Goal: Task Accomplishment & Management: Use online tool/utility

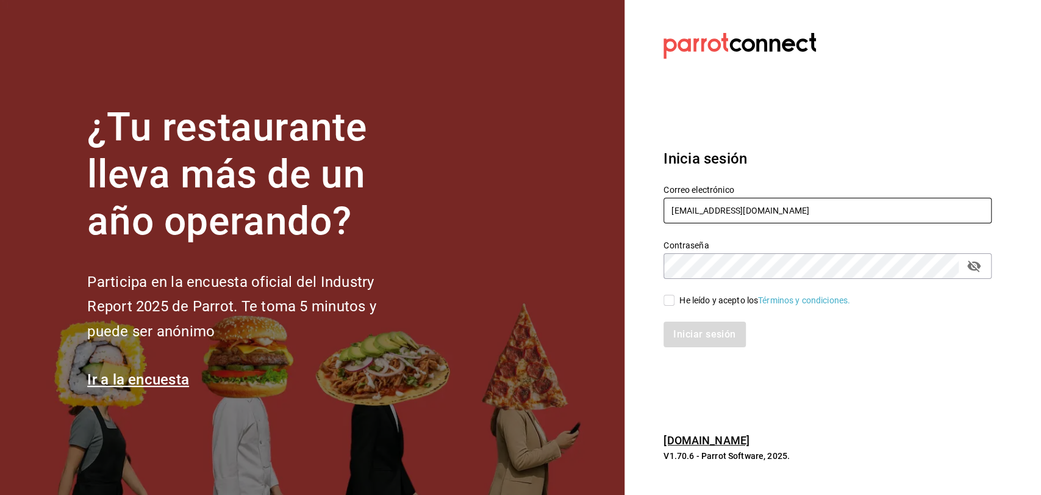
click at [836, 212] on input "carlosdpv92@gmail.com" at bounding box center [828, 211] width 328 height 26
type input "c"
type input "amtz7274@gmail.com"
click at [674, 295] on input "He leído y acepto los Términos y condiciones." at bounding box center [669, 300] width 11 height 11
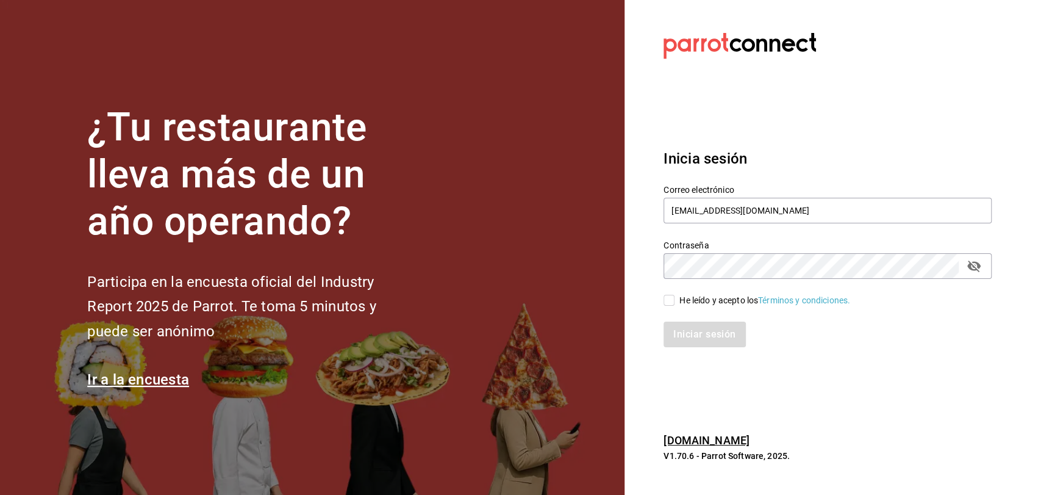
checkbox input "true"
click at [686, 328] on button "Iniciar sesión" at bounding box center [705, 334] width 83 height 26
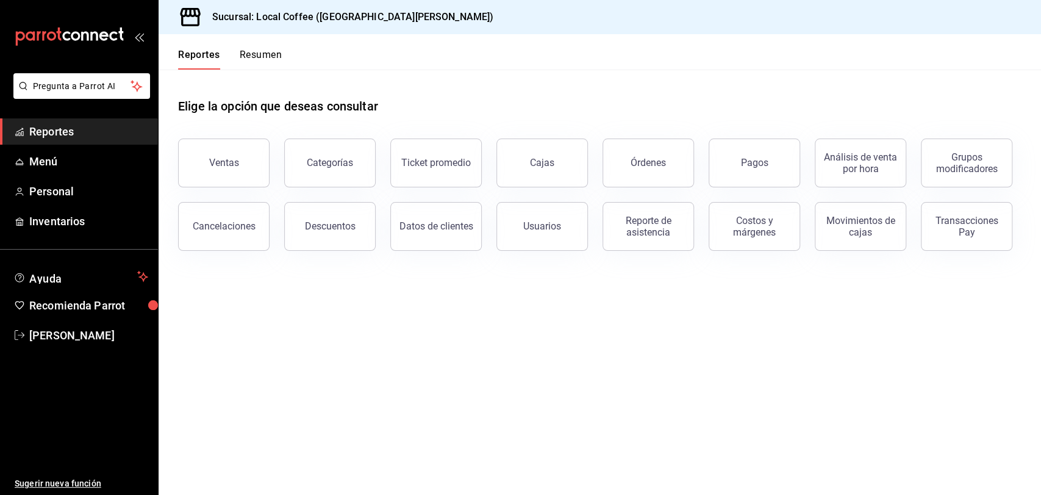
click at [255, 49] on button "Resumen" at bounding box center [261, 59] width 42 height 21
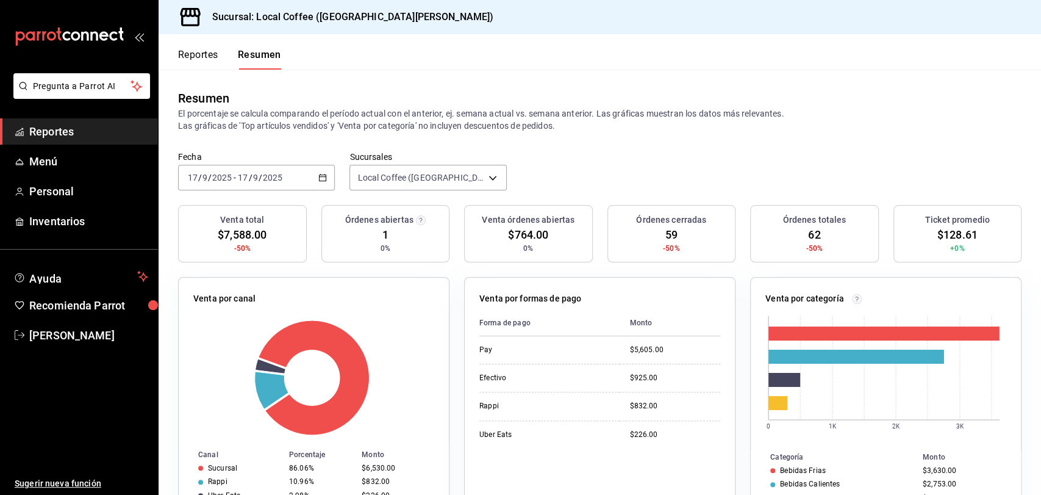
click at [201, 57] on button "Reportes" at bounding box center [198, 59] width 40 height 21
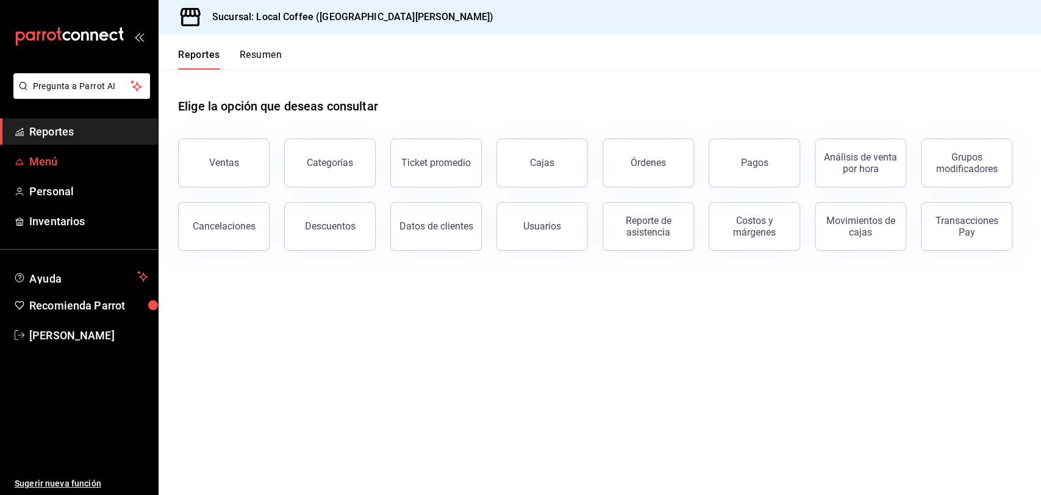
click at [105, 156] on span "Menú" at bounding box center [88, 161] width 119 height 16
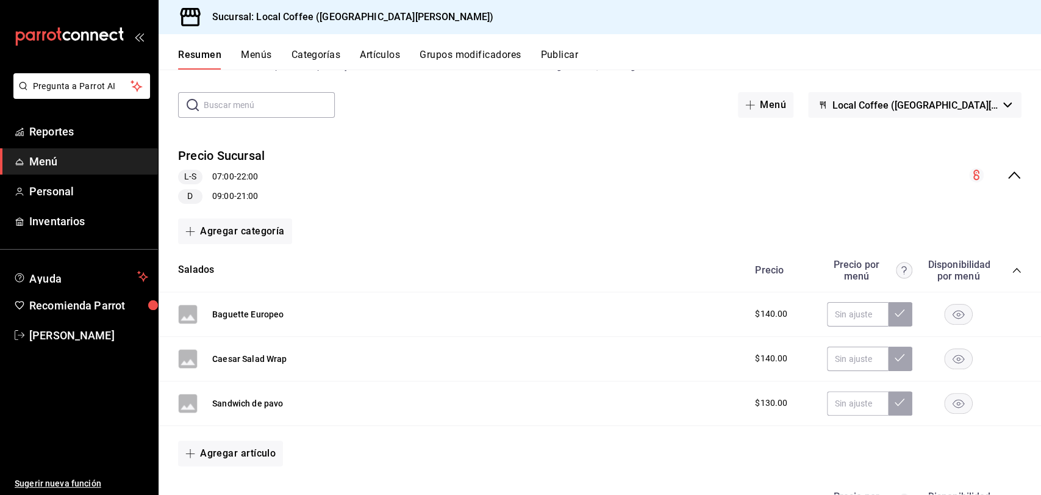
scroll to position [46, 0]
click at [106, 209] on link "Inventarios" at bounding box center [79, 221] width 158 height 26
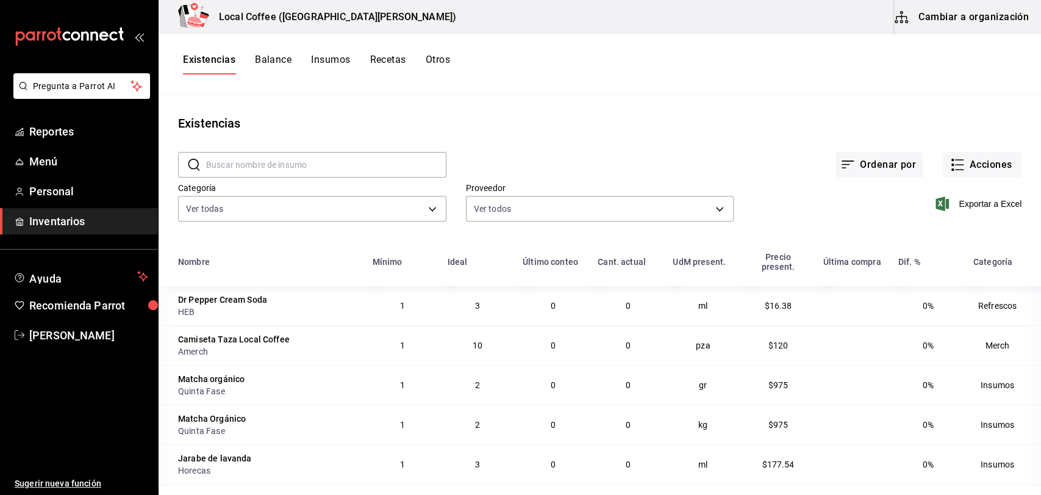
click at [404, 61] on button "Recetas" at bounding box center [388, 64] width 36 height 21
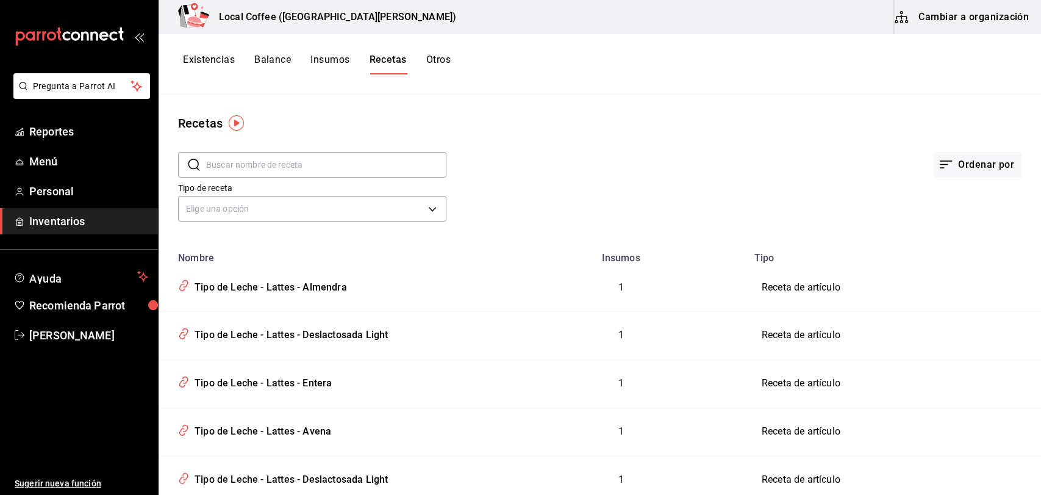
click at [454, 63] on div "Existencias Balance Insumos Recetas Otros" at bounding box center [600, 64] width 883 height 21
click at [220, 59] on button "Existencias" at bounding box center [209, 64] width 52 height 21
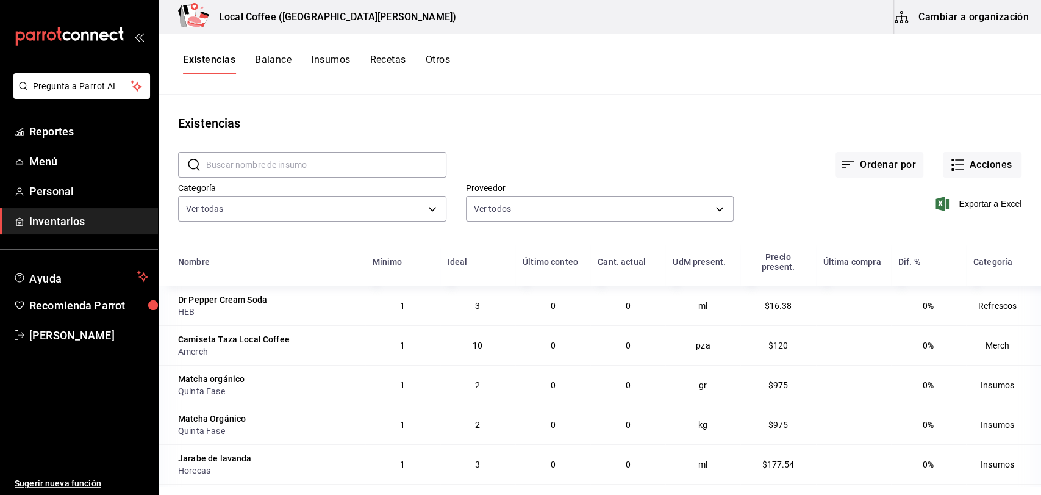
click at [338, 65] on button "Insumos" at bounding box center [330, 64] width 39 height 21
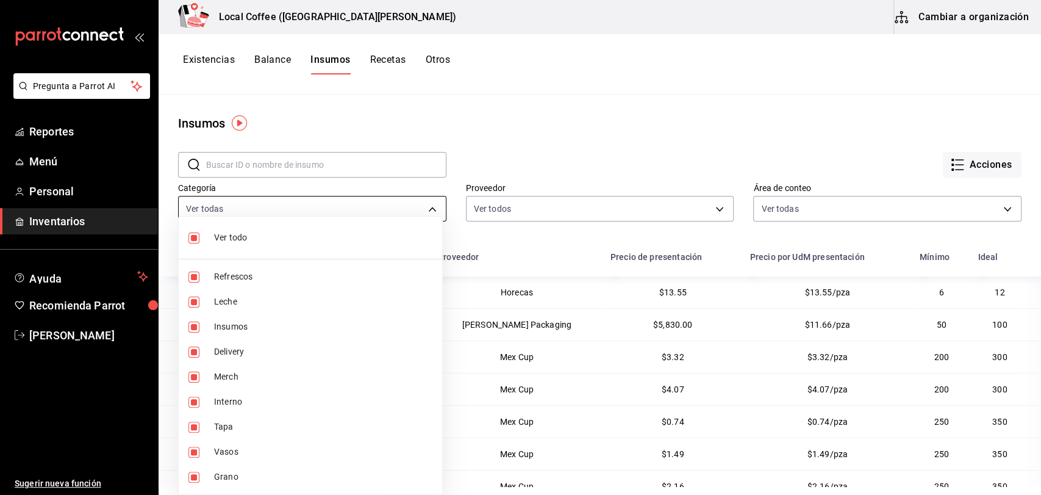
click at [402, 201] on body "Pregunta a Parrot AI Reportes Menú Personal Inventarios Ayuda Recomienda Parrot…" at bounding box center [520, 243] width 1041 height 486
click at [402, 201] on div at bounding box center [520, 247] width 1041 height 495
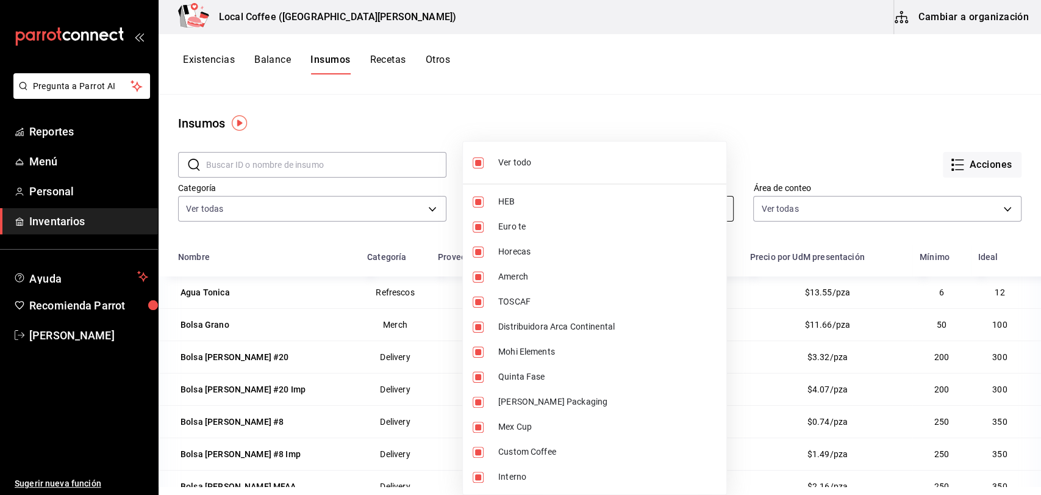
click at [533, 195] on body "Pregunta a Parrot AI Reportes Menú Personal Inventarios Ayuda Recomienda Parrot…" at bounding box center [520, 243] width 1041 height 486
click at [566, 101] on div at bounding box center [520, 247] width 1041 height 495
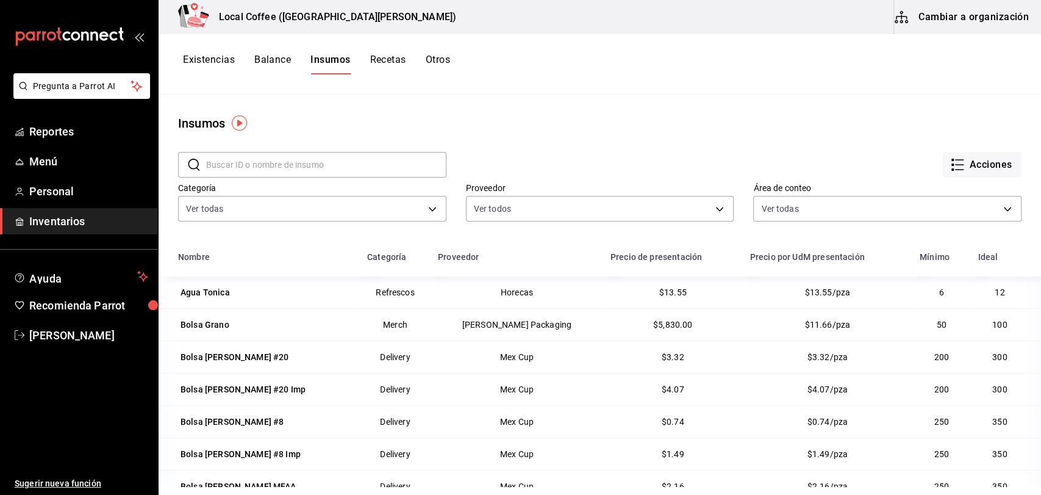
click at [404, 57] on button "Recetas" at bounding box center [388, 64] width 36 height 21
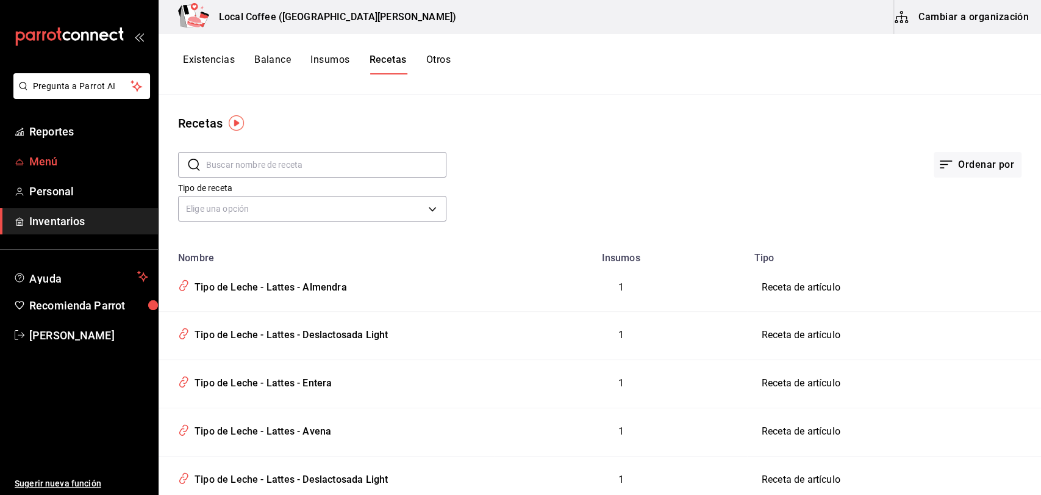
click at [108, 161] on span "Menú" at bounding box center [88, 161] width 119 height 16
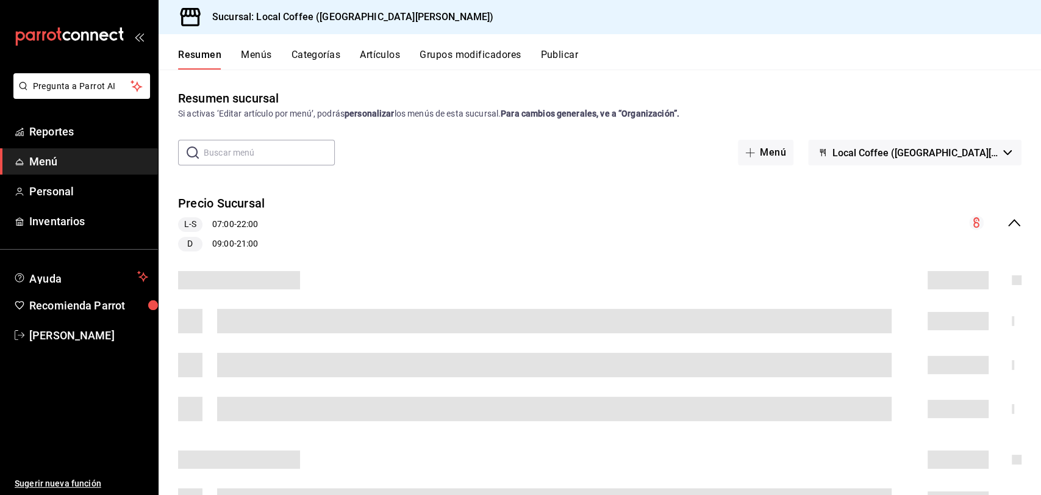
click at [360, 49] on button "Artículos" at bounding box center [380, 59] width 40 height 21
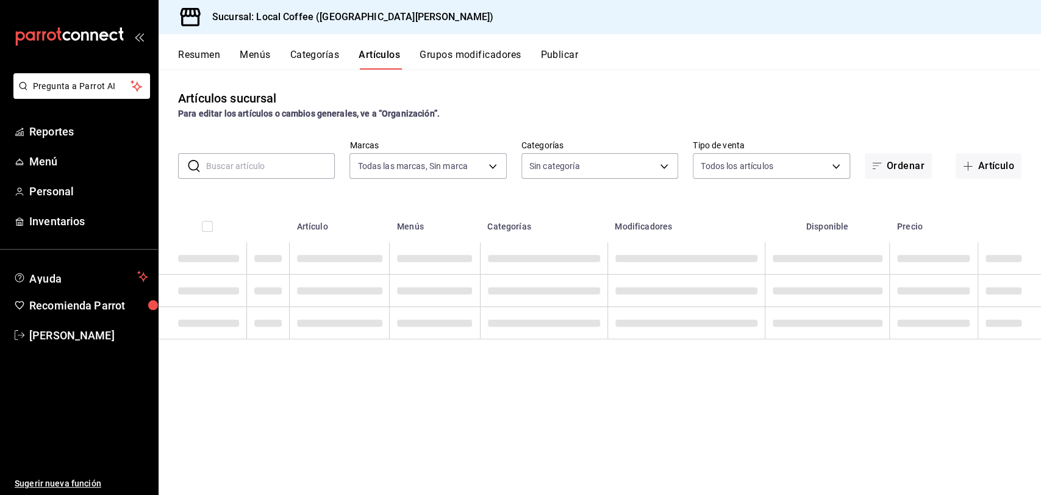
type input "5b06c6f2-e905-4bb1-8540-24436df04c98"
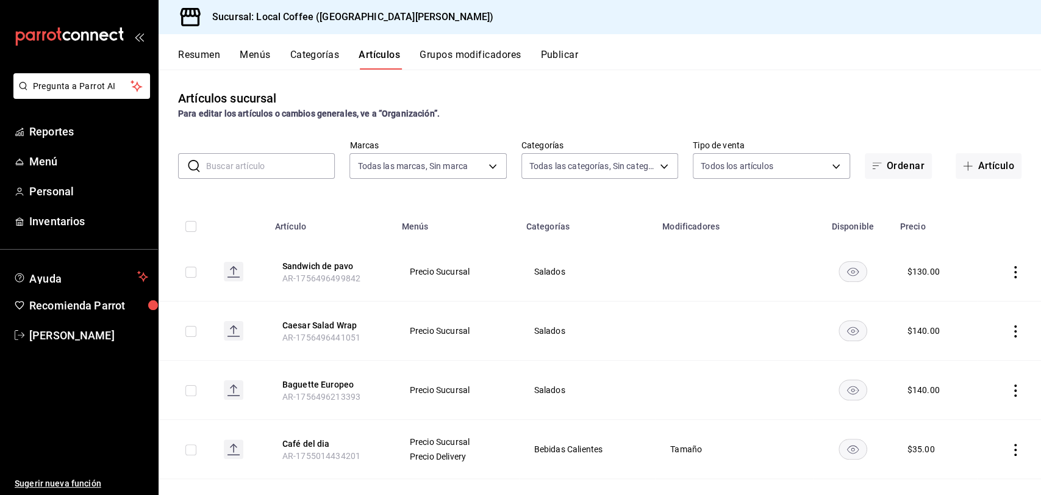
type input "c763c6b5-ebc2-42a3-9eb1-46d78107da95,451d50d9-3d0d-4eda-b497-212953151398,73742…"
click at [335, 268] on button "Sandwich de pavo" at bounding box center [331, 266] width 98 height 12
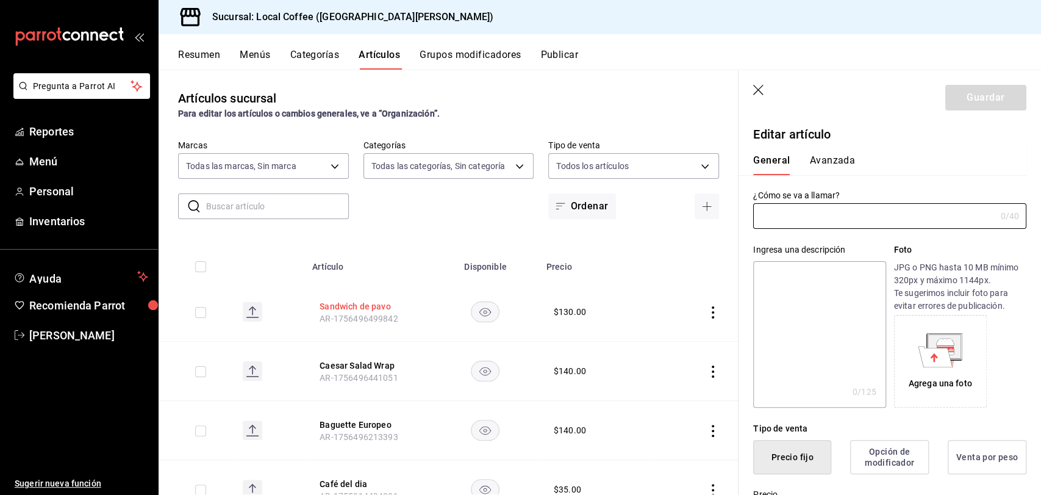
type input "Sandwich de pavo"
type textarea "Pan multigrano, mozarella, jamon de pavo, tomate, espinaca."
type textarea "x"
type input "AR-1756496499842"
type textarea "x"
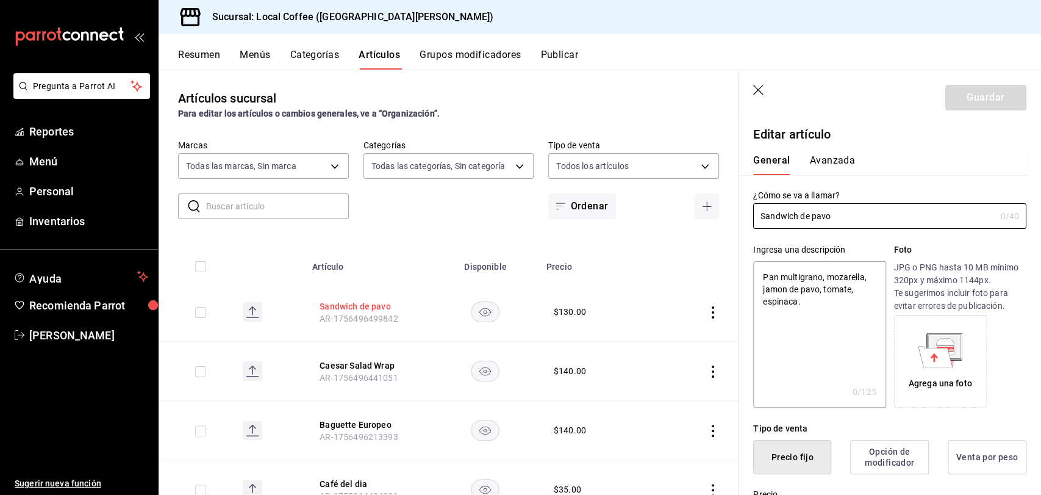
type input "$130.00"
click at [829, 159] on button "Avanzada" at bounding box center [832, 164] width 46 height 21
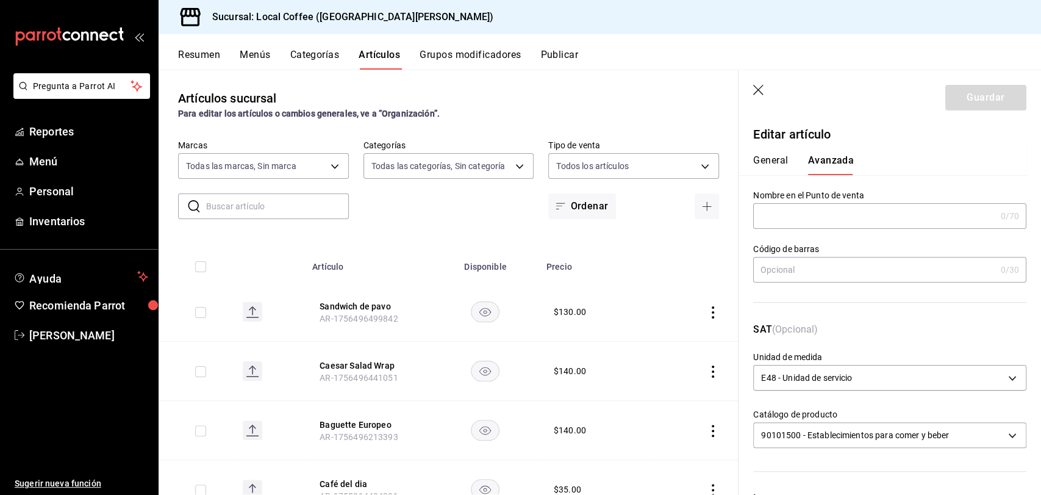
click at [761, 163] on button "General" at bounding box center [770, 164] width 35 height 21
type textarea "x"
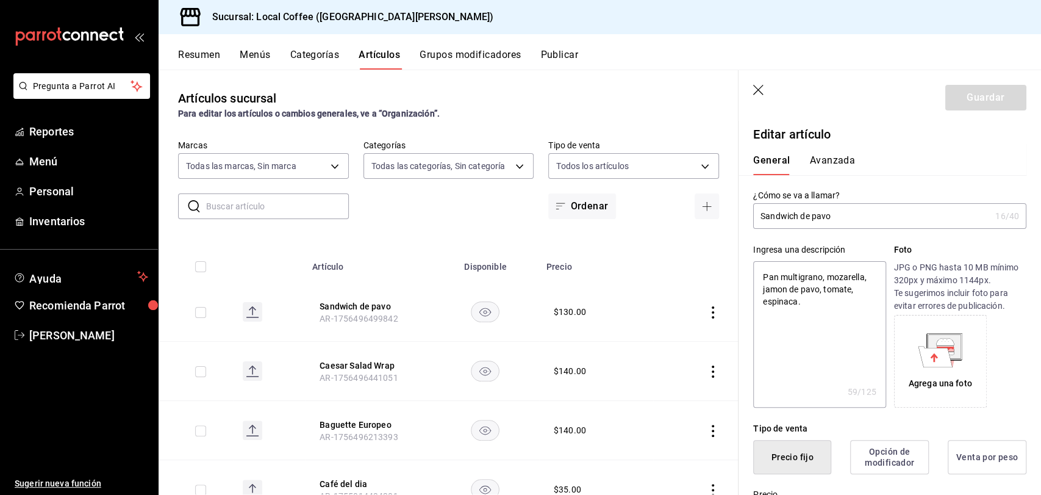
click at [643, 88] on div "Artículos sucursal Para editar los artículos o cambios generales, ve a “Organiz…" at bounding box center [449, 282] width 580 height 424
click at [771, 95] on header "Guardar" at bounding box center [890, 95] width 303 height 50
drag, startPoint x: 765, startPoint y: 94, endPoint x: 748, endPoint y: 82, distance: 20.6
click at [748, 82] on header "Guardar" at bounding box center [890, 95] width 303 height 50
drag, startPoint x: 748, startPoint y: 82, endPoint x: 756, endPoint y: 88, distance: 10.0
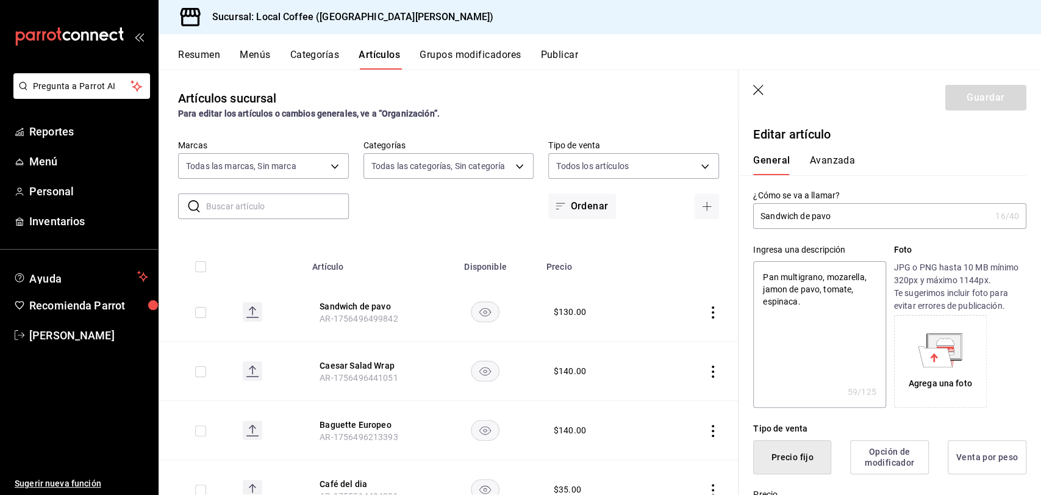
click at [756, 88] on header "Guardar" at bounding box center [890, 95] width 303 height 50
click at [756, 88] on icon "button" at bounding box center [758, 90] width 10 height 10
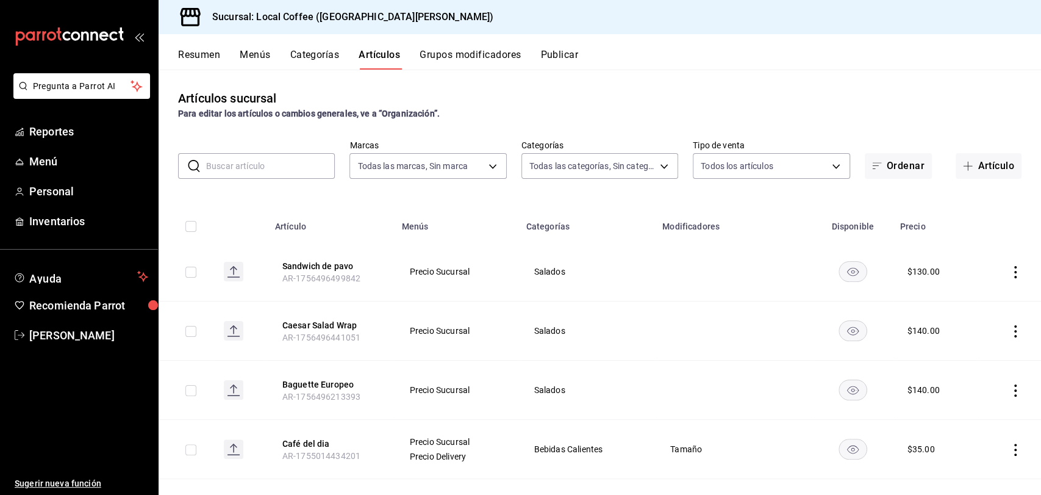
click at [276, 172] on input "text" at bounding box center [270, 166] width 129 height 24
click at [974, 162] on button "Artículo" at bounding box center [989, 166] width 66 height 26
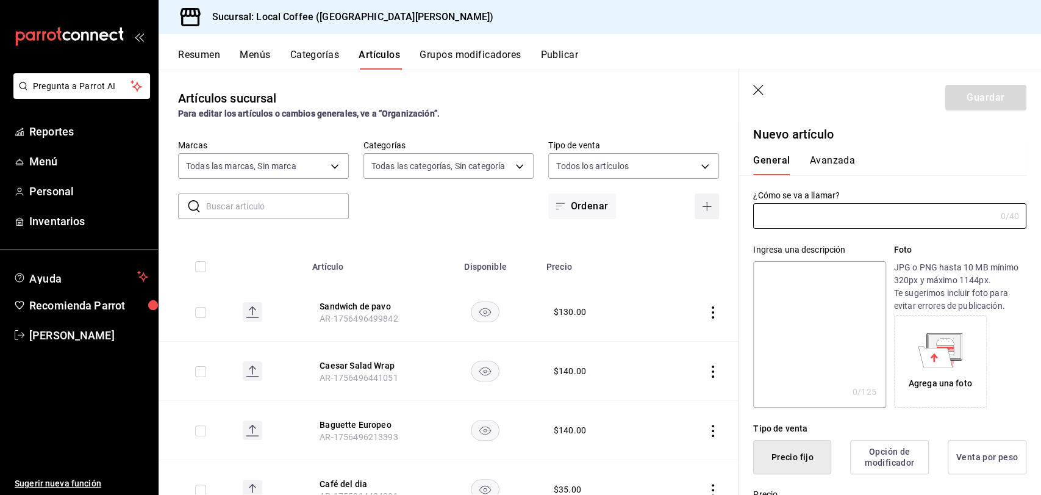
type input "AR-1758147510020"
click at [814, 216] on input "text" at bounding box center [874, 216] width 242 height 24
type input "V"
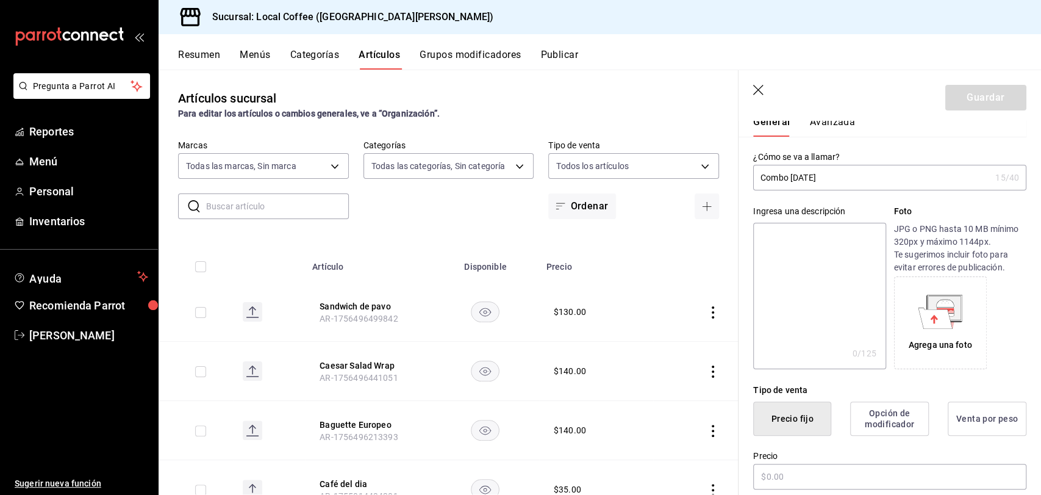
scroll to position [39, 0]
click at [815, 177] on input "Combo [DATE]" at bounding box center [871, 177] width 237 height 24
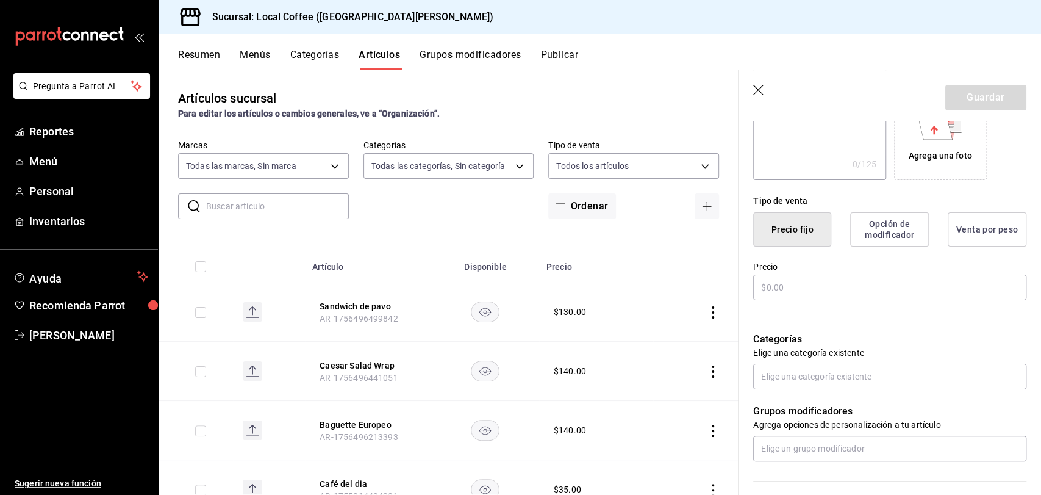
scroll to position [238, 0]
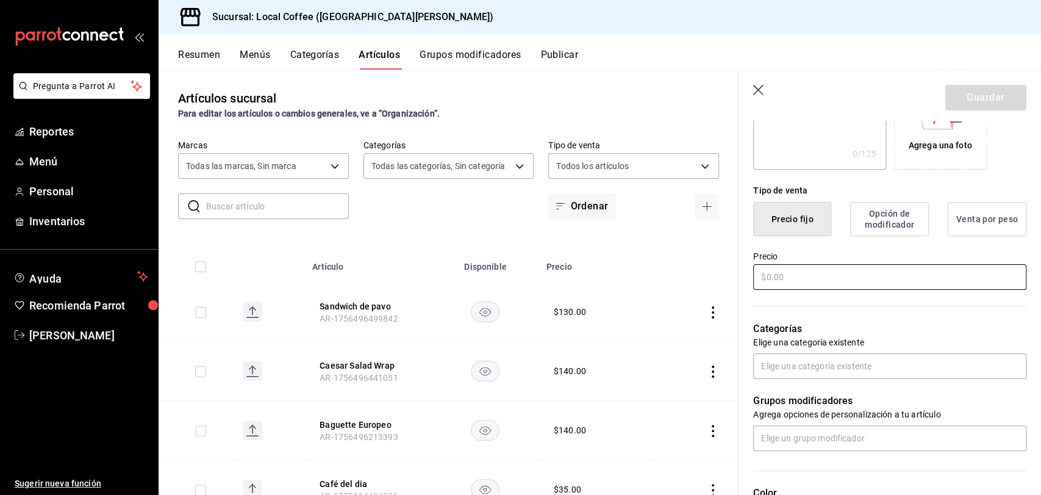
type input "Combo [DATE]"
click at [807, 270] on input "text" at bounding box center [889, 277] width 273 height 26
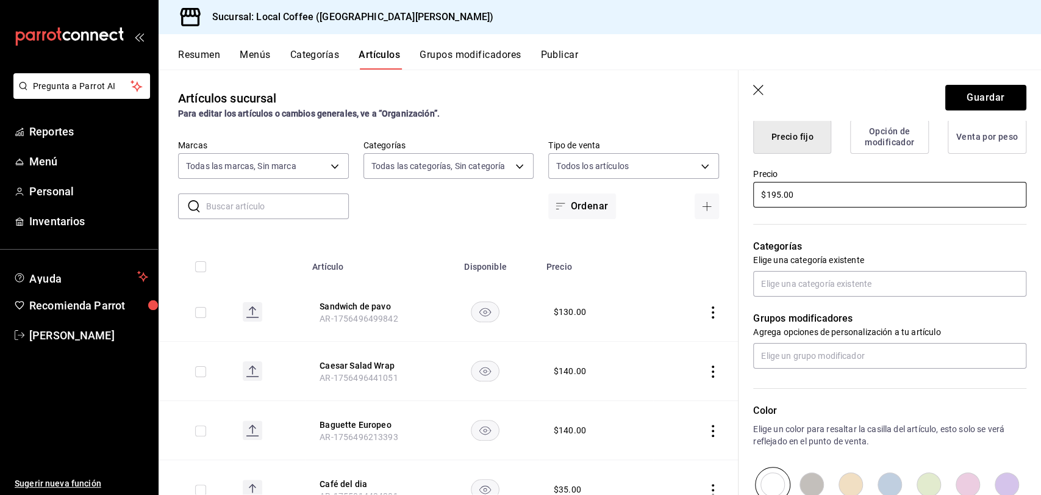
scroll to position [321, 0]
type input "$195.00"
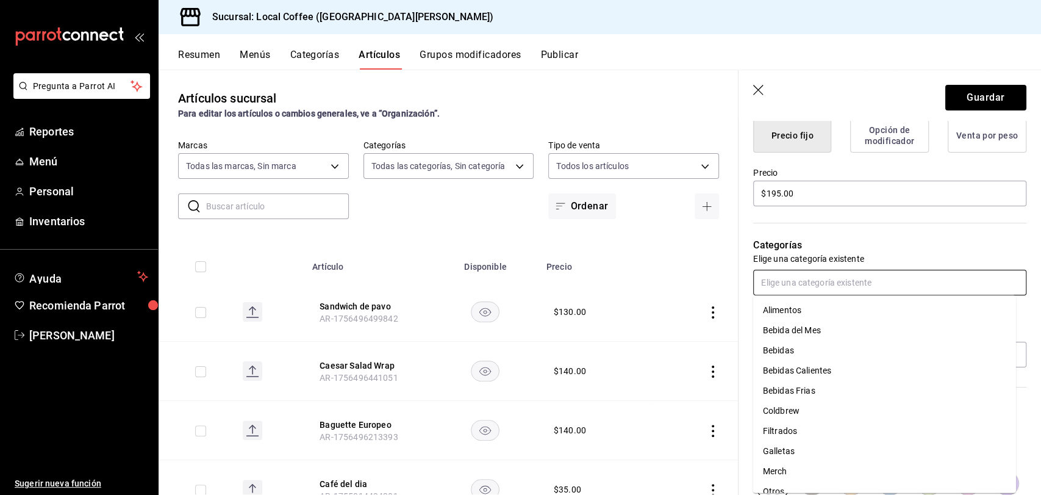
click at [840, 282] on input "text" at bounding box center [889, 283] width 273 height 26
click at [811, 330] on li "Bebida del Mes" at bounding box center [884, 330] width 263 height 20
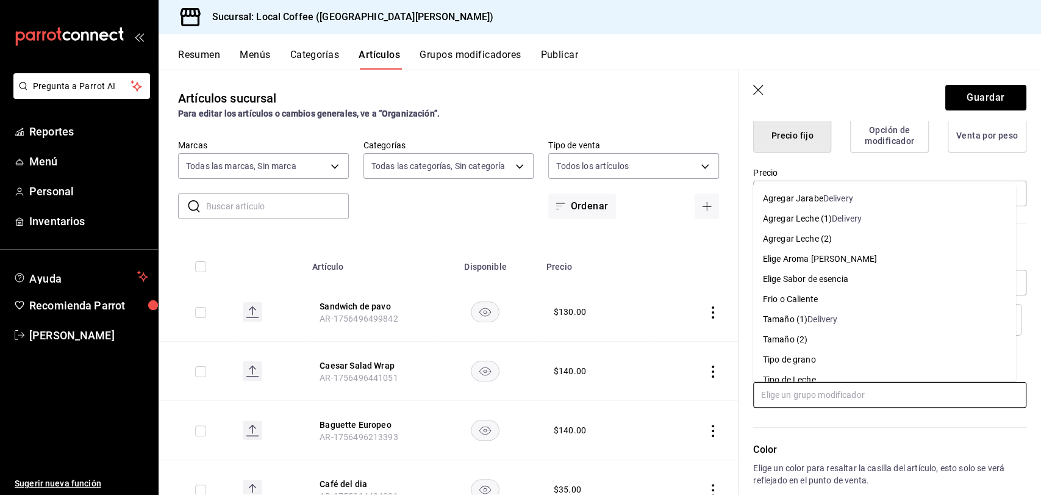
click at [849, 389] on input "text" at bounding box center [889, 395] width 273 height 26
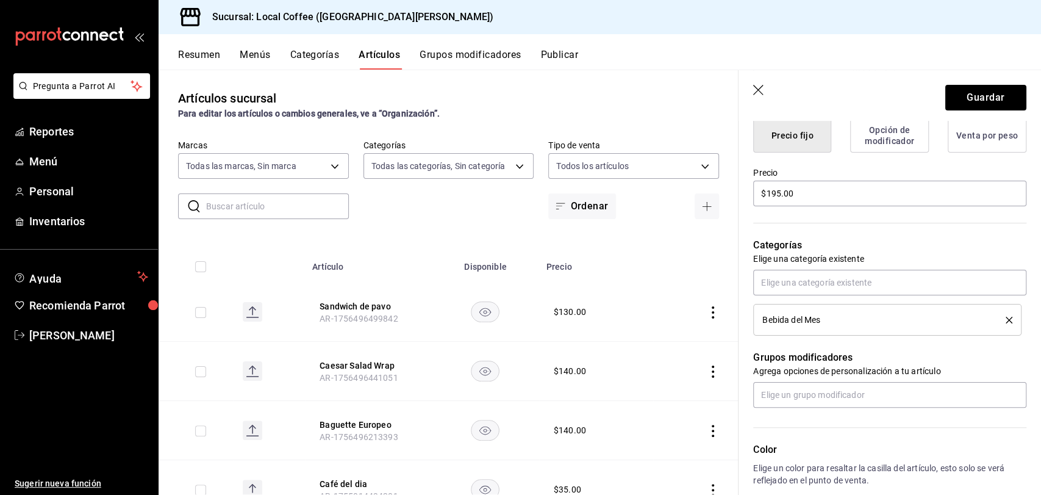
click at [867, 417] on div "Color Elige un color para resaltar la casilla del artículo, esto solo se verá r…" at bounding box center [883, 474] width 288 height 134
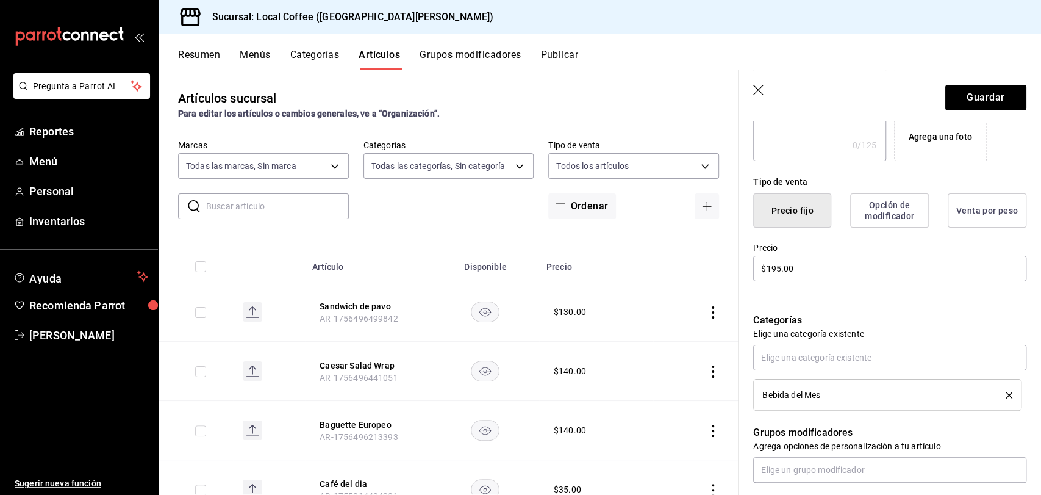
scroll to position [242, 0]
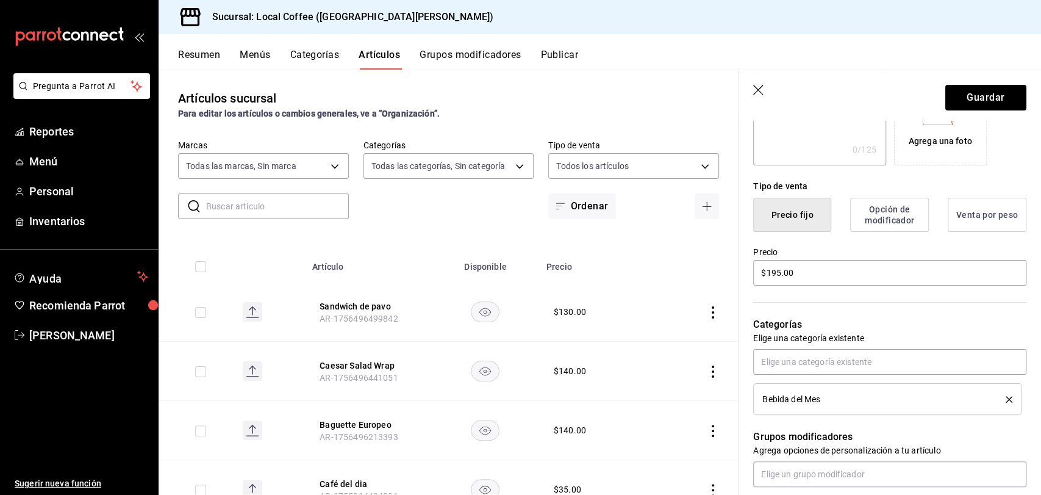
click at [1006, 401] on icon "delete" at bounding box center [1009, 399] width 7 height 7
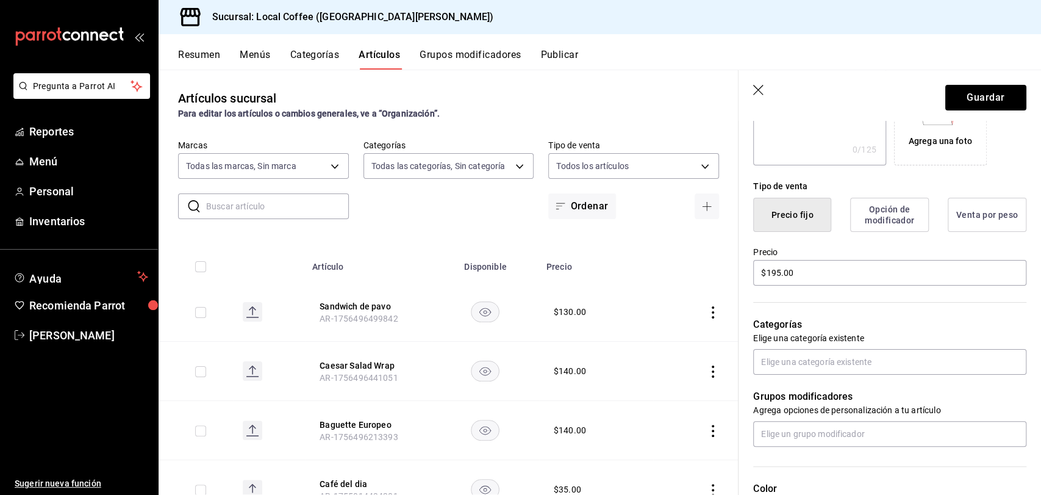
drag, startPoint x: 998, startPoint y: 399, endPoint x: 961, endPoint y: 375, distance: 44.5
click at [961, 375] on div "Grupos modificadores Agrega opciones de personalización a tu artículo" at bounding box center [883, 410] width 288 height 72
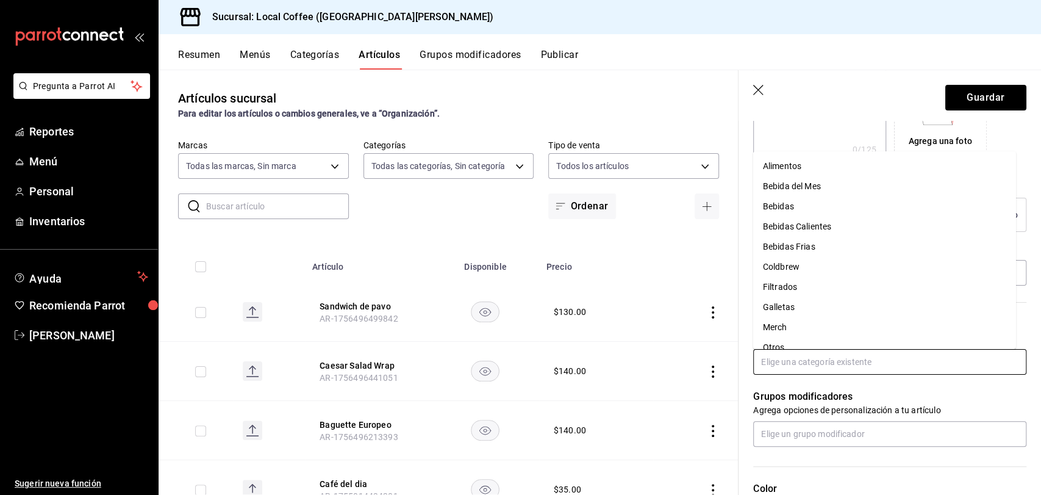
click at [958, 371] on input "text" at bounding box center [889, 362] width 273 height 26
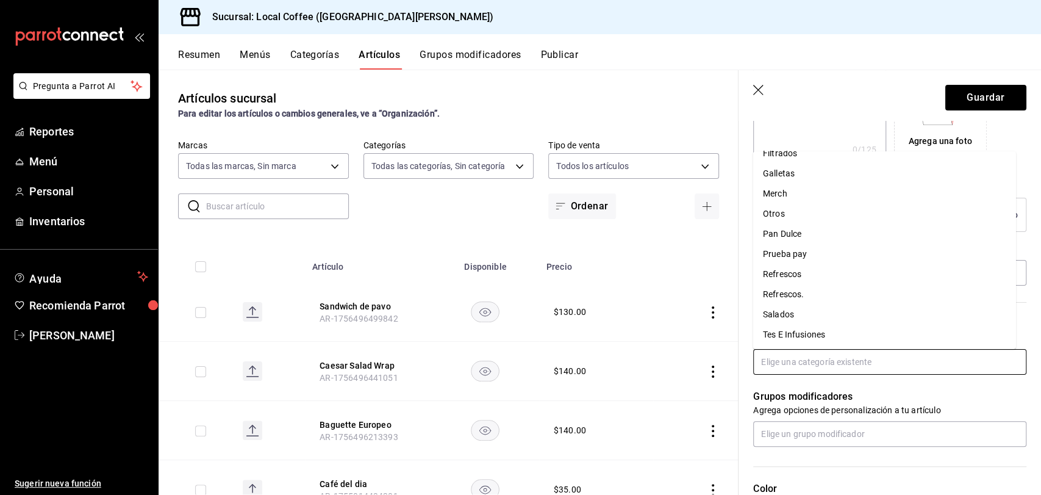
scroll to position [0, 0]
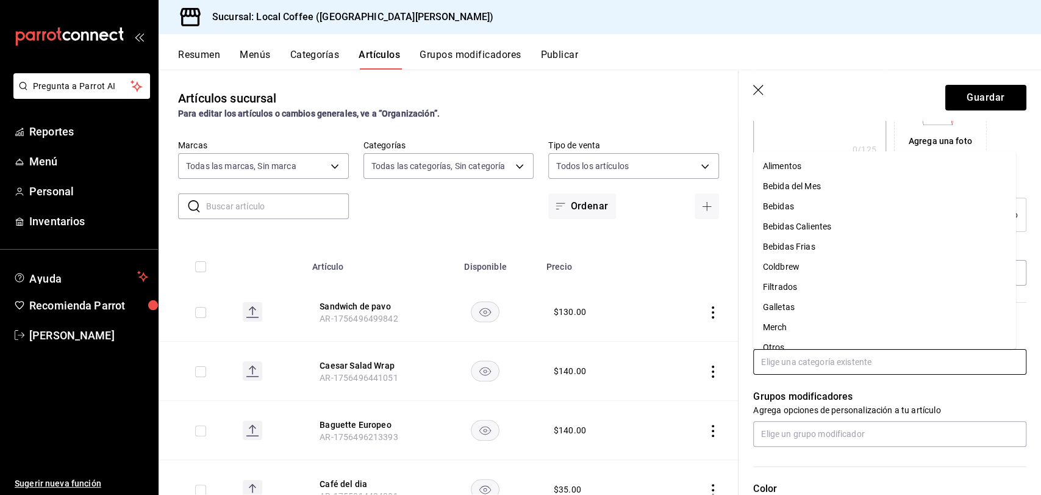
click at [802, 167] on li "Alimentos" at bounding box center [884, 166] width 263 height 20
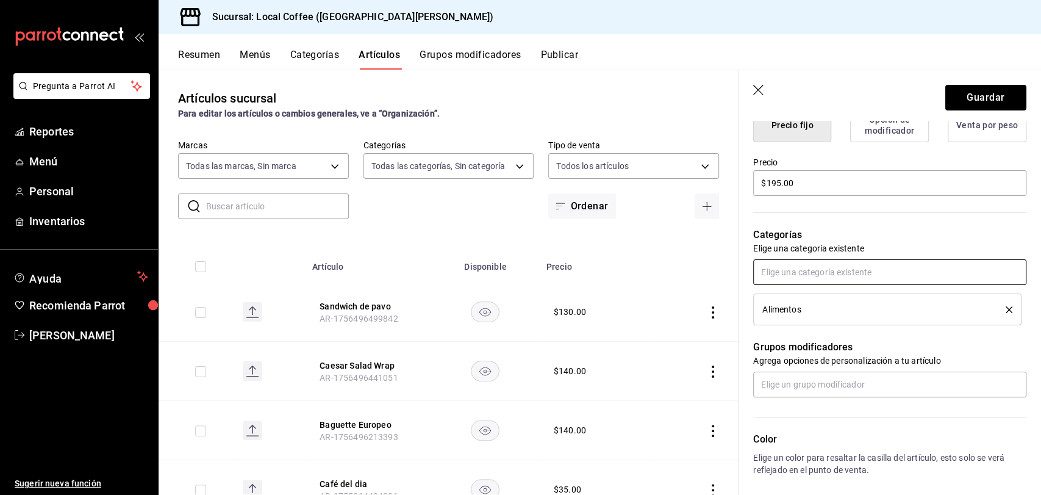
scroll to position [332, 0]
click at [1006, 309] on icon "delete" at bounding box center [1009, 309] width 7 height 7
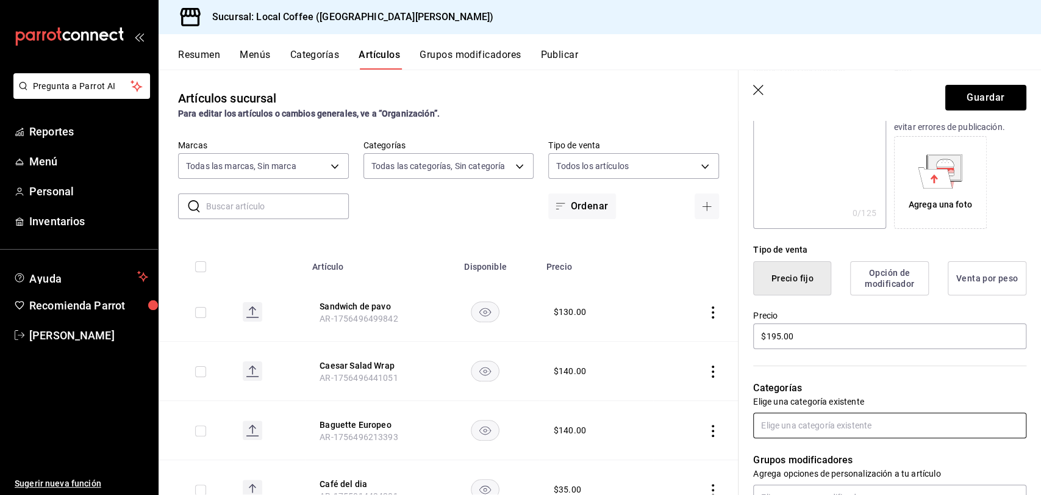
scroll to position [146, 0]
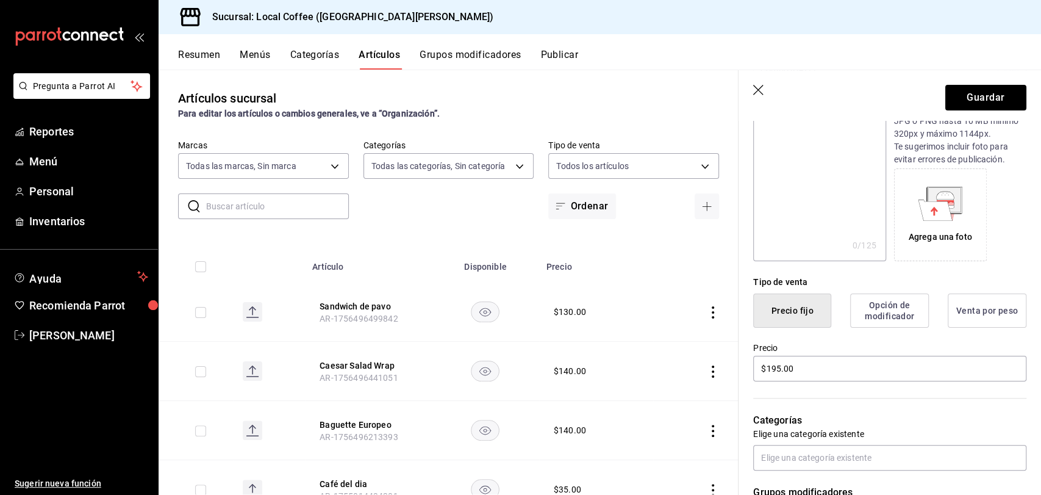
click at [877, 299] on button "Opción de modificador" at bounding box center [889, 310] width 79 height 34
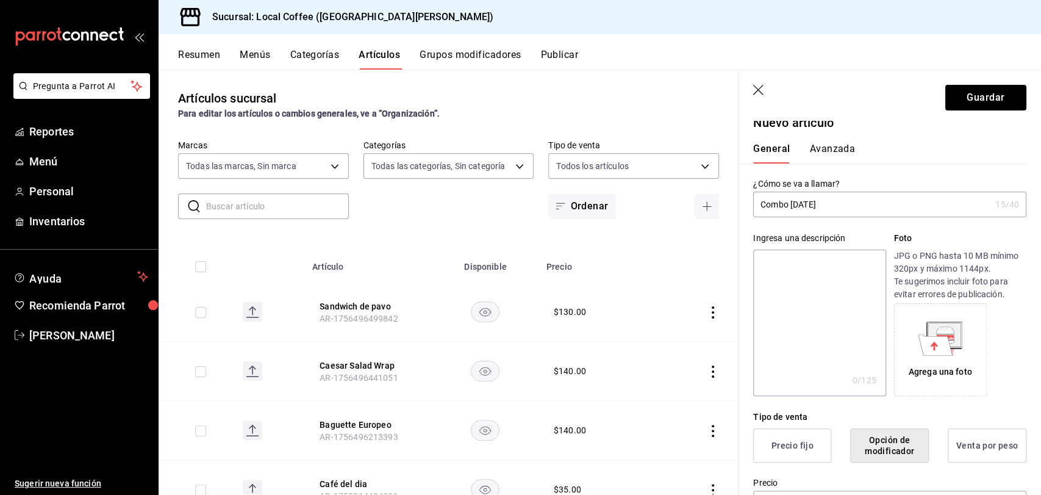
scroll to position [0, 0]
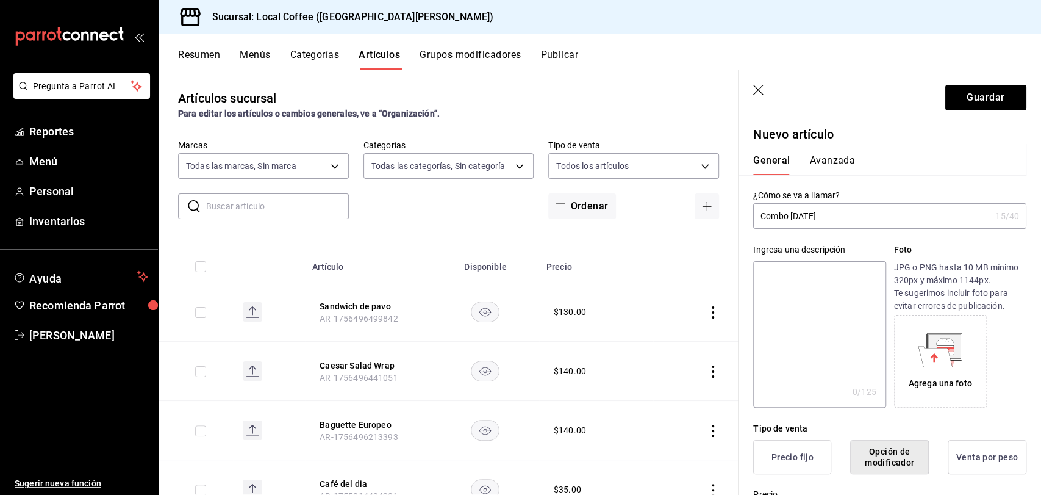
click at [831, 159] on button "Avanzada" at bounding box center [832, 164] width 46 height 21
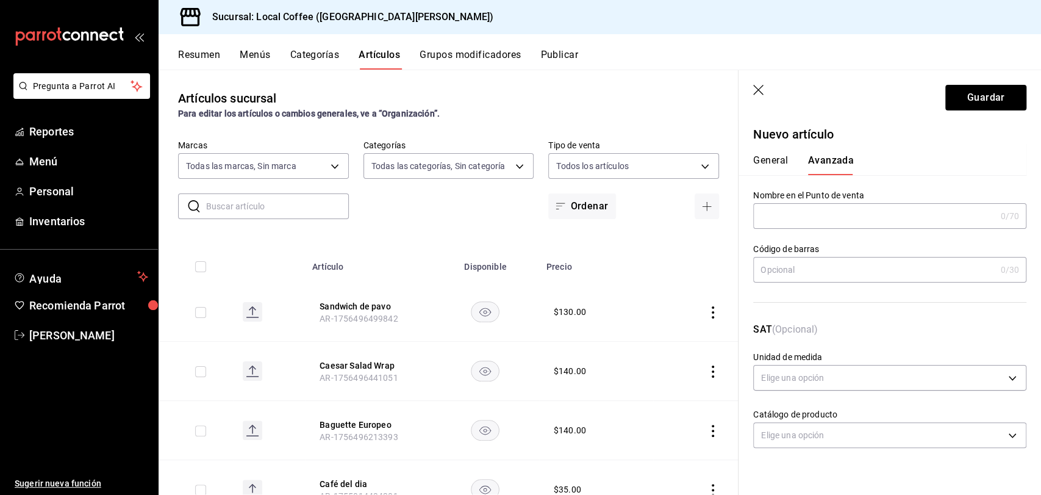
click at [893, 218] on input "text" at bounding box center [874, 216] width 242 height 24
type input "Combo [DATE]"
click at [884, 240] on div "Código [PERSON_NAME] 0 /30 Código [PERSON_NAME]" at bounding box center [883, 268] width 288 height 79
click at [815, 218] on input "Combo [DATE]" at bounding box center [871, 216] width 237 height 24
click at [819, 270] on input "text" at bounding box center [874, 269] width 242 height 24
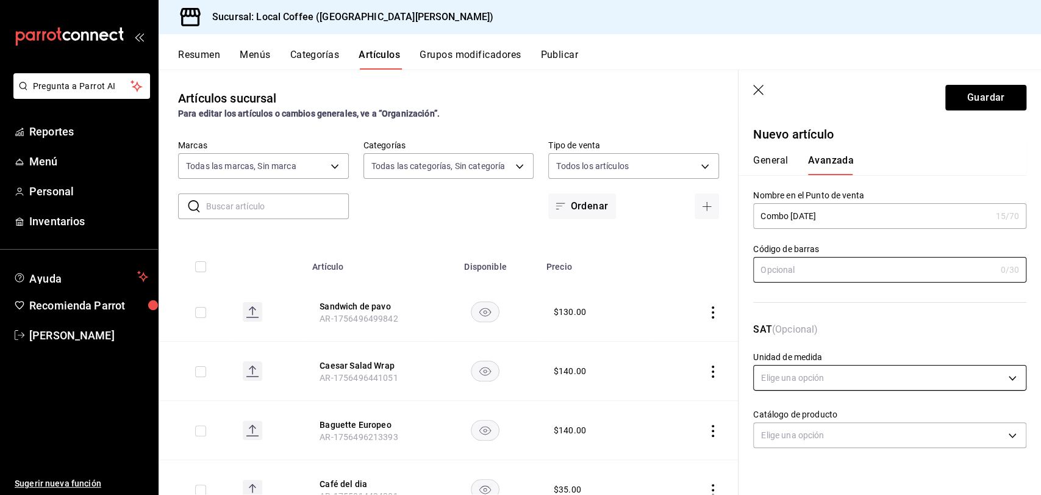
click at [882, 369] on body "Pregunta a Parrot AI Reportes Menú Personal Inventarios Ayuda Recomienda Parrot…" at bounding box center [520, 247] width 1041 height 495
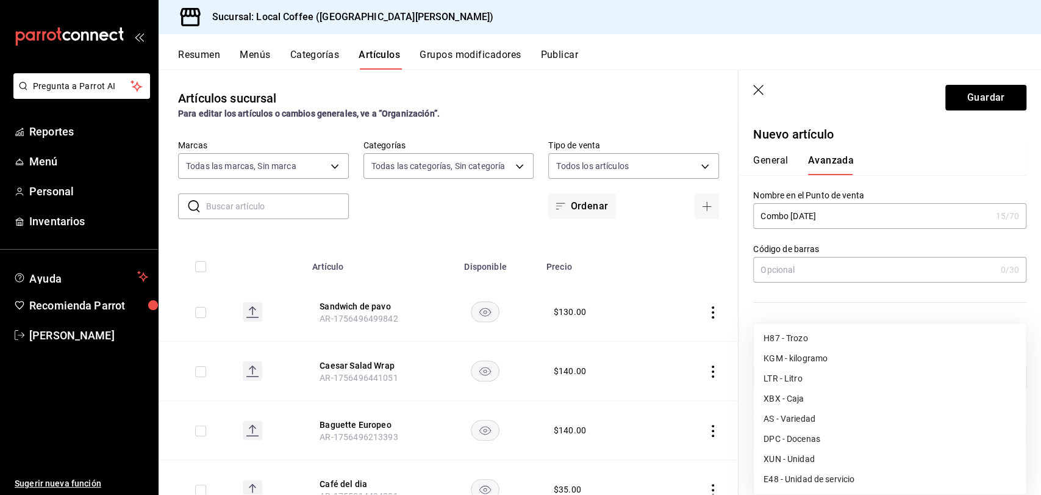
click at [818, 481] on li "E48 - Unidad de servicio" at bounding box center [890, 479] width 272 height 20
type input "E48"
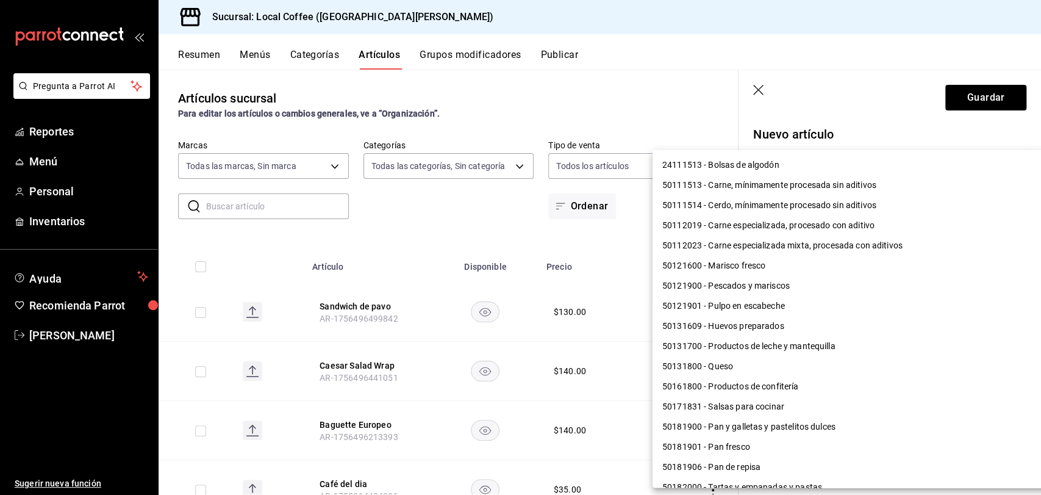
click at [820, 429] on body "Pregunta a Parrot AI Reportes Menú Personal Inventarios Ayuda Recomienda Parrot…" at bounding box center [520, 247] width 1041 height 495
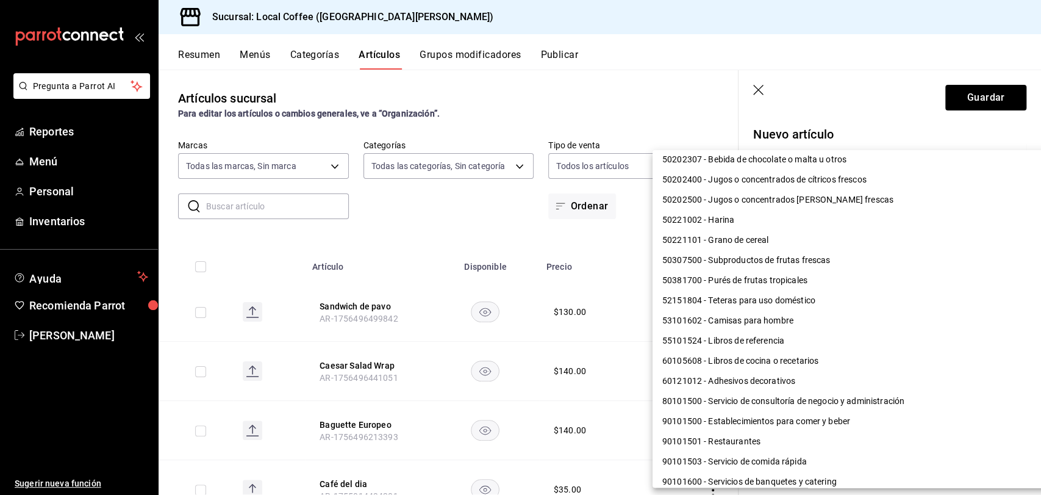
scroll to position [895, 0]
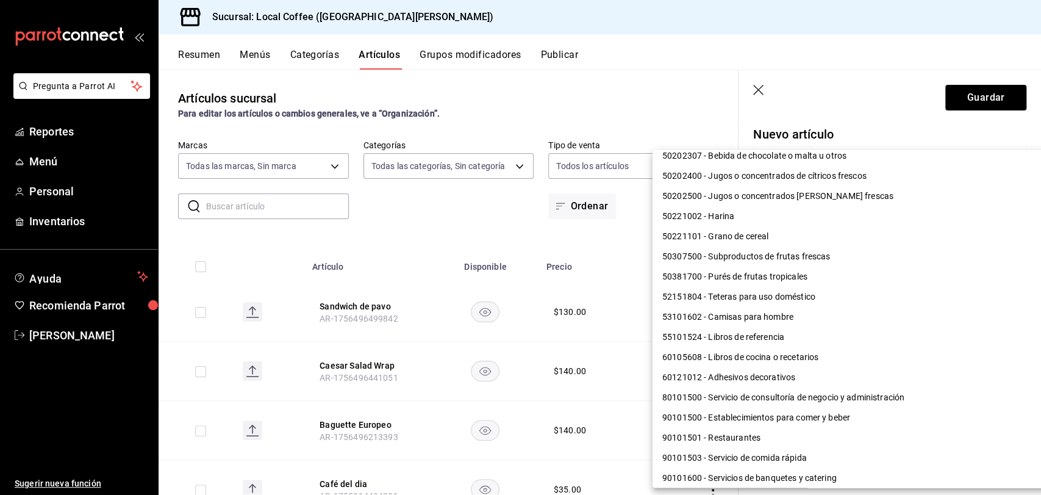
click at [833, 414] on li "90101500 - Establecimientos para comer y beber" at bounding box center [854, 417] width 403 height 20
type input "90101500"
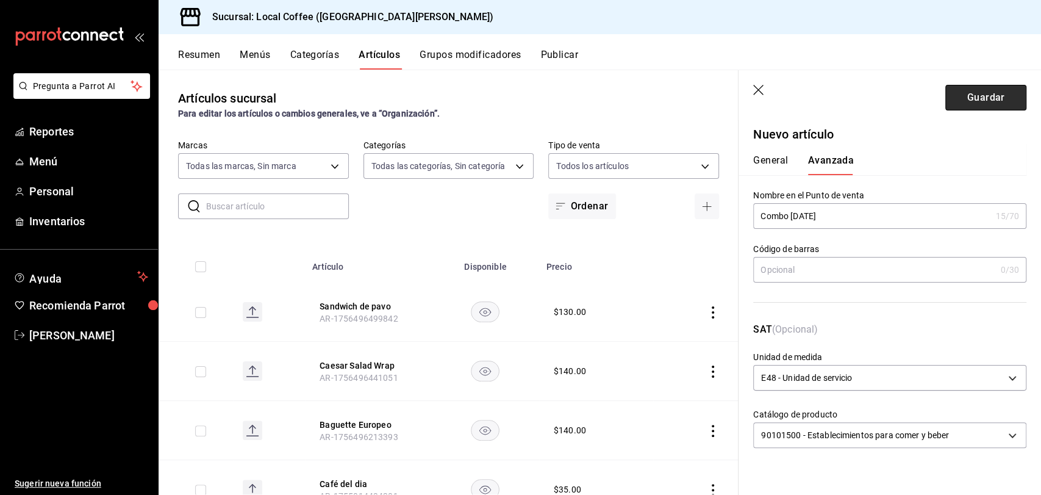
click at [974, 101] on button "Guardar" at bounding box center [985, 98] width 81 height 26
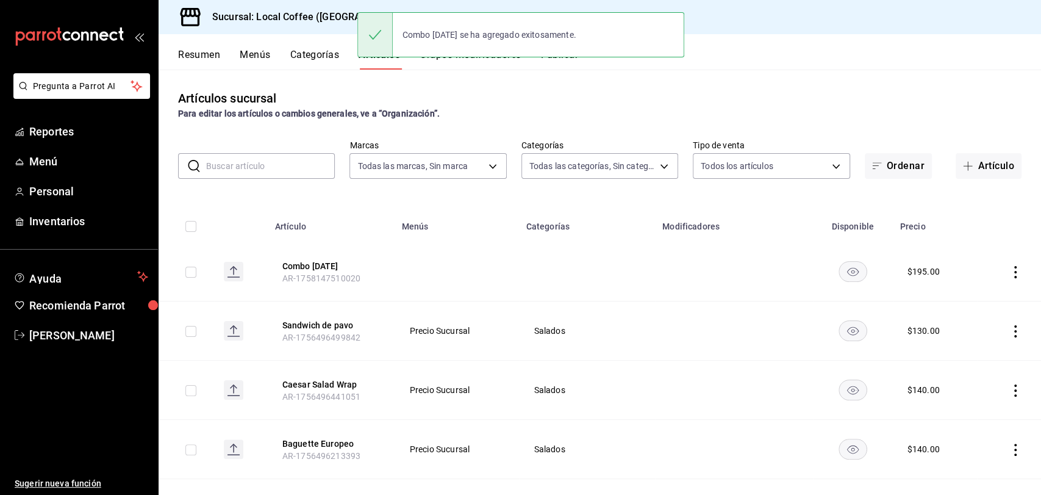
click at [404, 275] on td at bounding box center [457, 271] width 124 height 59
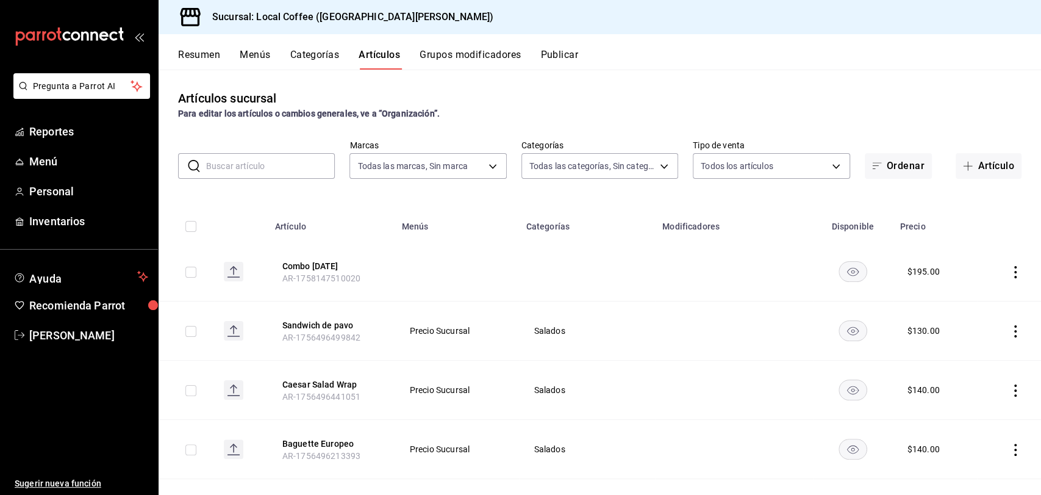
click at [468, 57] on button "Grupos modificadores" at bounding box center [470, 59] width 101 height 21
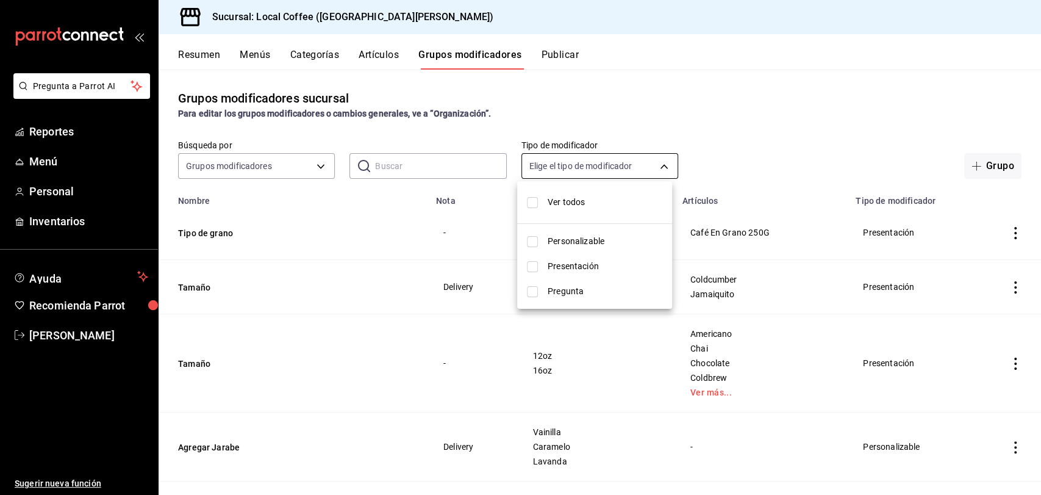
click at [604, 176] on body "Pregunta a Parrot AI Reportes Menú Personal Inventarios Ayuda Recomienda Parrot…" at bounding box center [520, 247] width 1041 height 495
click at [645, 160] on div at bounding box center [520, 247] width 1041 height 495
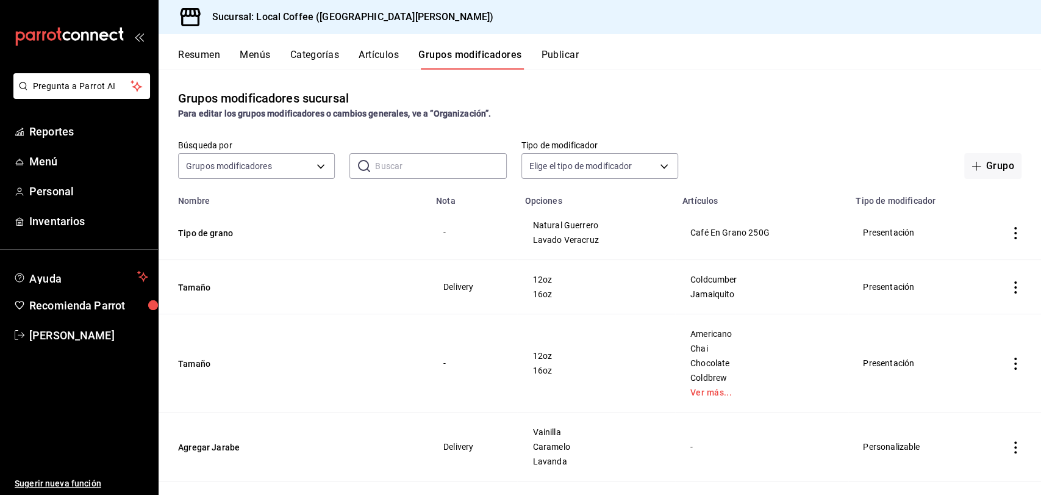
click at [669, 100] on div "Grupos modificadores sucursal Para editar los grupos modificadores o cambios ge…" at bounding box center [600, 104] width 883 height 31
click at [972, 165] on span "button" at bounding box center [979, 166] width 15 height 10
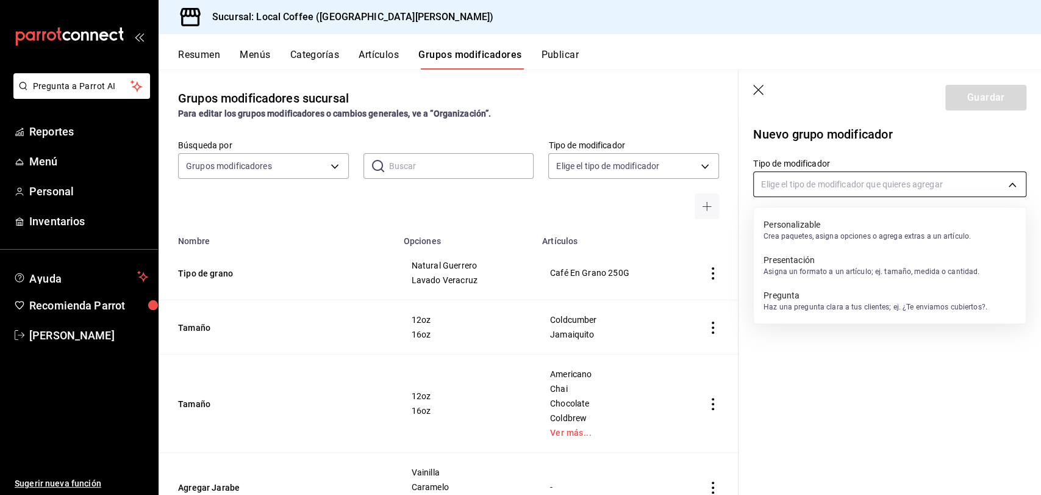
click at [892, 187] on body "Pregunta a Parrot AI Reportes Menú Personal Inventarios Ayuda Recomienda Parrot…" at bounding box center [520, 247] width 1041 height 495
click at [884, 238] on p "Crea paquetes, asigna opciones o agrega extras a un artículo." at bounding box center [867, 236] width 207 height 11
type input "CUSTOMIZABLE"
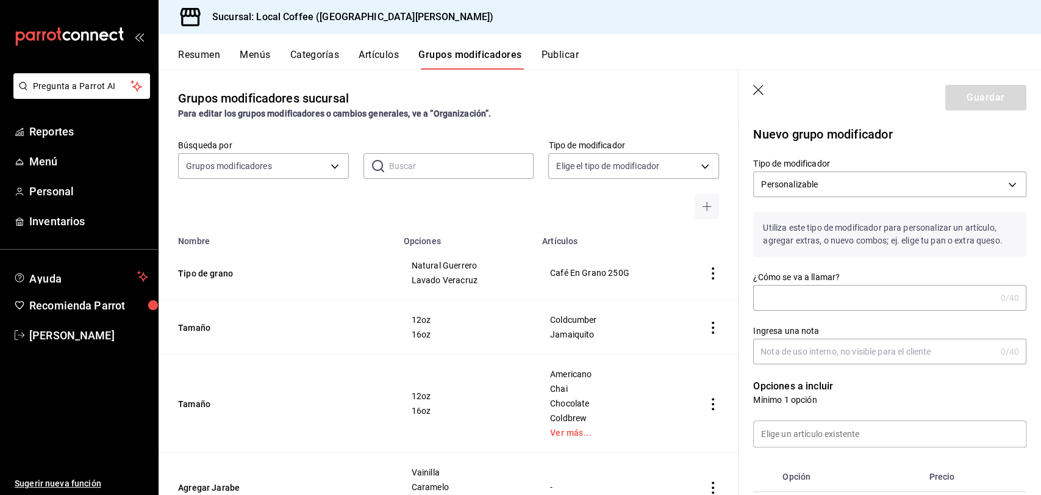
click at [852, 289] on input "¿Cómo se va a llamar?" at bounding box center [874, 297] width 242 height 24
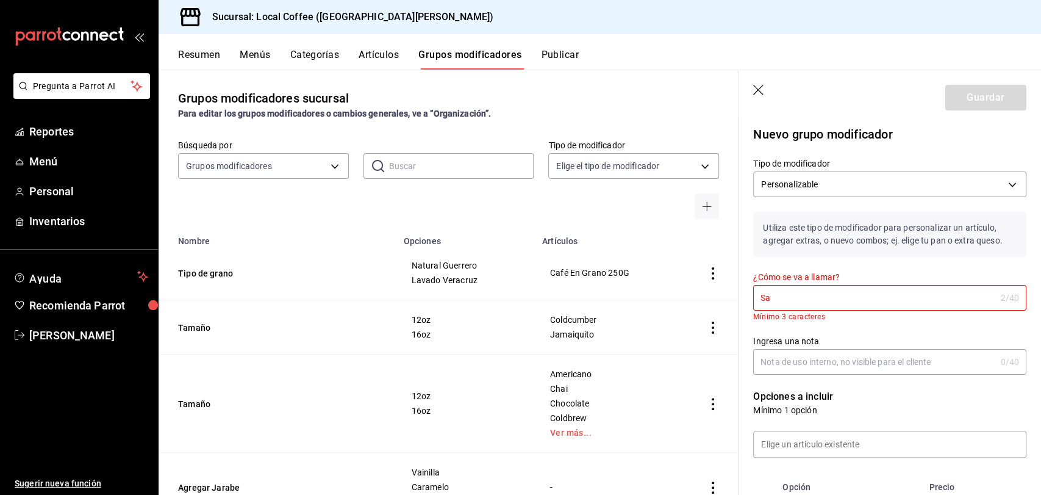
type input "S"
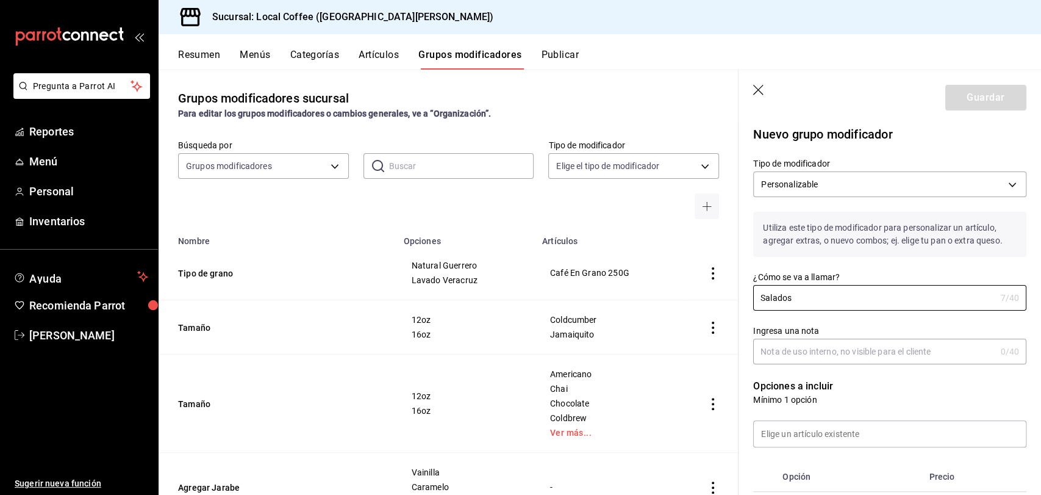
type input "Salados"
drag, startPoint x: 848, startPoint y: 367, endPoint x: 880, endPoint y: 394, distance: 41.9
click at [880, 394] on div "Opciones a incluir Mínimo 1 opción Opción Precio Nuevo artículo" at bounding box center [883, 448] width 288 height 168
click at [880, 394] on p "Mínimo 1 opción" at bounding box center [889, 399] width 273 height 12
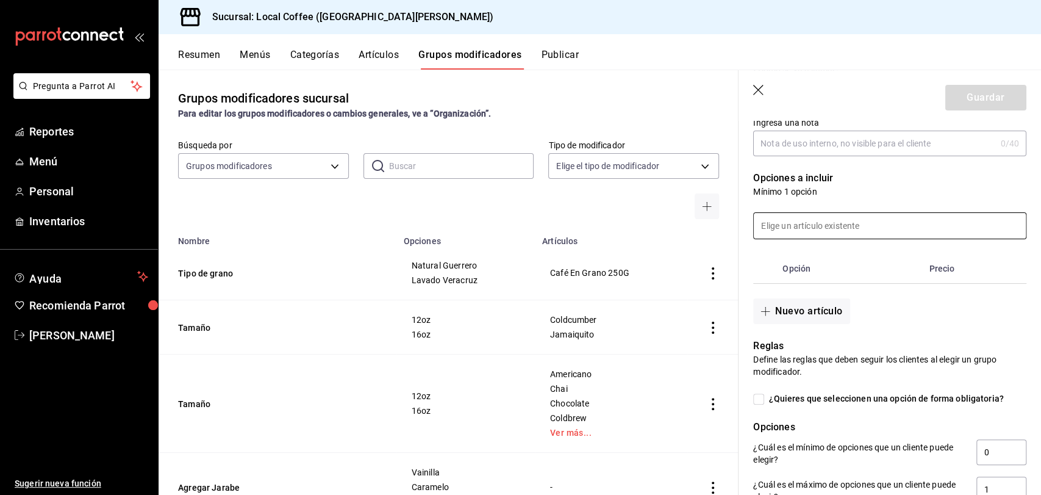
scroll to position [198, 0]
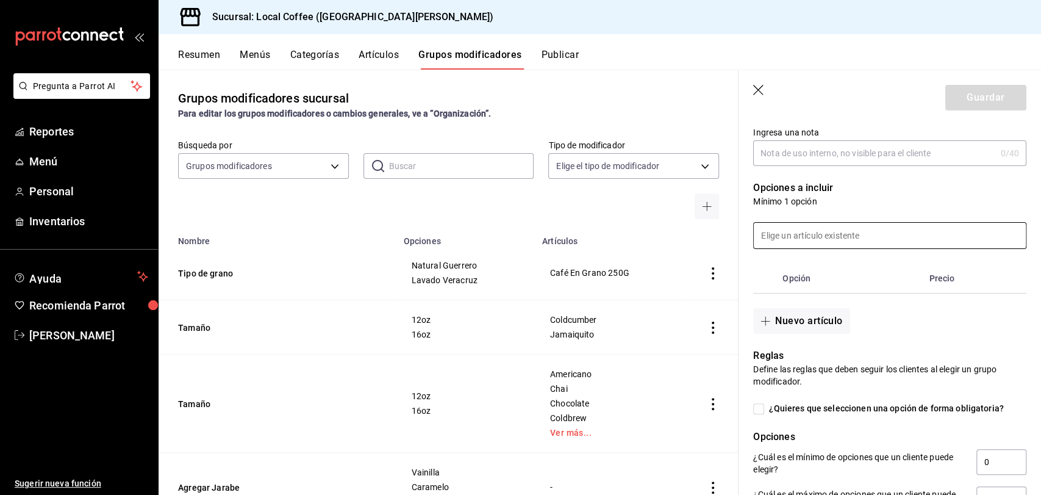
click at [825, 231] on input at bounding box center [890, 236] width 272 height 26
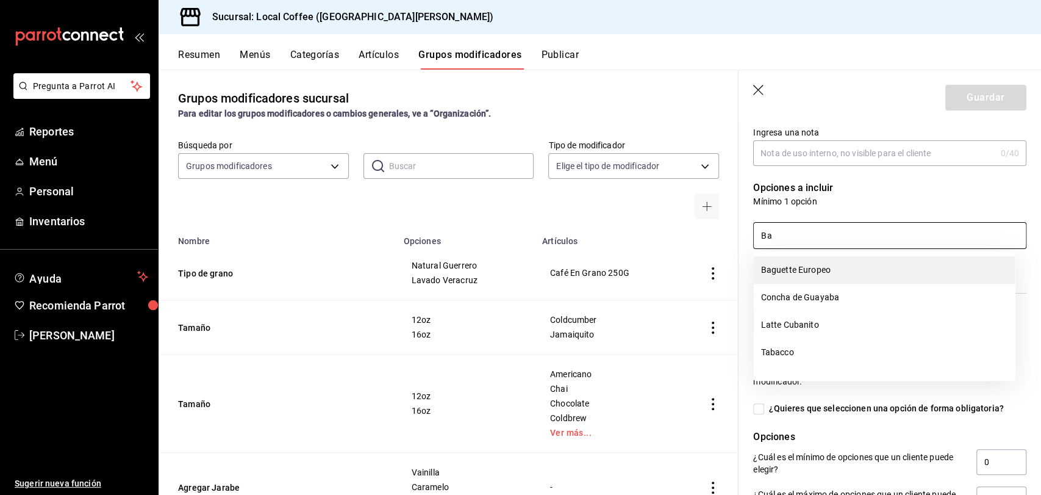
click at [825, 267] on li "Baguette Europeo" at bounding box center [885, 269] width 262 height 27
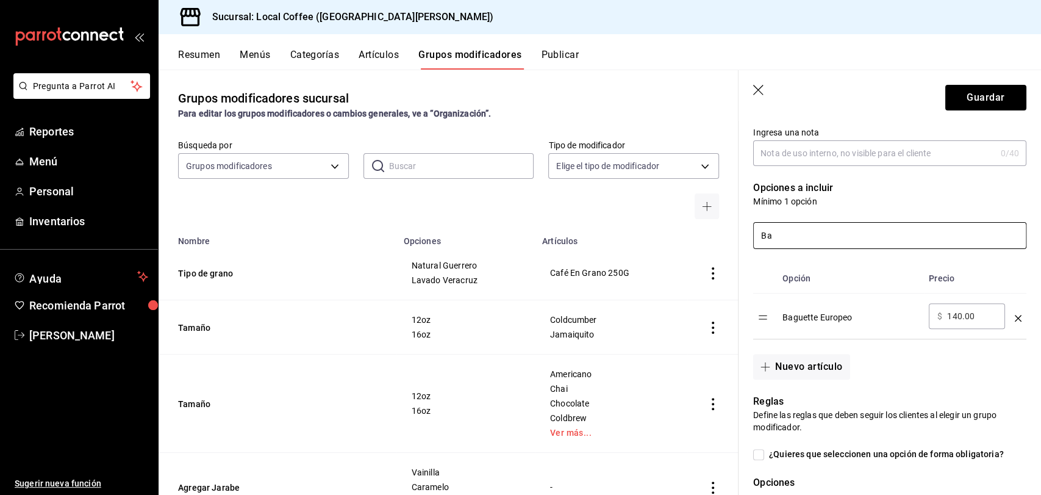
click at [805, 234] on input "Ba" at bounding box center [890, 236] width 272 height 26
type input "B"
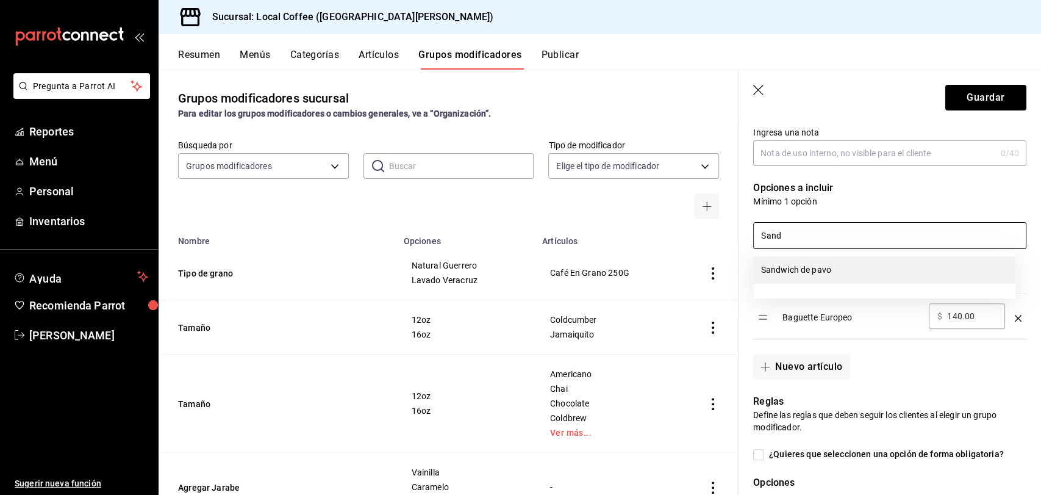
click at [825, 272] on li "Sandwich de pavo" at bounding box center [885, 269] width 262 height 27
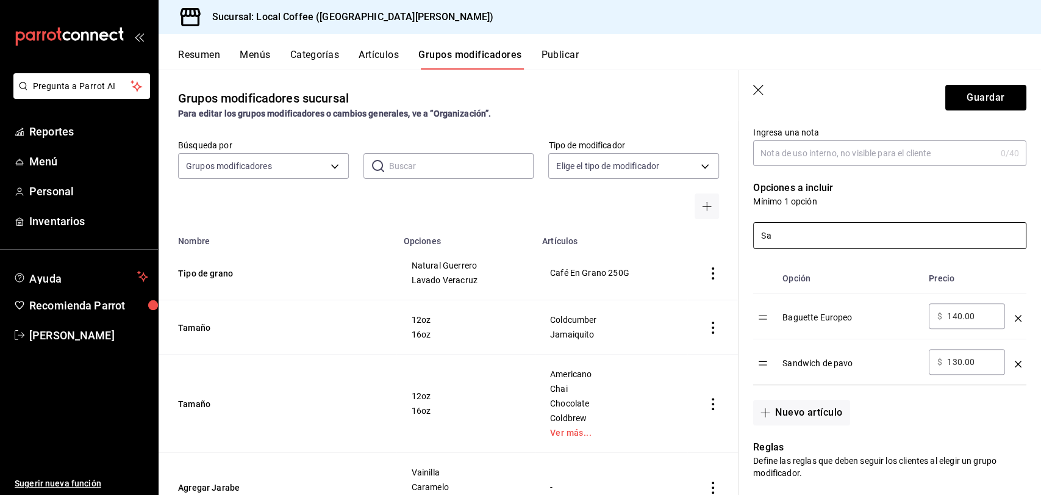
type input "S"
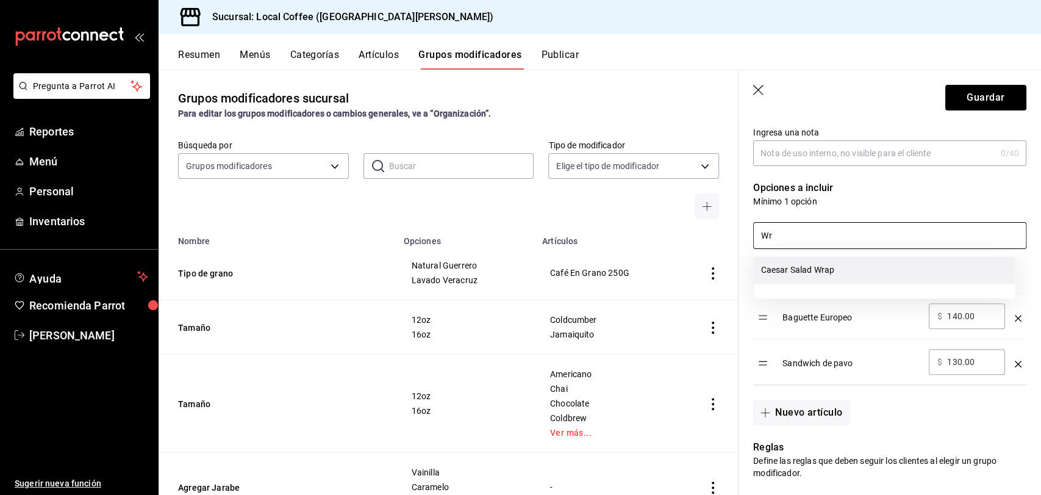
click at [830, 273] on li "Caesar Salad Wrap" at bounding box center [885, 269] width 262 height 27
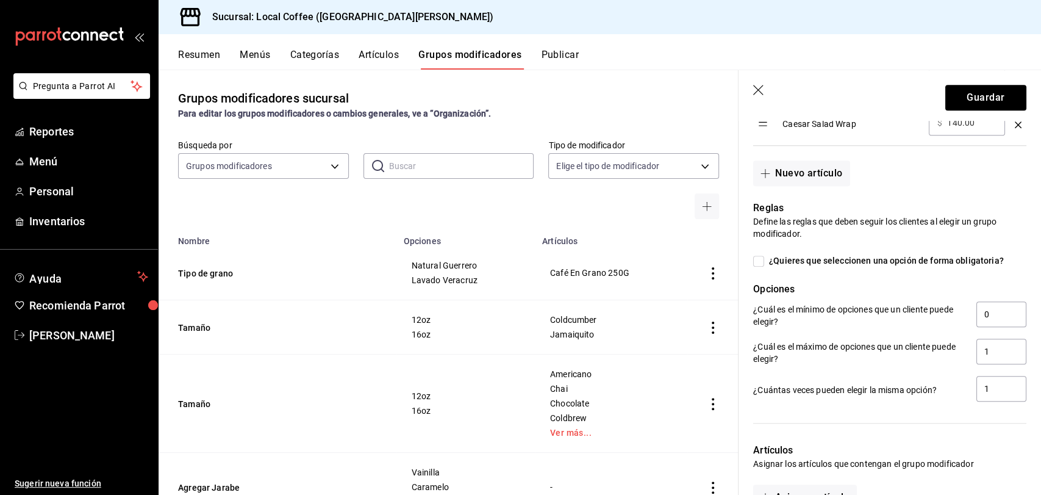
scroll to position [484, 0]
type input "Wr"
click at [818, 172] on button "Nuevo artículo" at bounding box center [801, 173] width 96 height 26
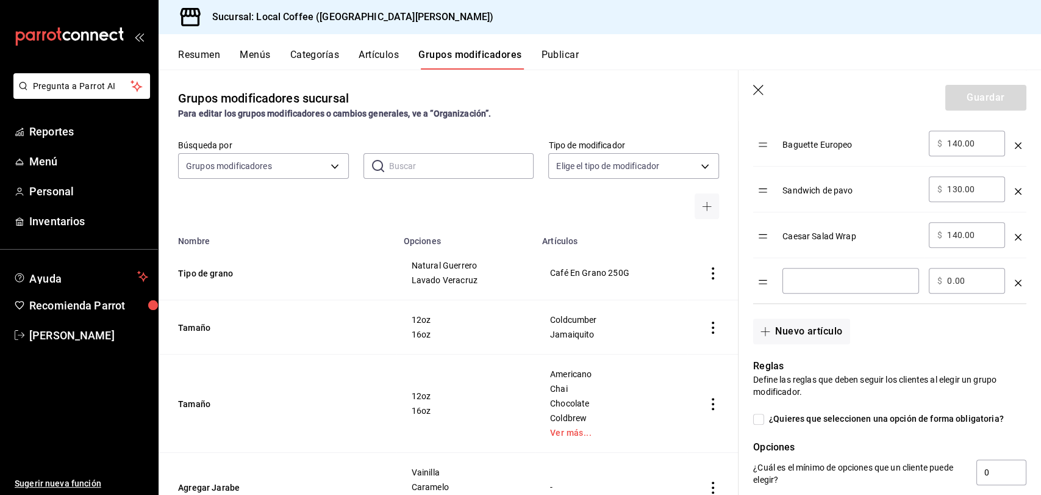
scroll to position [370, 0]
click at [1015, 285] on icon "optionsTable" at bounding box center [1018, 283] width 7 height 7
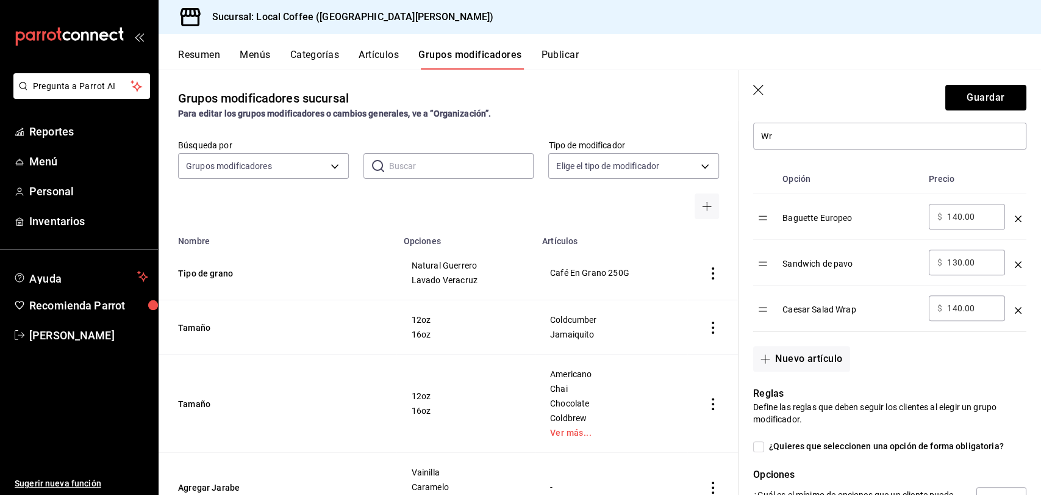
scroll to position [244, 0]
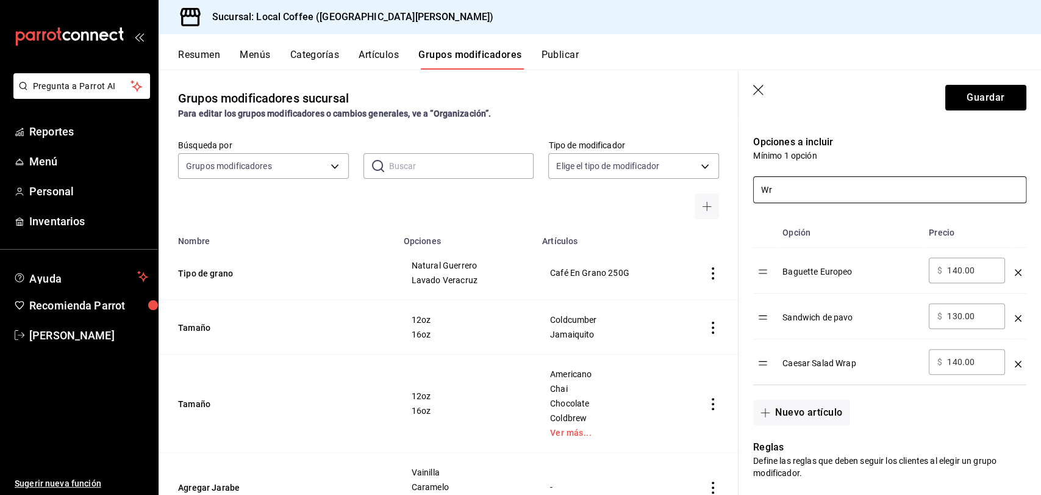
drag, startPoint x: 799, startPoint y: 187, endPoint x: 700, endPoint y: 180, distance: 99.1
click at [700, 180] on main "Grupos modificadores sucursal Para editar los grupos modificadores o cambios ge…" at bounding box center [600, 282] width 883 height 425
click at [966, 90] on button "Guardar" at bounding box center [985, 98] width 81 height 26
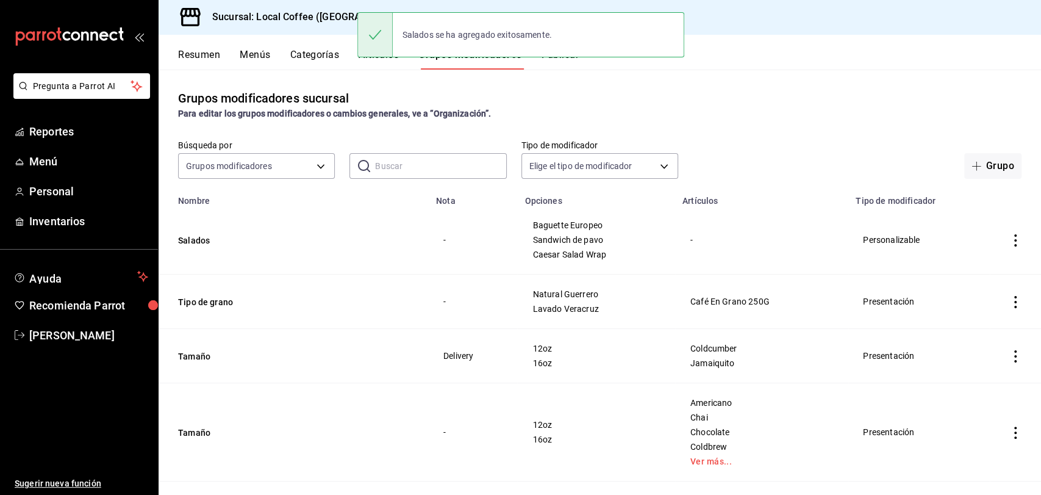
click at [381, 60] on div "Salados se ha agregado exitosamente." at bounding box center [520, 35] width 327 height 52
click at [386, 57] on div "Salados se ha agregado exitosamente." at bounding box center [520, 34] width 327 height 45
click at [384, 60] on button "Artículos" at bounding box center [379, 59] width 40 height 21
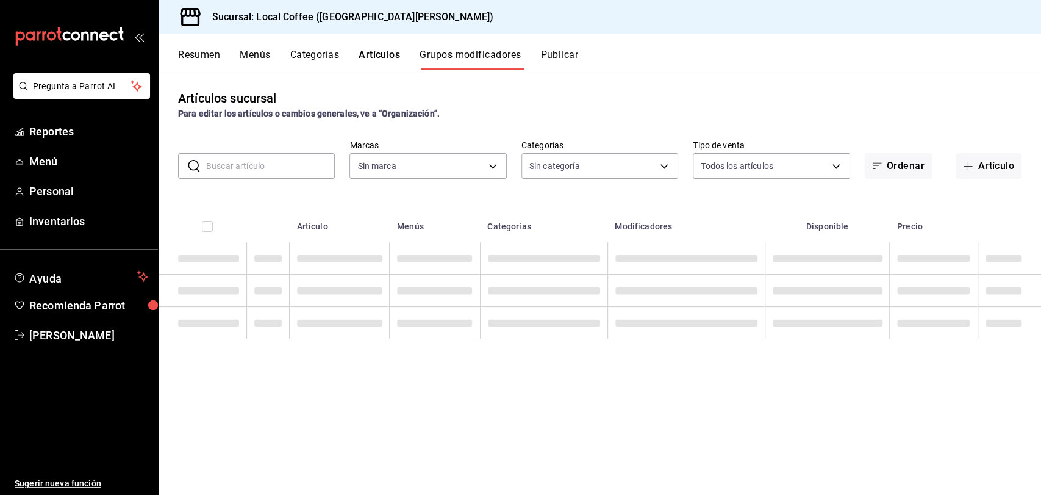
type input "5b06c6f2-e905-4bb1-8540-24436df04c98"
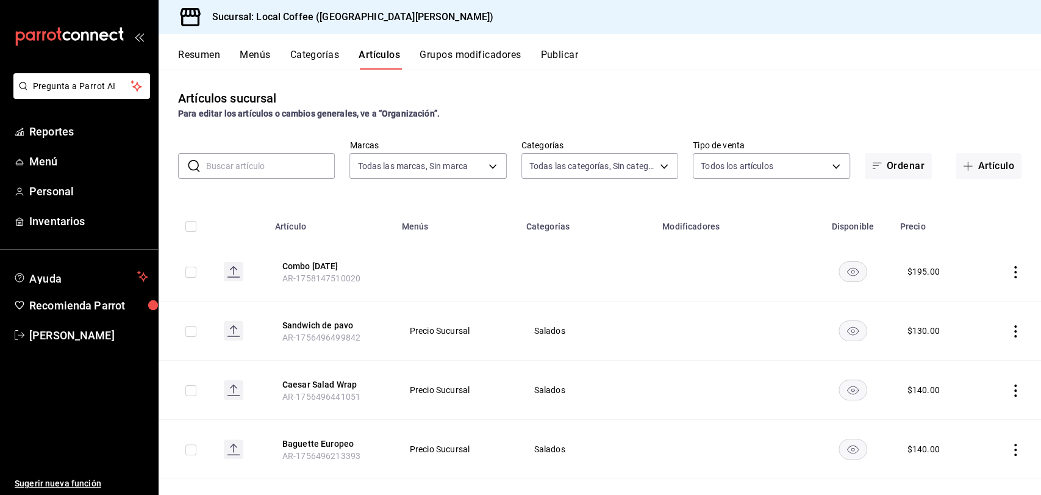
type input "c763c6b5-ebc2-42a3-9eb1-46d78107da95,451d50d9-3d0d-4eda-b497-212953151398,73742…"
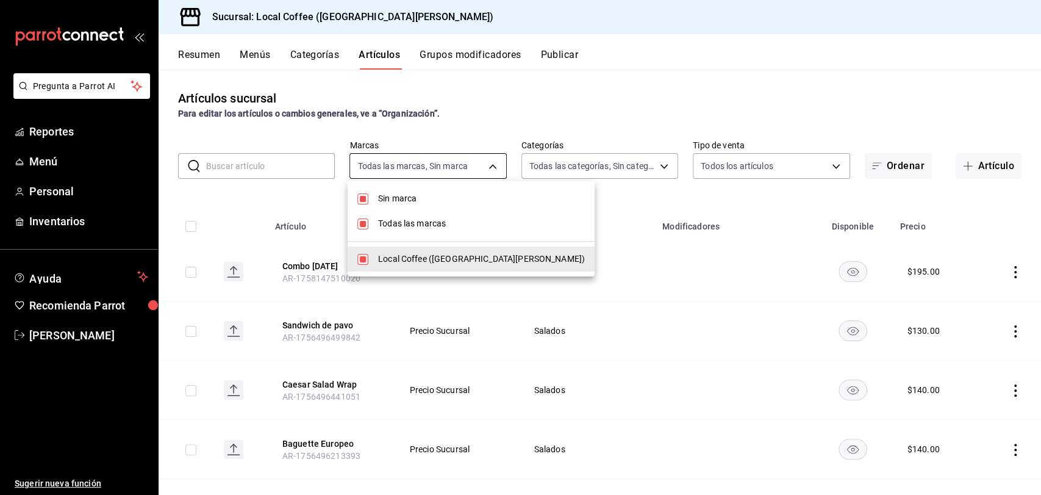
click at [481, 166] on body "Pregunta a Parrot AI Reportes Menú Personal Inventarios Ayuda Recomienda Parrot…" at bounding box center [520, 247] width 1041 height 495
click at [481, 166] on div at bounding box center [520, 247] width 1041 height 495
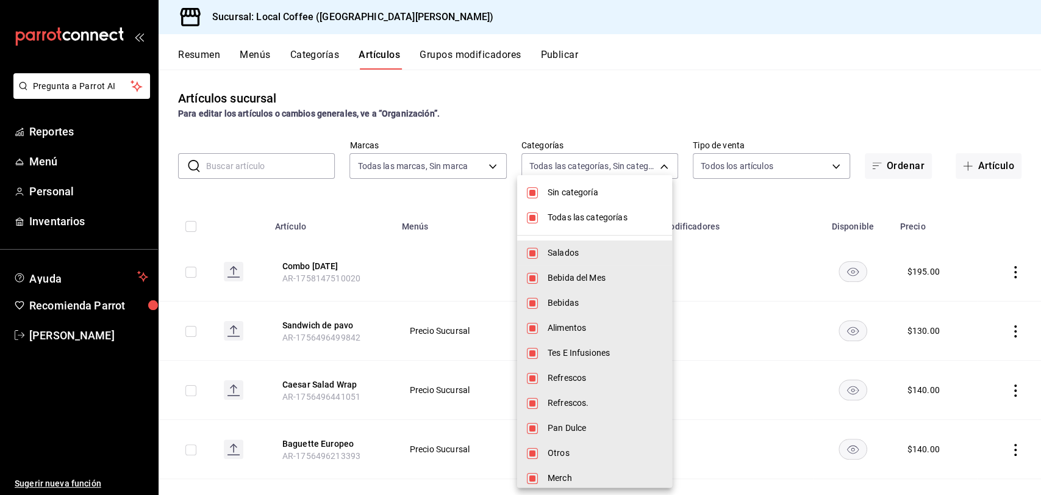
click at [604, 166] on body "Pregunta a Parrot AI Reportes Menú Personal Inventarios Ayuda Recomienda Parrot…" at bounding box center [520, 247] width 1041 height 495
click at [532, 196] on input "checkbox" at bounding box center [532, 192] width 11 height 11
checkbox input "false"
click at [540, 217] on li "Todas las categorías" at bounding box center [594, 217] width 155 height 25
checkbox input "false"
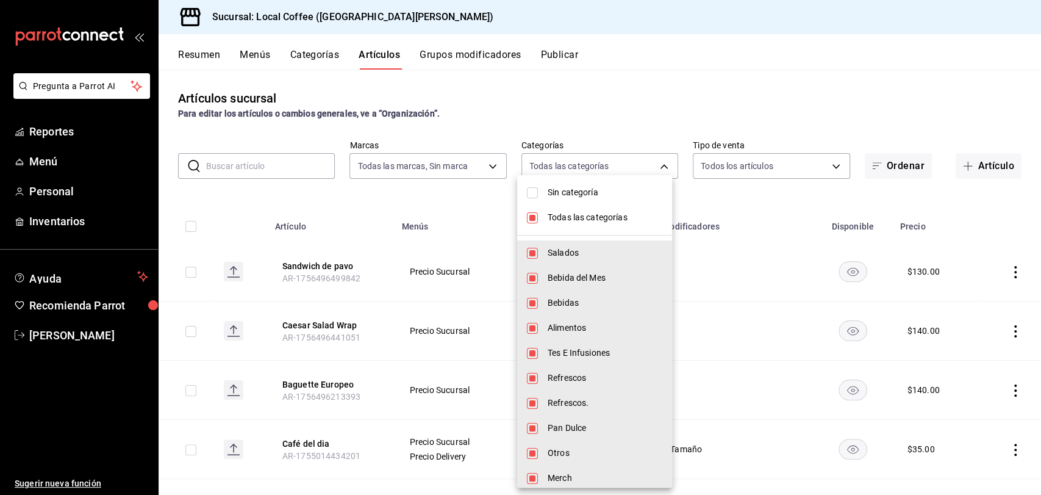
checkbox input "false"
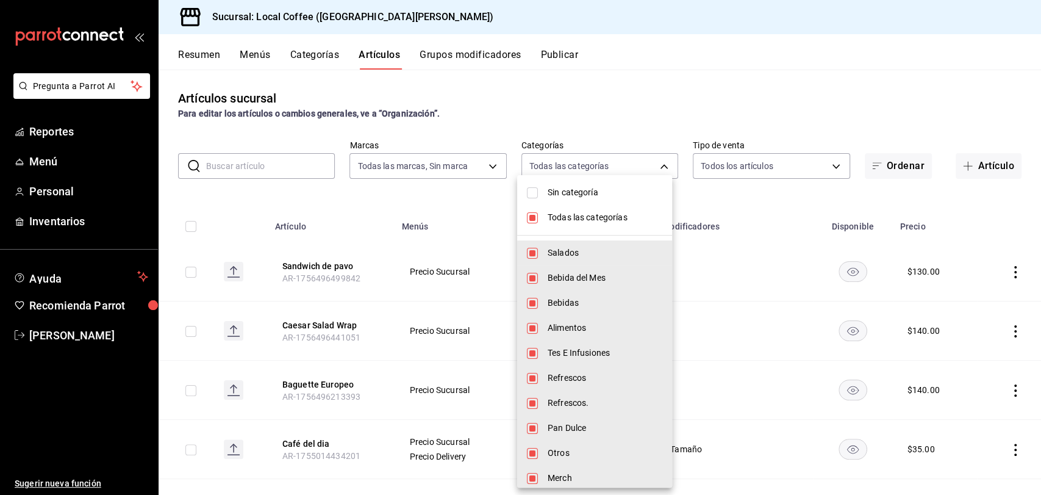
checkbox input "false"
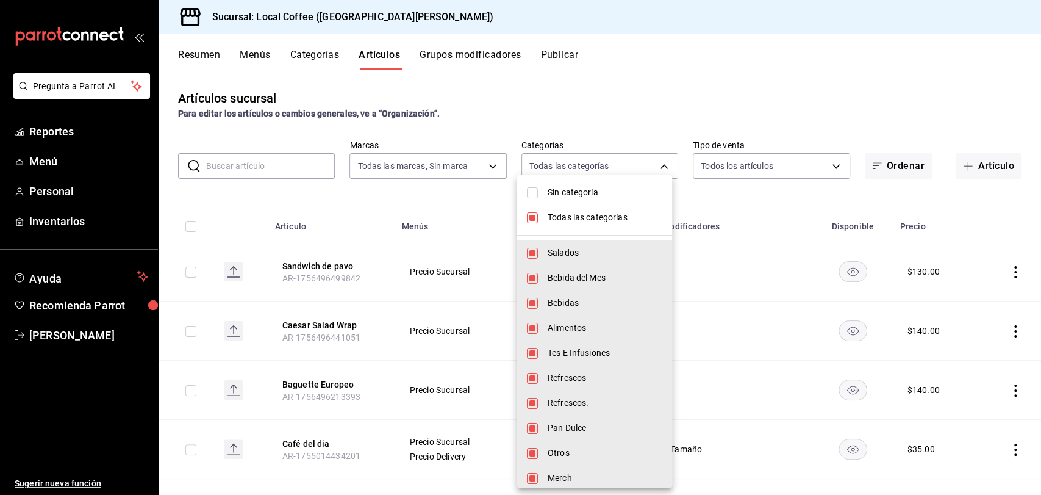
checkbox input "false"
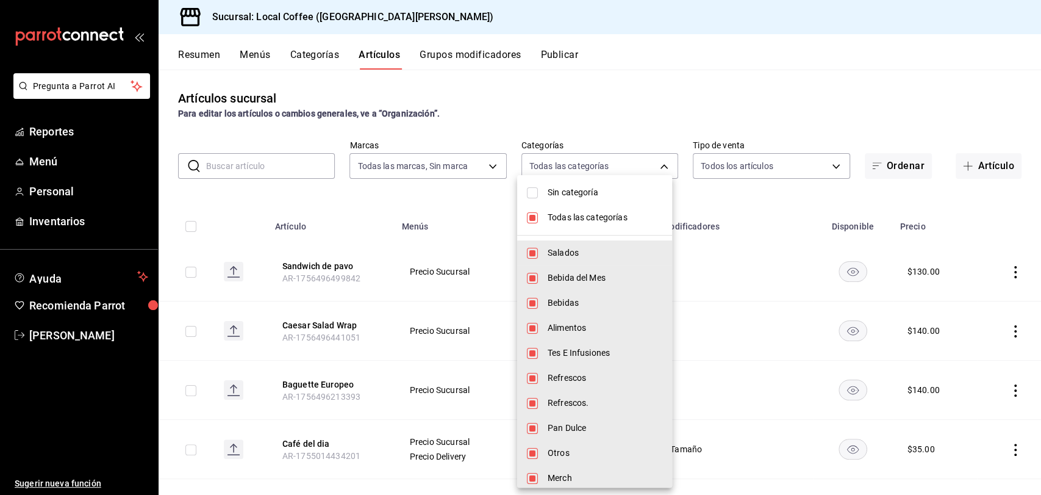
checkbox input "false"
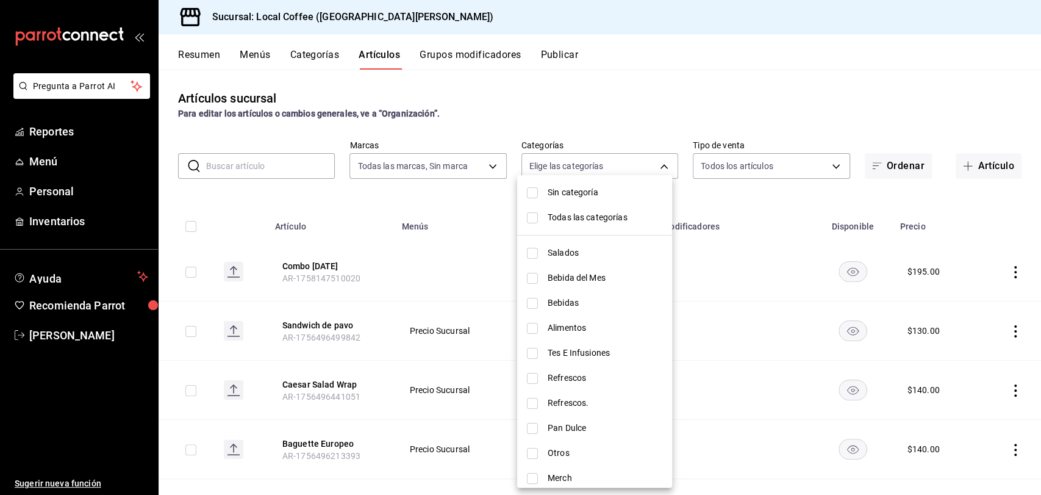
click at [534, 278] on input "checkbox" at bounding box center [532, 278] width 11 height 11
checkbox input "true"
type input "451d50d9-3d0d-4eda-b497-212953151398"
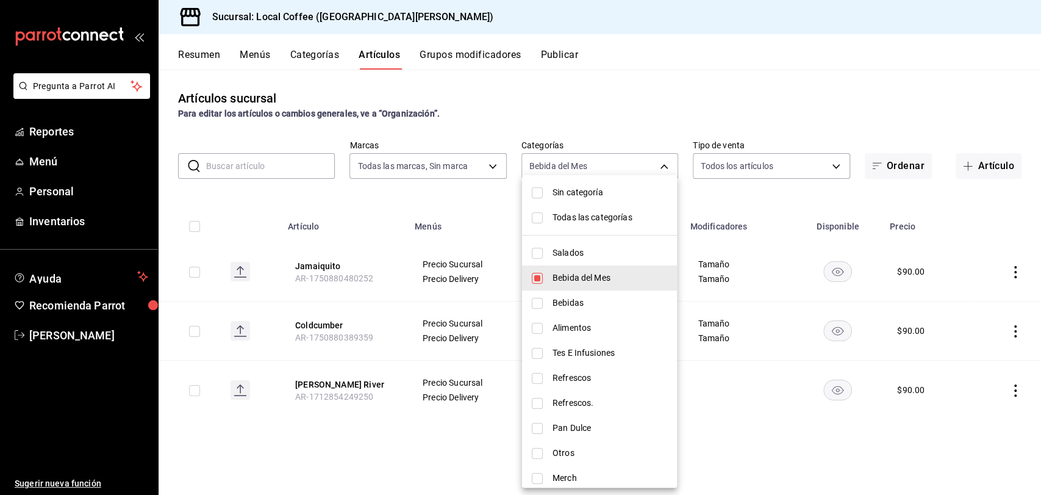
click at [467, 205] on div at bounding box center [520, 247] width 1041 height 495
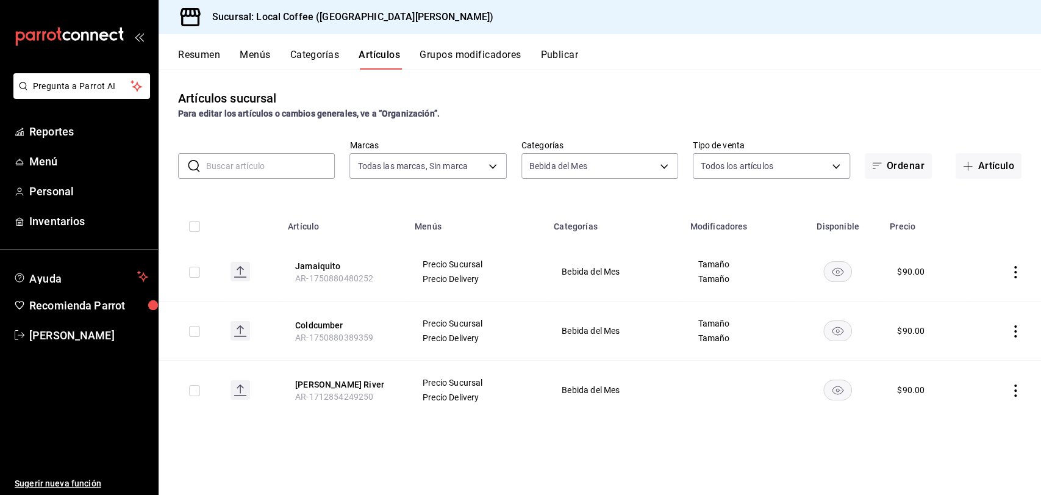
click at [1025, 267] on td at bounding box center [1005, 271] width 71 height 59
click at [1015, 271] on icon "actions" at bounding box center [1015, 272] width 2 height 12
click at [1015, 271] on div at bounding box center [520, 247] width 1041 height 495
click at [1012, 327] on icon "actions" at bounding box center [1015, 331] width 12 height 12
click at [976, 354] on span "Editar" at bounding box center [979, 359] width 32 height 13
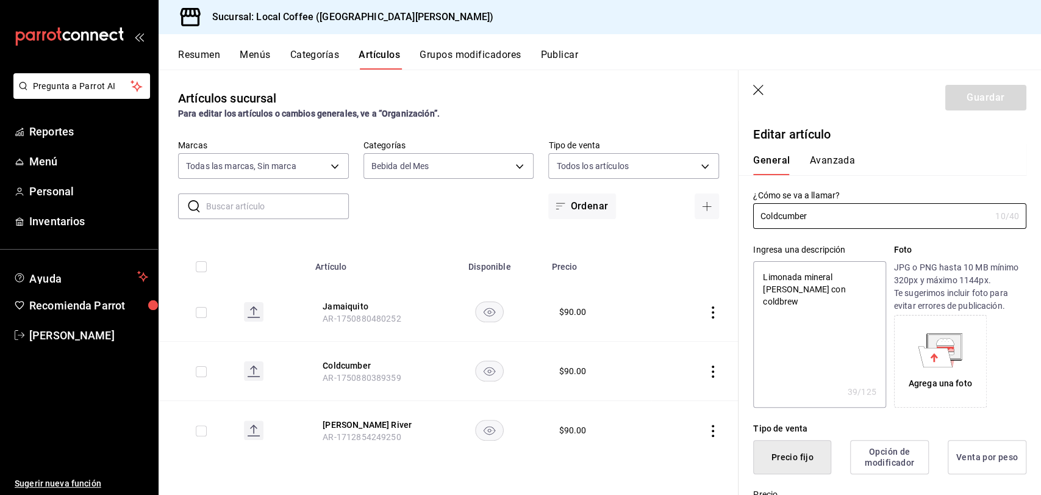
drag, startPoint x: 840, startPoint y: 211, endPoint x: 676, endPoint y: 214, distance: 163.5
click at [676, 214] on main "Artículos sucursal Para editar los artículos o cambios generales, ve a “Organiz…" at bounding box center [600, 282] width 883 height 425
type textarea "x"
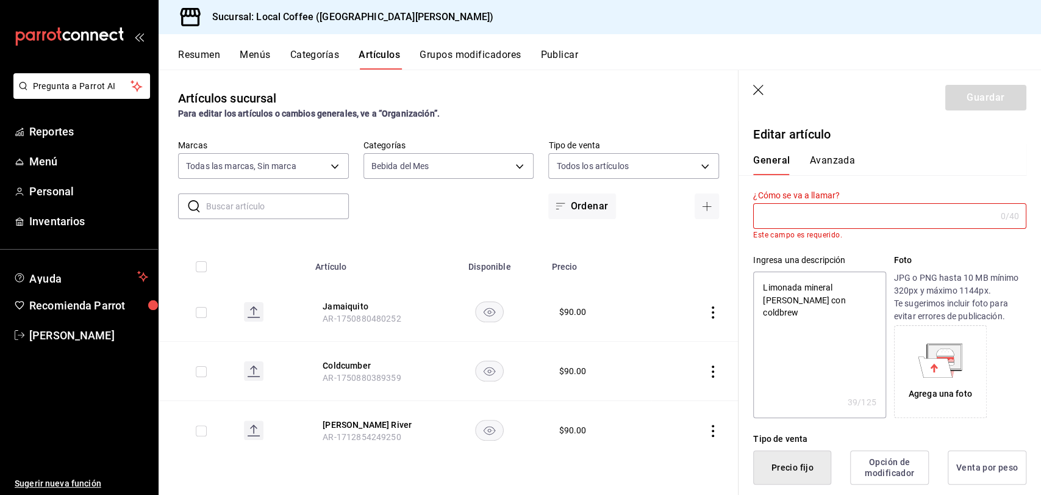
type input "D"
type textarea "x"
type input "Da"
type textarea "x"
type input "Dar"
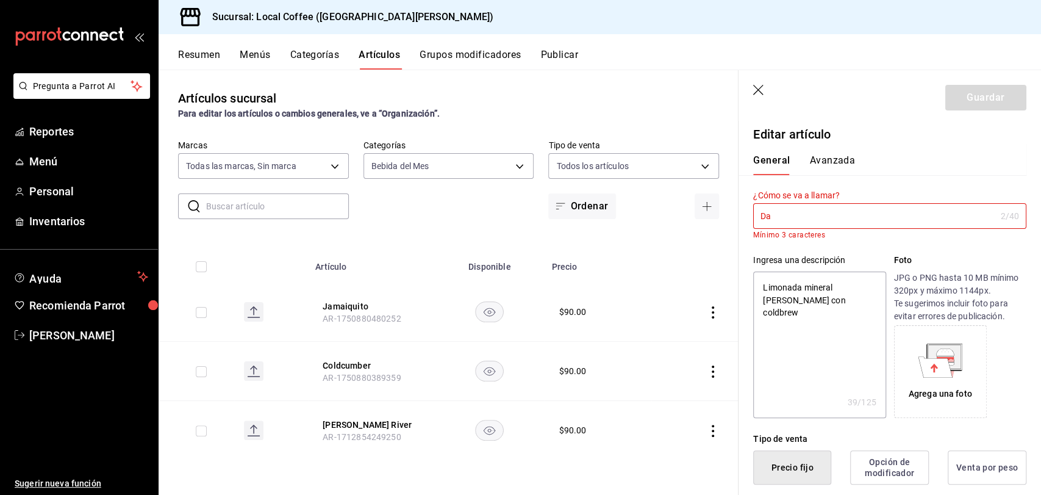
type textarea "x"
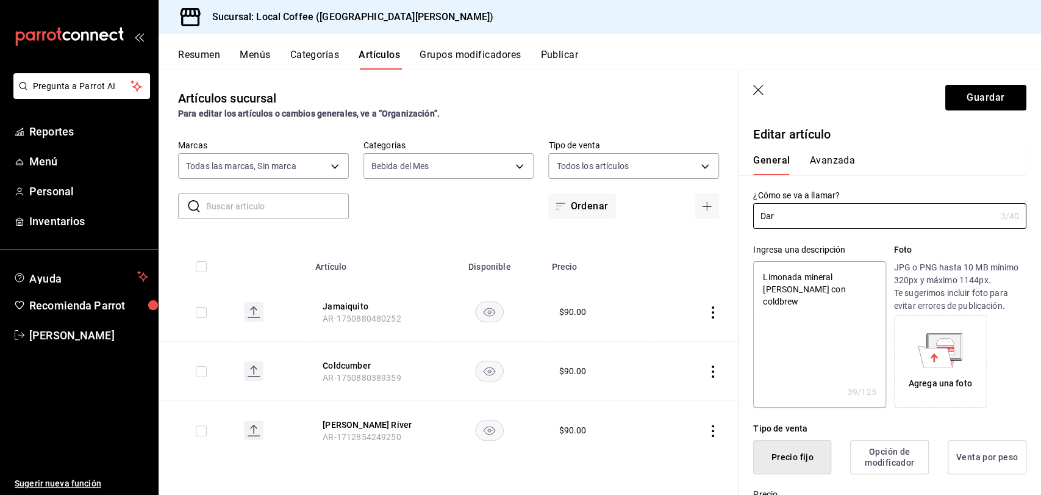
type input "Dark"
type textarea "x"
type input "Dark"
type textarea "x"
type input "Dark C"
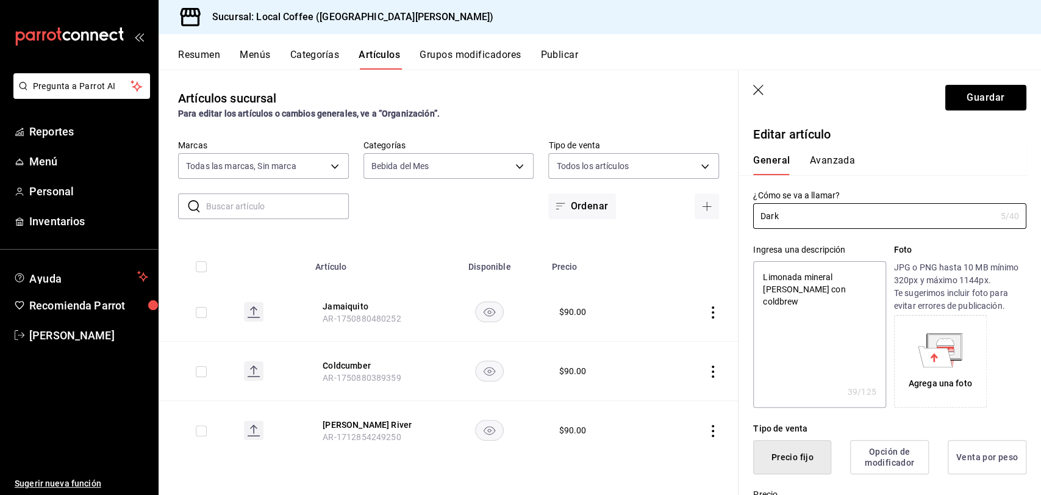
type textarea "x"
type input "Dark Co"
type textarea "x"
type input "Dark Con"
type textarea "x"
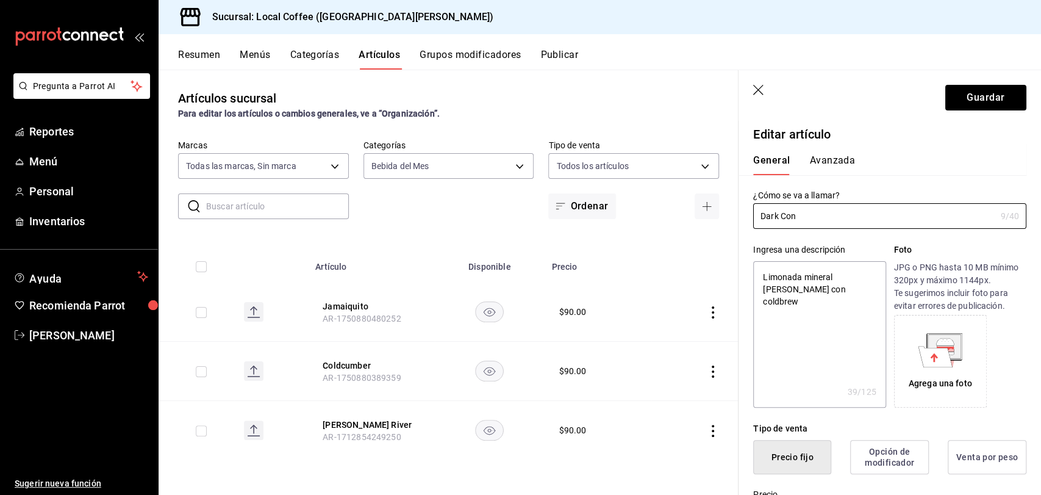
type input "Dark Conr"
type textarea "x"
type input "Dark Conra"
type textarea "x"
type input "Dark [PERSON_NAME]"
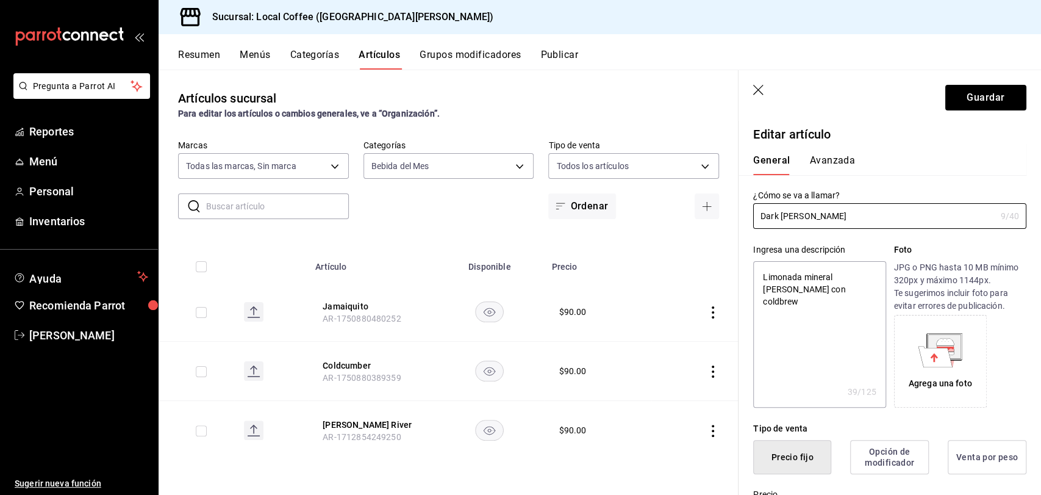
type textarea "x"
type input "Dark [PERSON_NAME]"
type textarea "x"
type input "Dark [PERSON_NAME]"
type textarea "x"
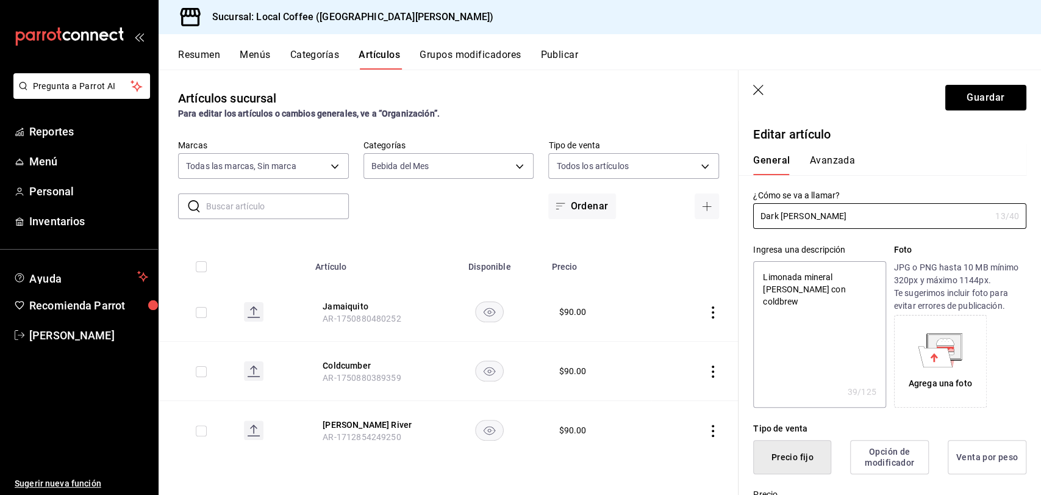
type input "Dark [PERSON_NAME]"
type textarea "x"
type input "Dark [PERSON_NAME] Moc"
type textarea "x"
type input "Dark [PERSON_NAME]"
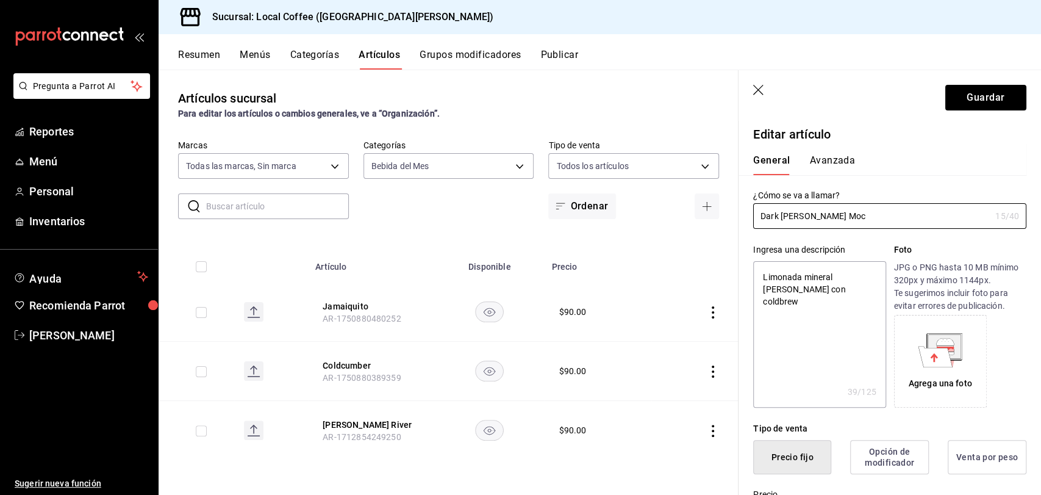
type textarea "x"
type input "Dark [PERSON_NAME]"
type textarea "x"
type input "Dark [PERSON_NAME]"
type textarea "x"
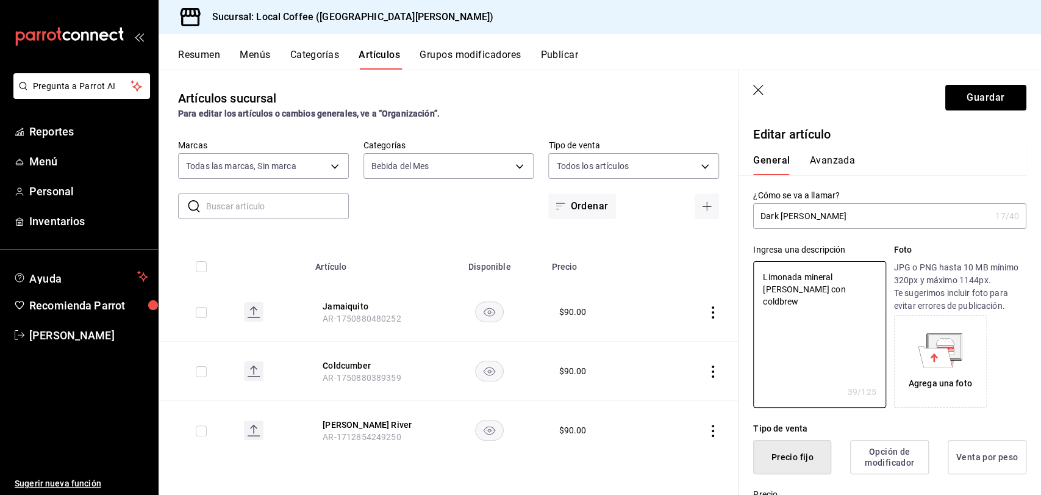
drag, startPoint x: 846, startPoint y: 318, endPoint x: 731, endPoint y: 244, distance: 136.7
click at [731, 244] on main "Artículos sucursal Para editar los artículos o cambios generales, ve a “Organiz…" at bounding box center [600, 282] width 883 height 425
type textarea "M"
type textarea "x"
type textarea "Mo"
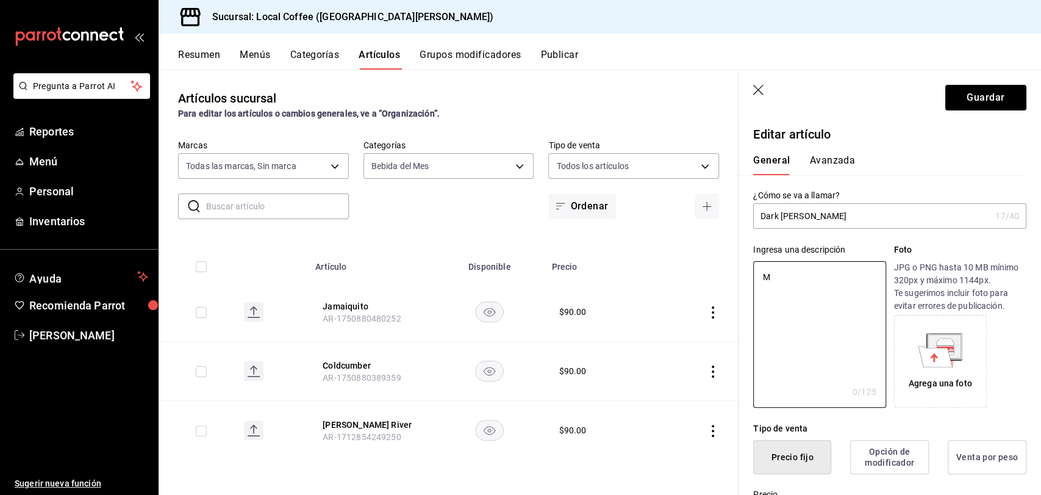
type textarea "x"
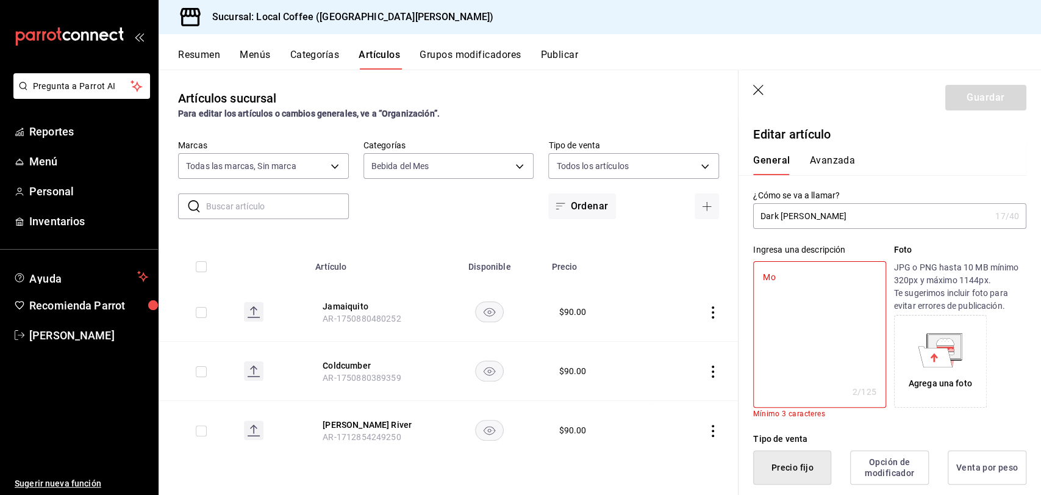
type textarea "Moc"
type textarea "x"
type textarea "Moch"
type textarea "x"
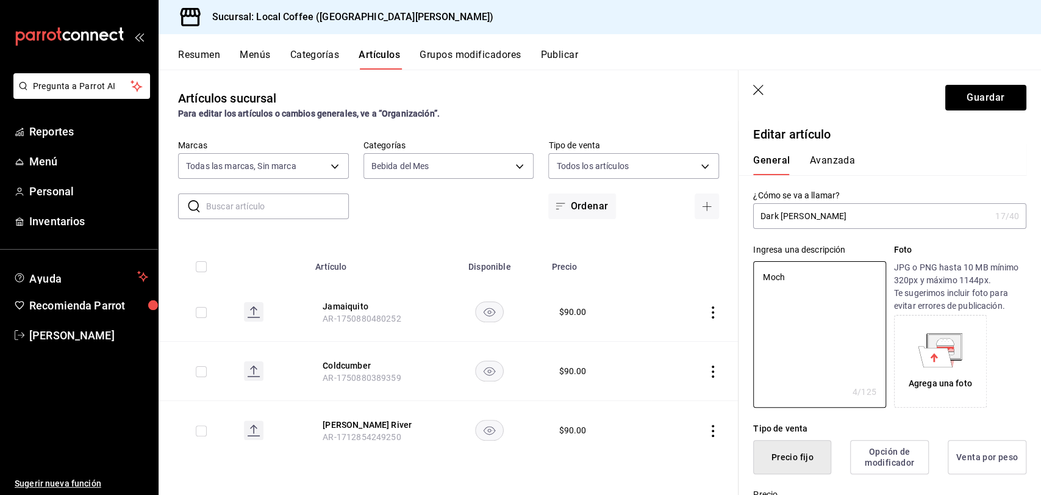
type textarea "Mocha"
type textarea "x"
type textarea "Mocha"
type textarea "x"
type textarea "Mocha c"
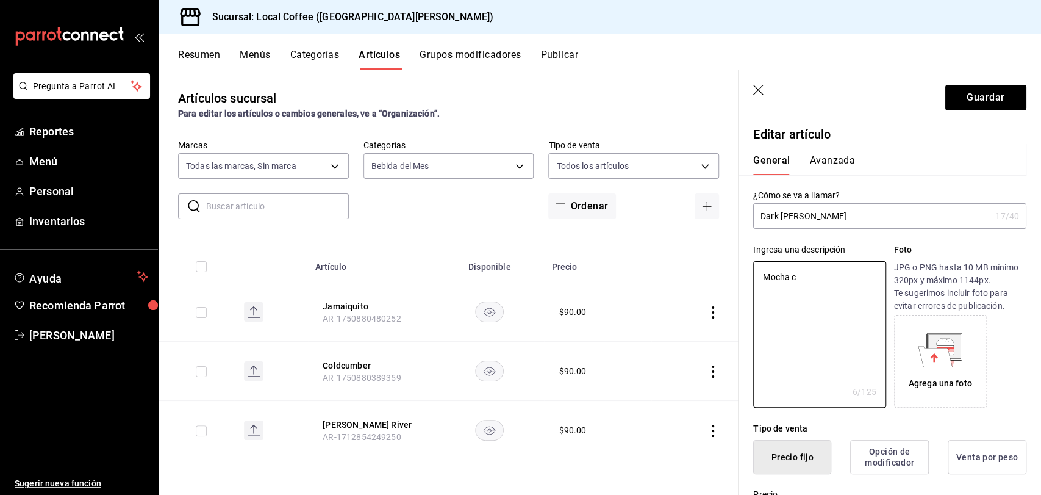
type textarea "x"
type textarea "Mocha co"
type textarea "x"
type textarea "Mocha con"
type textarea "x"
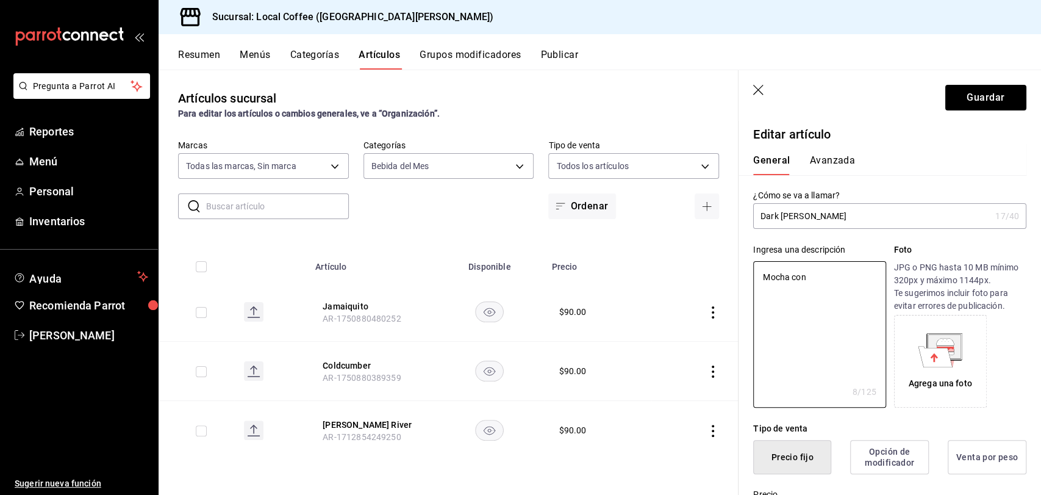
type textarea "Mocha con"
type textarea "x"
type textarea "Mocha con c"
type textarea "x"
type textarea "Mocha con ca"
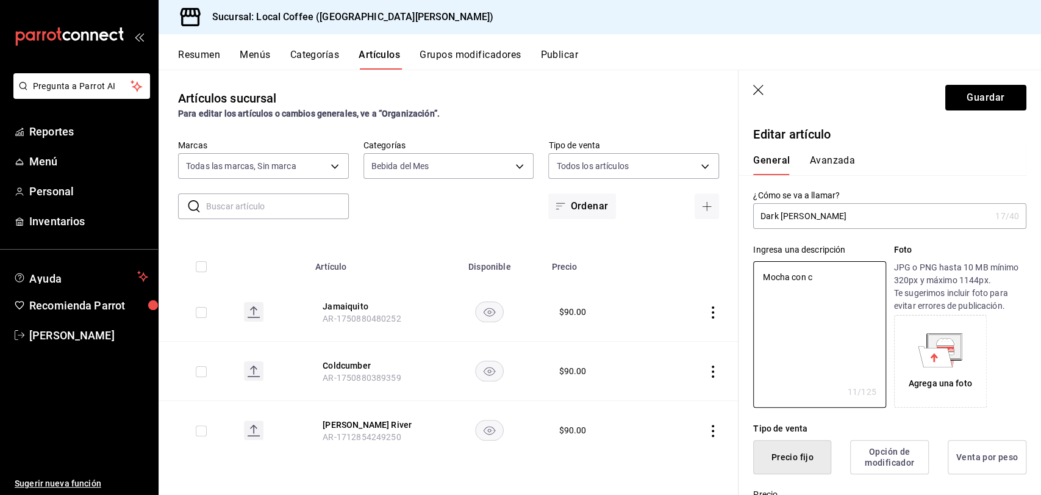
type textarea "x"
type textarea "Mocha con car"
type textarea "x"
type textarea "Mocha con cara"
type textarea "x"
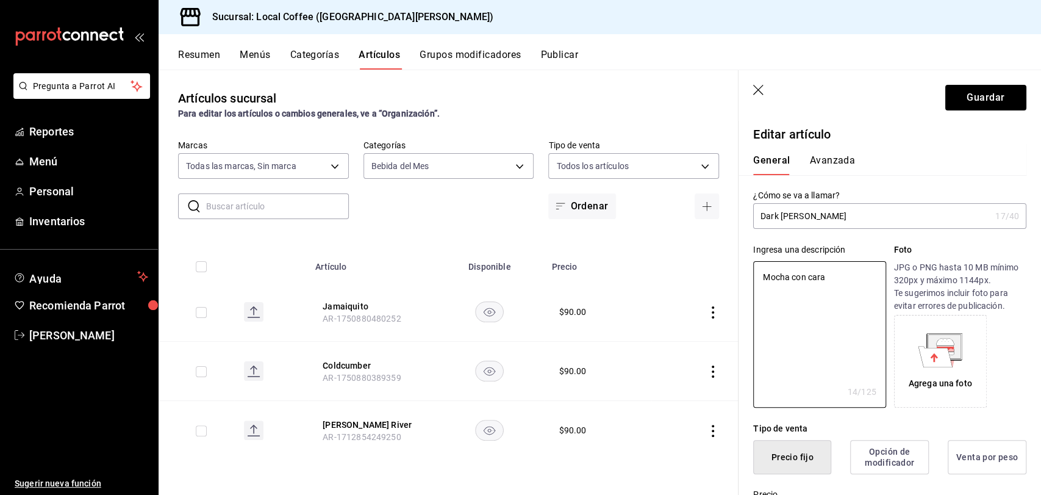
type textarea "Mocha con [PERSON_NAME]"
type textarea "x"
type textarea "Mocha con carame"
type textarea "x"
type textarea "Mocha con caramel"
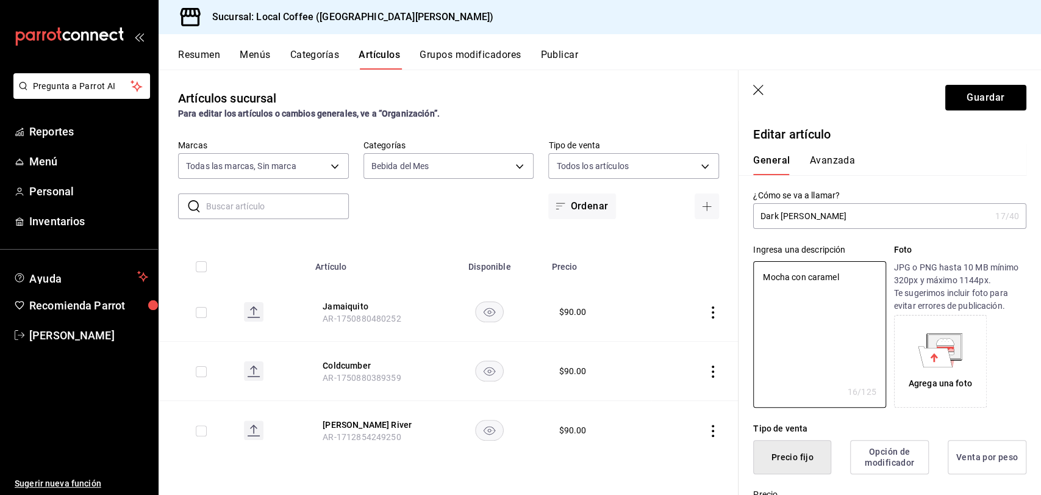
type textarea "x"
type textarea "Mocha con caramelo"
type textarea "x"
type textarea "Mocha con caramelo"
type textarea "x"
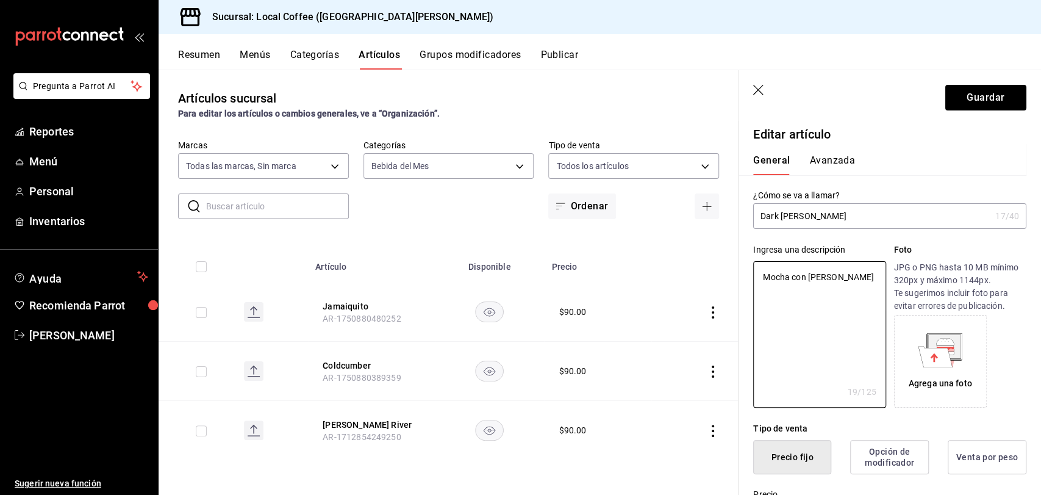
type textarea "Mocha con [PERSON_NAME]"
type textarea "x"
type textarea "Mocha con [PERSON_NAME]"
type textarea "x"
type textarea "Mocha con caramelo y"
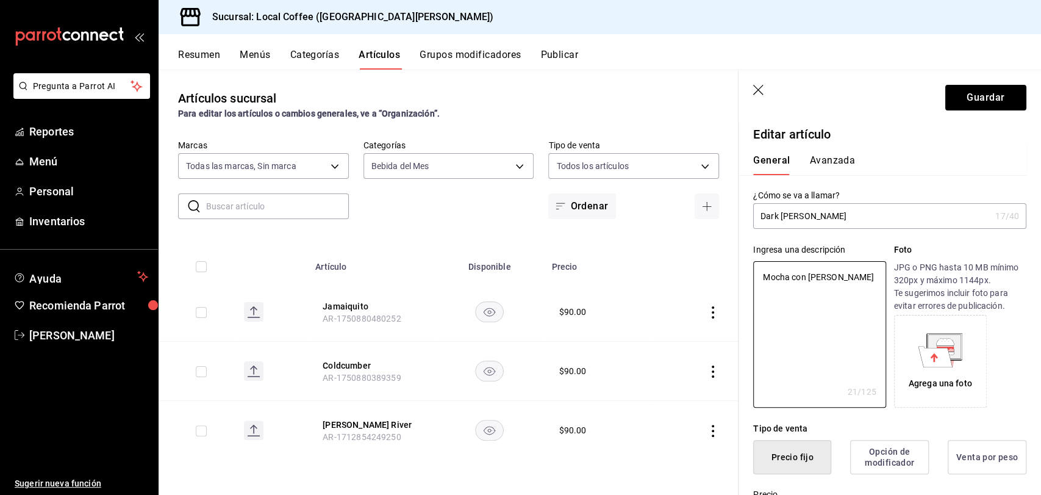
type textarea "x"
type textarea "Mocha con caramelo y"
type textarea "x"
type textarea "Mocha con caramelo y s"
type textarea "x"
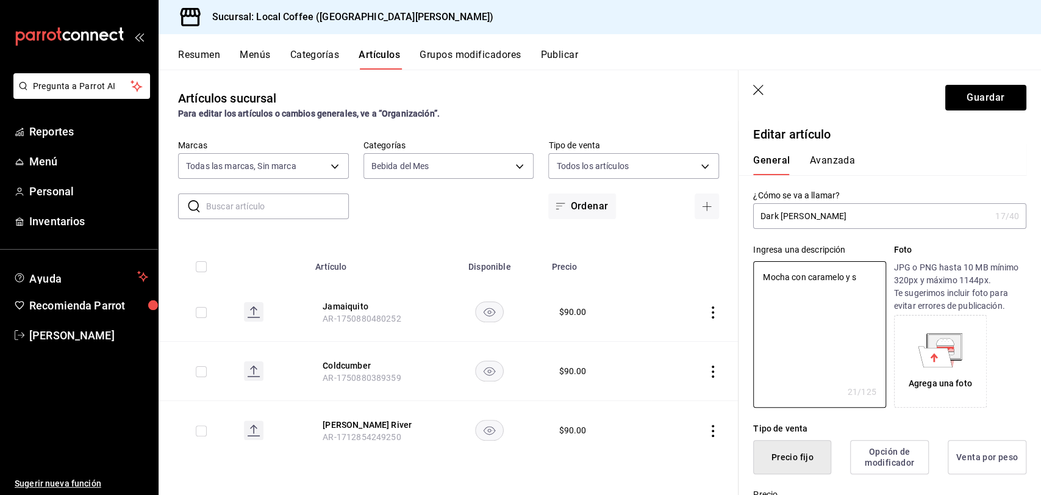
type textarea "Mocha con caramelo y sa"
type textarea "x"
type textarea "Mocha con caramelo y sal"
type textarea "x"
type textarea "Mocha con caramelo y sale"
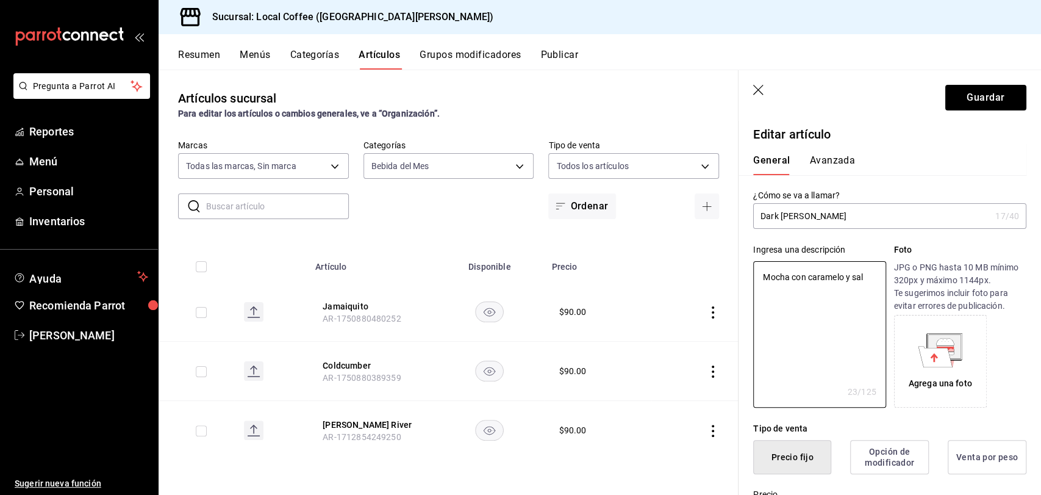
type textarea "x"
type textarea "Mocha con caramelo y sal"
type textarea "x"
type textarea "Mocha con caramelo y sal"
type textarea "x"
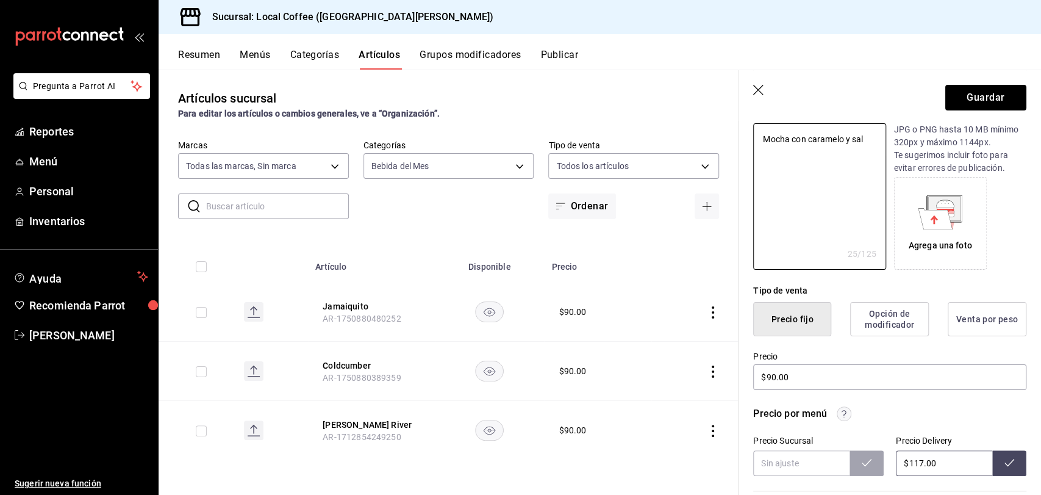
scroll to position [144, 0]
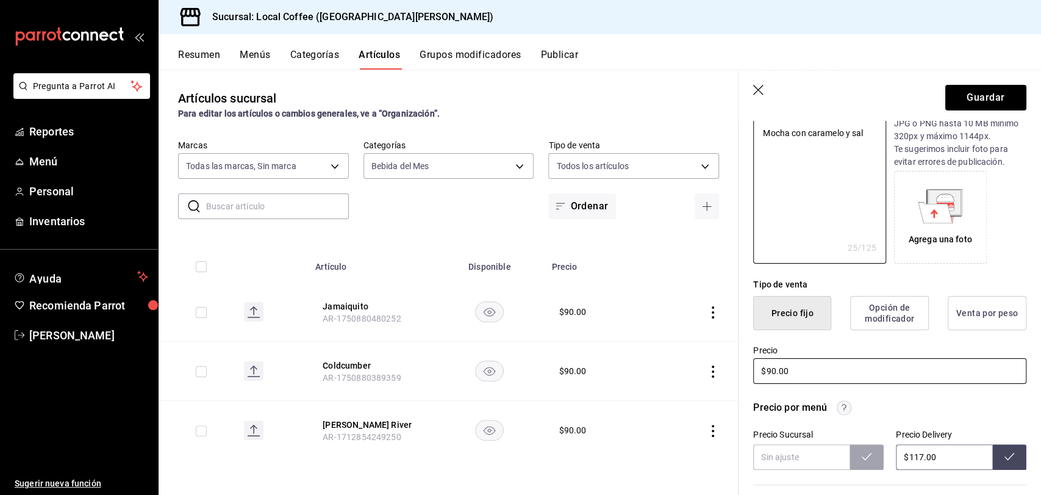
type textarea "Mocha con caramelo y sal"
drag, startPoint x: 878, startPoint y: 367, endPoint x: 718, endPoint y: 368, distance: 160.4
click at [718, 368] on main "Artículos sucursal Para editar los artículos o cambios generales, ve a “Organiz…" at bounding box center [600, 282] width 883 height 425
type textarea "x"
type input "$8.00"
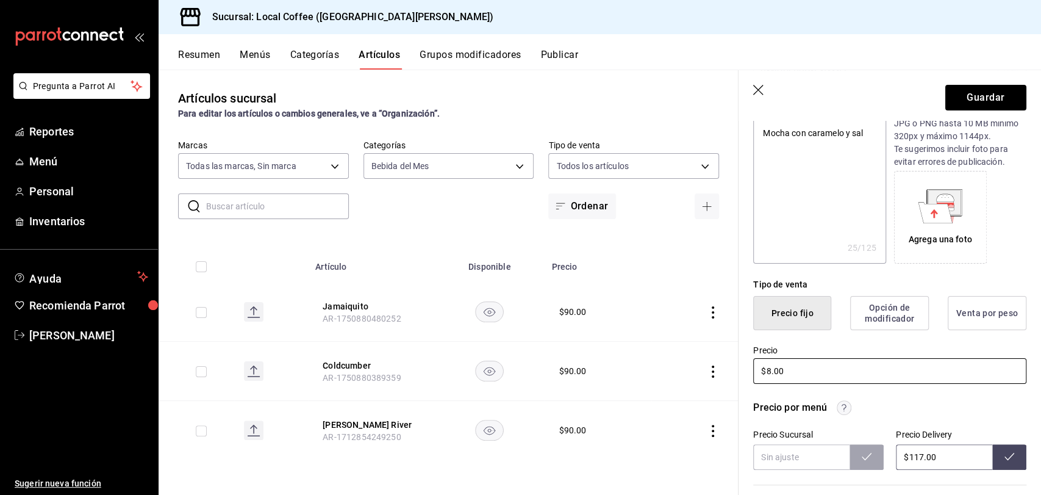
type textarea "x"
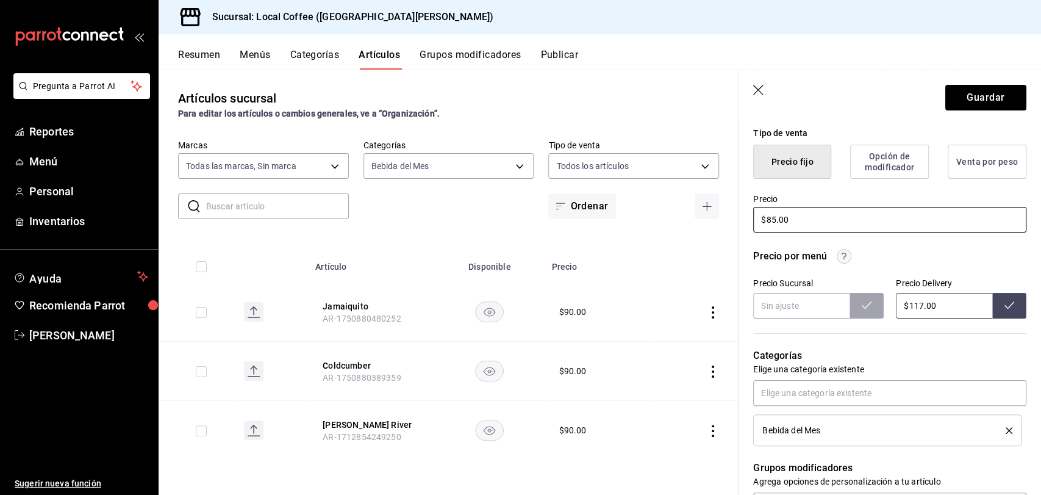
scroll to position [296, 0]
type input "$85.00"
drag, startPoint x: 965, startPoint y: 313, endPoint x: 833, endPoint y: 318, distance: 131.8
click at [833, 318] on div "¿Cómo se va a llamar? Dark [PERSON_NAME] Mocha 17 /40 ¿Cómo se va a llamar? Ing…" at bounding box center [883, 371] width 288 height 984
click at [886, 326] on div "Categorías Elige una categoría existente Bebida del Mes" at bounding box center [883, 381] width 288 height 127
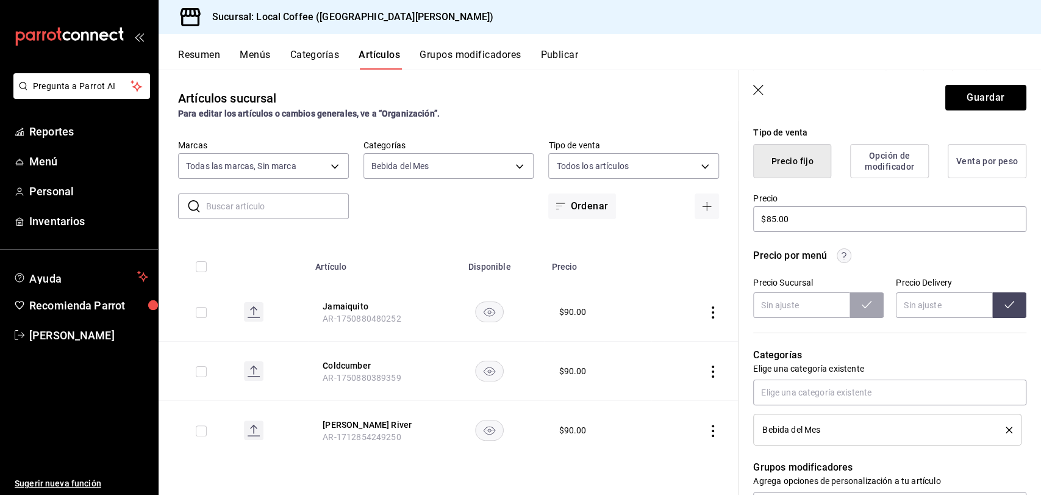
type input "$117.00"
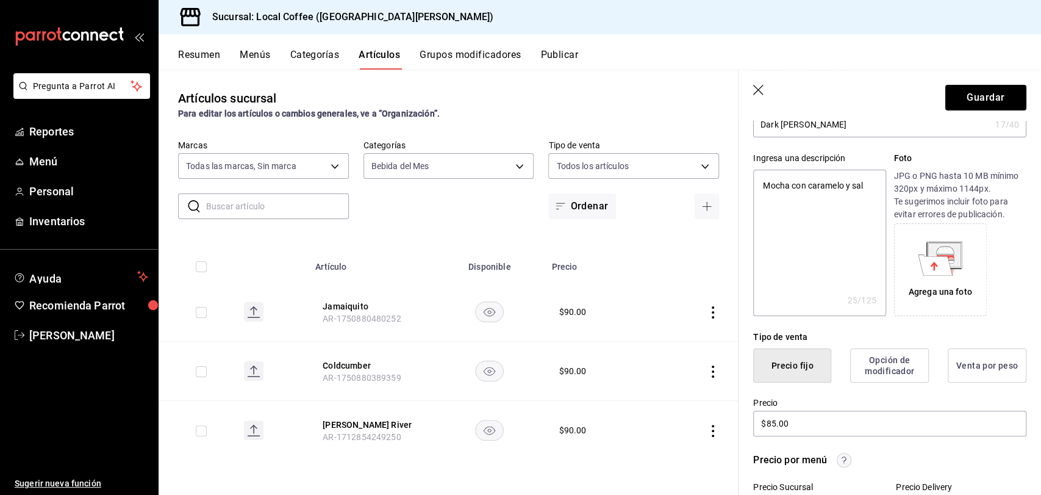
scroll to position [0, 0]
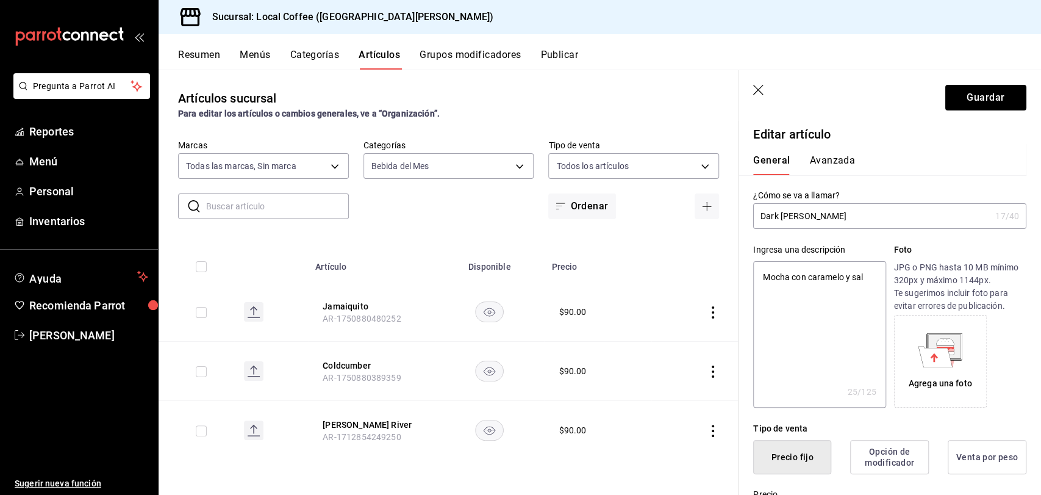
click at [831, 152] on div "General [PERSON_NAME]" at bounding box center [883, 159] width 288 height 32
click at [842, 162] on button "Avanzada" at bounding box center [832, 164] width 46 height 21
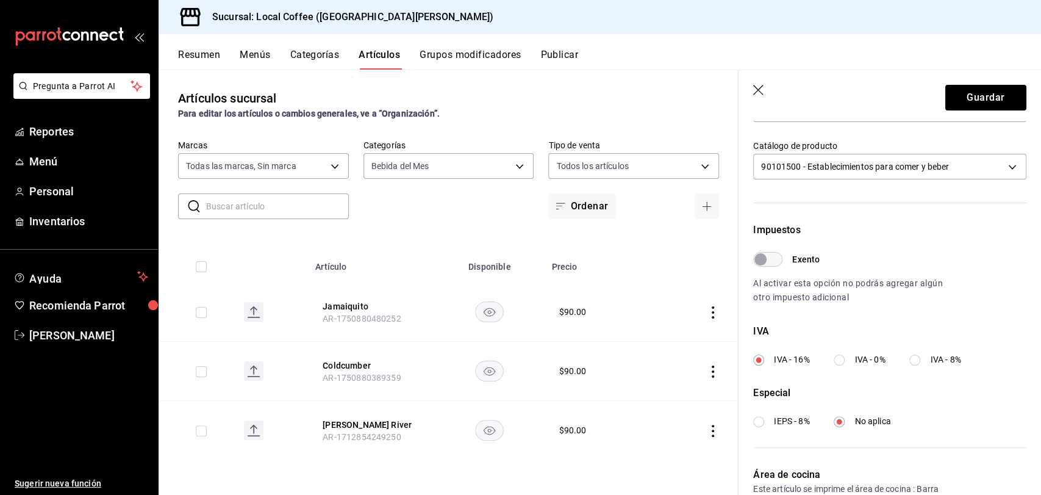
scroll to position [366, 0]
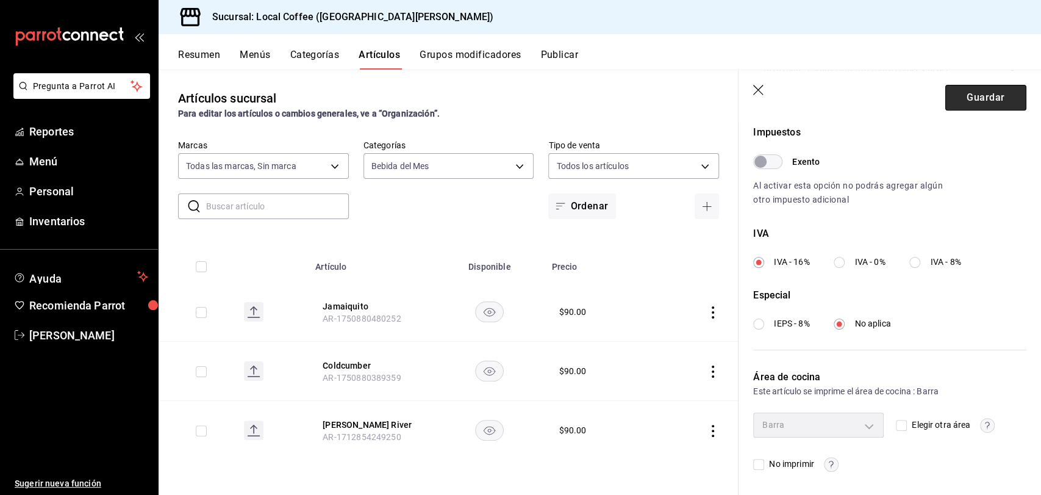
click at [965, 98] on button "Guardar" at bounding box center [985, 98] width 81 height 26
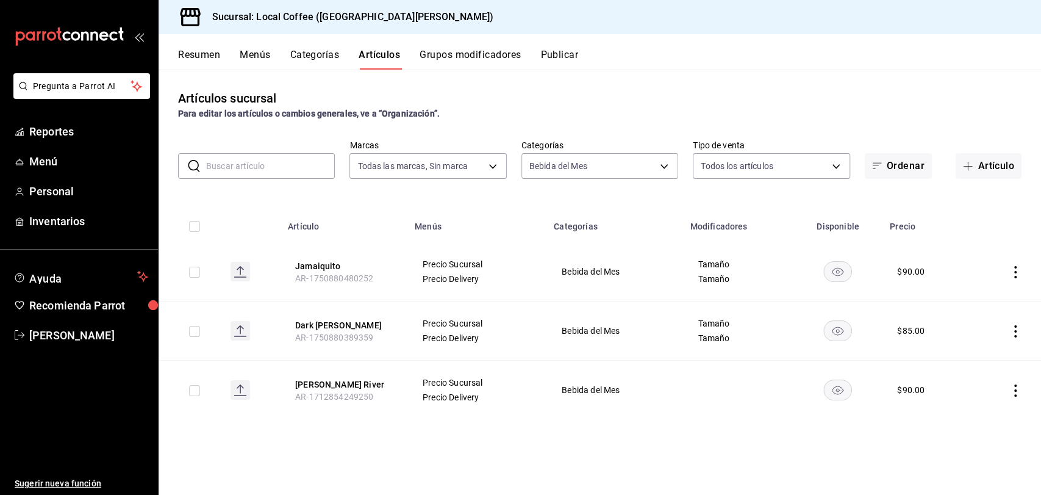
click at [1014, 395] on icon "actions" at bounding box center [1015, 390] width 12 height 12
click at [973, 415] on span "Editar" at bounding box center [979, 412] width 32 height 13
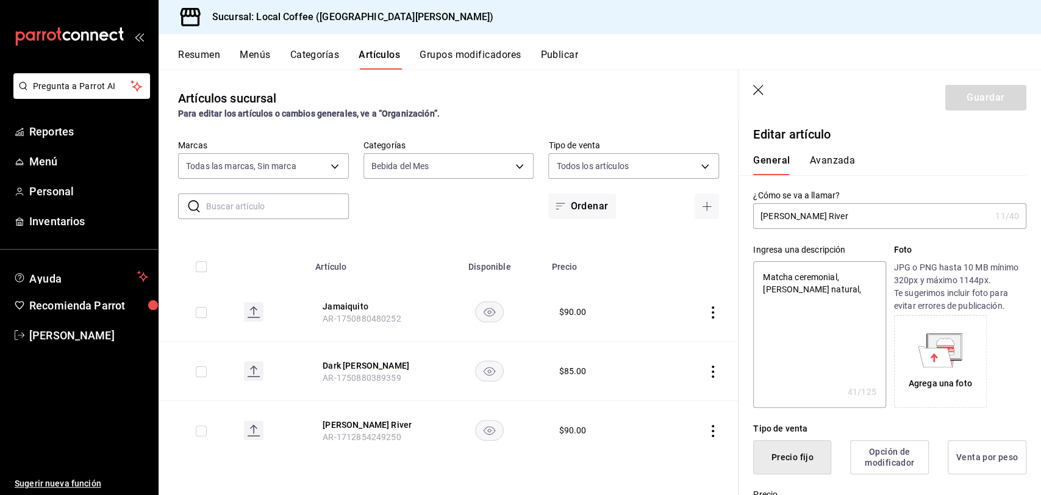
click at [757, 94] on icon "button" at bounding box center [759, 91] width 12 height 12
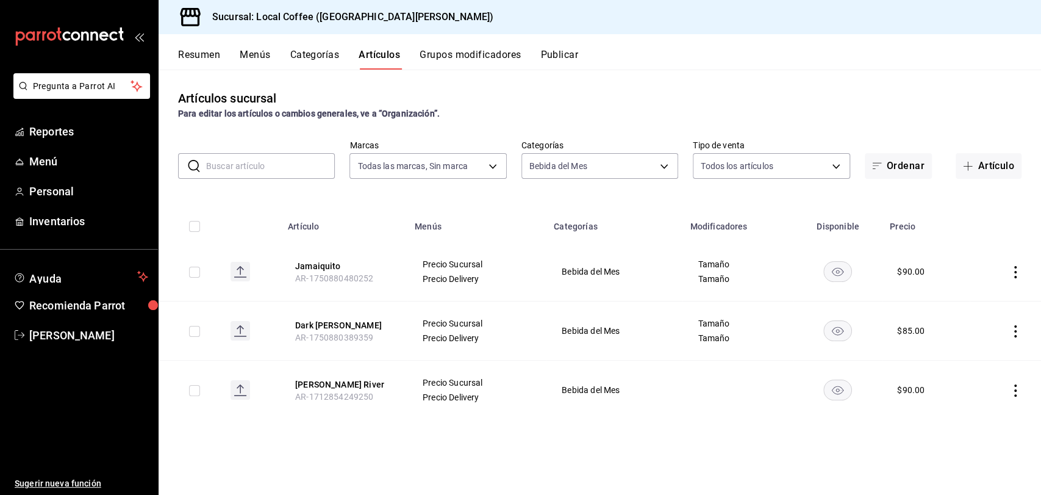
click at [1010, 332] on icon "actions" at bounding box center [1015, 331] width 12 height 12
click at [990, 385] on span "Duplicar" at bounding box center [979, 384] width 32 height 13
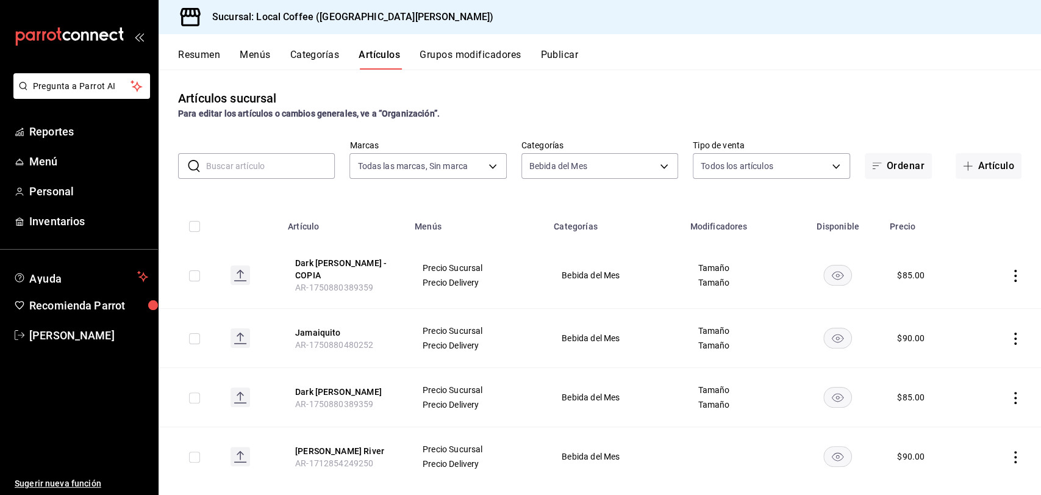
click at [1014, 274] on td at bounding box center [1005, 275] width 71 height 66
click at [313, 265] on button "Dark [PERSON_NAME] - COPIA" at bounding box center [344, 269] width 98 height 24
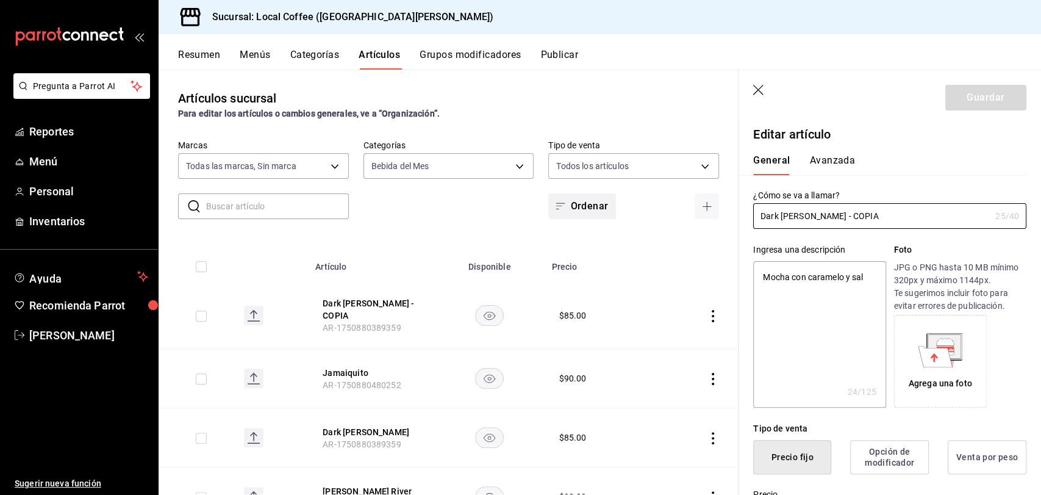
drag, startPoint x: 878, startPoint y: 220, endPoint x: 561, endPoint y: 216, distance: 317.2
click at [561, 216] on main "Artículos sucursal Para editar los artículos o cambios generales, ve a “Organiz…" at bounding box center [600, 282] width 883 height 425
type textarea "x"
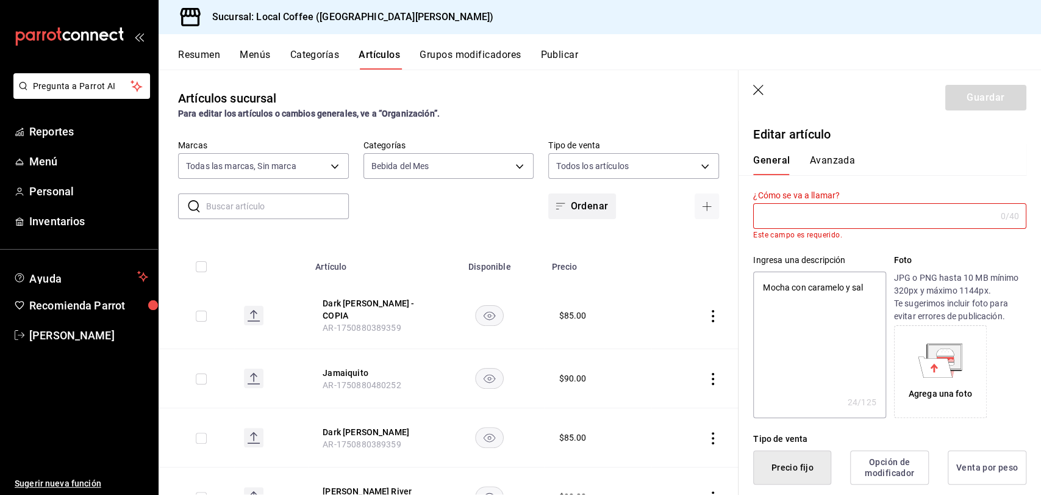
type input "G"
type textarea "x"
type input "Go"
type textarea "x"
type input "Gol"
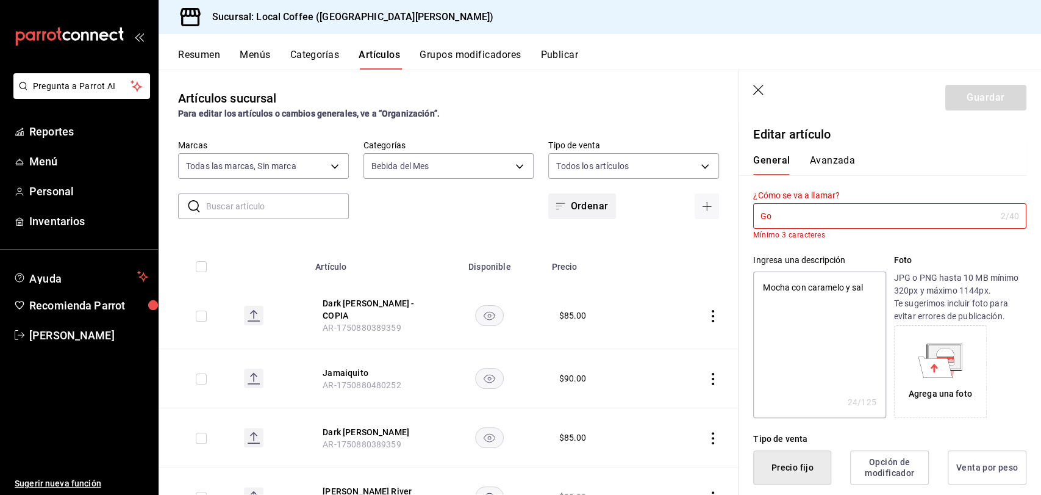
type textarea "x"
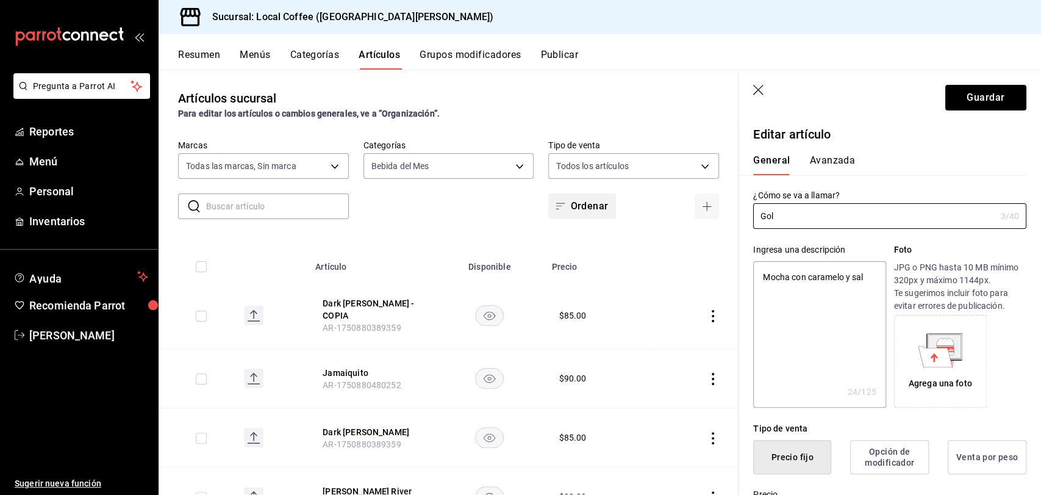
type input "Gold"
type textarea "x"
type input "Golde"
type textarea "x"
type input "Golden"
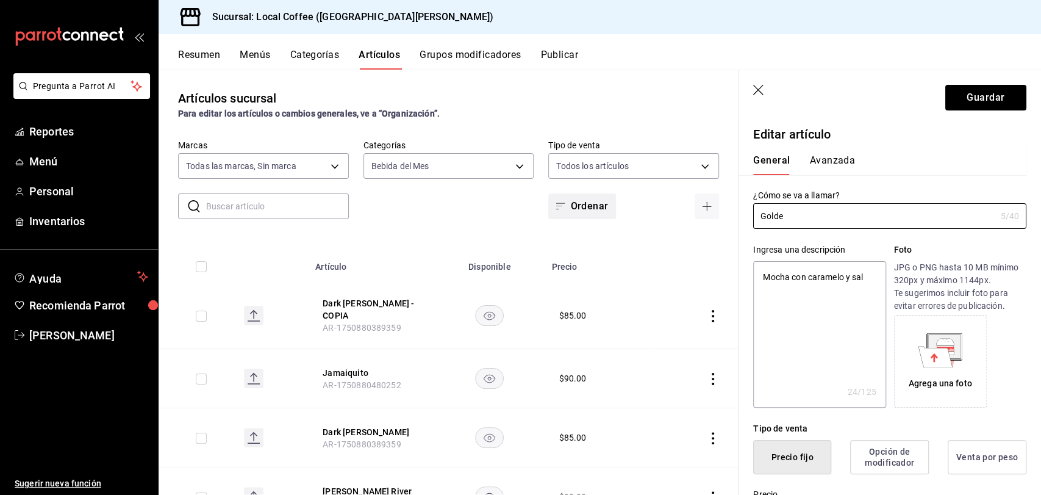
type textarea "x"
type input "Golden"
type textarea "x"
type input "Golden J"
type textarea "x"
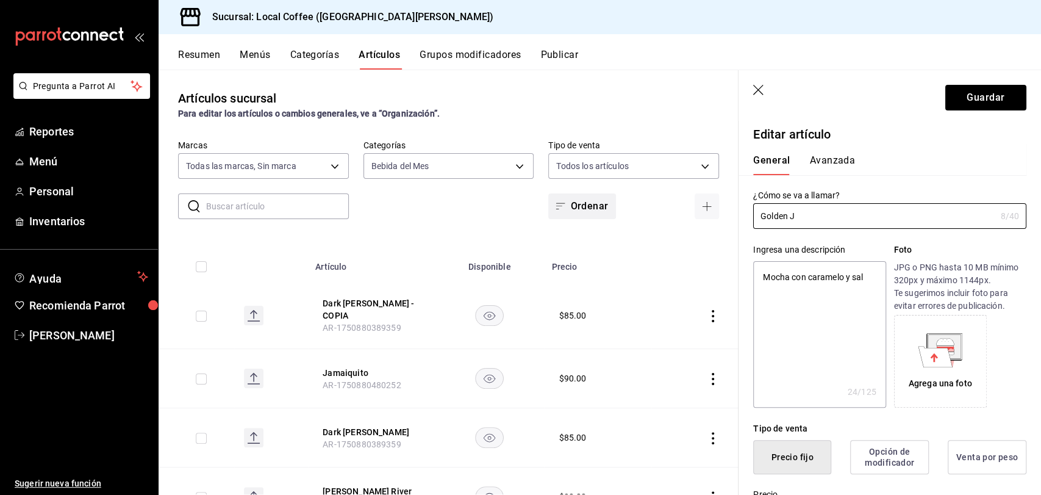
type input "Golden Je"
type textarea "x"
type input "Golden Jer"
type textarea "x"
type input "[PERSON_NAME]"
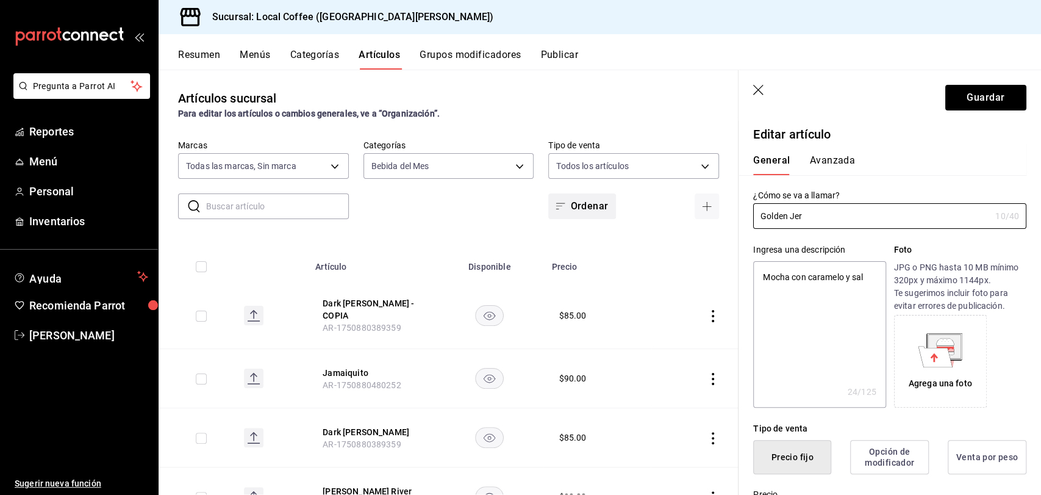
type textarea "x"
type input "Golden Jerem"
type textarea "x"
type input "[PERSON_NAME]"
type textarea "x"
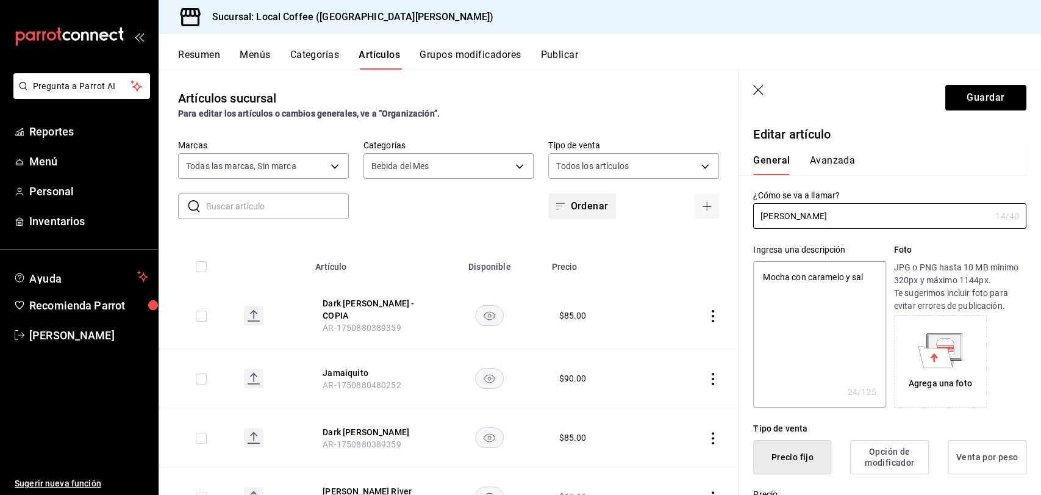
type input "[PERSON_NAME]"
type textarea "x"
type input "[PERSON_NAME]"
type textarea "x"
type input "[PERSON_NAME]"
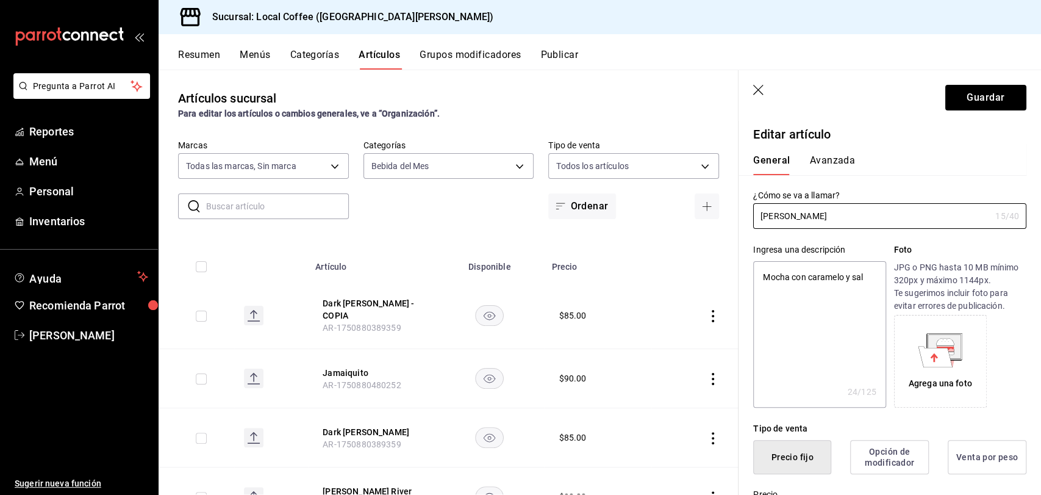
type textarea "x"
drag, startPoint x: 789, startPoint y: 289, endPoint x: 675, endPoint y: 275, distance: 114.3
click at [675, 275] on main "Artículos sucursal Para editar los artículos o cambios generales, ve a “Organiz…" at bounding box center [600, 282] width 883 height 425
type textarea "con caramelo y sal"
type textarea "x"
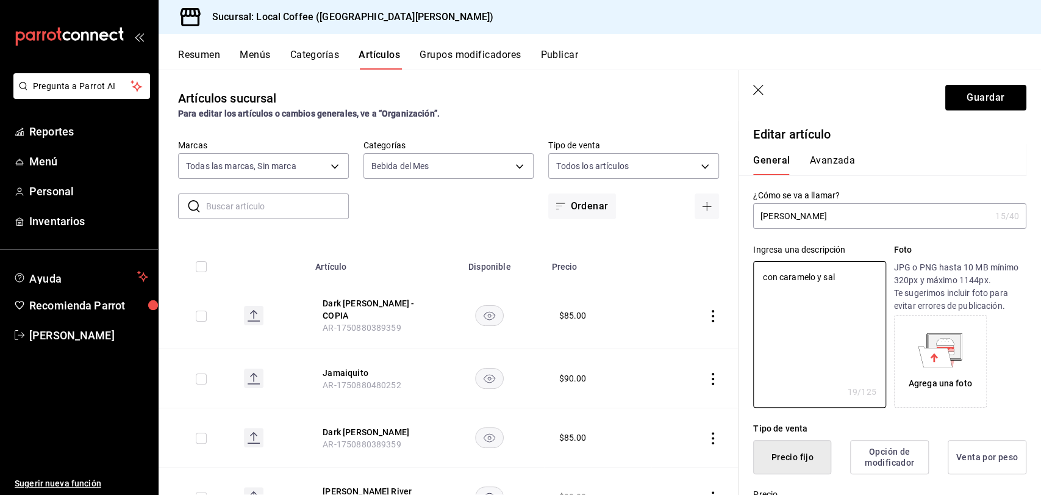
drag, startPoint x: 833, startPoint y: 299, endPoint x: 737, endPoint y: 276, distance: 98.4
click at [738, 276] on div "Guardar Editar artículo General Avanzada ¿Cómo se va a llamar? [PERSON_NAME] 15…" at bounding box center [889, 317] width 303 height 495
type textarea "l"
type textarea "x"
type textarea "L"
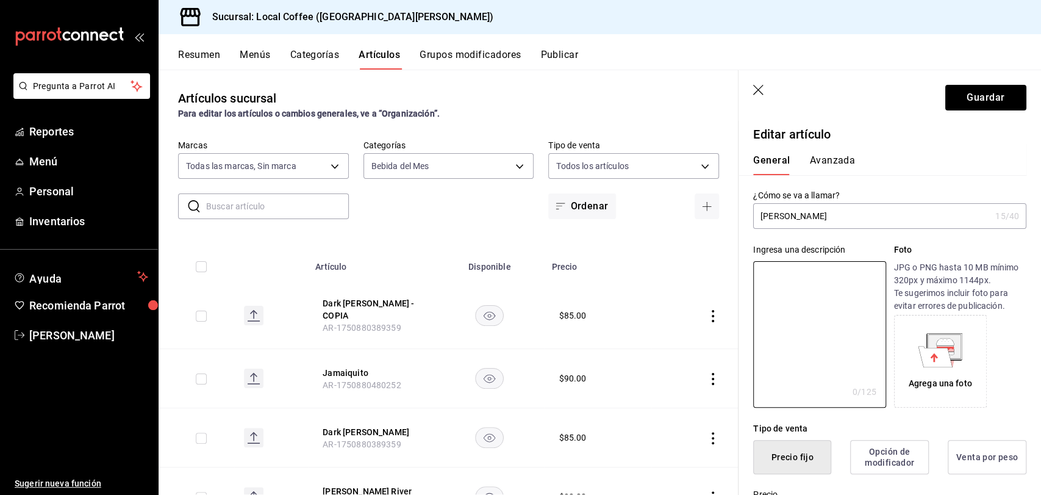
type textarea "x"
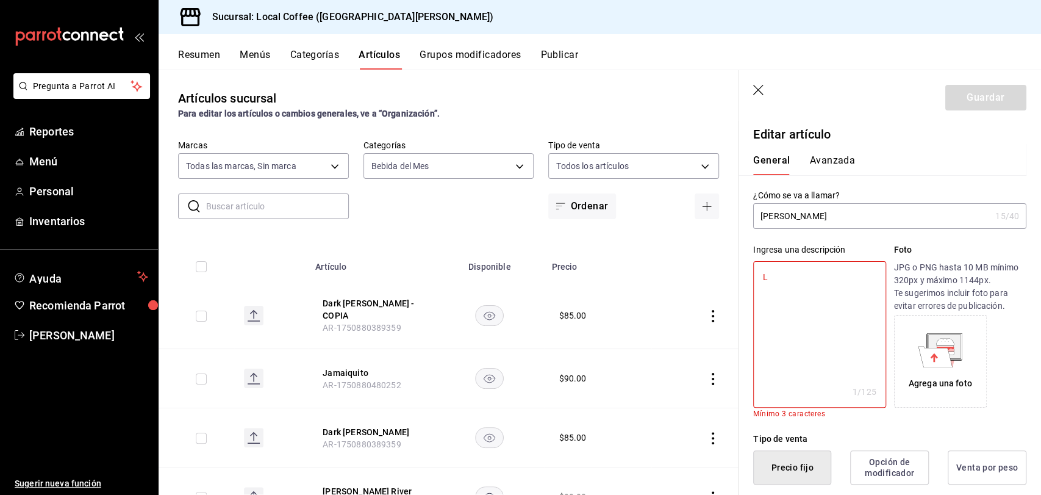
type textarea "La"
type textarea "x"
type textarea "Lav"
type textarea "x"
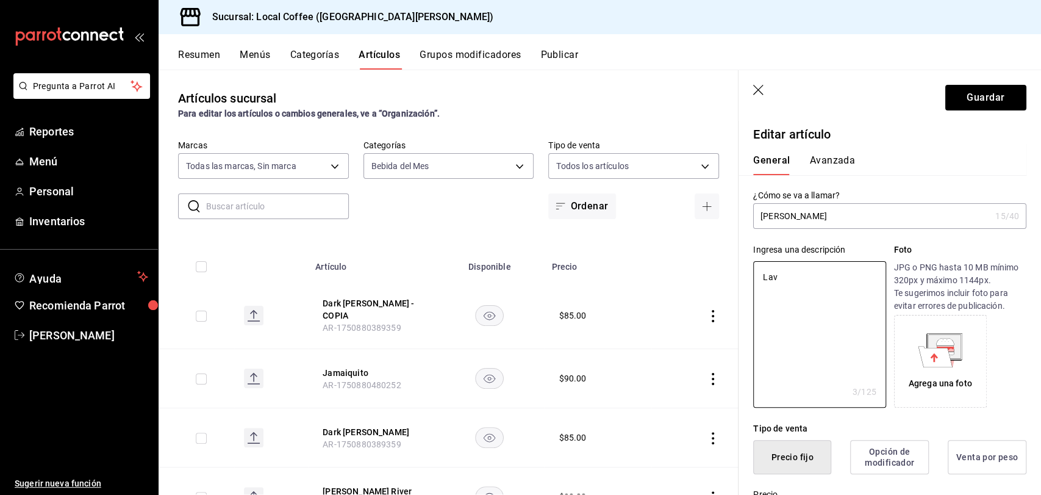
type textarea "Lava"
type textarea "x"
type textarea "Lavan"
type textarea "x"
type textarea "Lavand"
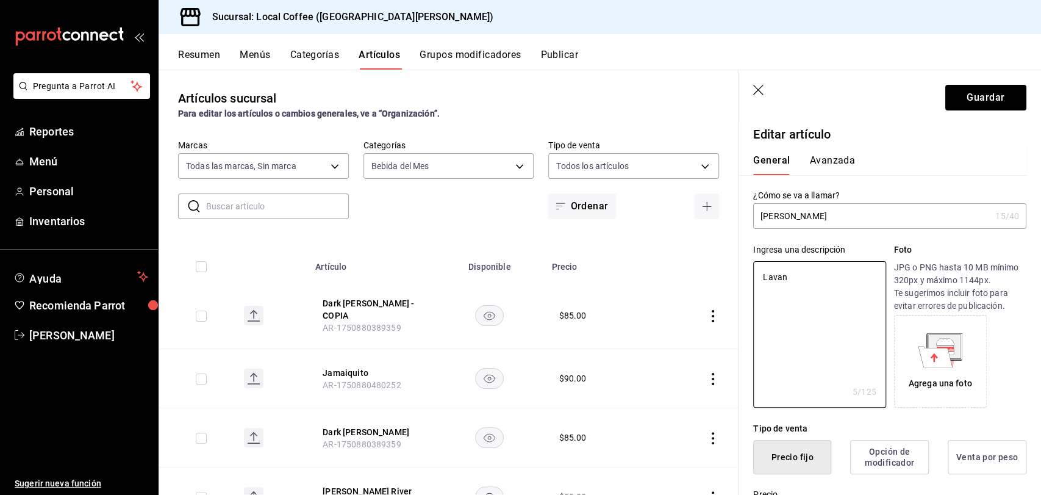
type textarea "x"
type textarea "Lavanda"
drag, startPoint x: 816, startPoint y: 307, endPoint x: 730, endPoint y: 309, distance: 86.0
click at [730, 309] on main "Artículos sucursal Para editar los artículos o cambios generales, ve a “Organiz…" at bounding box center [600, 282] width 883 height 425
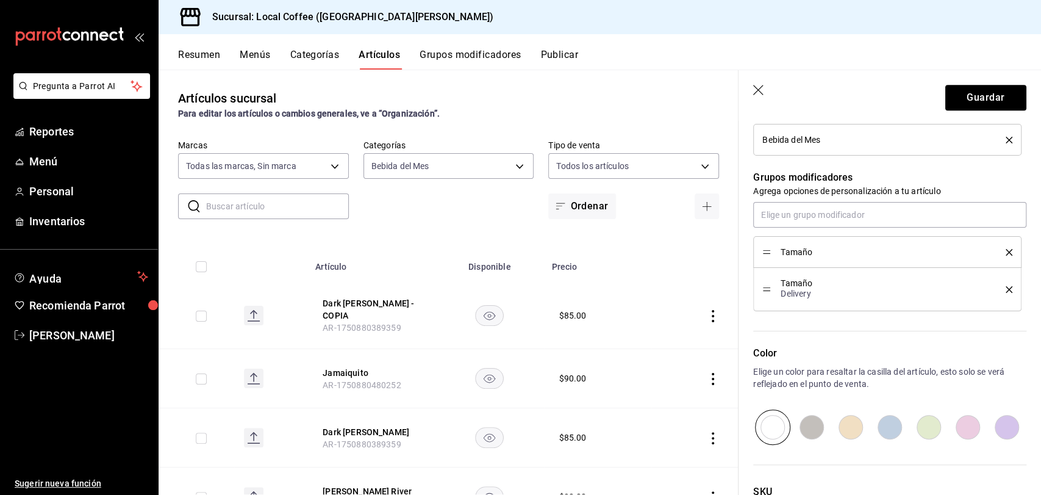
scroll to position [504, 0]
click at [982, 103] on button "Guardar" at bounding box center [985, 98] width 81 height 26
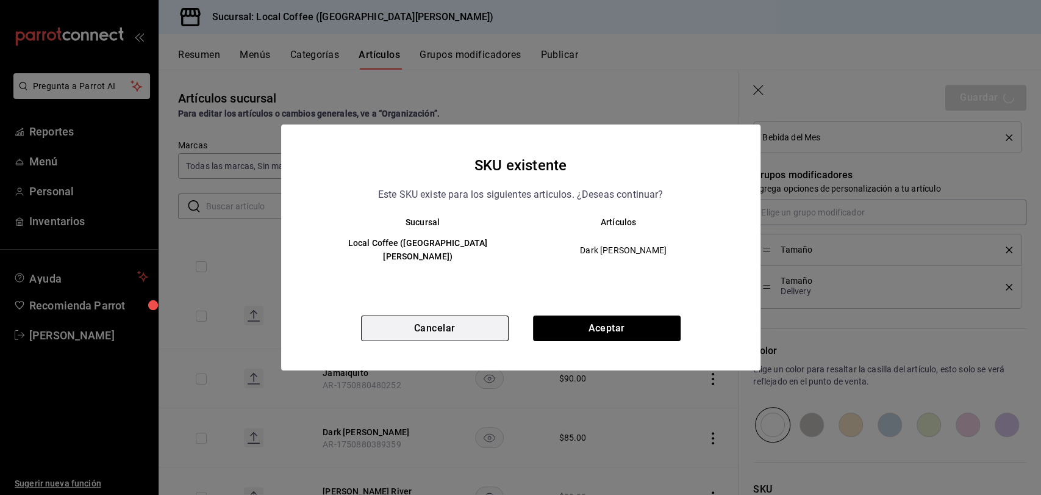
click at [462, 323] on button "Cancelar" at bounding box center [435, 328] width 148 height 26
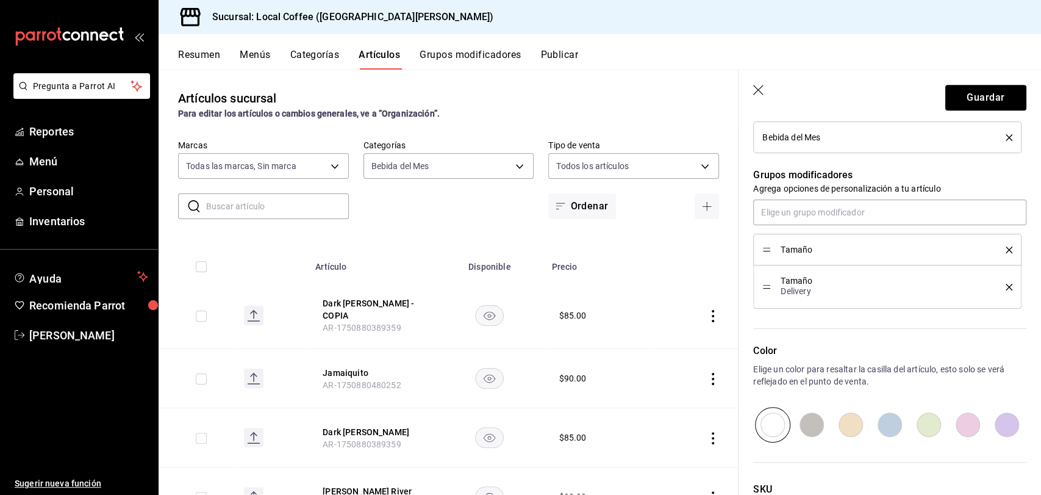
scroll to position [604, 0]
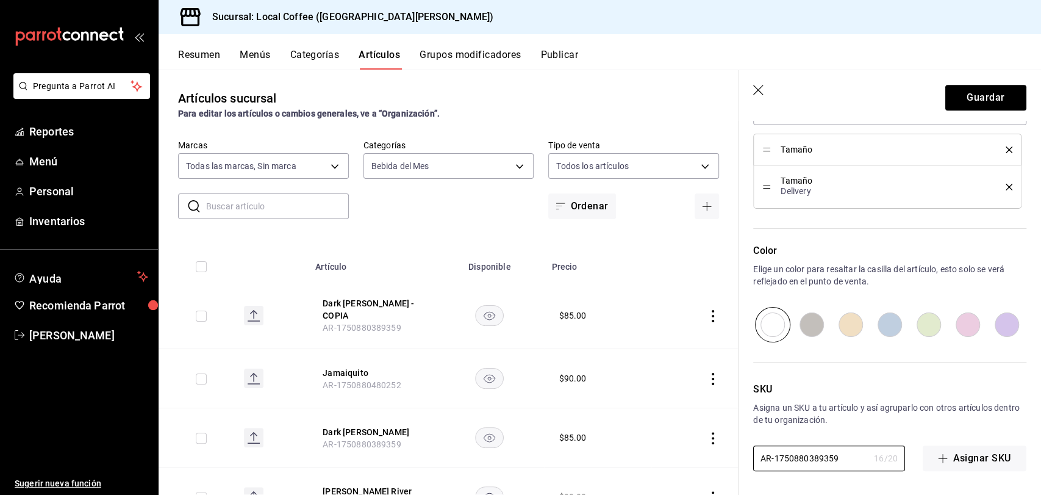
drag, startPoint x: 840, startPoint y: 458, endPoint x: 649, endPoint y: 455, distance: 191.5
click at [649, 455] on main "Artículos sucursal Para editar los artículos o cambios generales, ve a “Organiz…" at bounding box center [600, 282] width 883 height 425
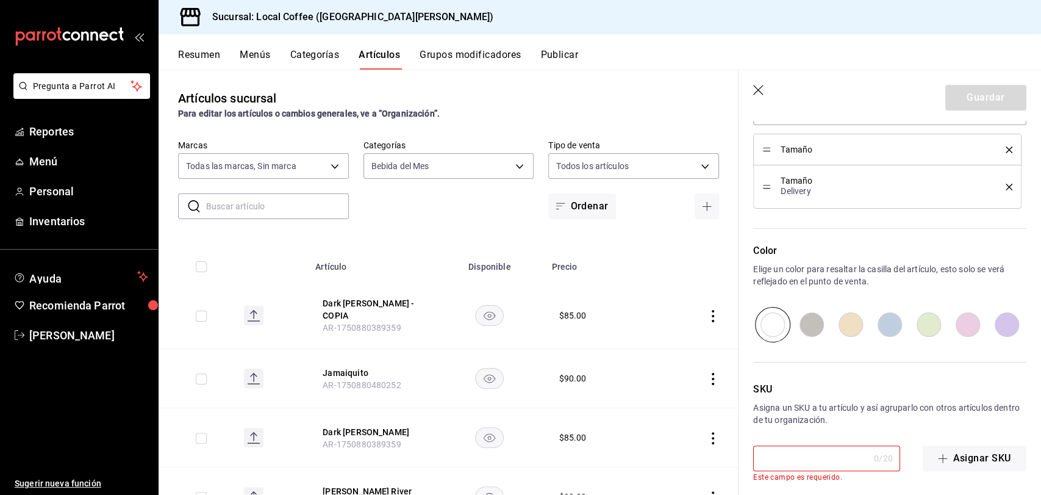
click at [887, 396] on div "SKU Asigna un SKU a tu artículo y así agruparlo con otros artículos dentro de t…" at bounding box center [883, 411] width 288 height 139
drag, startPoint x: 897, startPoint y: 462, endPoint x: 991, endPoint y: 472, distance: 95.1
click at [991, 472] on div "0 / 20 ​ Este campo es requerido. Asignar SKU" at bounding box center [889, 463] width 273 height 36
click at [979, 461] on button "Asignar SKU" at bounding box center [975, 458] width 104 height 26
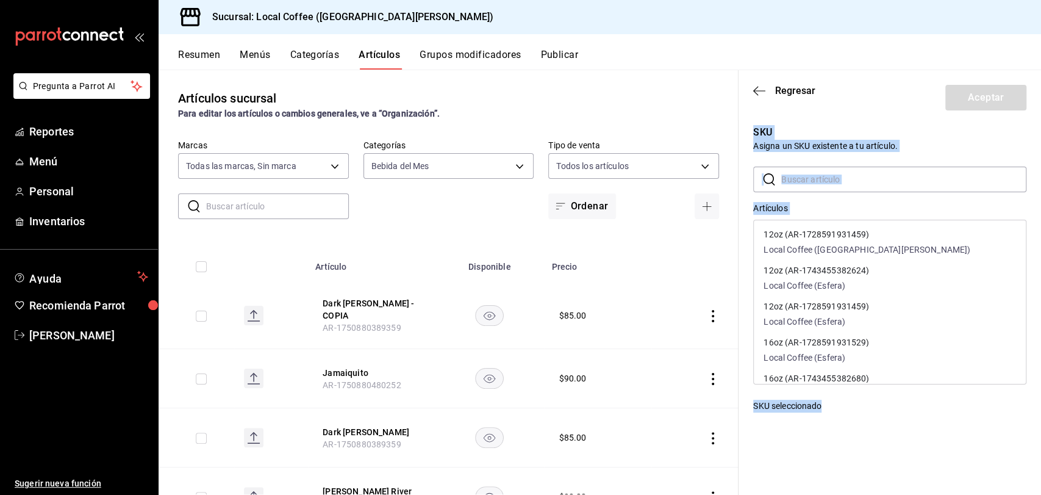
click at [914, 421] on div "SKU Asigna un SKU existente a tu artículo. ​ ​ Artículos 12oz (AR-1728591931459…" at bounding box center [890, 280] width 303 height 321
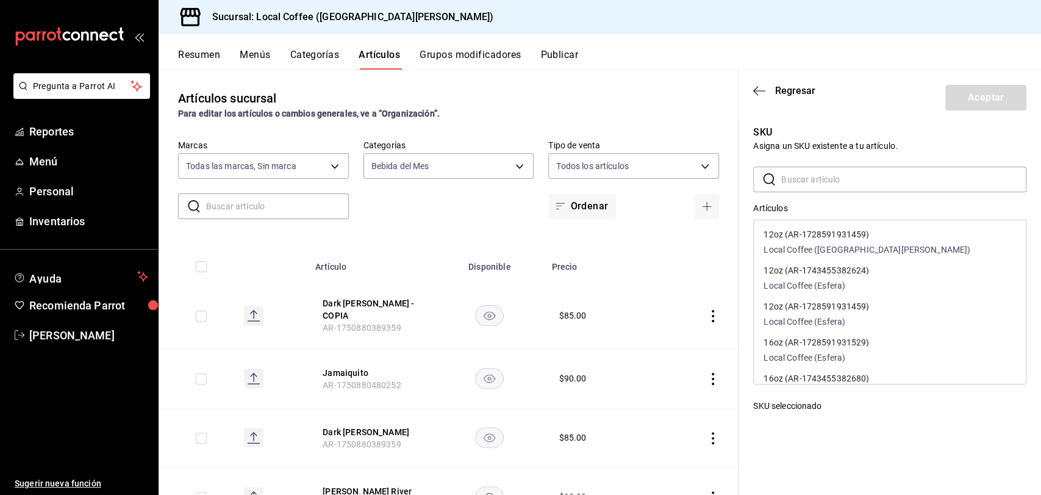
click at [898, 237] on div "12oz (AR-1728591931459) Local Coffee ([GEOGRAPHIC_DATA][PERSON_NAME])" at bounding box center [890, 243] width 272 height 36
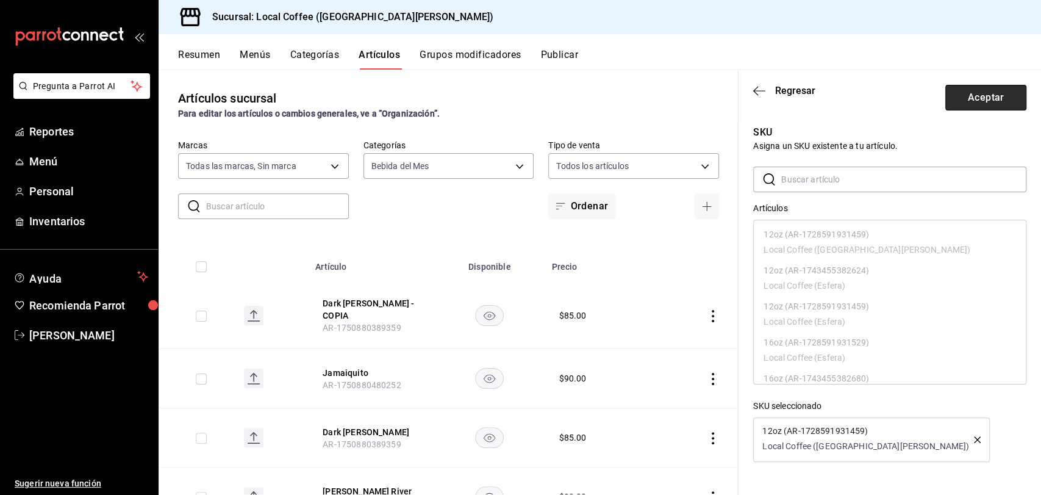
click at [962, 104] on button "Aceptar" at bounding box center [985, 98] width 81 height 26
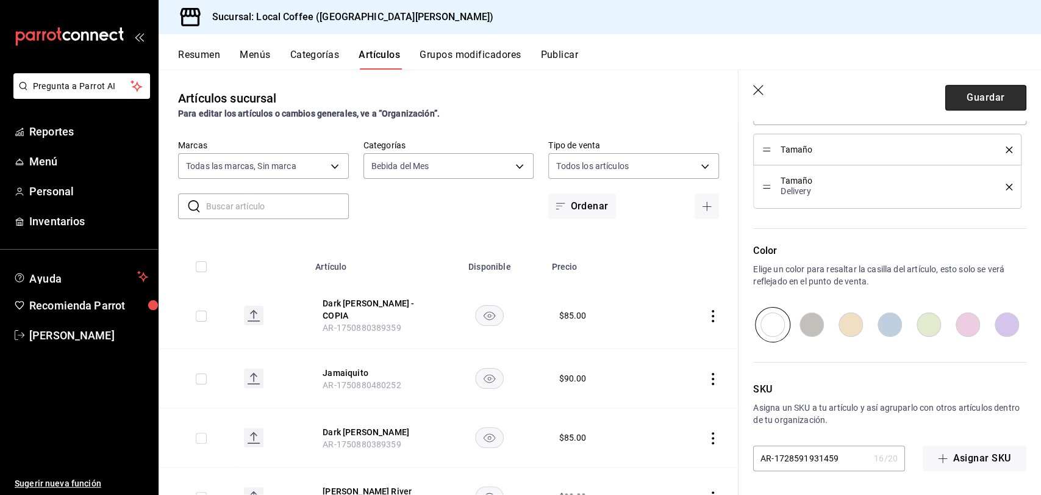
click at [972, 107] on button "Guardar" at bounding box center [985, 98] width 81 height 26
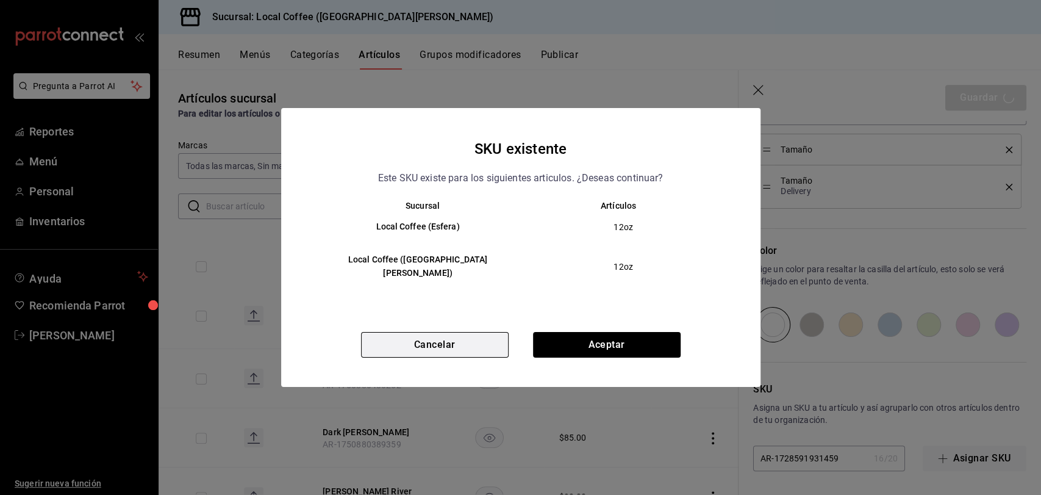
click at [495, 342] on button "Cancelar" at bounding box center [435, 345] width 148 height 26
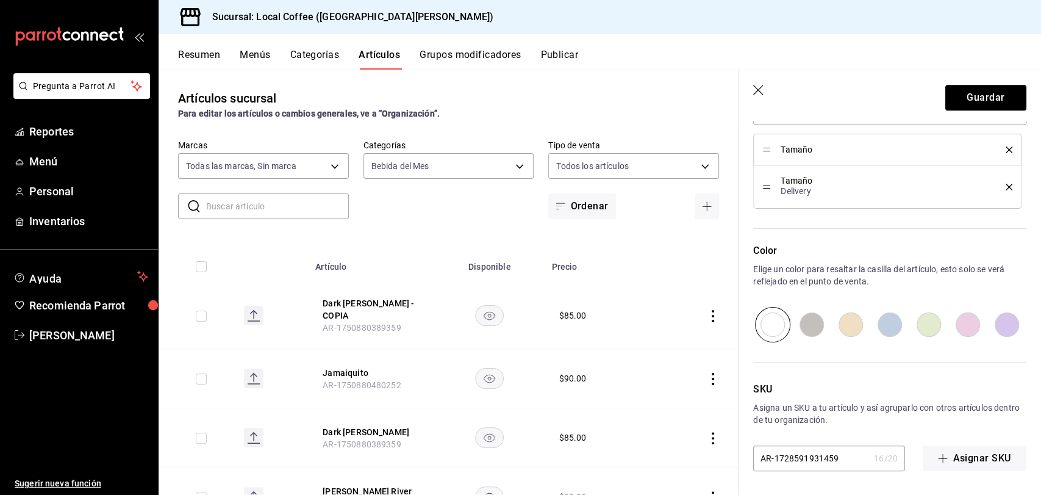
click at [761, 97] on header "Guardar" at bounding box center [890, 95] width 303 height 50
click at [761, 91] on icon "button" at bounding box center [759, 91] width 12 height 12
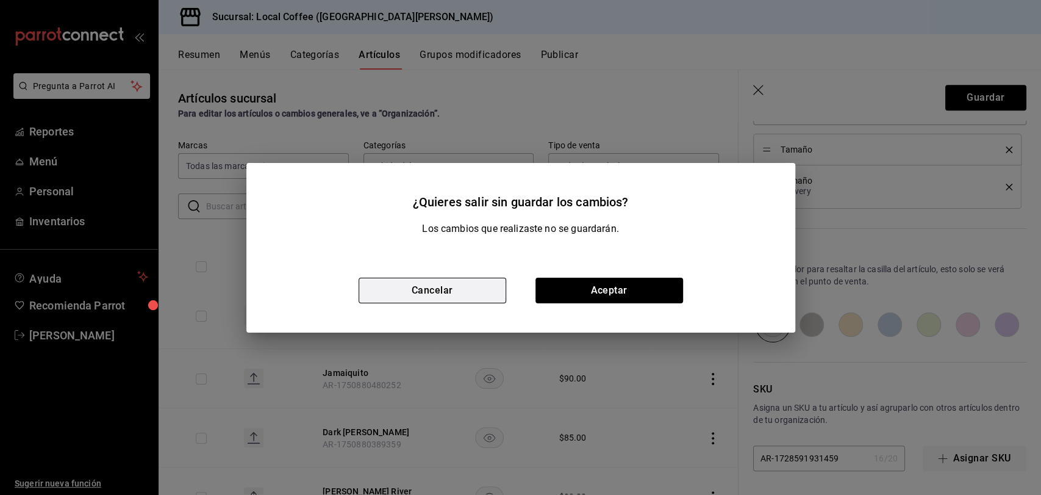
click at [481, 285] on button "Cancelar" at bounding box center [433, 291] width 148 height 26
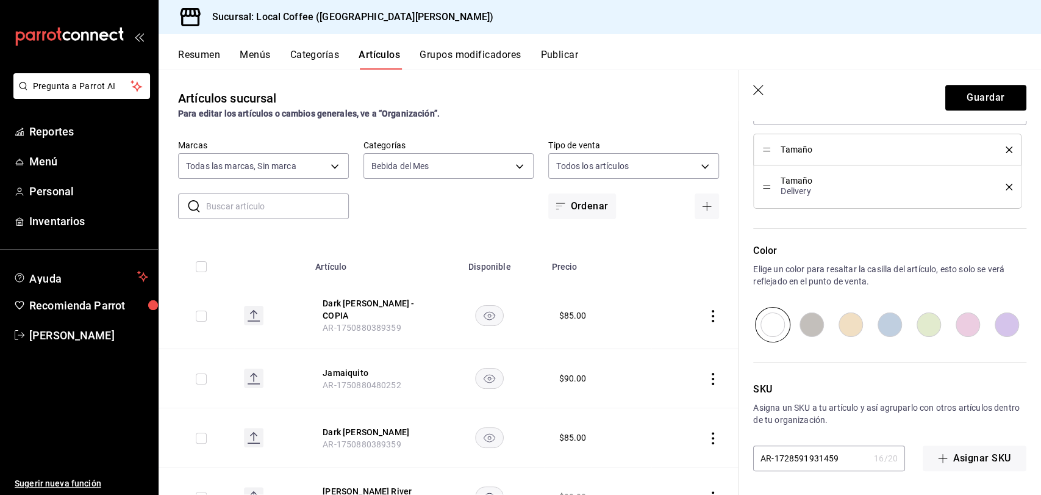
drag, startPoint x: 766, startPoint y: 85, endPoint x: 751, endPoint y: 87, distance: 14.8
click at [751, 87] on header "Guardar" at bounding box center [890, 95] width 303 height 50
click at [758, 92] on icon "button" at bounding box center [759, 91] width 12 height 12
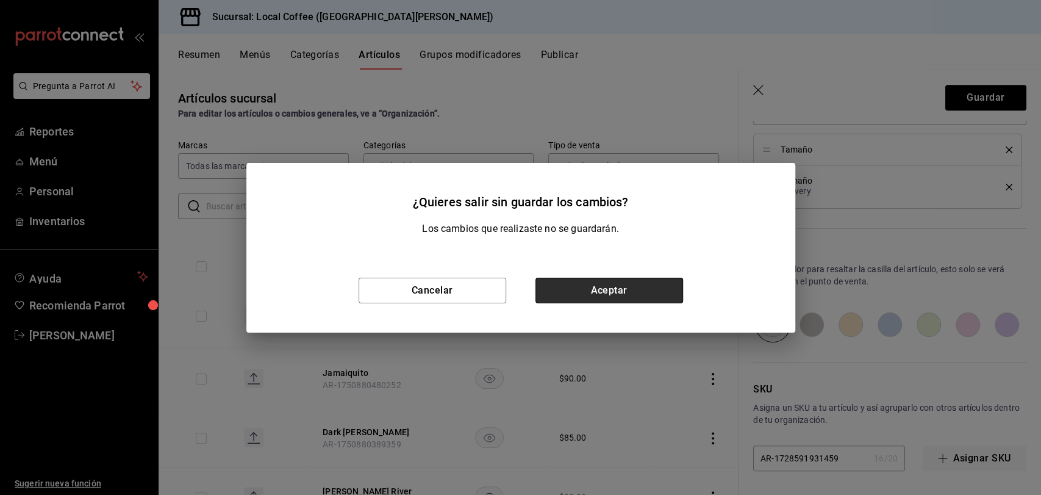
click at [649, 279] on button "Aceptar" at bounding box center [609, 291] width 148 height 26
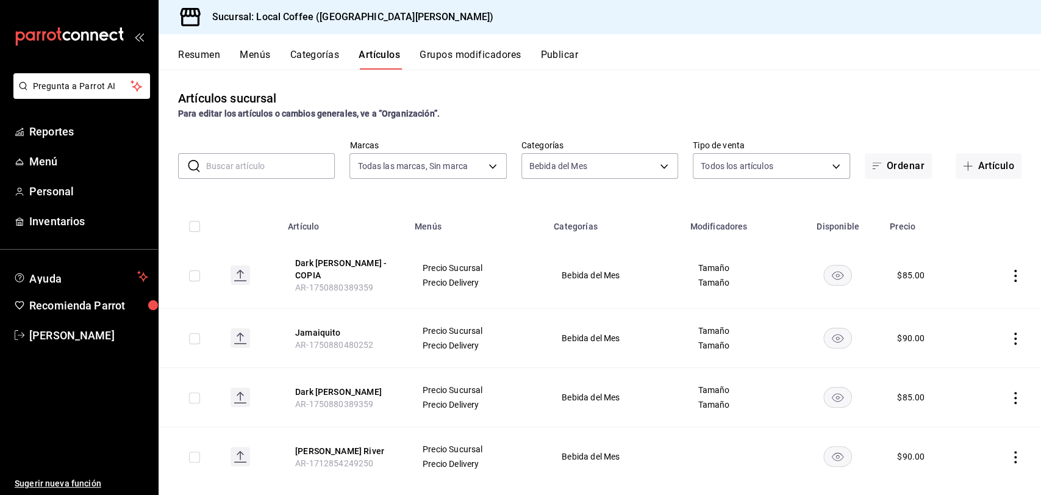
click at [1009, 270] on icon "actions" at bounding box center [1015, 276] width 12 height 12
click at [955, 353] on span "Eliminar" at bounding box center [968, 353] width 31 height 10
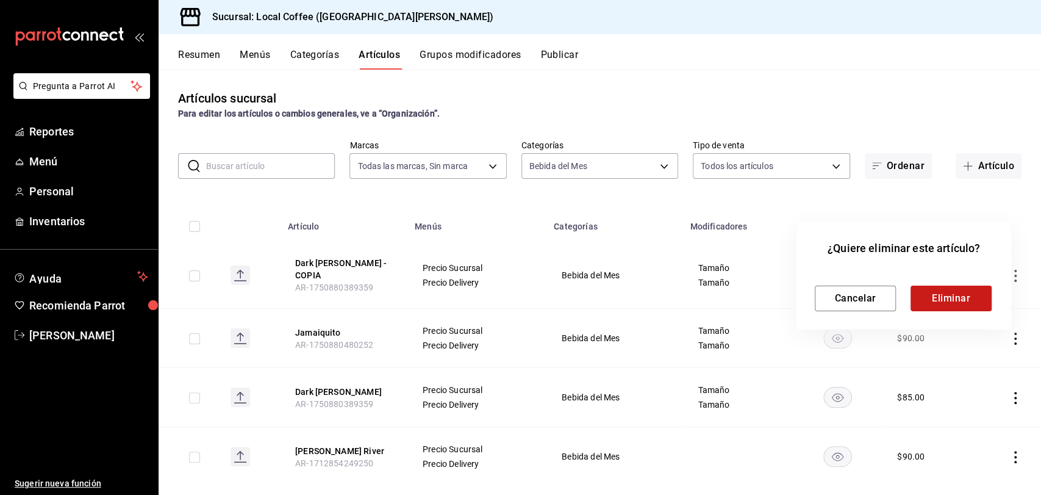
click at [939, 296] on button "Eliminar" at bounding box center [951, 298] width 81 height 26
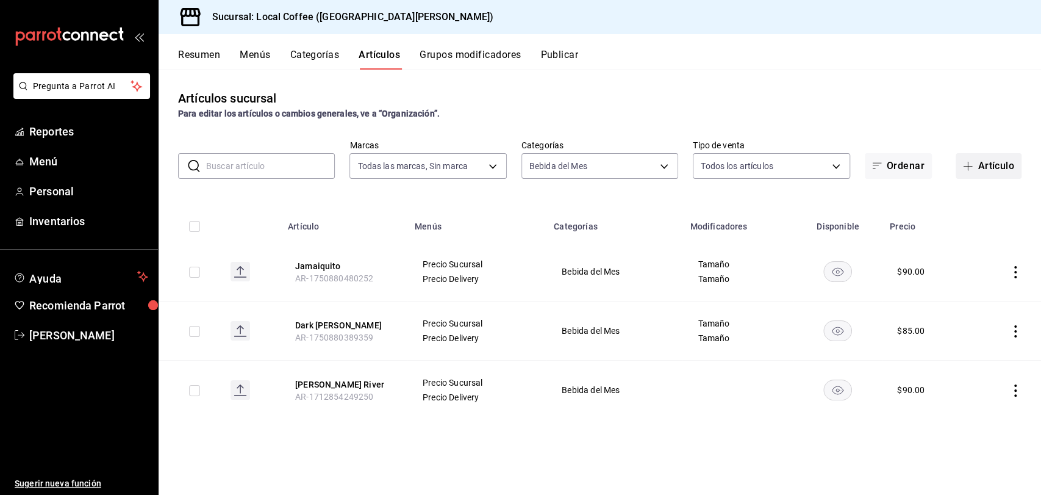
click at [998, 163] on button "Artículo" at bounding box center [989, 166] width 66 height 26
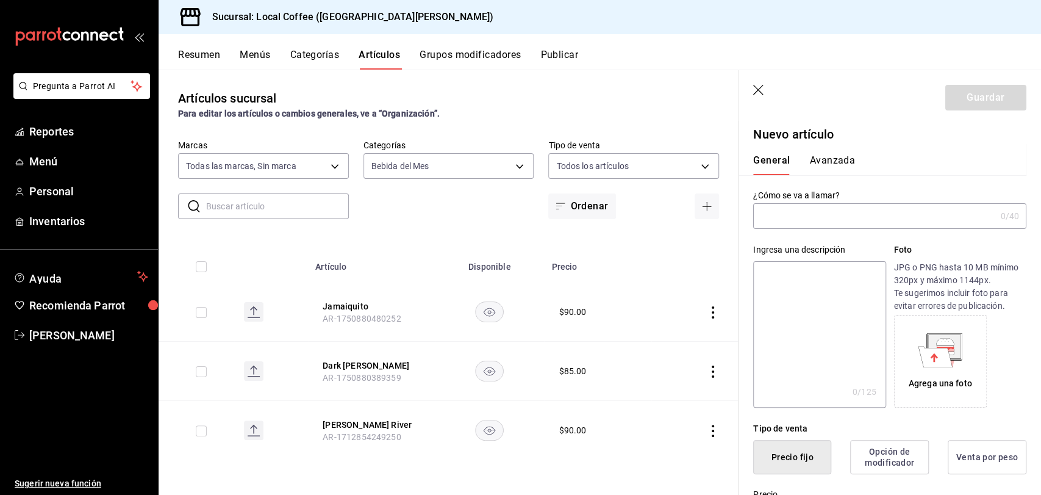
drag, startPoint x: 831, startPoint y: 215, endPoint x: 759, endPoint y: 220, distance: 72.7
click at [759, 220] on input "text" at bounding box center [874, 216] width 242 height 24
click at [810, 290] on textarea at bounding box center [819, 334] width 132 height 146
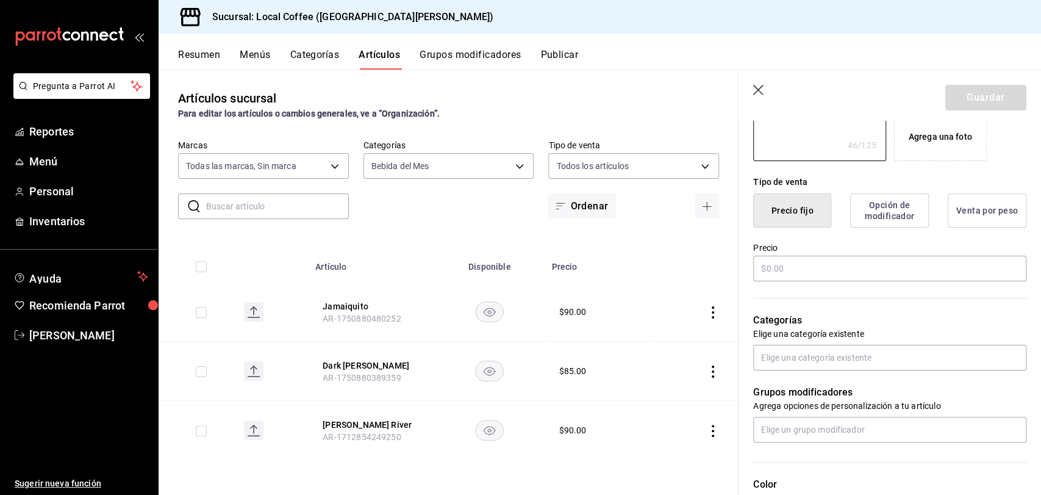
scroll to position [254, 0]
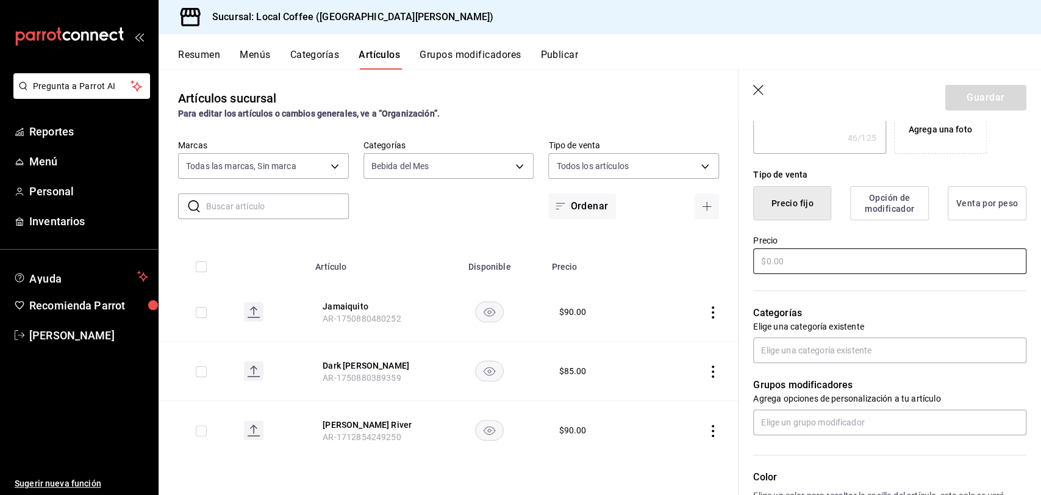
drag, startPoint x: 805, startPoint y: 263, endPoint x: 700, endPoint y: 269, distance: 105.7
click at [700, 269] on main "Artículos sucursal Para editar los artículos o cambios generales, ve a “Organiz…" at bounding box center [600, 282] width 883 height 425
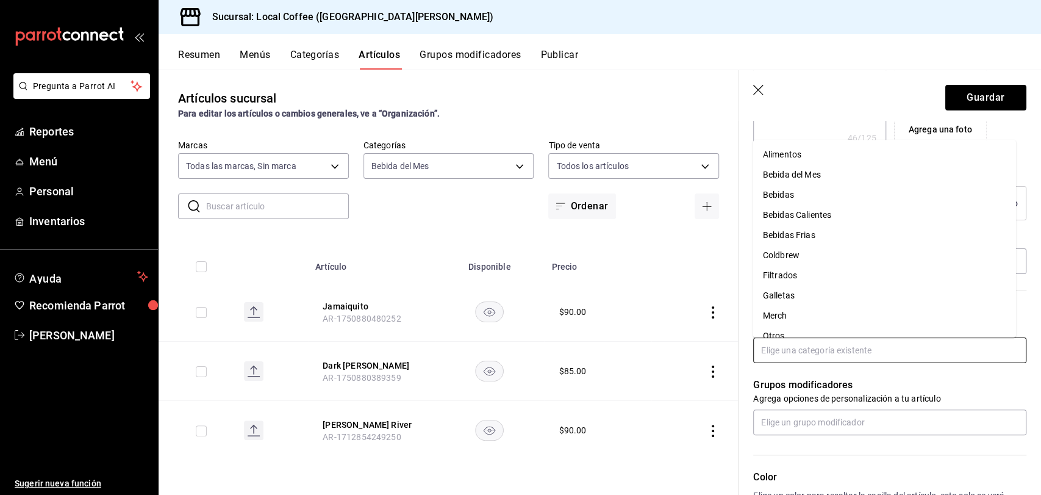
click at [831, 353] on input "text" at bounding box center [889, 350] width 273 height 26
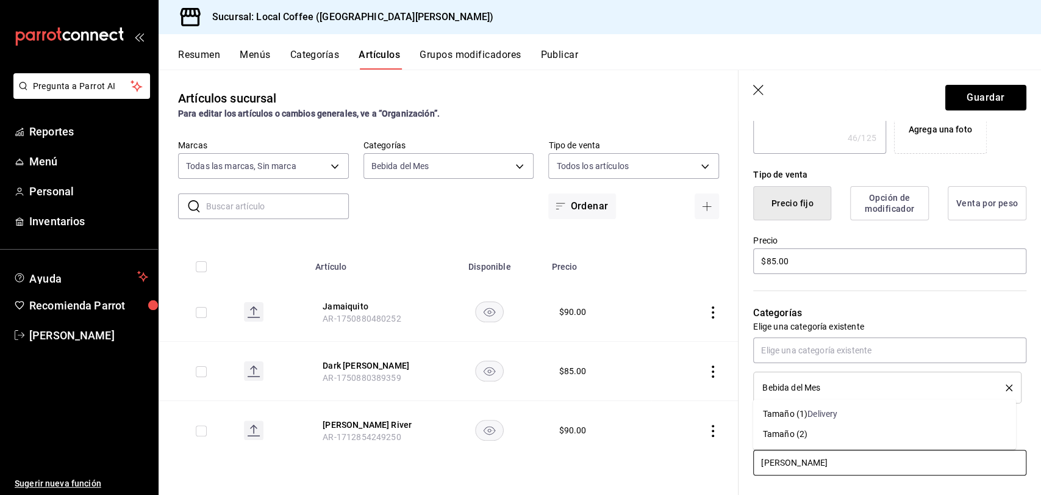
click at [834, 431] on li "Tamaño (2)" at bounding box center [884, 434] width 263 height 20
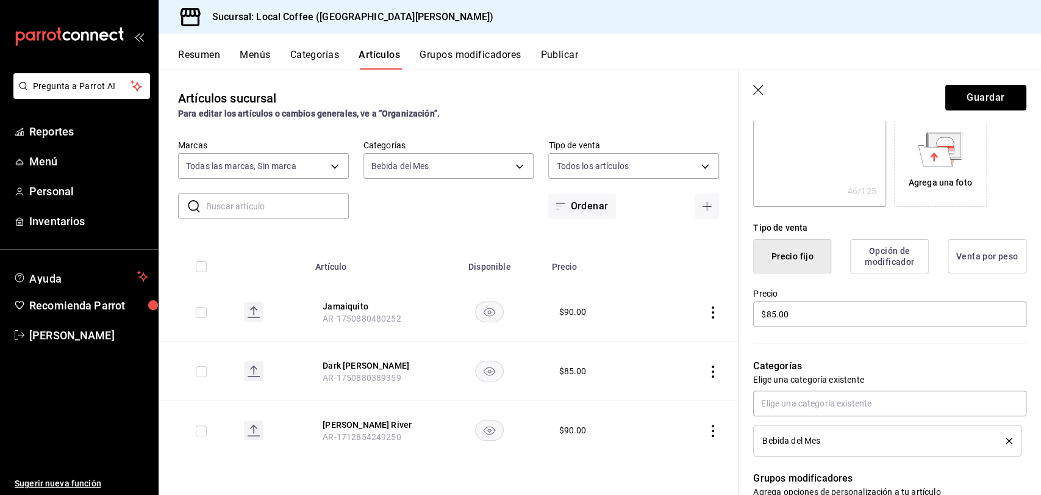
scroll to position [200, 0]
click at [869, 240] on button "Opción de modificador" at bounding box center [889, 257] width 79 height 34
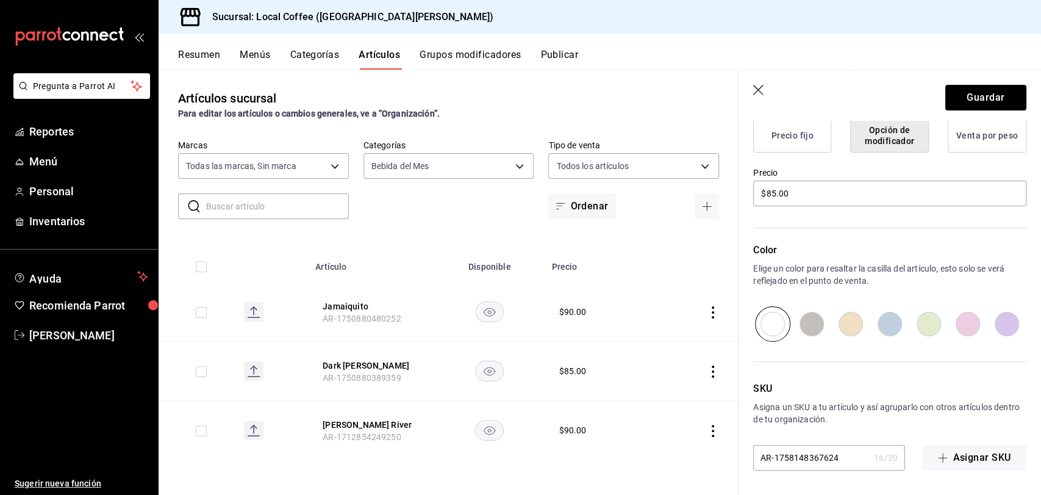
scroll to position [0, 0]
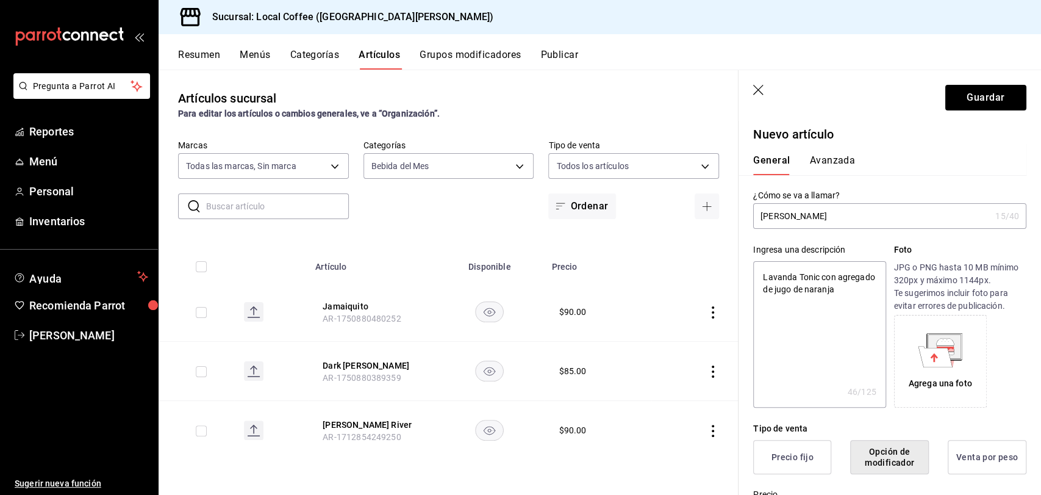
click at [840, 168] on button "Avanzada" at bounding box center [832, 164] width 46 height 21
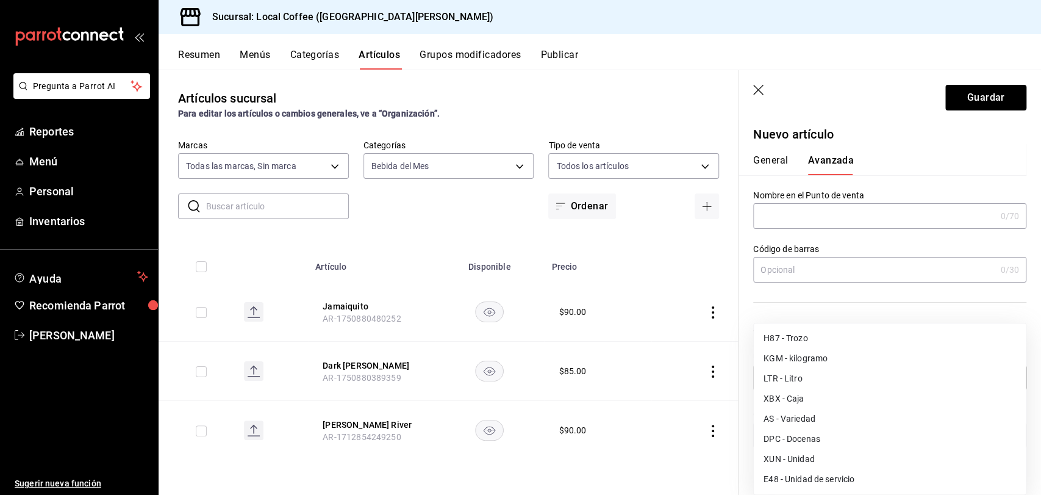
click at [901, 380] on body "Pregunta a Parrot AI Reportes Menú Personal Inventarios Ayuda Recomienda Parrot…" at bounding box center [520, 247] width 1041 height 495
click at [849, 478] on li "E48 - Unidad de servicio" at bounding box center [890, 479] width 272 height 20
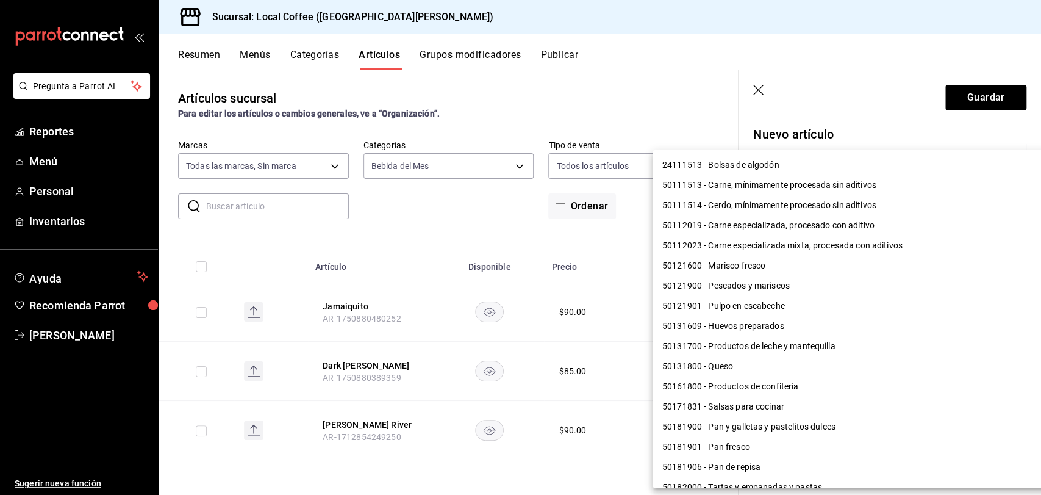
click at [858, 437] on body "Pregunta a Parrot AI Reportes Menú Personal Inventarios Ayuda Recomienda Parrot…" at bounding box center [520, 247] width 1041 height 495
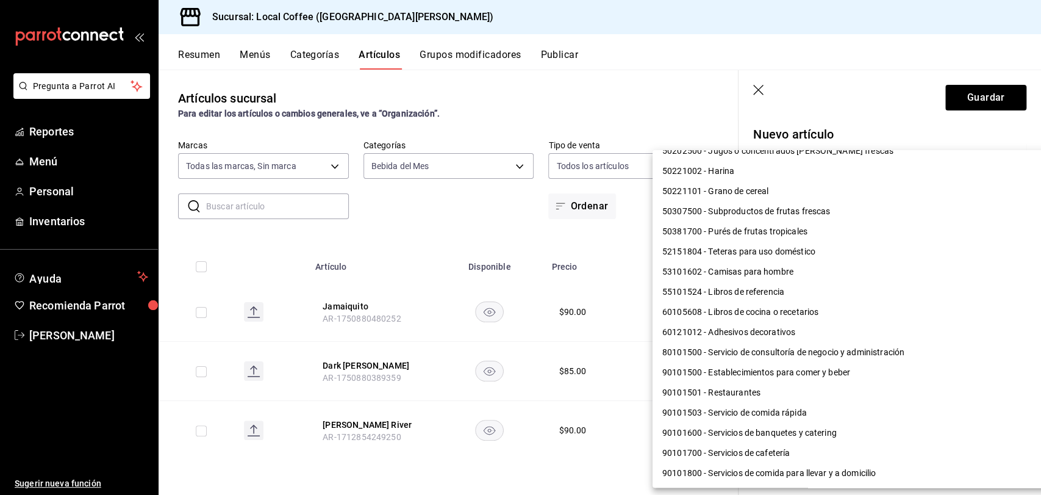
scroll to position [940, 0]
click at [831, 365] on li "90101500 - Establecimientos para comer y beber" at bounding box center [854, 372] width 403 height 20
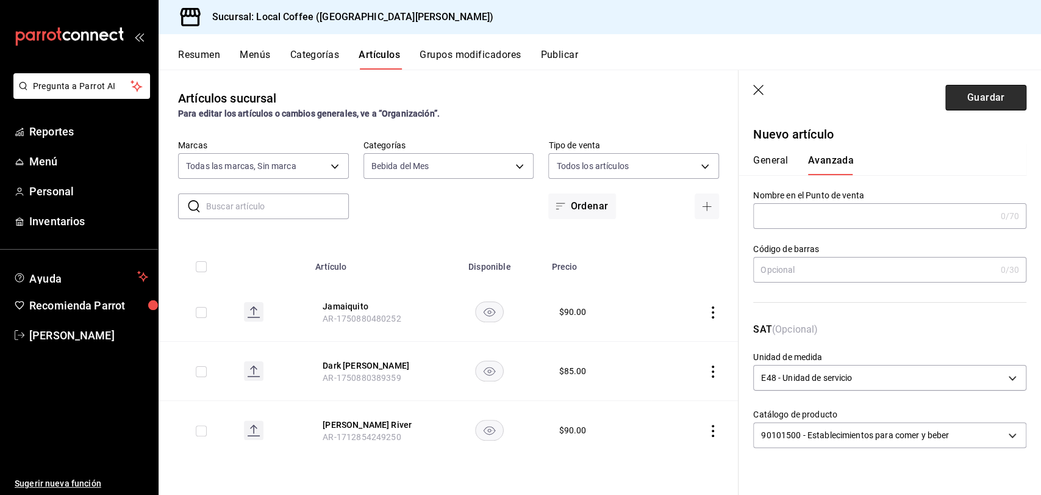
click at [995, 101] on button "Guardar" at bounding box center [985, 98] width 81 height 26
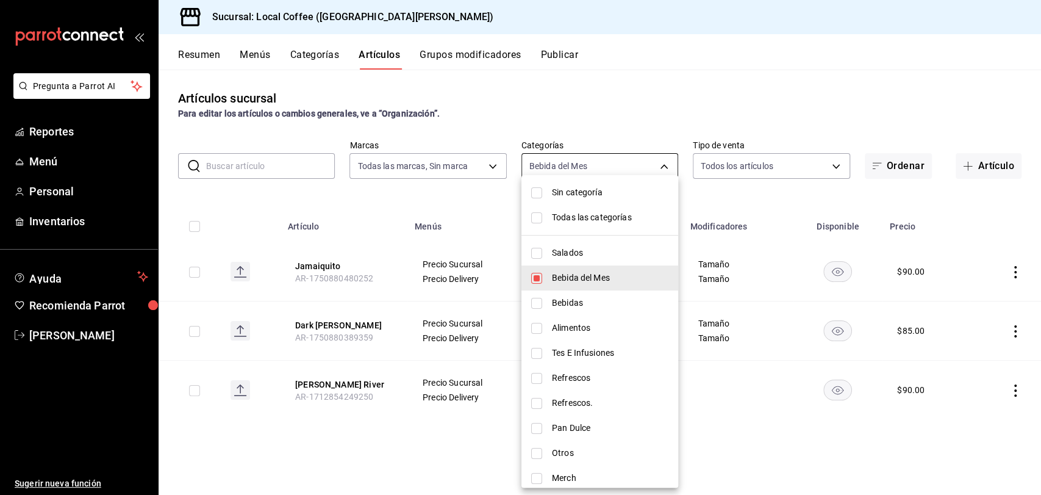
click at [567, 168] on body "Pregunta a Parrot AI Reportes Menú Personal Inventarios Ayuda Recomienda Parrot…" at bounding box center [520, 247] width 1041 height 495
click at [589, 271] on span "Bebida del Mes" at bounding box center [610, 277] width 116 height 13
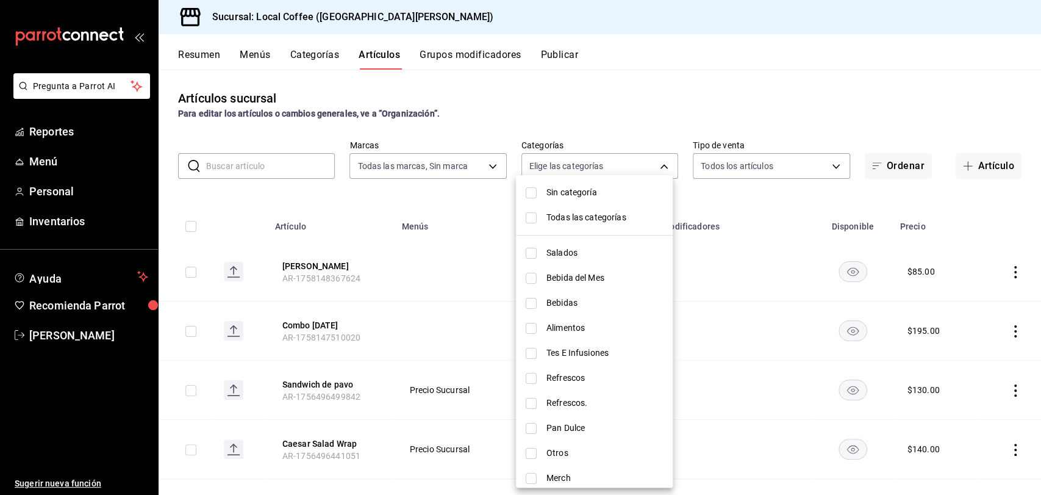
click at [589, 271] on span "Bebida del Mes" at bounding box center [604, 277] width 116 height 13
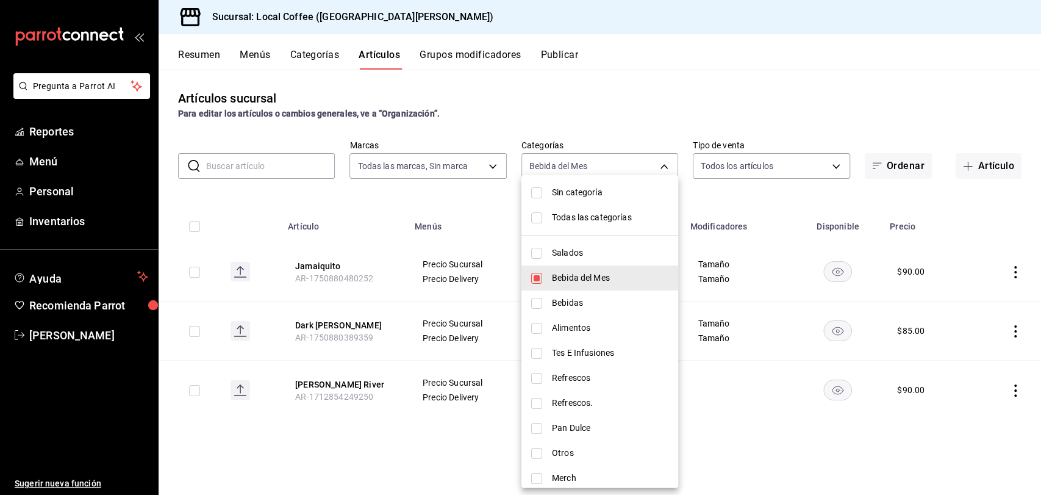
click at [447, 413] on div at bounding box center [520, 247] width 1041 height 495
click at [572, 170] on body "Pregunta a Parrot AI Reportes Menú Personal Inventarios Ayuda Recomienda Parrot…" at bounding box center [520, 247] width 1041 height 495
click at [567, 198] on span "Sin categoría" at bounding box center [610, 192] width 116 height 13
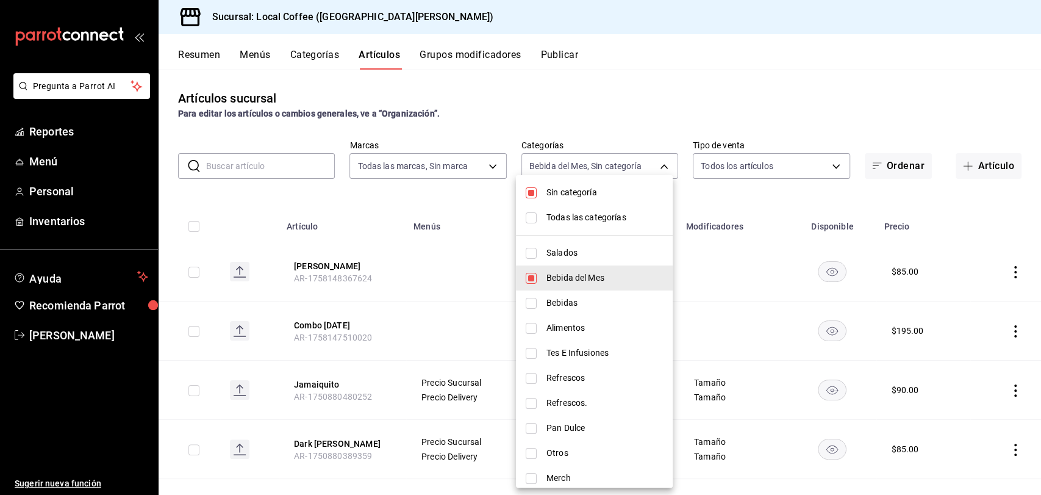
click at [528, 277] on input "checkbox" at bounding box center [531, 278] width 11 height 11
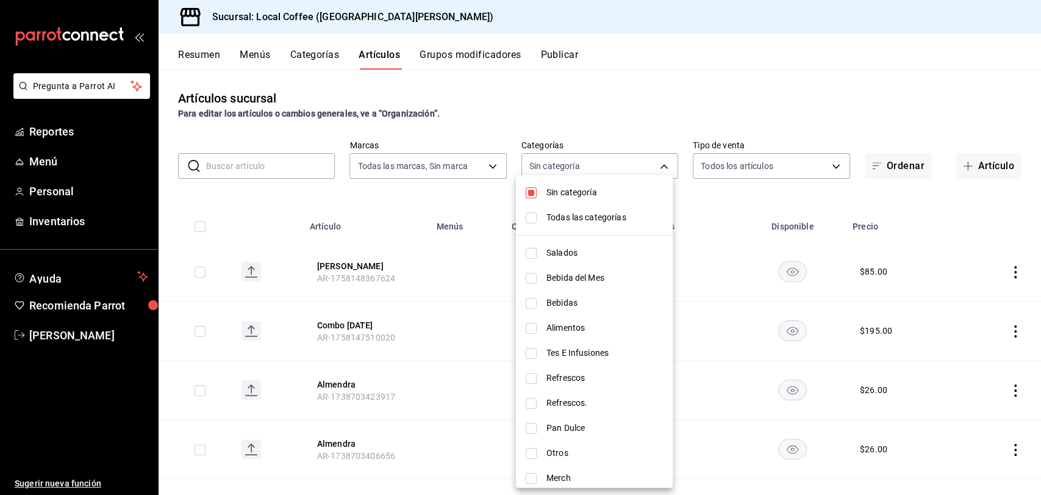
click at [533, 219] on input "checkbox" at bounding box center [531, 217] width 11 height 11
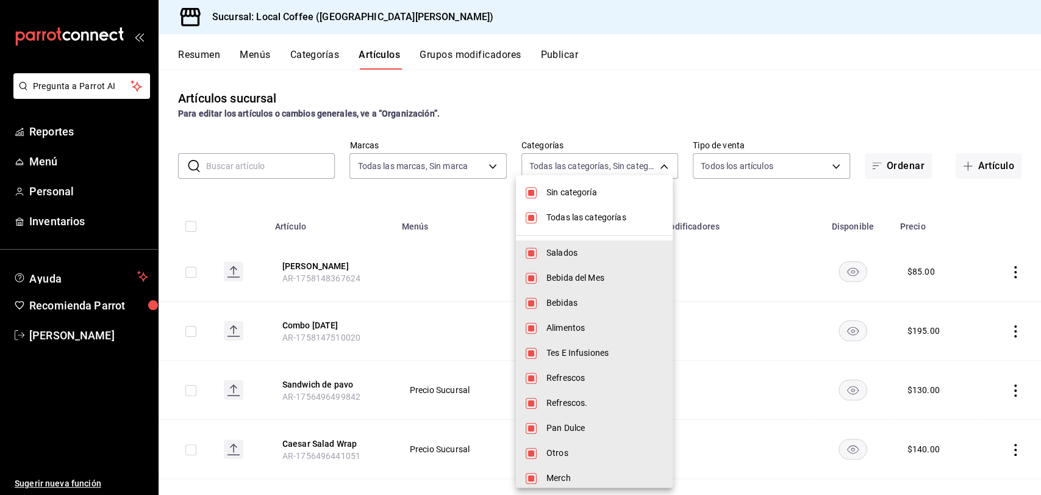
click at [539, 188] on li "Sin categoría" at bounding box center [594, 192] width 157 height 25
click at [457, 155] on div at bounding box center [520, 247] width 1041 height 495
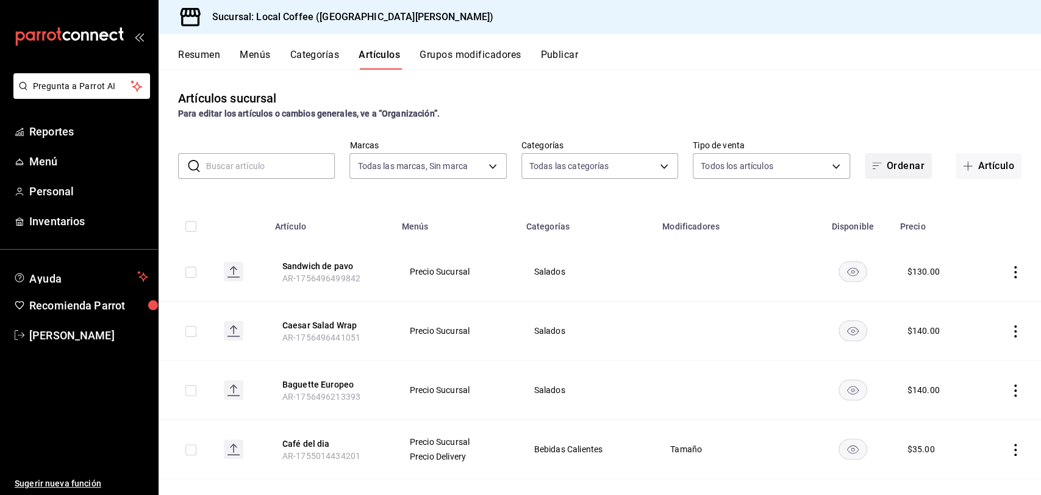
click at [904, 173] on button "Ordenar" at bounding box center [898, 166] width 67 height 26
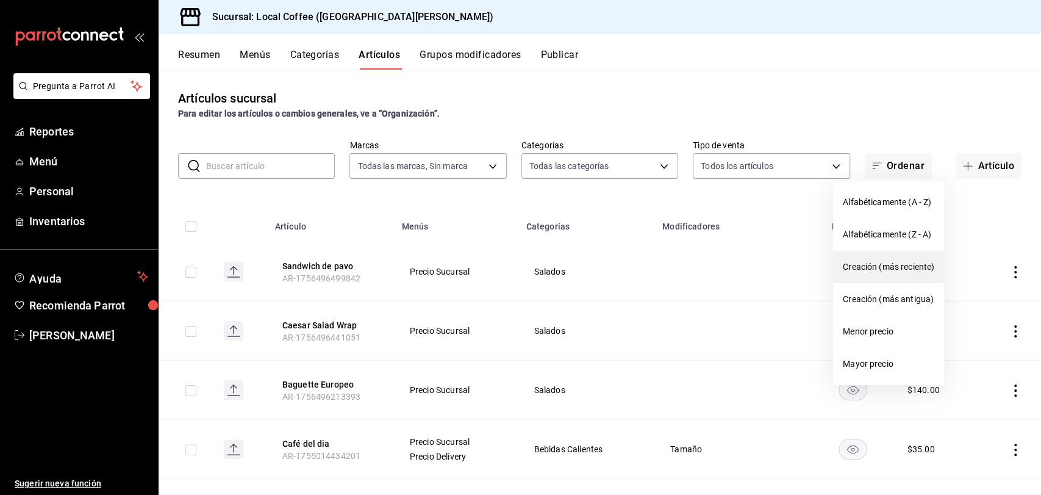
click at [927, 269] on span "Creación (más reciente)" at bounding box center [888, 266] width 91 height 13
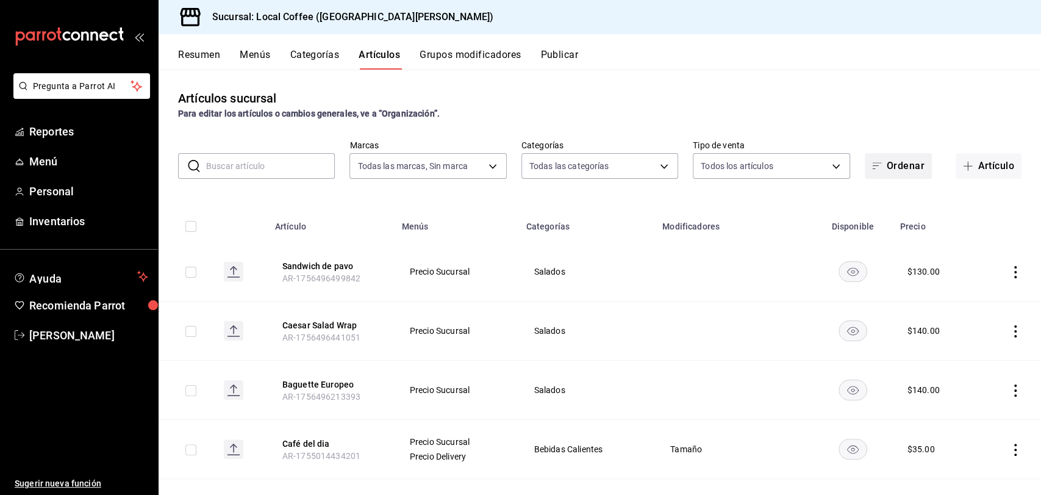
click at [906, 171] on button "Ordenar" at bounding box center [898, 166] width 67 height 26
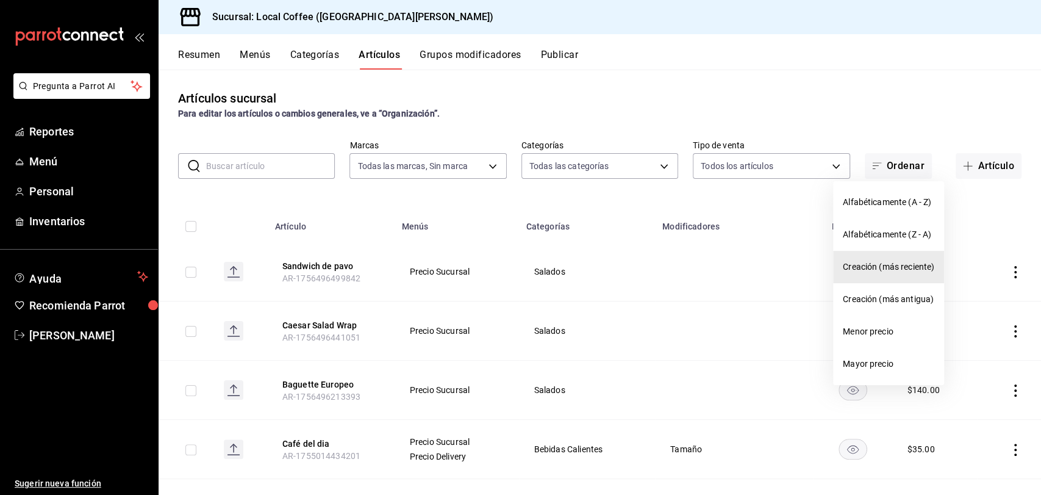
click at [895, 263] on span "Creación (más reciente)" at bounding box center [888, 266] width 91 height 13
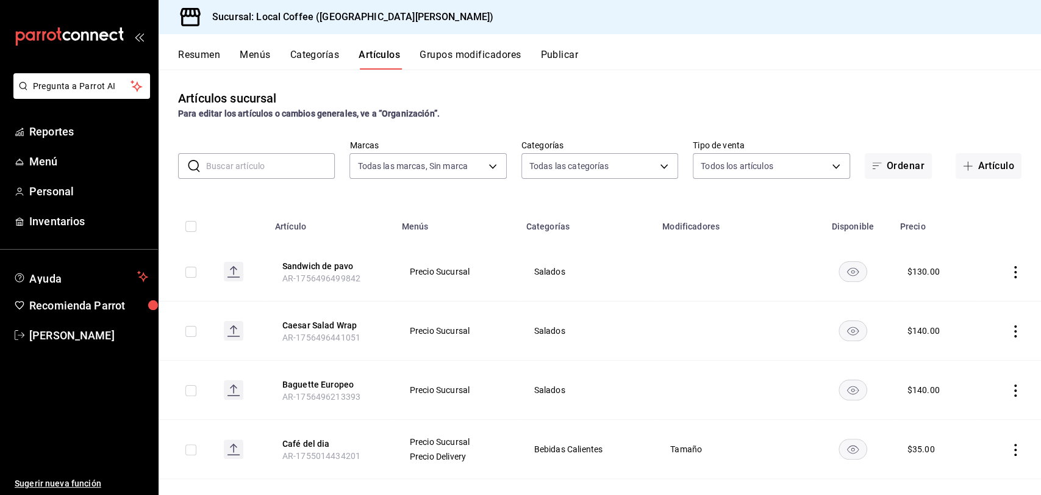
click at [306, 167] on input "text" at bounding box center [270, 166] width 129 height 24
click at [209, 48] on div "Resumen Menús Categorías Artículos Grupos modificadores Publicar" at bounding box center [600, 51] width 883 height 35
click at [212, 58] on button "Resumen" at bounding box center [199, 59] width 42 height 21
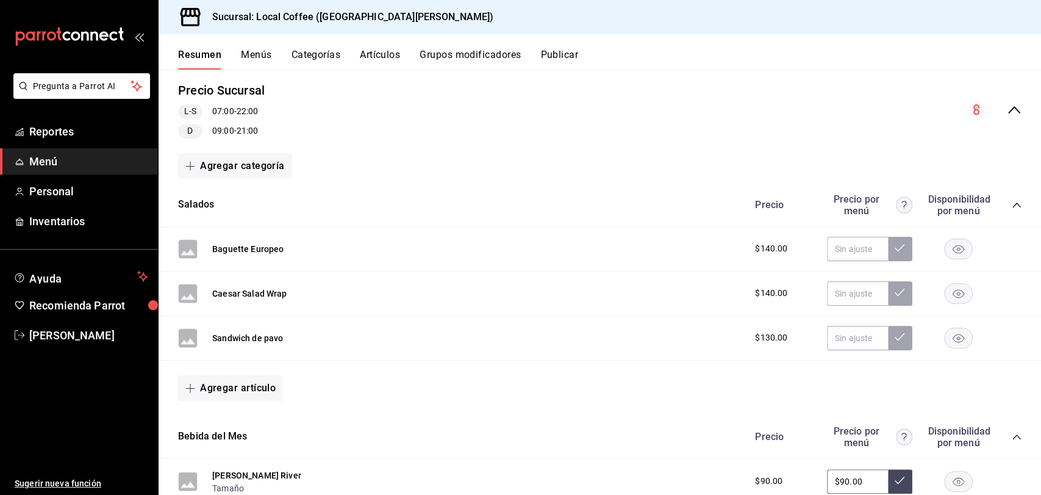
scroll to position [49, 0]
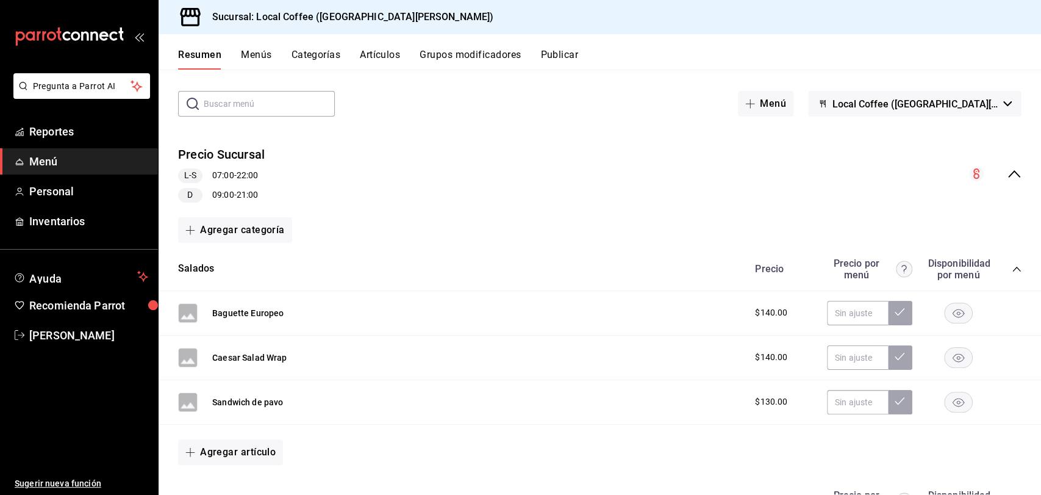
click at [381, 65] on button "Artículos" at bounding box center [380, 59] width 40 height 21
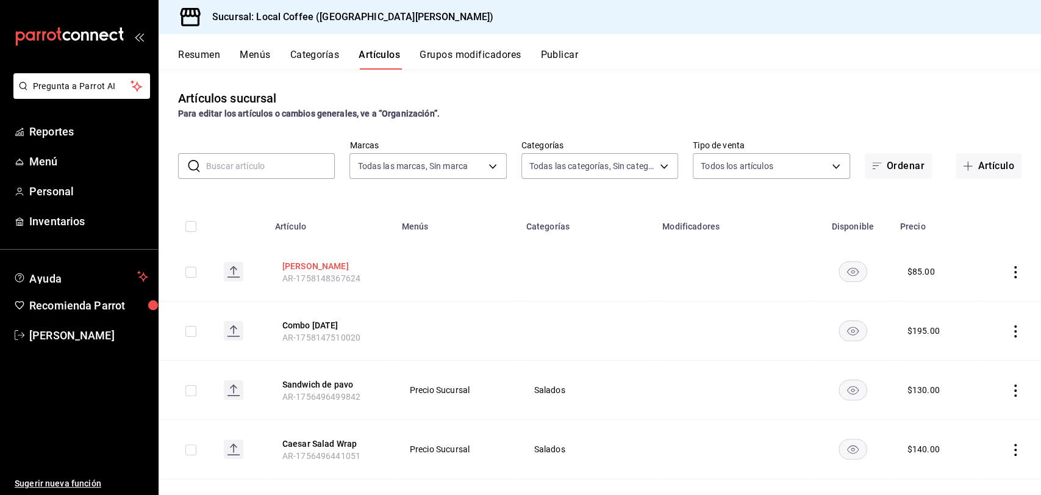
click at [320, 266] on button "[PERSON_NAME]" at bounding box center [331, 266] width 98 height 12
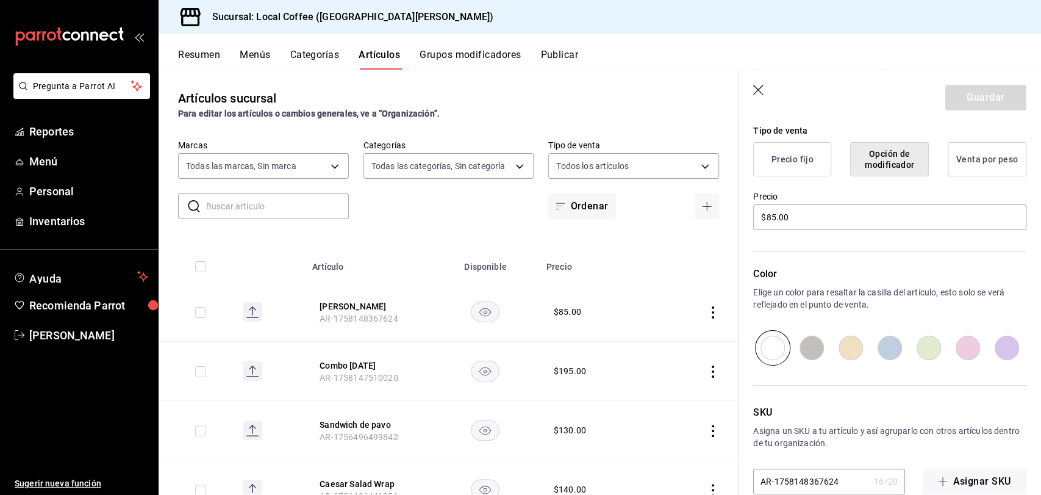
scroll to position [298, 0]
click at [809, 163] on button "Precio fijo" at bounding box center [792, 158] width 78 height 34
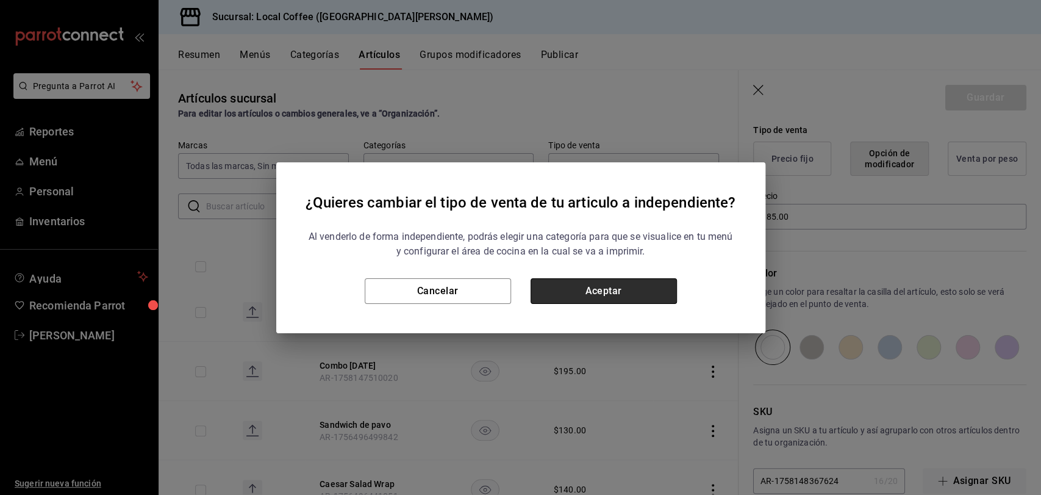
click at [598, 295] on button "Aceptar" at bounding box center [604, 291] width 146 height 26
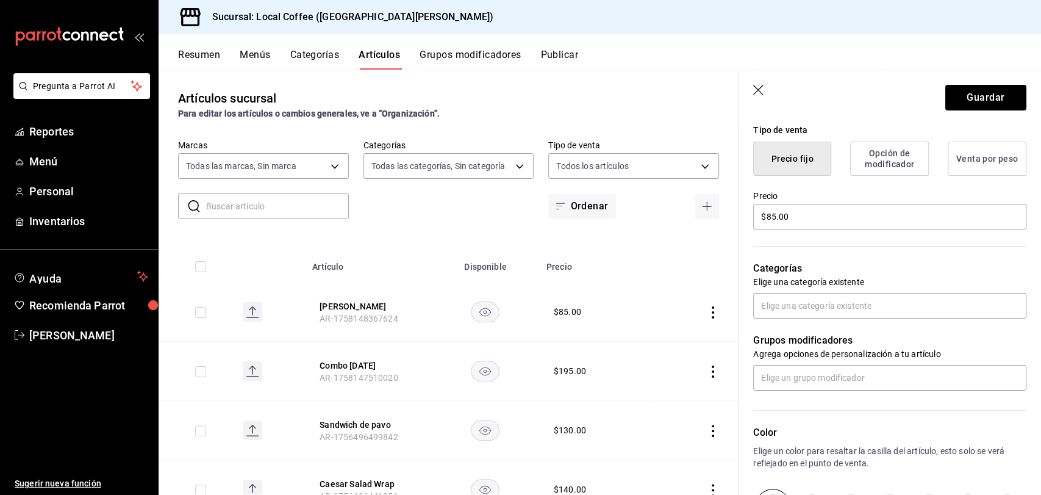
click at [855, 163] on button "Opción de modificador" at bounding box center [889, 158] width 79 height 34
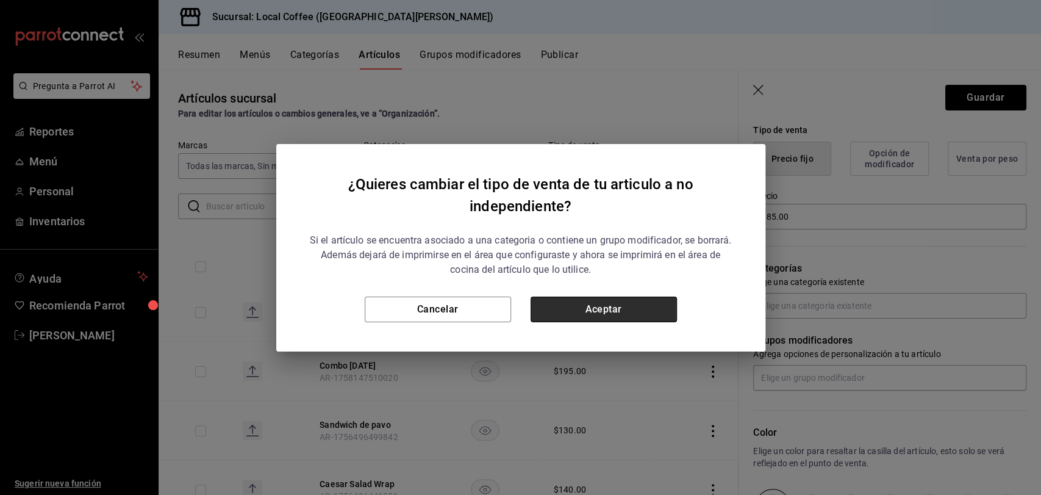
click at [625, 312] on button "Aceptar" at bounding box center [604, 309] width 146 height 26
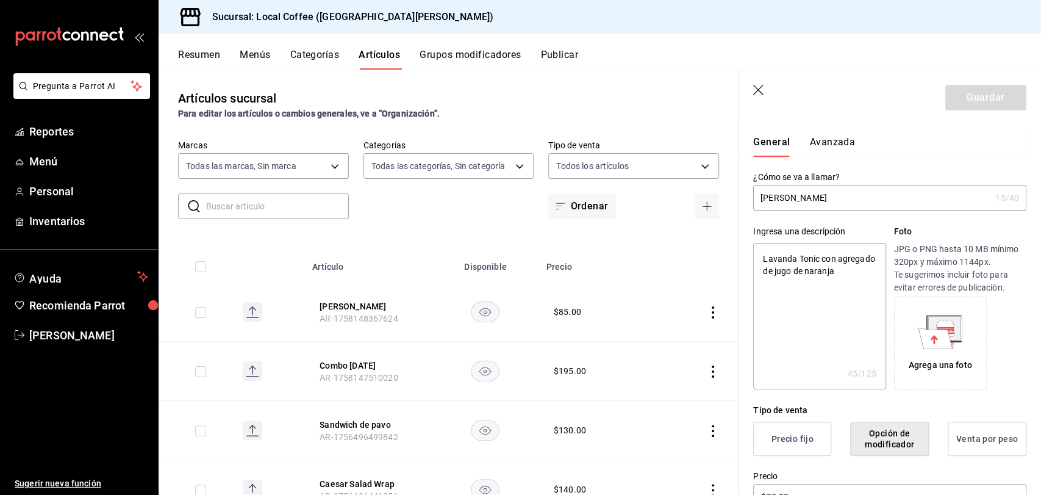
scroll to position [0, 0]
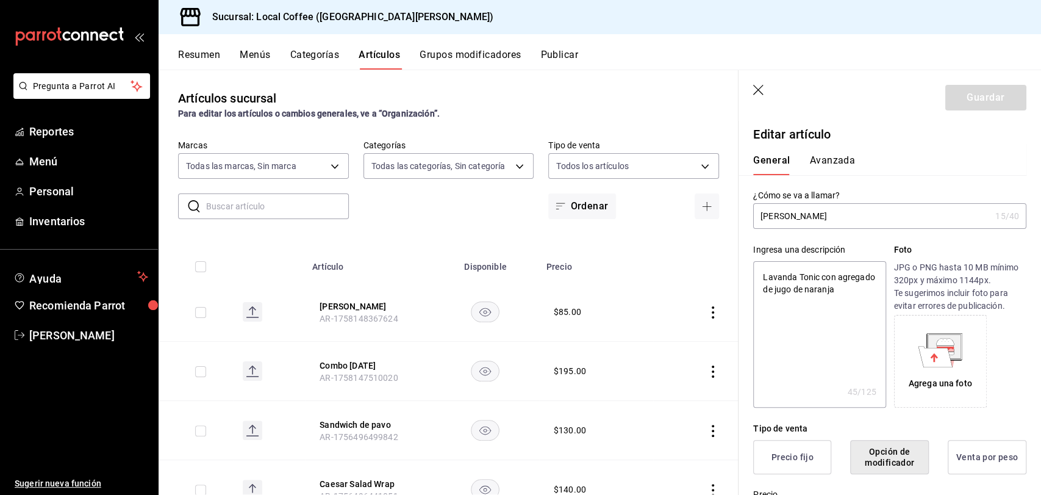
click at [818, 159] on button "Avanzada" at bounding box center [832, 164] width 46 height 21
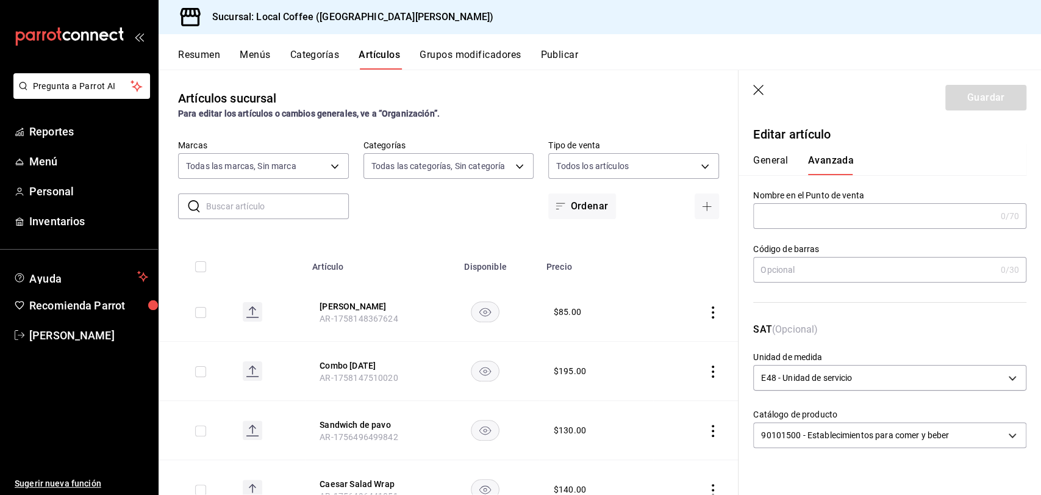
click at [759, 88] on icon "button" at bounding box center [759, 91] width 12 height 12
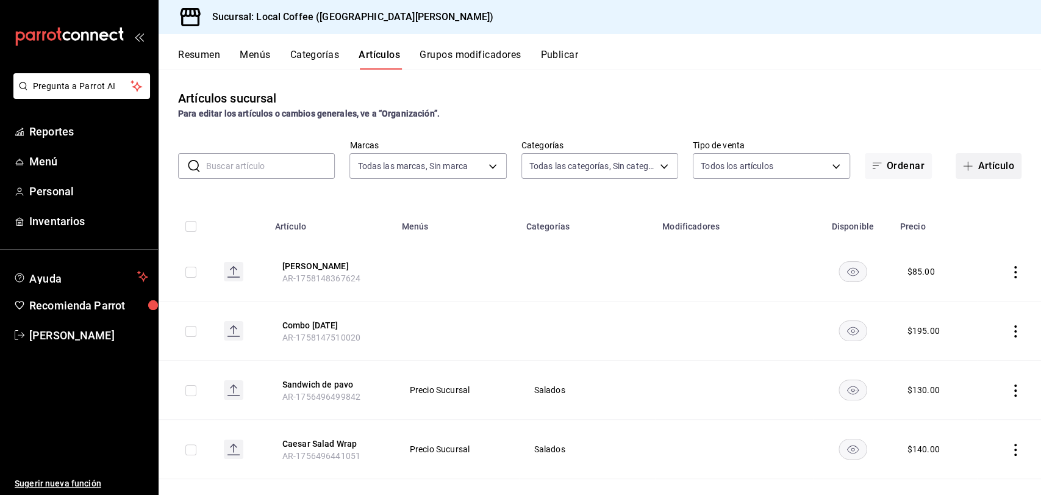
click at [986, 170] on button "Artículo" at bounding box center [989, 166] width 66 height 26
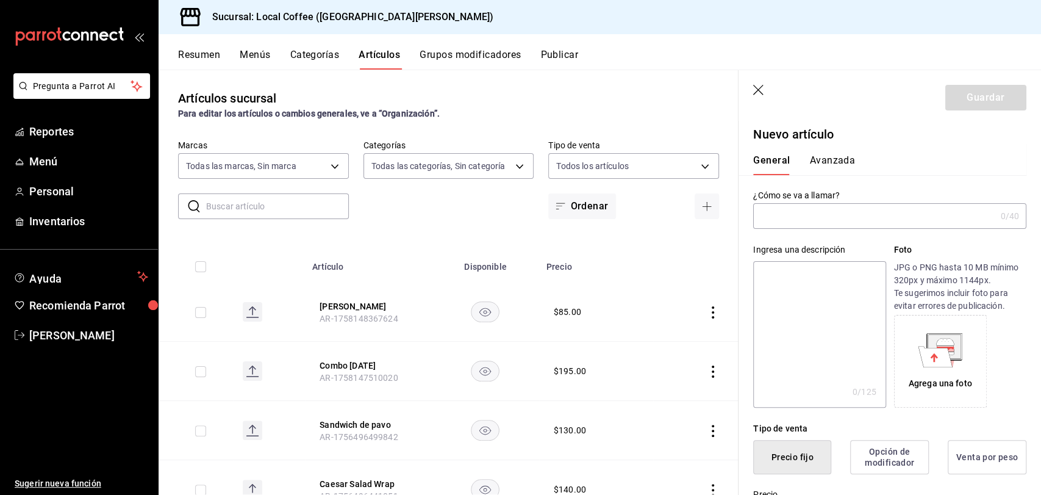
click at [886, 221] on input "text" at bounding box center [874, 216] width 242 height 24
click at [778, 284] on textarea at bounding box center [819, 334] width 132 height 146
click at [653, 269] on th at bounding box center [695, 262] width 85 height 39
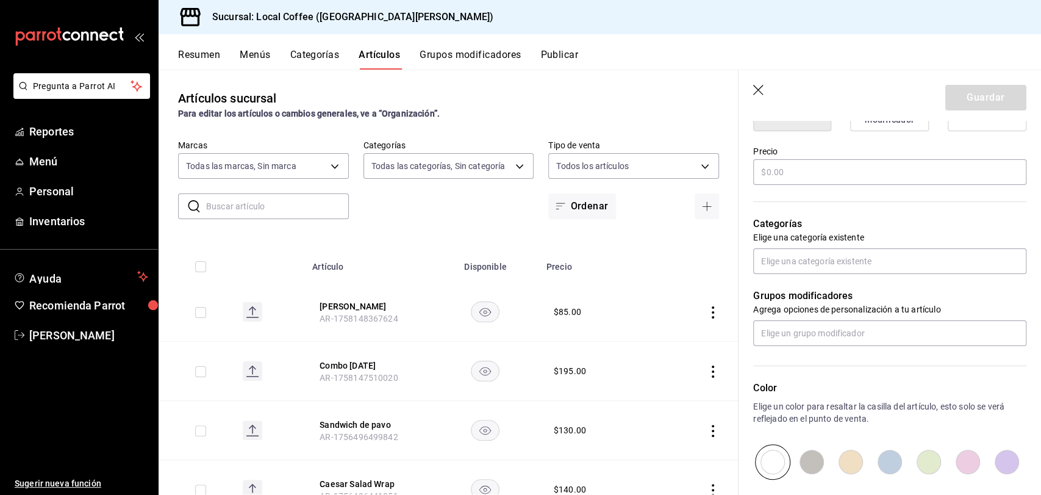
scroll to position [346, 0]
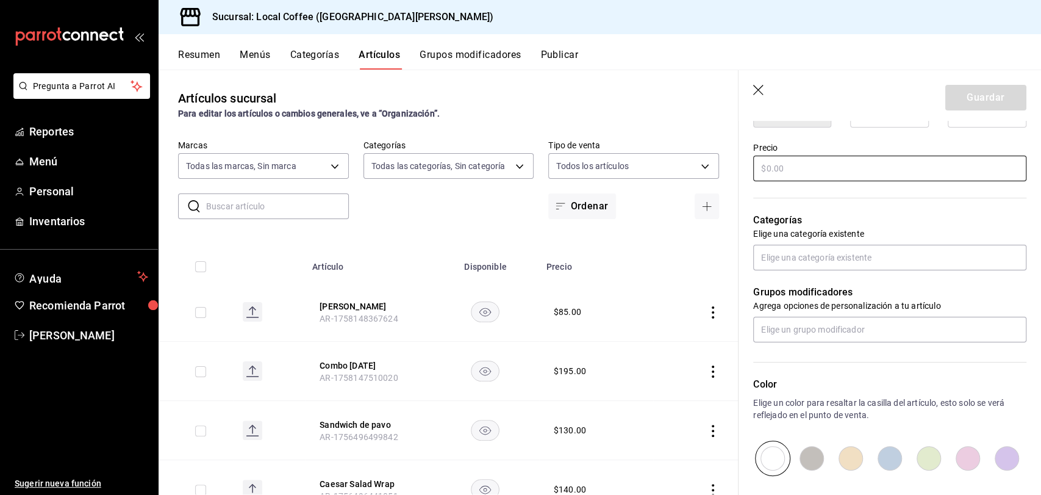
click at [837, 179] on input "text" at bounding box center [889, 169] width 273 height 26
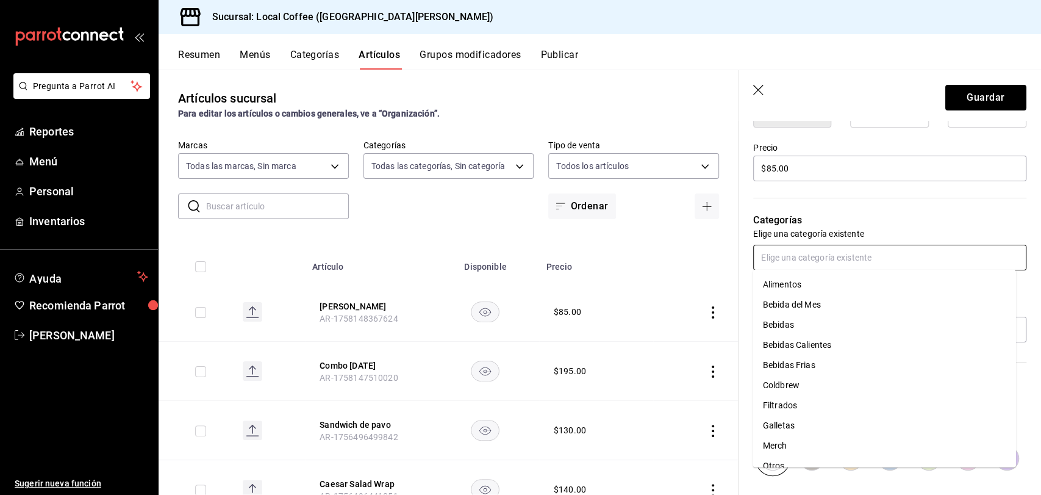
click at [868, 266] on input "text" at bounding box center [889, 258] width 273 height 26
click at [825, 304] on li "Bebida del Mes" at bounding box center [884, 305] width 263 height 20
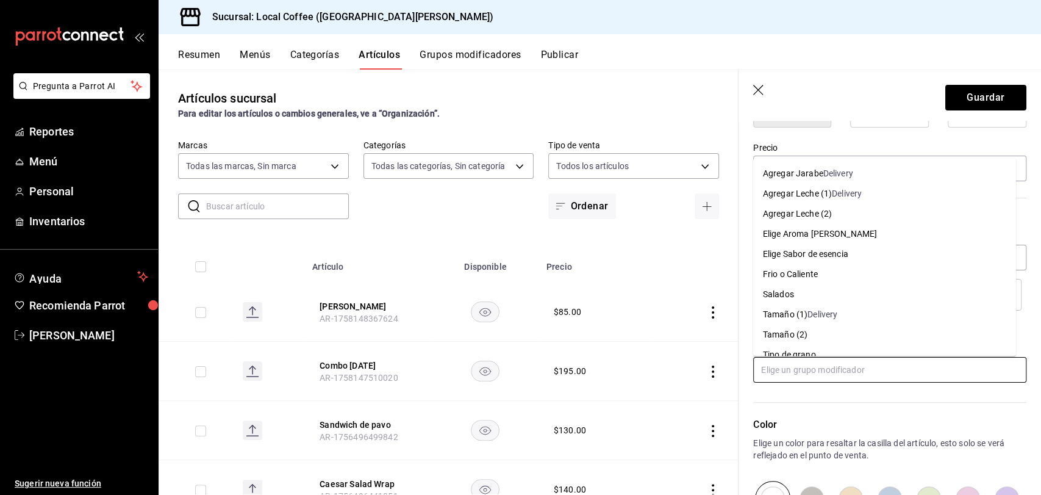
click at [842, 370] on input "text" at bounding box center [889, 370] width 273 height 26
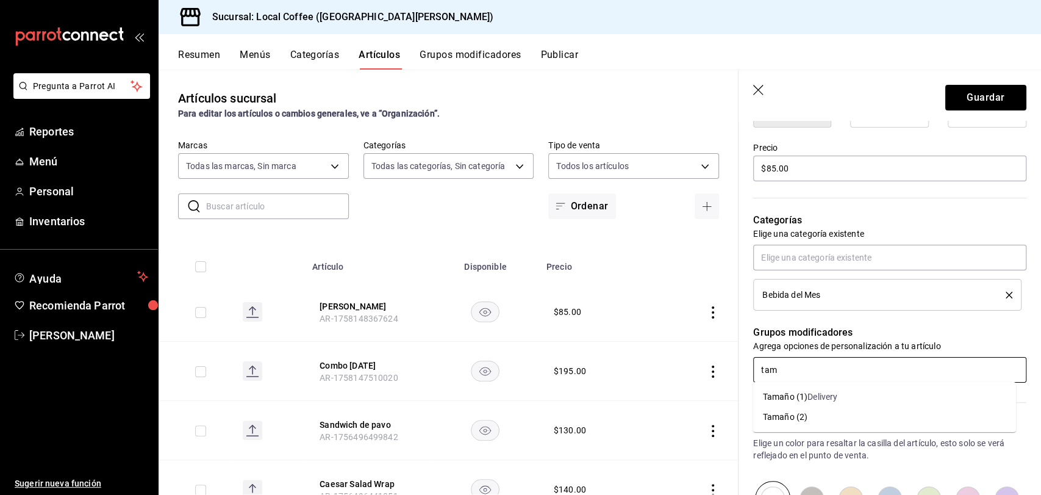
click at [840, 422] on li "Tamaño (2)" at bounding box center [884, 417] width 263 height 20
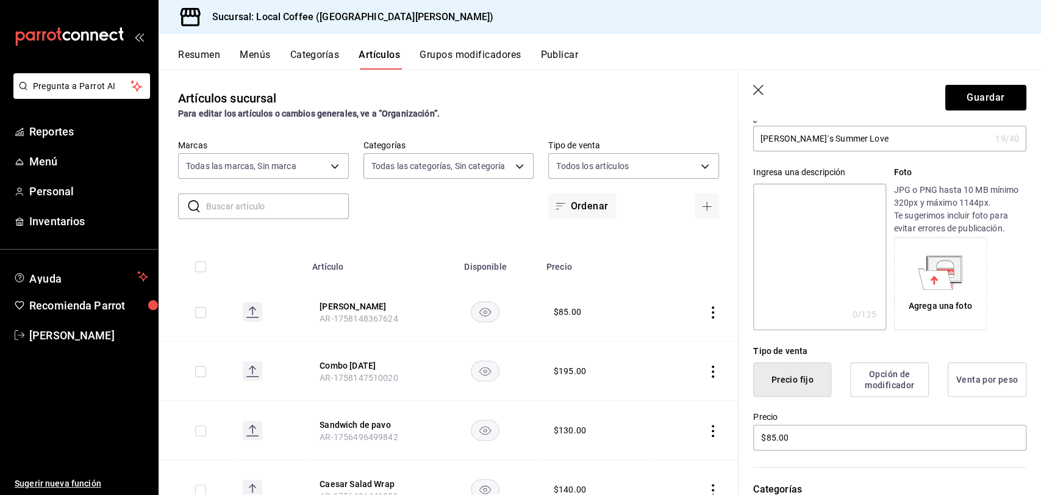
scroll to position [0, 0]
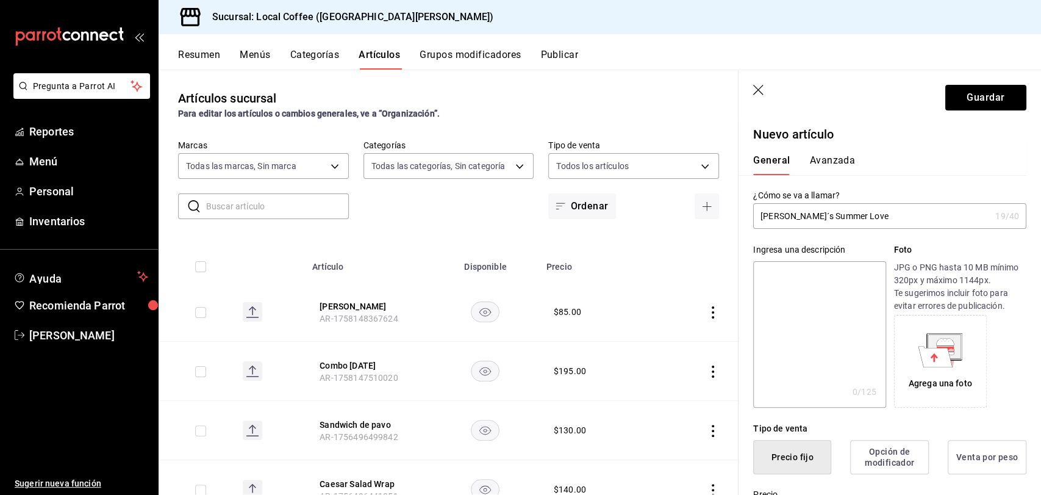
click at [827, 165] on button "Avanzada" at bounding box center [832, 164] width 46 height 21
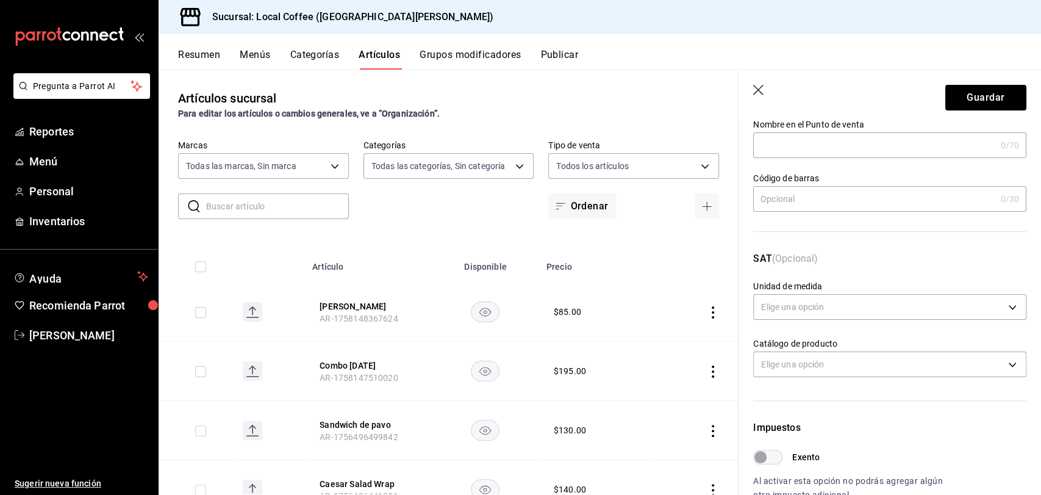
scroll to position [75, 0]
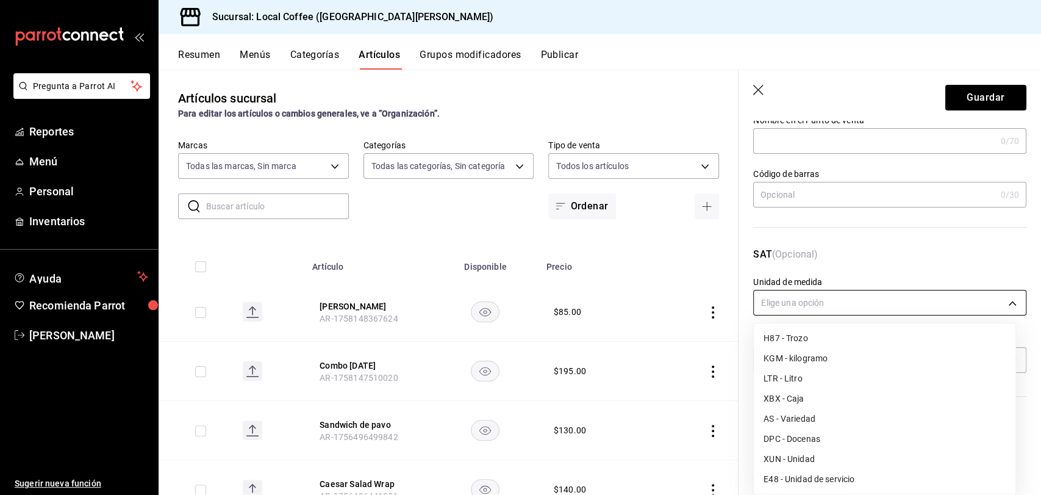
click at [862, 309] on body "Pregunta a Parrot AI Reportes Menú Personal Inventarios Ayuda Recomienda Parrot…" at bounding box center [520, 247] width 1041 height 495
click at [815, 479] on li "E48 - Unidad de servicio" at bounding box center [885, 479] width 262 height 20
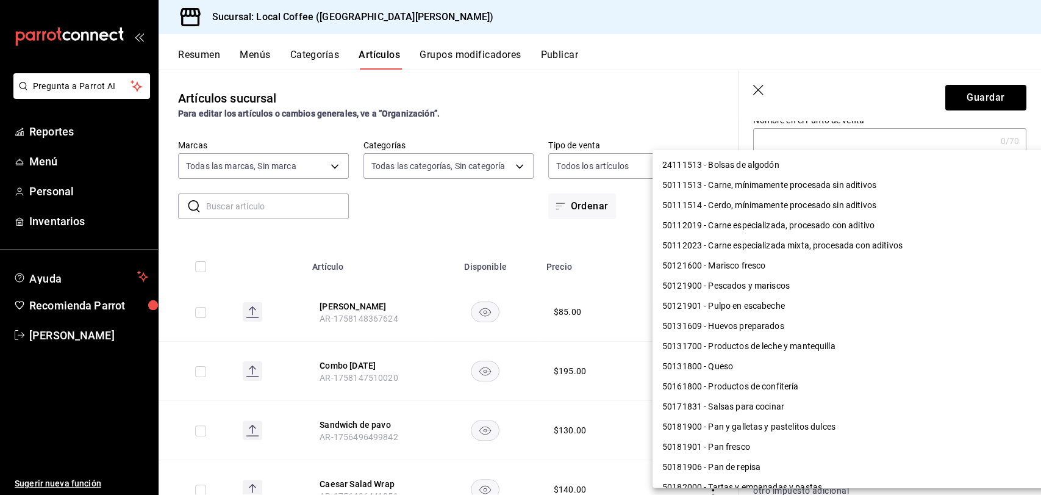
click at [836, 356] on body "Pregunta a Parrot AI Reportes Menú Personal Inventarios Ayuda Recomienda Parrot…" at bounding box center [520, 247] width 1041 height 495
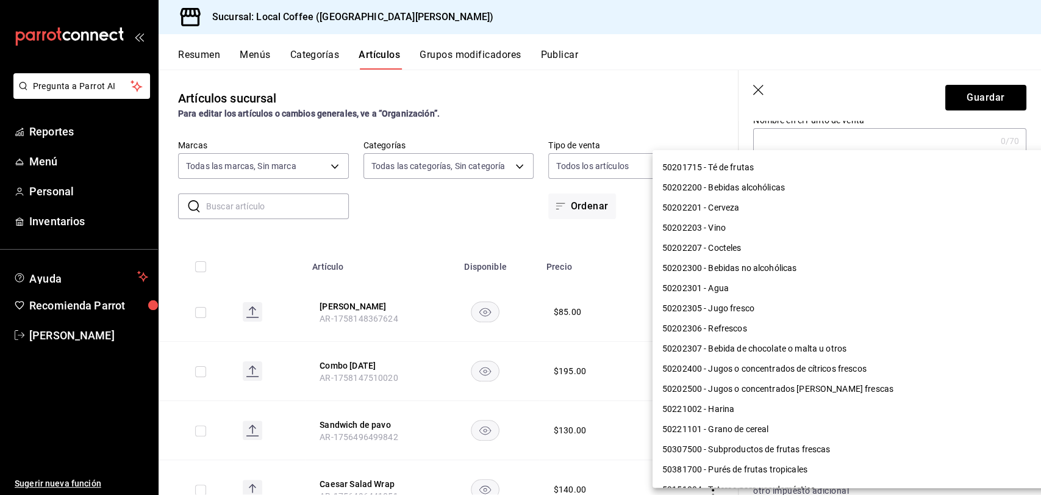
scroll to position [940, 0]
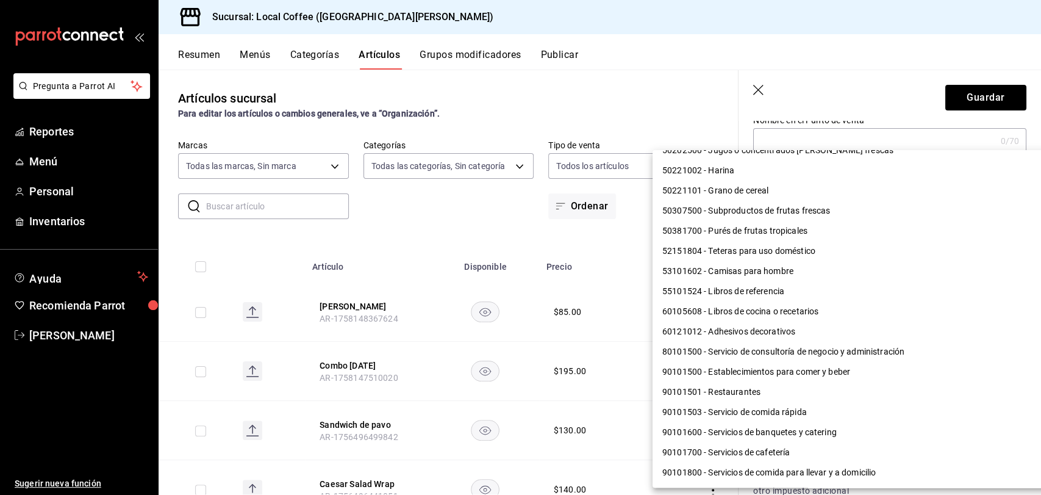
click at [795, 370] on li "90101500 - Establecimientos para comer y beber" at bounding box center [854, 372] width 403 height 20
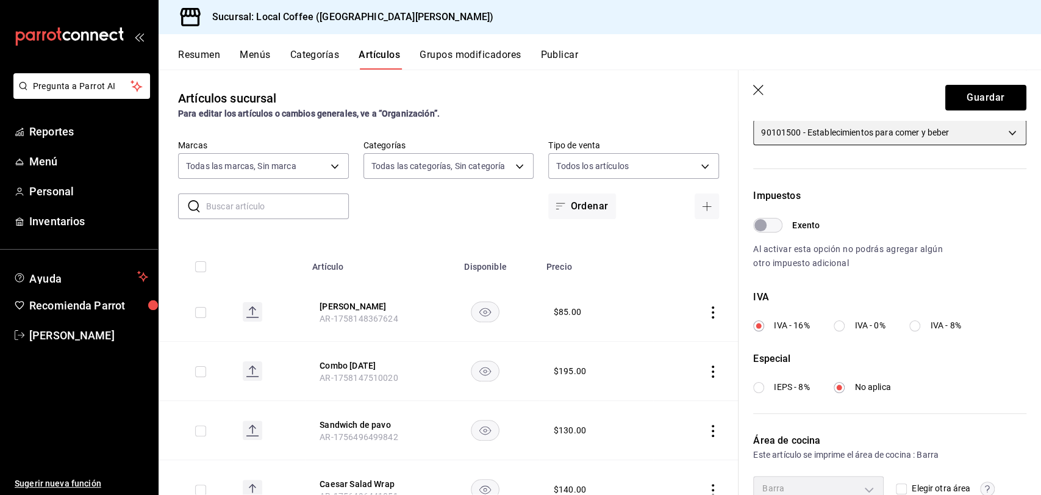
scroll to position [366, 0]
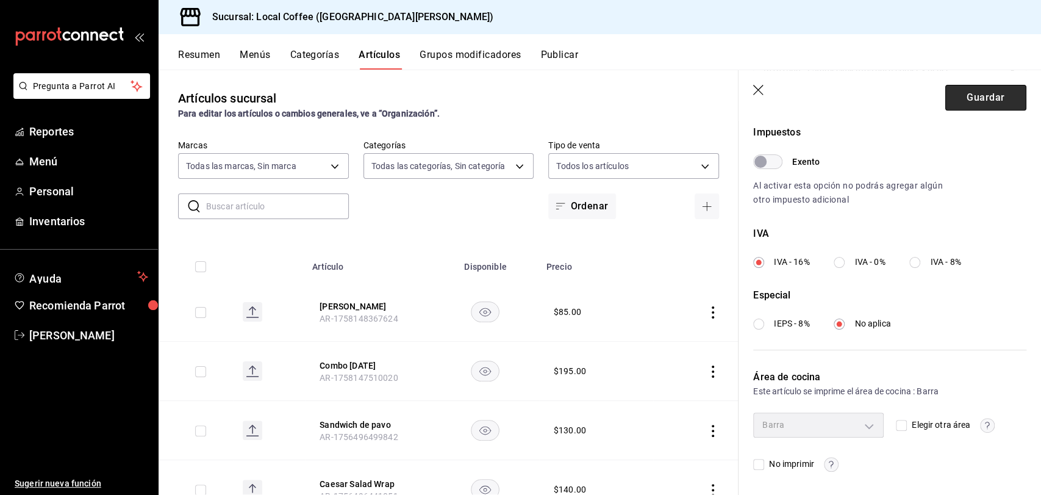
click at [974, 100] on button "Guardar" at bounding box center [985, 98] width 81 height 26
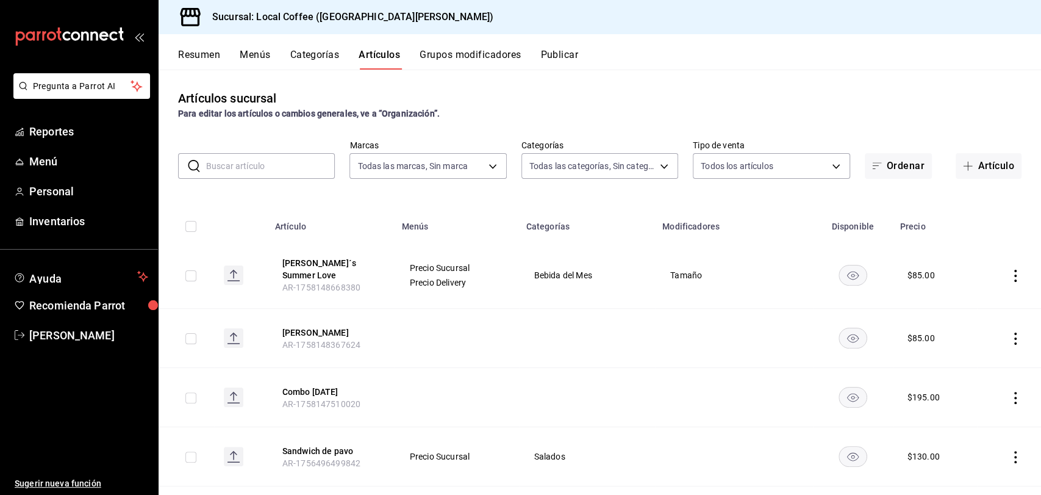
drag, startPoint x: 1011, startPoint y: 278, endPoint x: 1006, endPoint y: 274, distance: 7.0
click at [1006, 274] on td at bounding box center [1009, 275] width 64 height 66
click at [1009, 274] on icon "actions" at bounding box center [1015, 276] width 12 height 12
click at [976, 301] on span "Editar" at bounding box center [969, 299] width 32 height 13
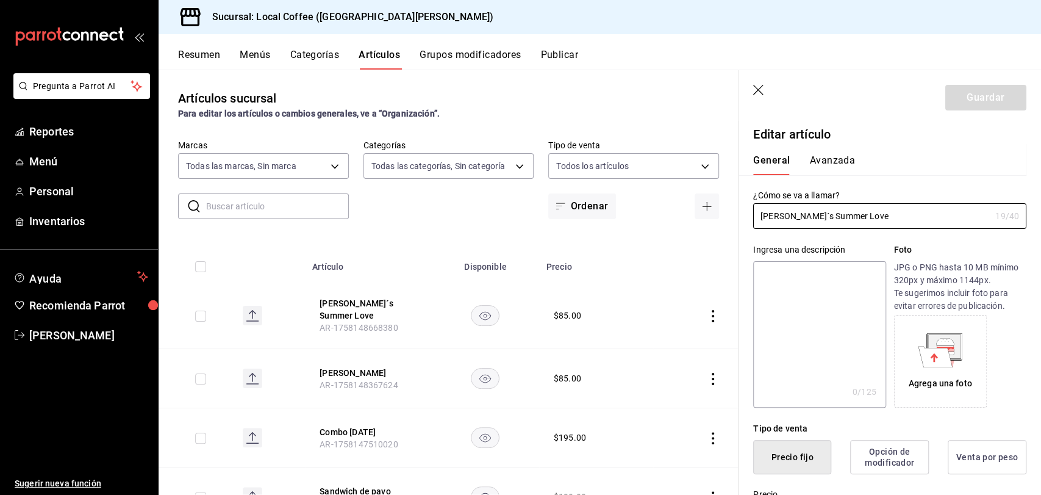
click at [838, 167] on button "Avanzada" at bounding box center [832, 164] width 46 height 21
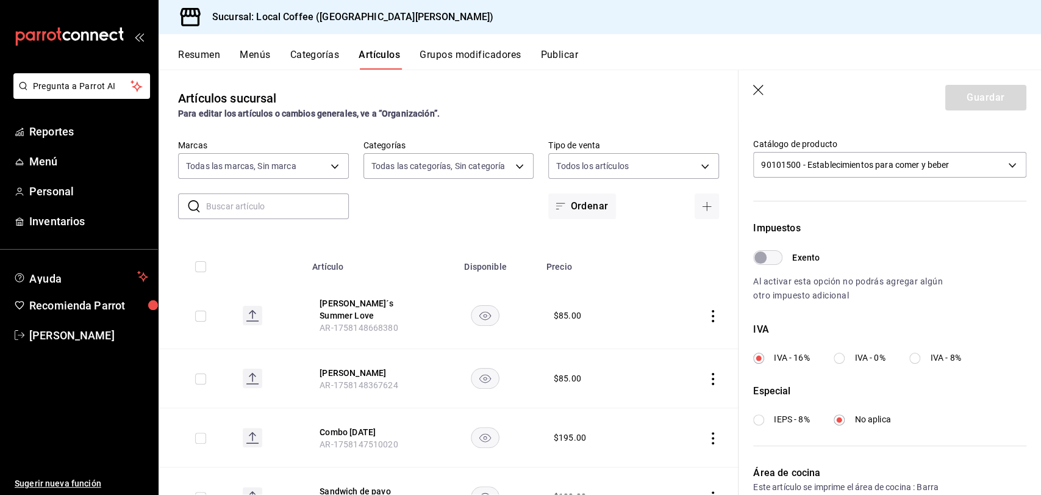
scroll to position [366, 0]
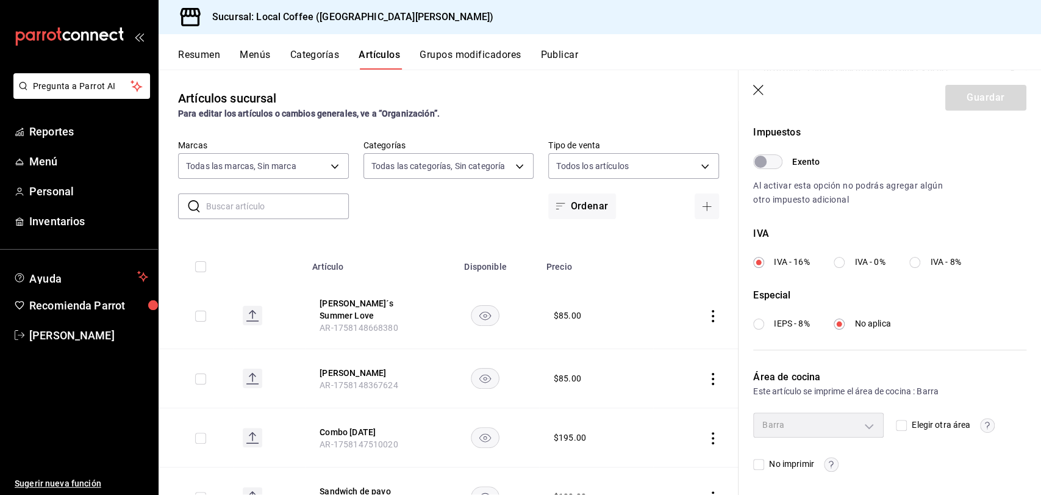
click at [700, 379] on td at bounding box center [695, 378] width 85 height 59
click at [707, 376] on icon "actions" at bounding box center [713, 379] width 12 height 12
click at [650, 400] on span "Editar" at bounding box center [666, 399] width 32 height 13
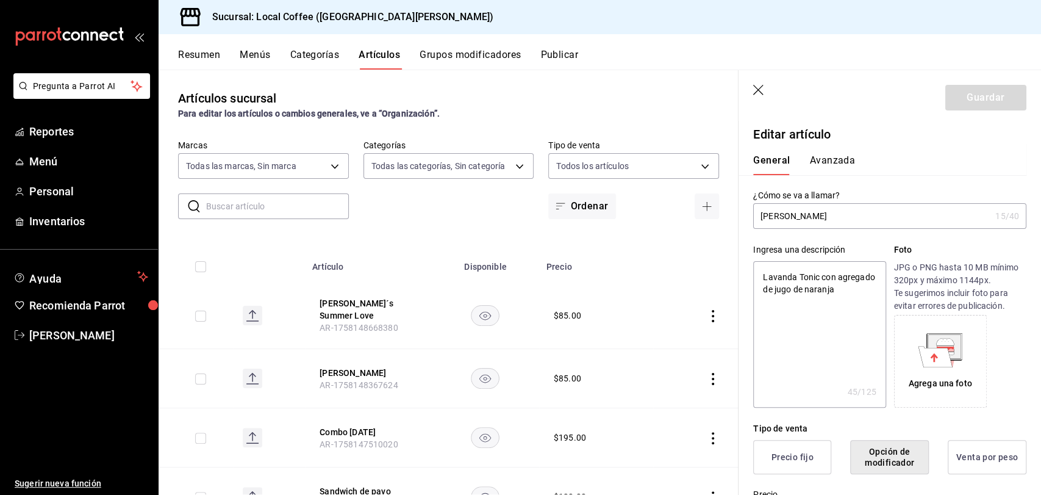
click at [827, 160] on button "Avanzada" at bounding box center [832, 164] width 46 height 21
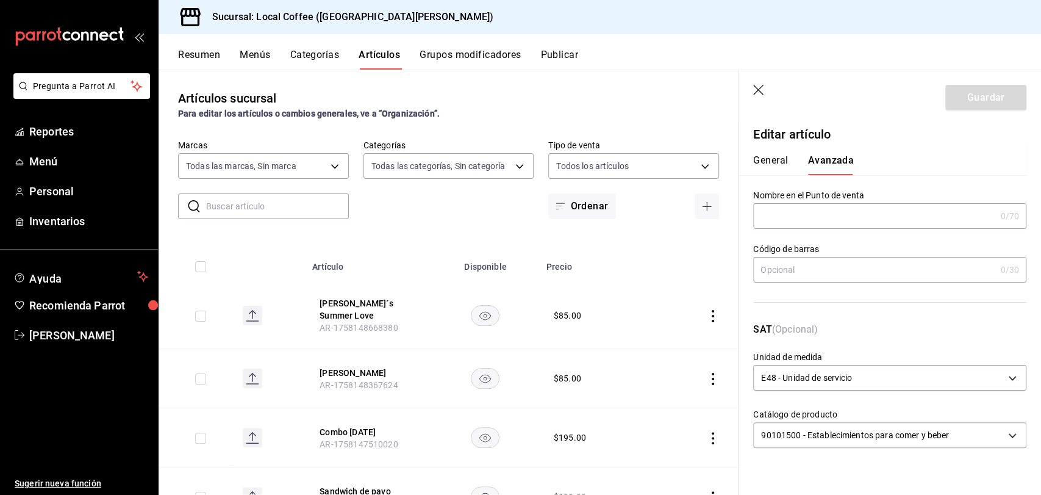
click at [756, 82] on header "Guardar" at bounding box center [890, 95] width 303 height 50
click at [774, 152] on div "General [PERSON_NAME]" at bounding box center [883, 159] width 288 height 32
click at [781, 163] on button "General" at bounding box center [770, 164] width 35 height 21
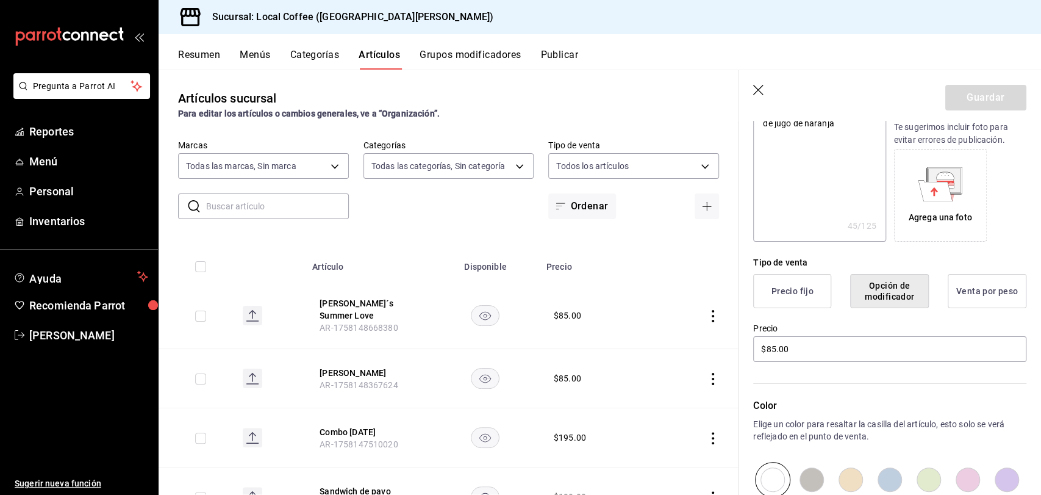
scroll to position [167, 0]
click at [859, 296] on button "Opción de modificador" at bounding box center [889, 290] width 79 height 34
click at [711, 313] on td at bounding box center [695, 315] width 85 height 66
click at [712, 317] on icon "actions" at bounding box center [713, 316] width 2 height 12
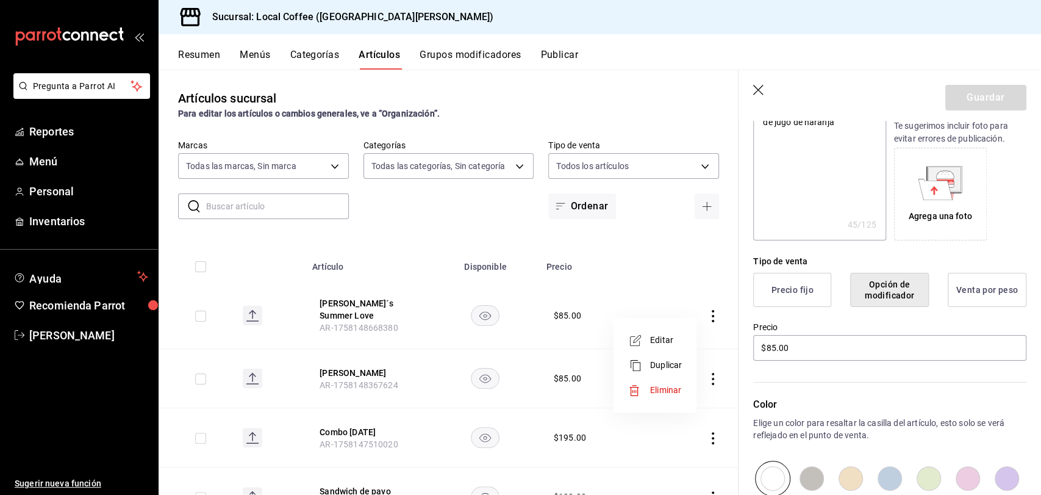
click at [669, 342] on span "Editar" at bounding box center [666, 340] width 32 height 13
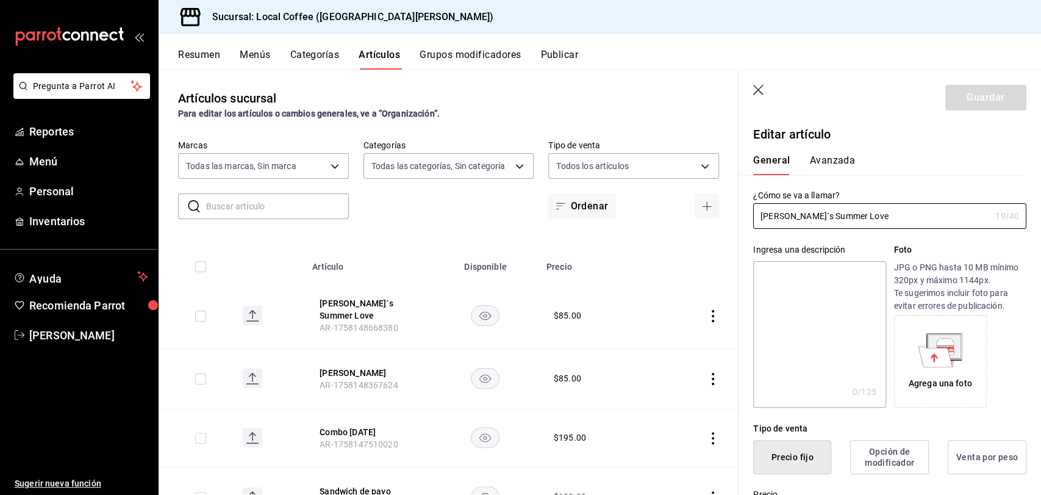
scroll to position [121, 0]
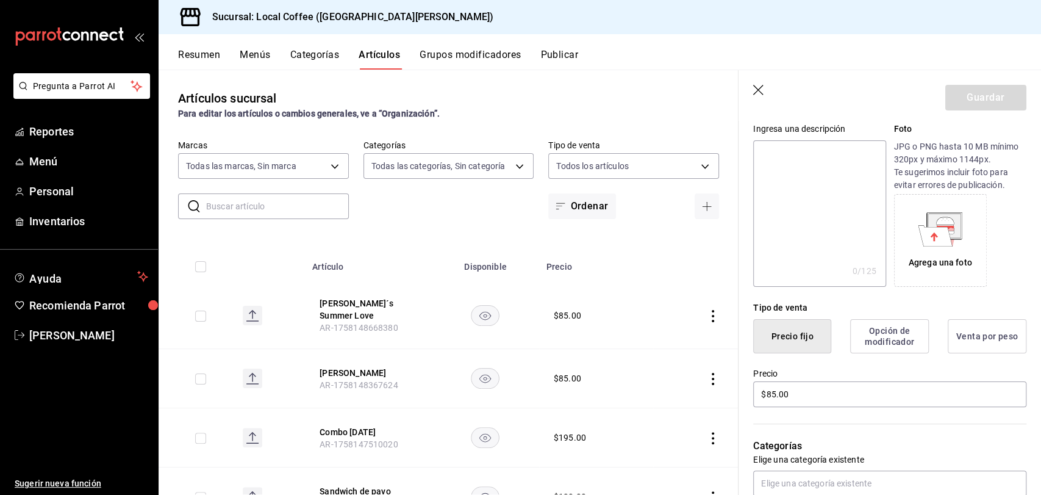
click at [707, 374] on icon "actions" at bounding box center [713, 379] width 12 height 12
click at [674, 394] on span "Editar" at bounding box center [666, 399] width 32 height 13
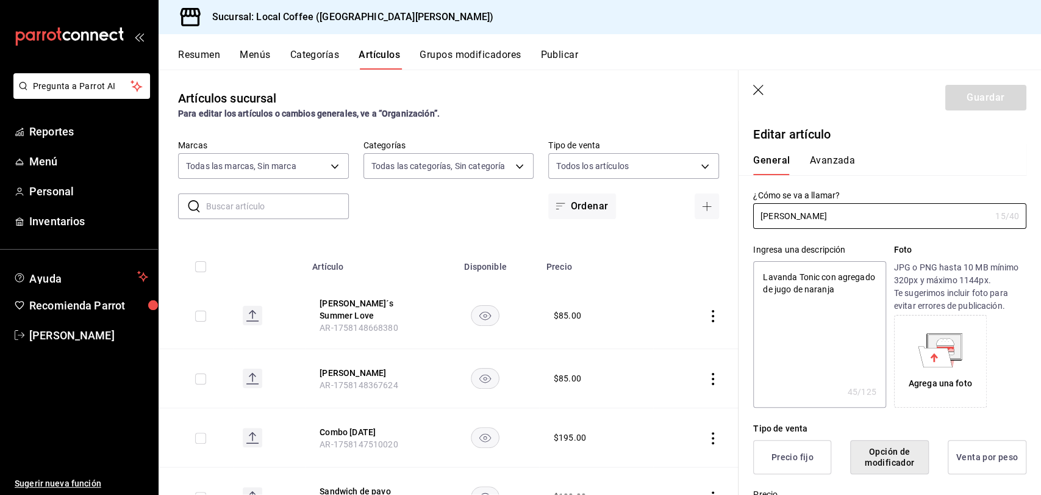
click at [779, 450] on button "Precio fijo" at bounding box center [792, 457] width 78 height 34
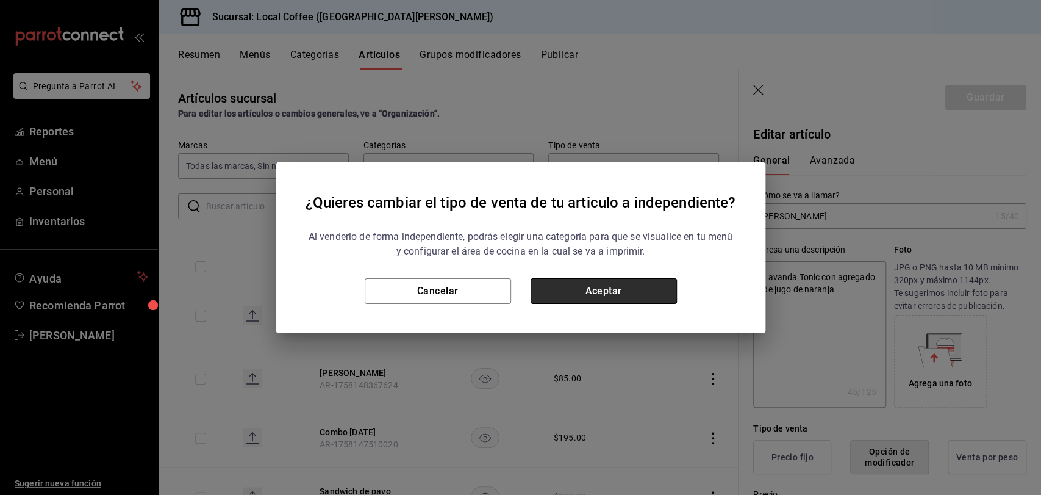
click at [639, 289] on button "Aceptar" at bounding box center [604, 291] width 146 height 26
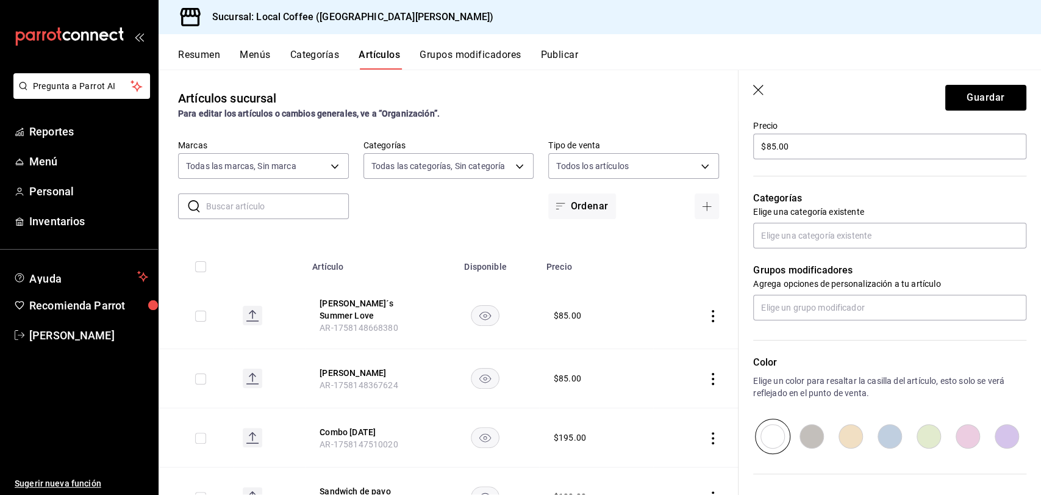
scroll to position [366, 0]
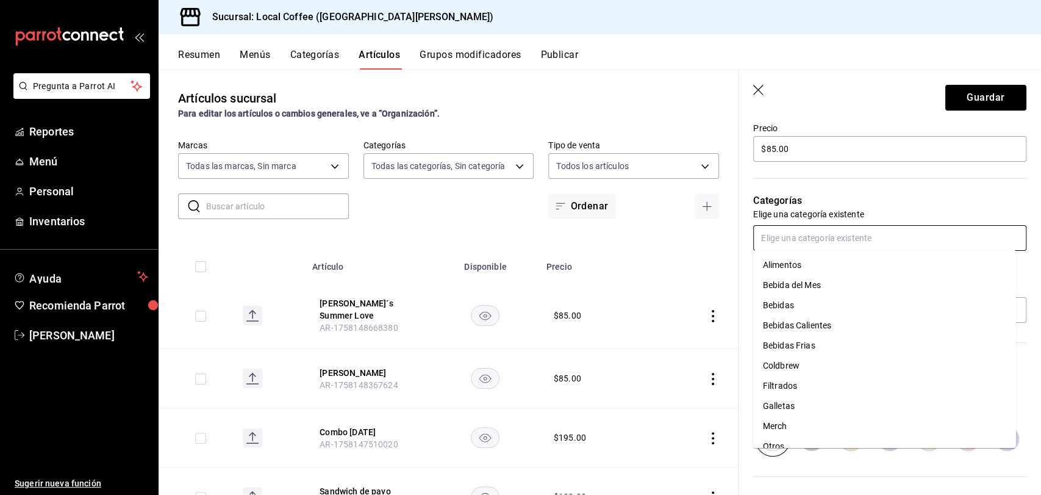
click at [846, 235] on input "text" at bounding box center [889, 238] width 273 height 26
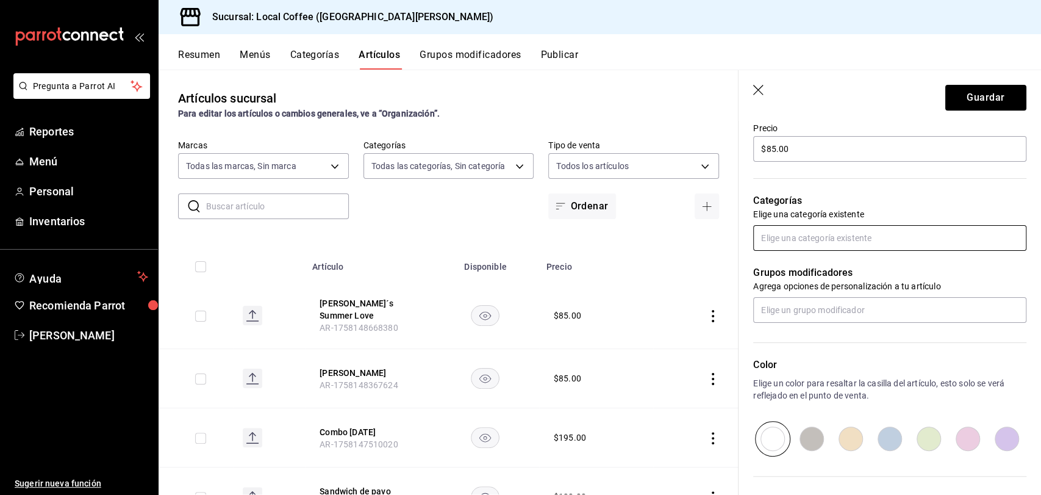
click at [846, 235] on input "text" at bounding box center [889, 238] width 273 height 26
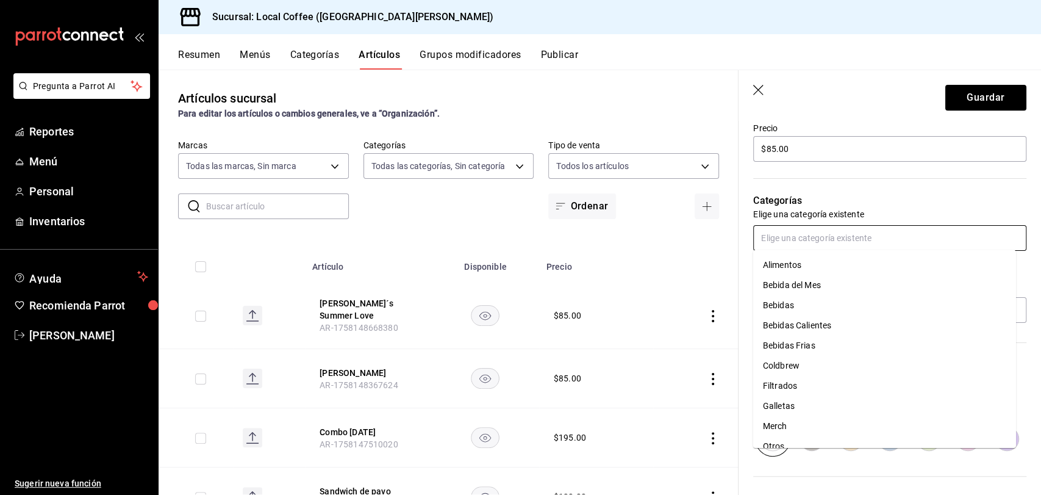
click at [828, 282] on li "Bebida del Mes" at bounding box center [884, 285] width 263 height 20
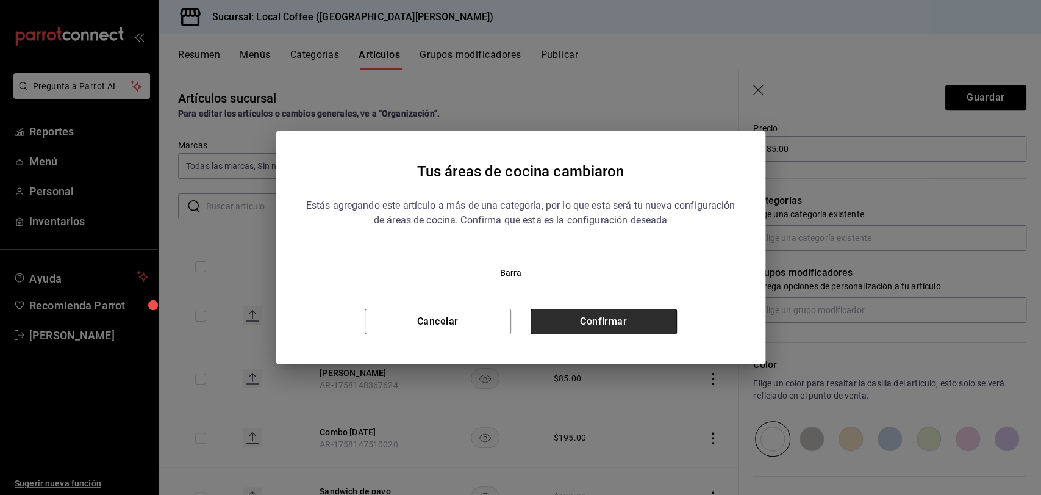
click at [631, 323] on button "Confirmar" at bounding box center [604, 322] width 146 height 26
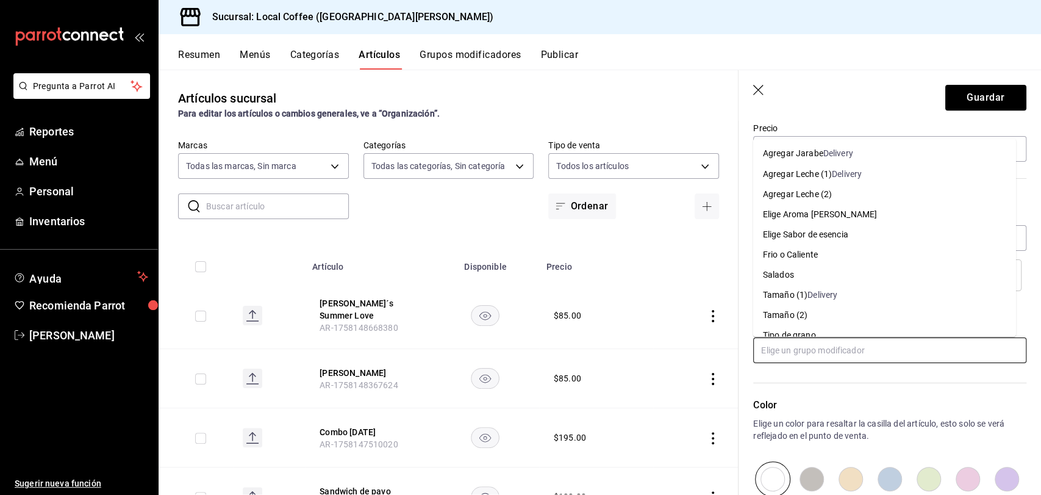
click at [889, 353] on input "text" at bounding box center [889, 350] width 273 height 26
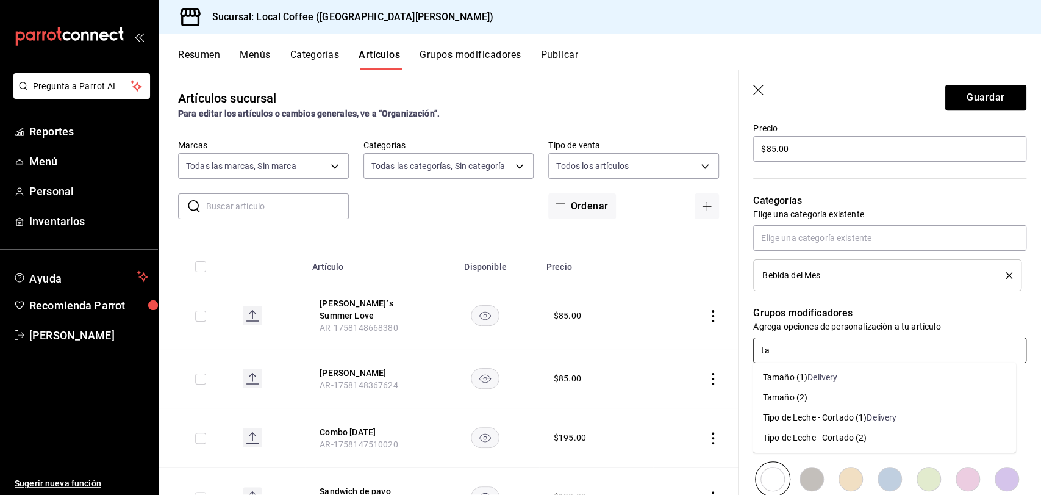
click at [826, 402] on li "Tamaño (2)" at bounding box center [884, 397] width 263 height 20
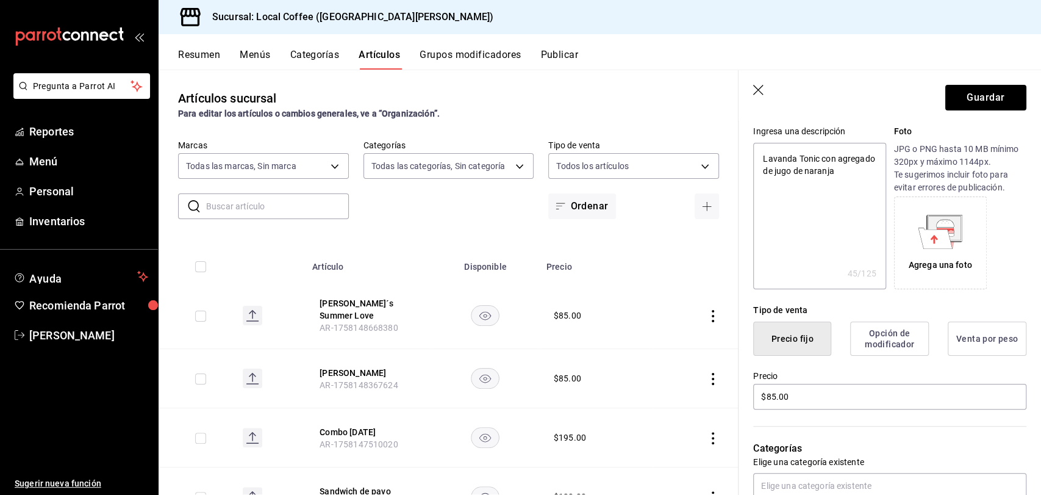
scroll to position [26, 0]
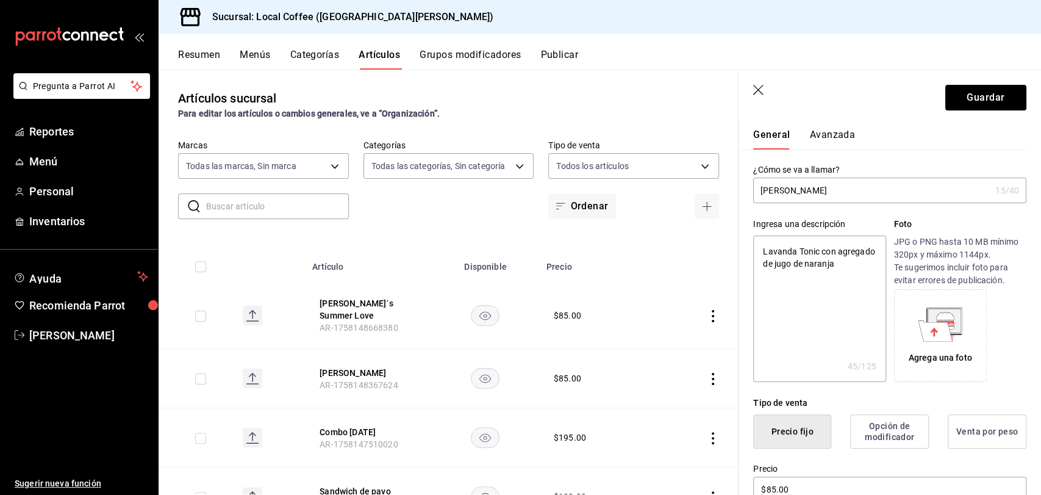
click at [826, 146] on button "Avanzada" at bounding box center [832, 139] width 46 height 21
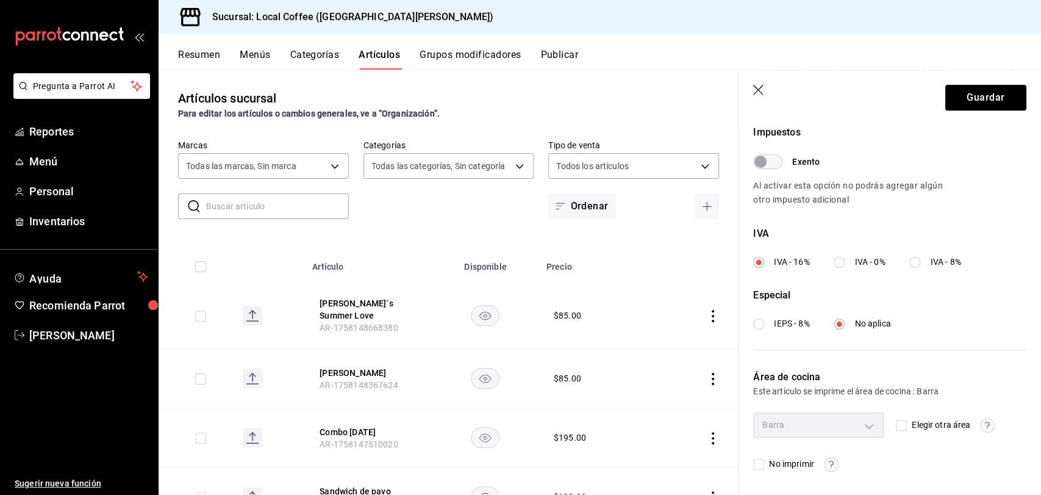
scroll to position [0, 0]
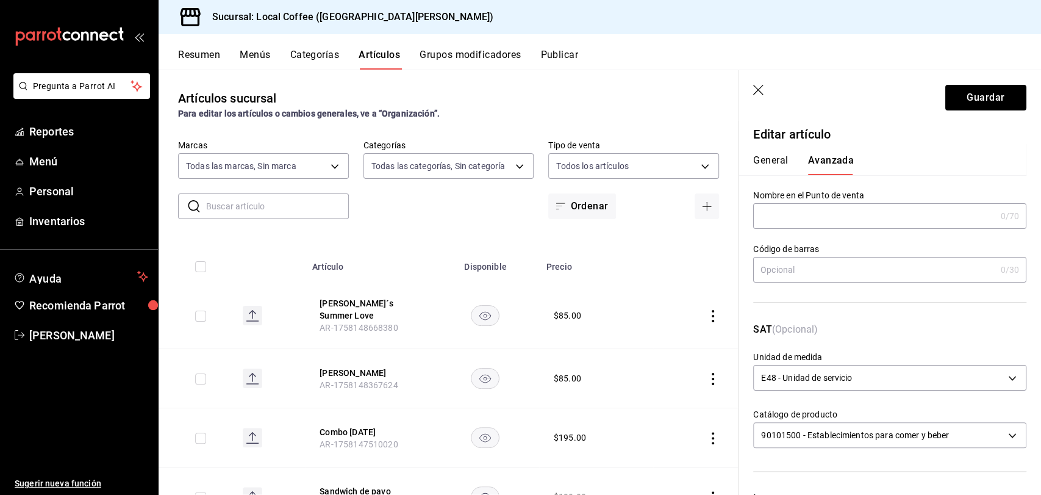
drag, startPoint x: 769, startPoint y: 99, endPoint x: 757, endPoint y: 89, distance: 15.5
click at [757, 89] on header "Guardar" at bounding box center [890, 95] width 303 height 50
click at [757, 89] on icon "button" at bounding box center [758, 90] width 10 height 10
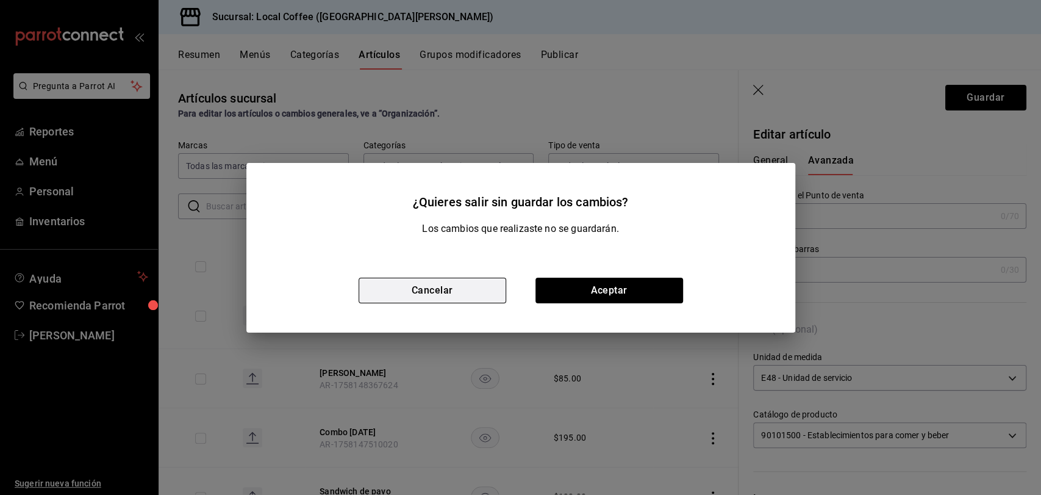
click at [471, 286] on button "Cancelar" at bounding box center [433, 291] width 148 height 26
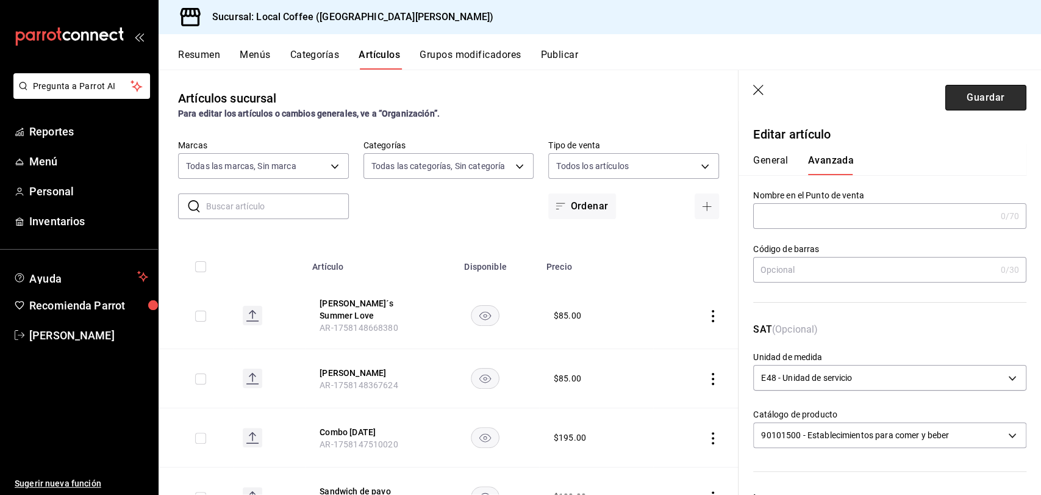
click at [971, 107] on button "Guardar" at bounding box center [985, 98] width 81 height 26
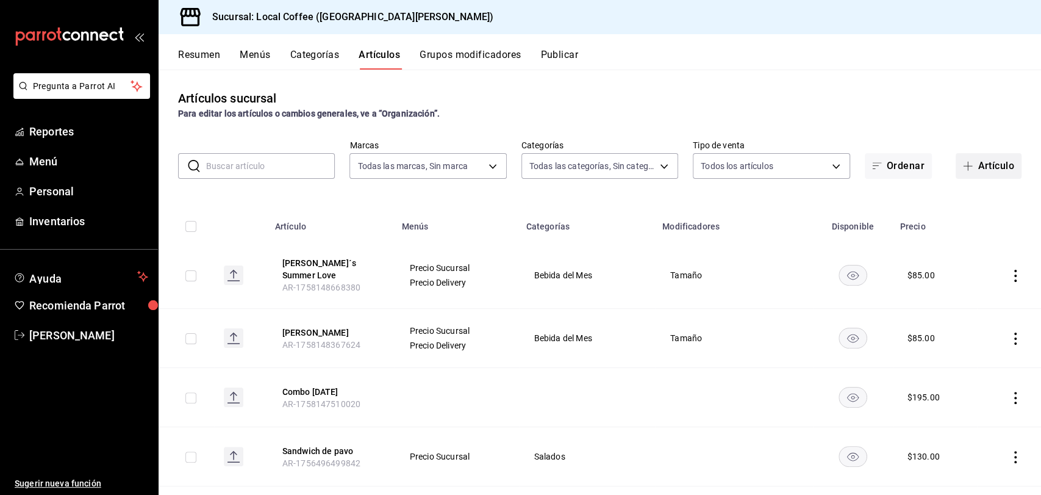
click at [984, 157] on button "Artículo" at bounding box center [989, 166] width 66 height 26
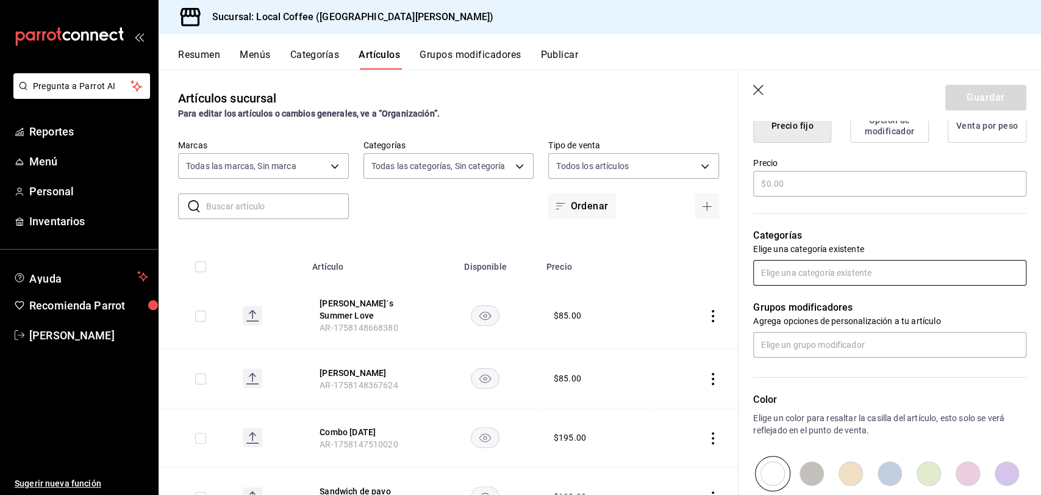
scroll to position [338, 0]
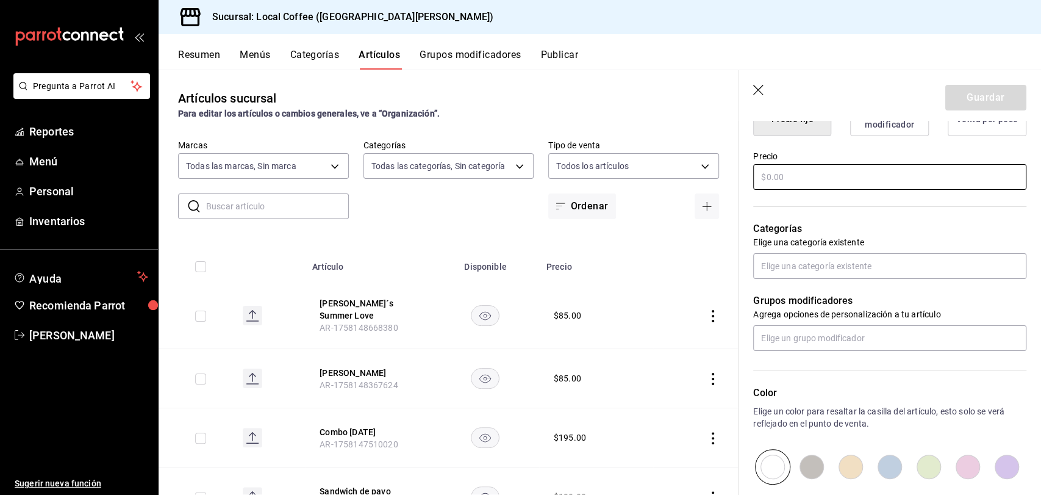
click at [812, 167] on input "text" at bounding box center [889, 177] width 273 height 26
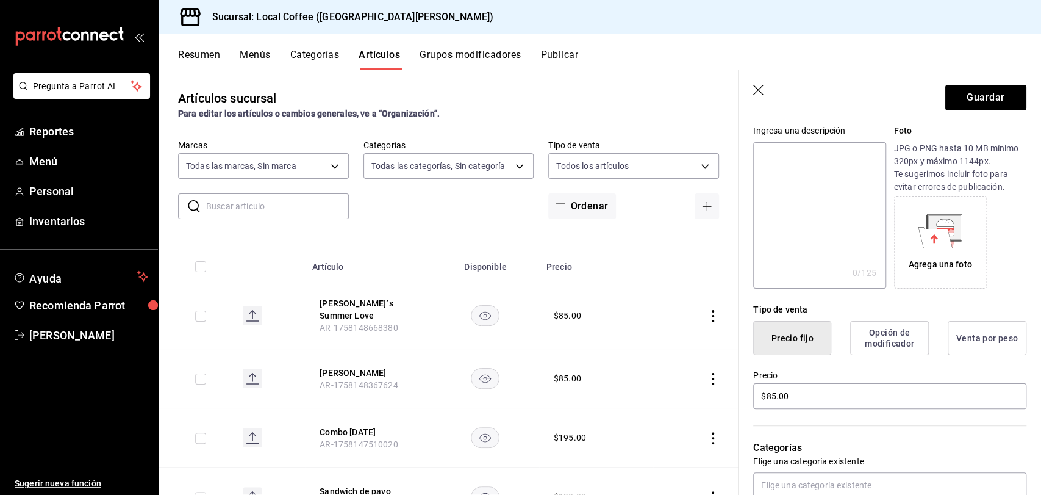
scroll to position [0, 0]
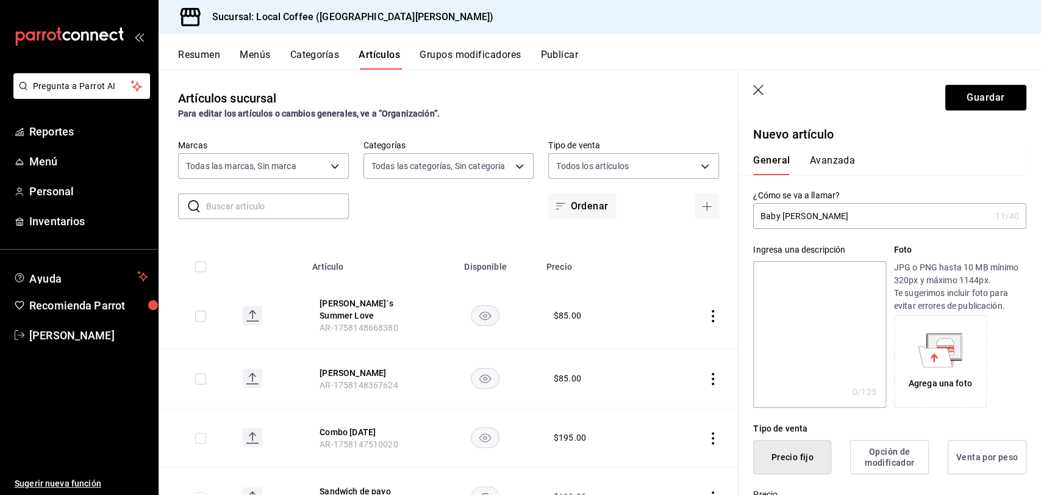
click at [845, 157] on button "Avanzada" at bounding box center [832, 164] width 46 height 21
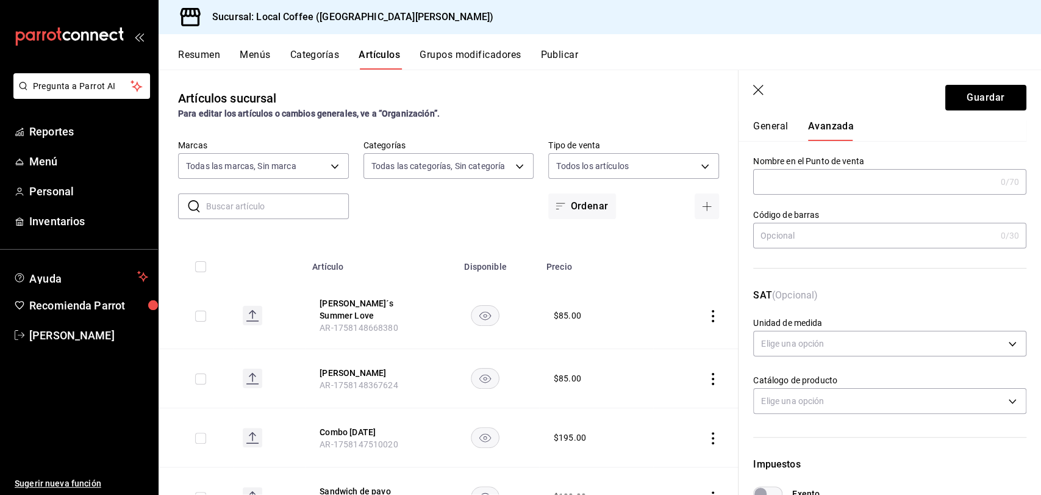
scroll to position [34, 0]
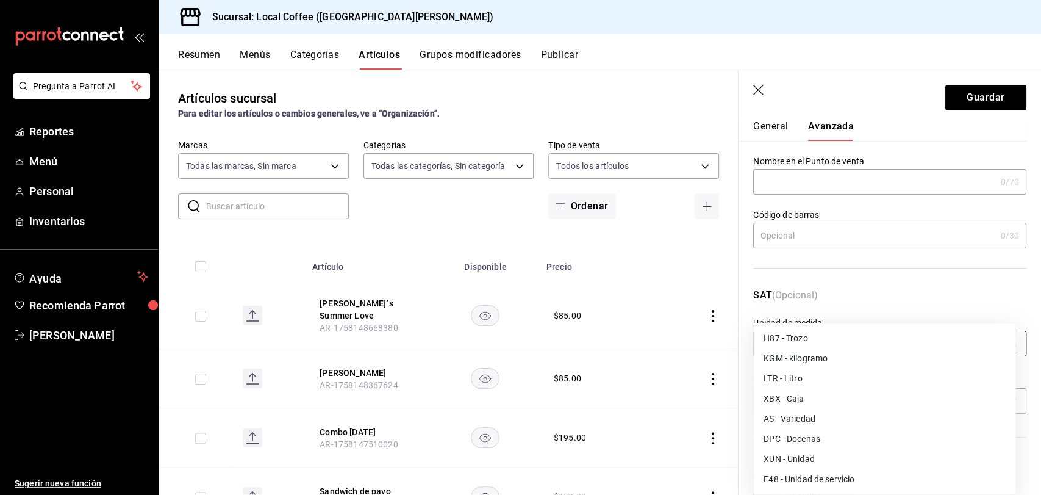
click at [858, 343] on body "Pregunta a Parrot AI Reportes Menú Personal Inventarios Ayuda Recomienda Parrot…" at bounding box center [520, 247] width 1041 height 495
click at [857, 488] on li "E48 - Unidad de servicio" at bounding box center [885, 479] width 262 height 20
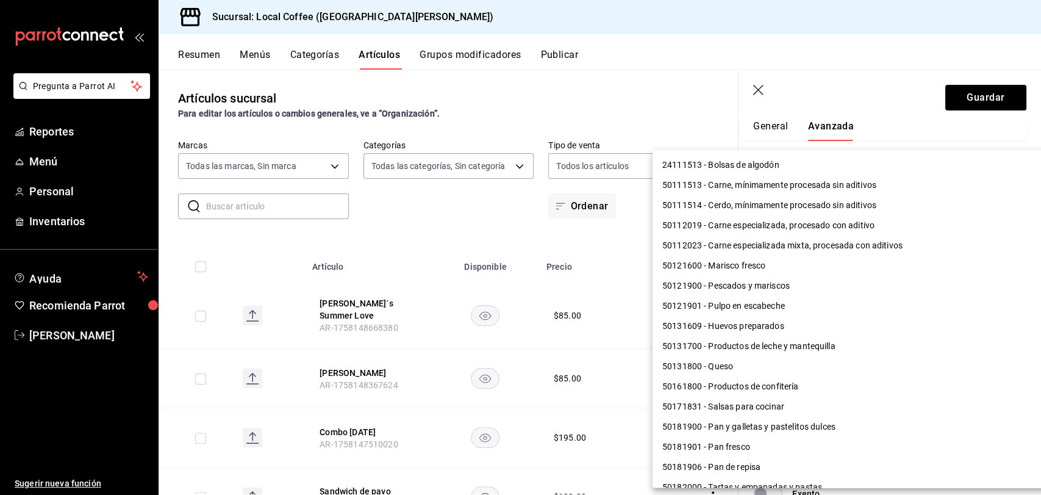
click at [853, 395] on body "Pregunta a Parrot AI Reportes Menú Personal Inventarios Ayuda Recomienda Parrot…" at bounding box center [520, 247] width 1041 height 495
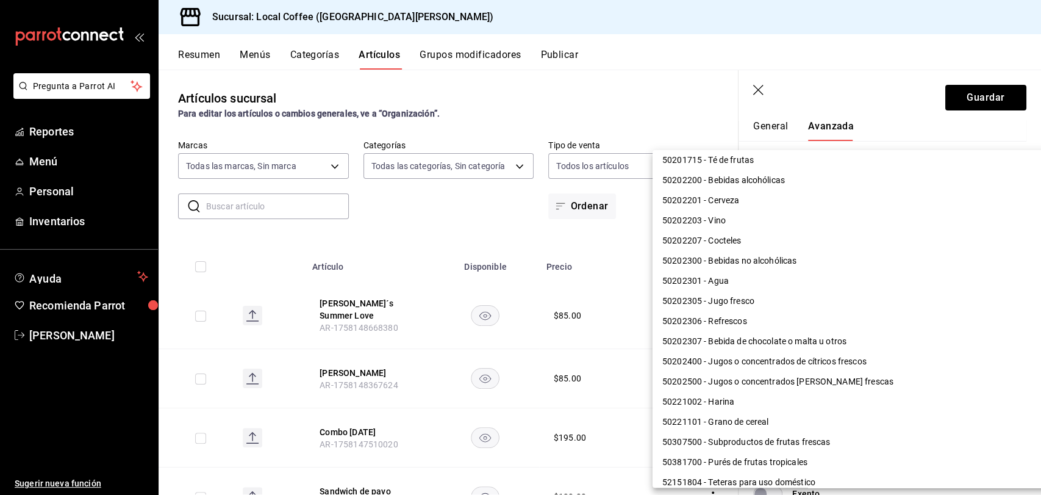
scroll to position [940, 0]
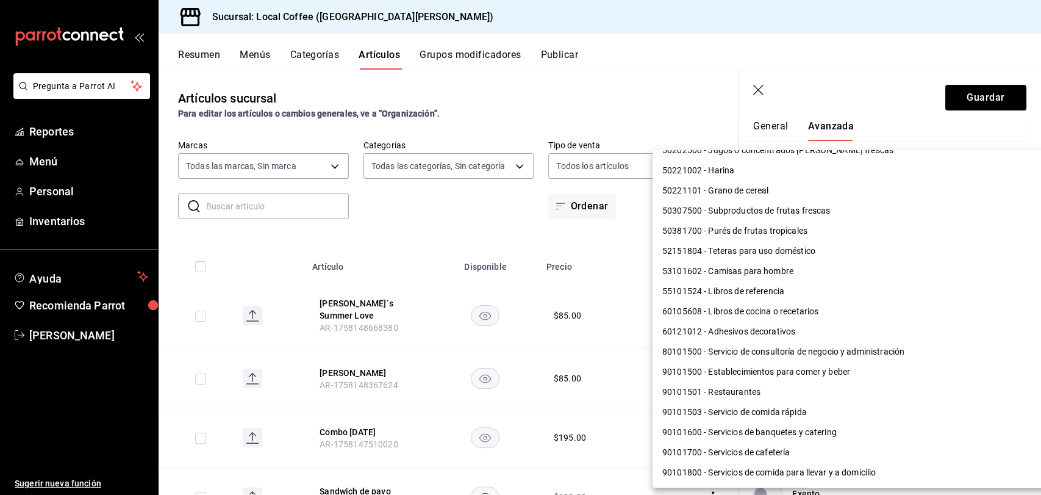
click at [815, 372] on li "90101500 - Establecimientos para comer y beber" at bounding box center [854, 372] width 403 height 20
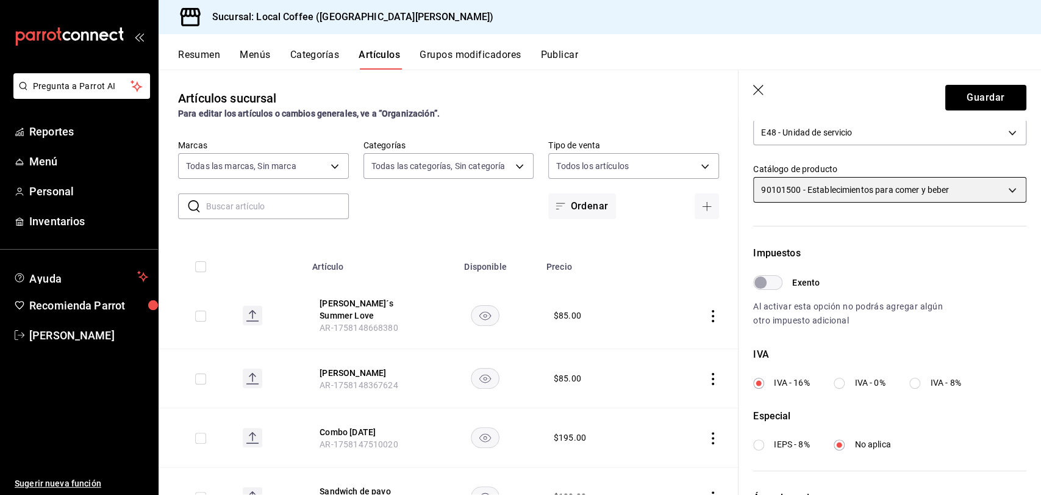
scroll to position [366, 0]
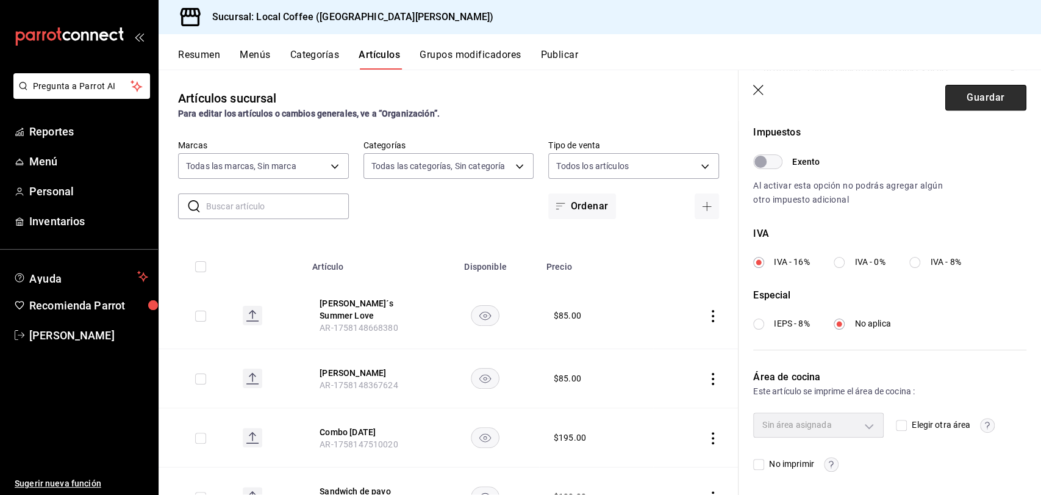
click at [984, 92] on button "Guardar" at bounding box center [985, 98] width 81 height 26
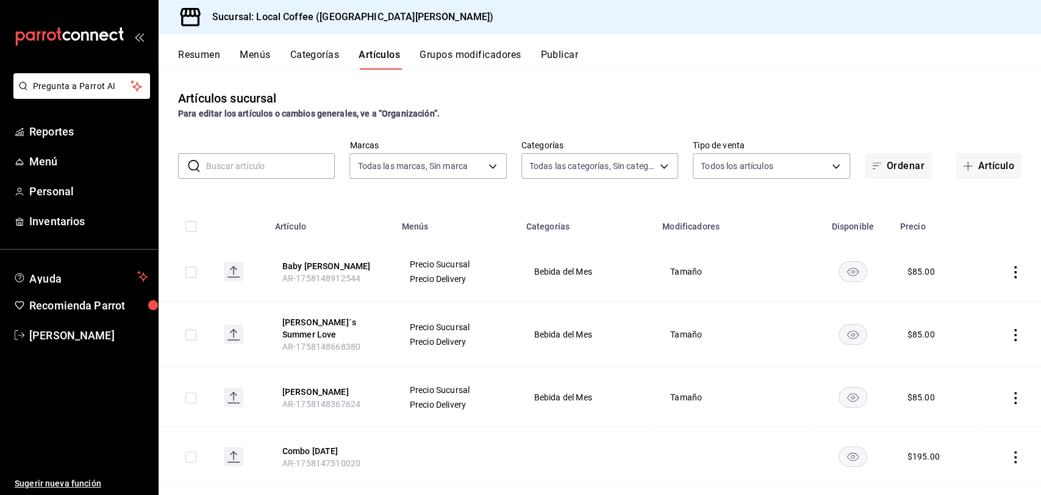
click at [321, 62] on button "Categorías" at bounding box center [314, 59] width 49 height 21
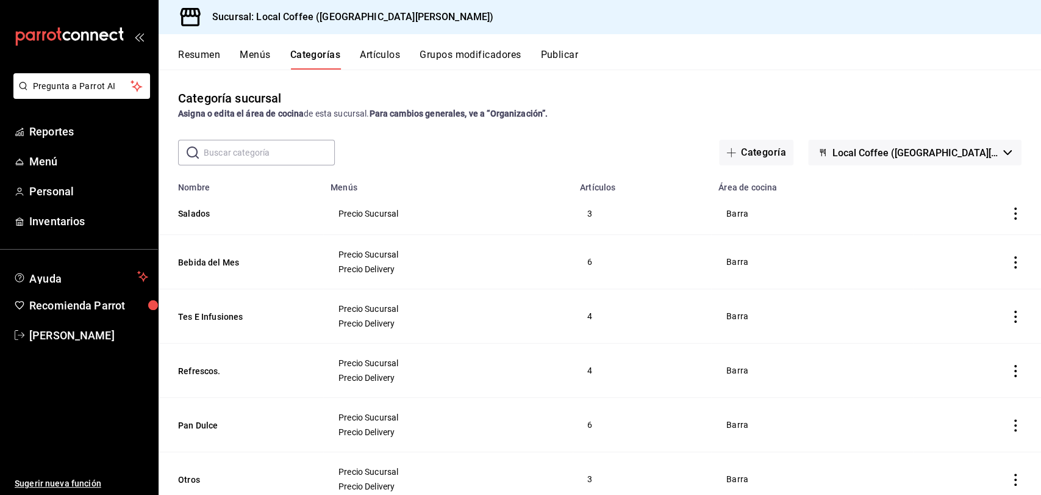
click at [255, 55] on button "Menús" at bounding box center [255, 59] width 30 height 21
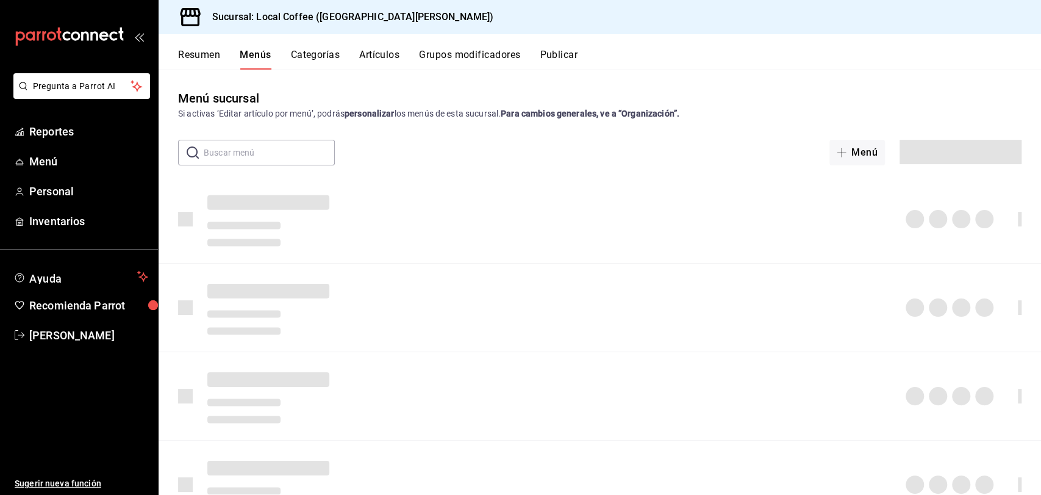
click at [190, 57] on button "Resumen" at bounding box center [199, 59] width 42 height 21
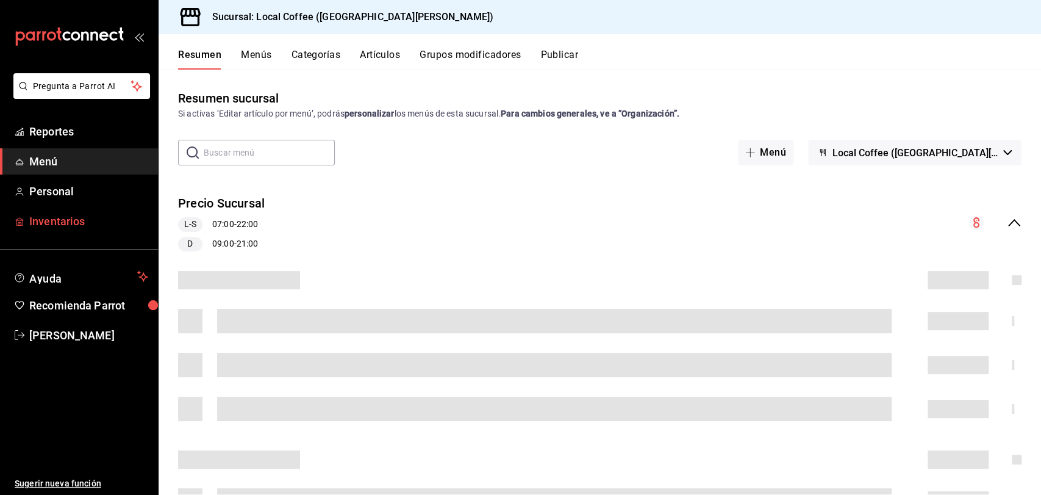
click at [88, 209] on link "Inventarios" at bounding box center [79, 221] width 158 height 26
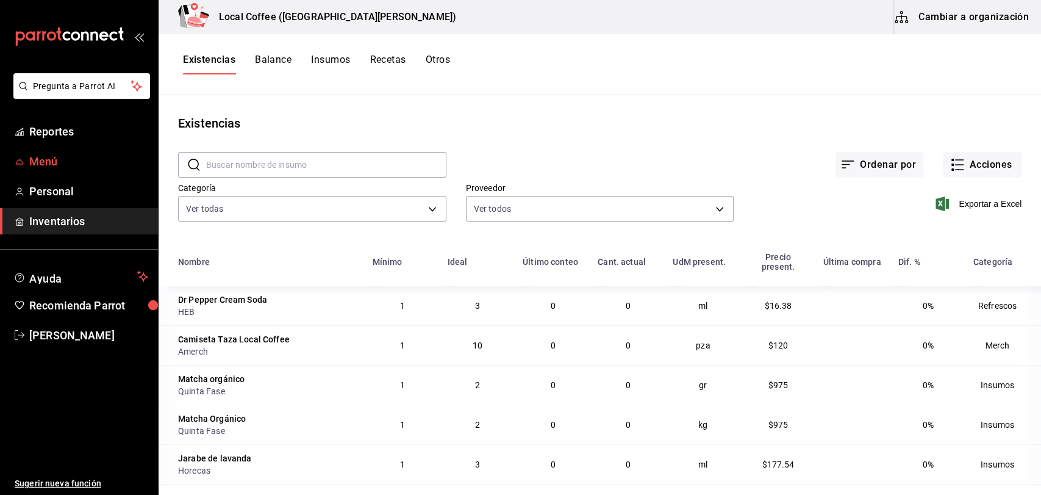
click at [103, 154] on span "Menú" at bounding box center [88, 161] width 119 height 16
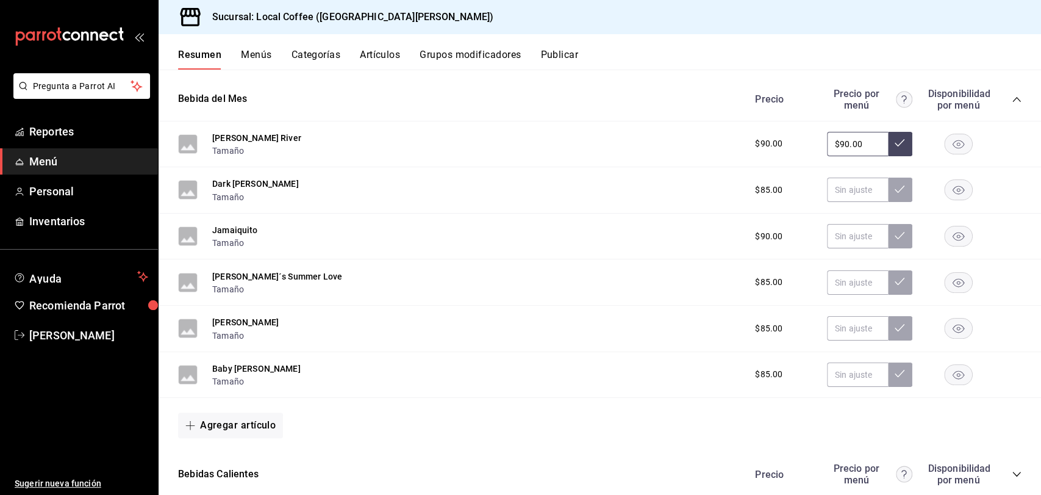
scroll to position [449, 0]
click at [841, 192] on input "text" at bounding box center [857, 190] width 61 height 24
click at [848, 284] on input "text" at bounding box center [857, 283] width 61 height 24
click at [839, 332] on input "text" at bounding box center [857, 329] width 61 height 24
click at [843, 373] on input "text" at bounding box center [857, 375] width 61 height 24
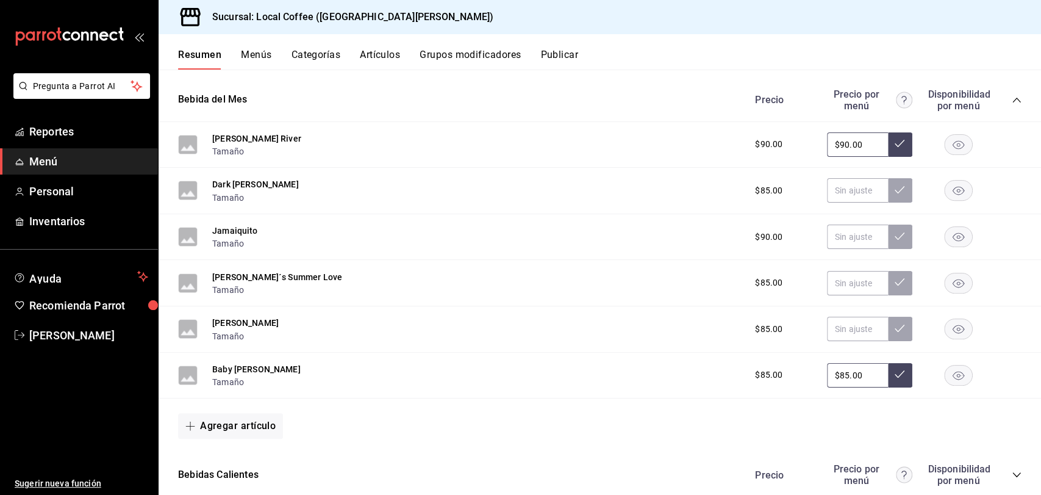
click at [571, 297] on div "[PERSON_NAME]´s Summer Love [PERSON_NAME] $85.00" at bounding box center [600, 283] width 883 height 46
click at [98, 218] on span "Inventarios" at bounding box center [88, 221] width 119 height 16
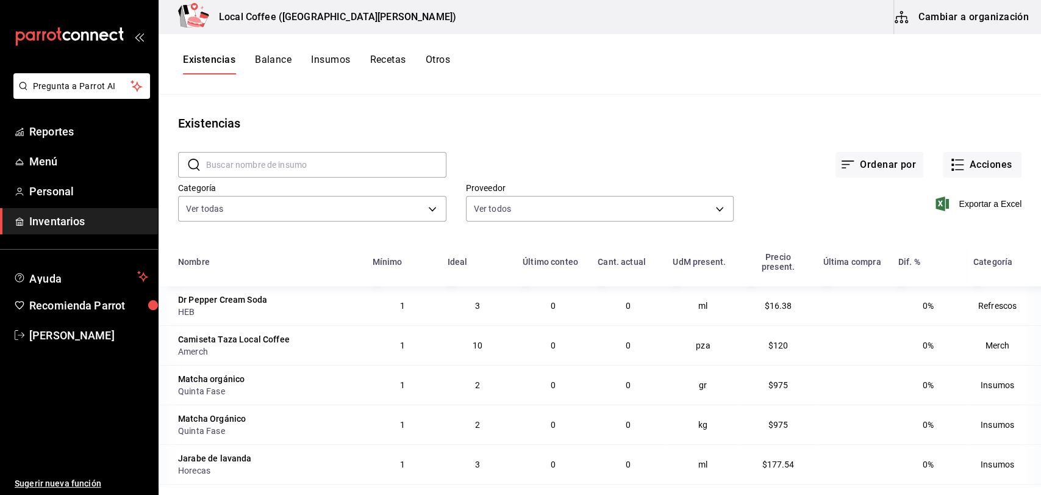
click at [398, 59] on button "Recetas" at bounding box center [388, 64] width 36 height 21
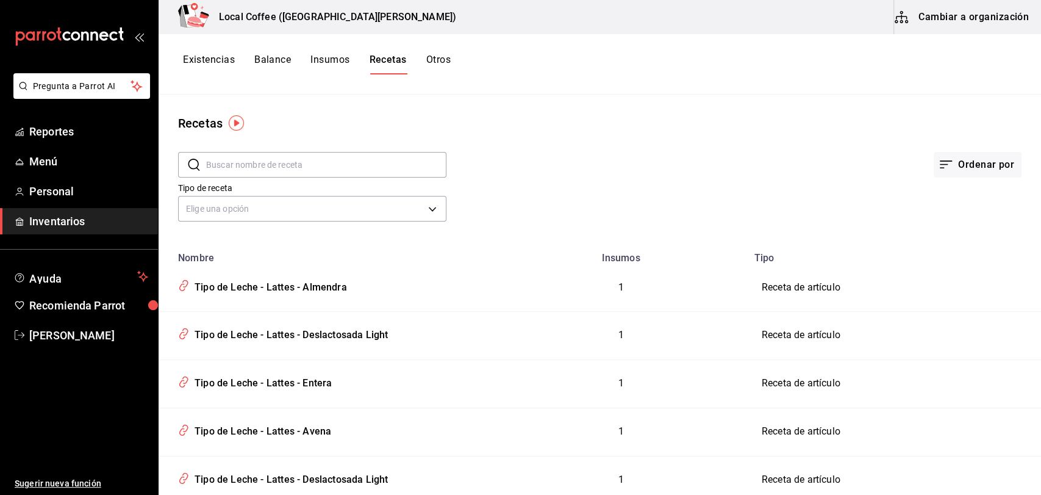
click at [339, 61] on button "Insumos" at bounding box center [329, 64] width 39 height 21
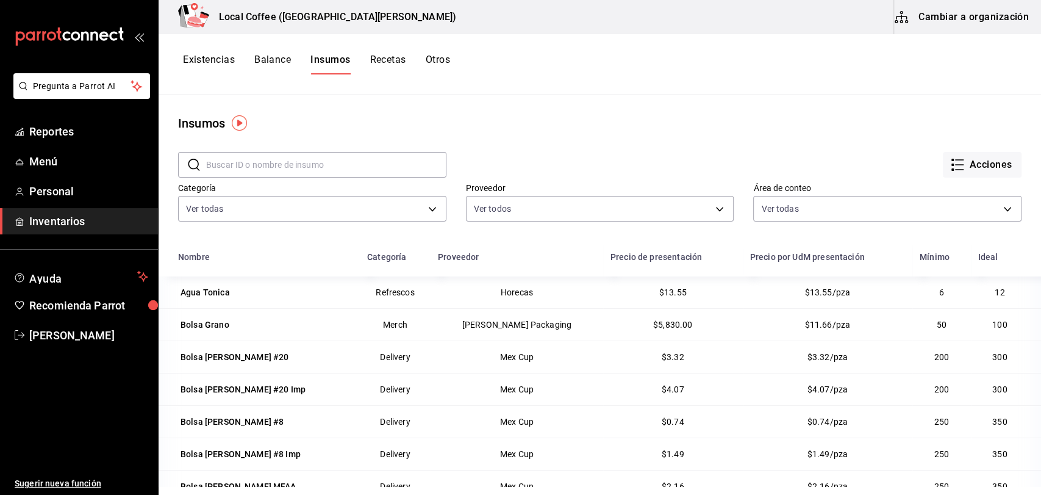
click at [391, 66] on button "Recetas" at bounding box center [388, 64] width 36 height 21
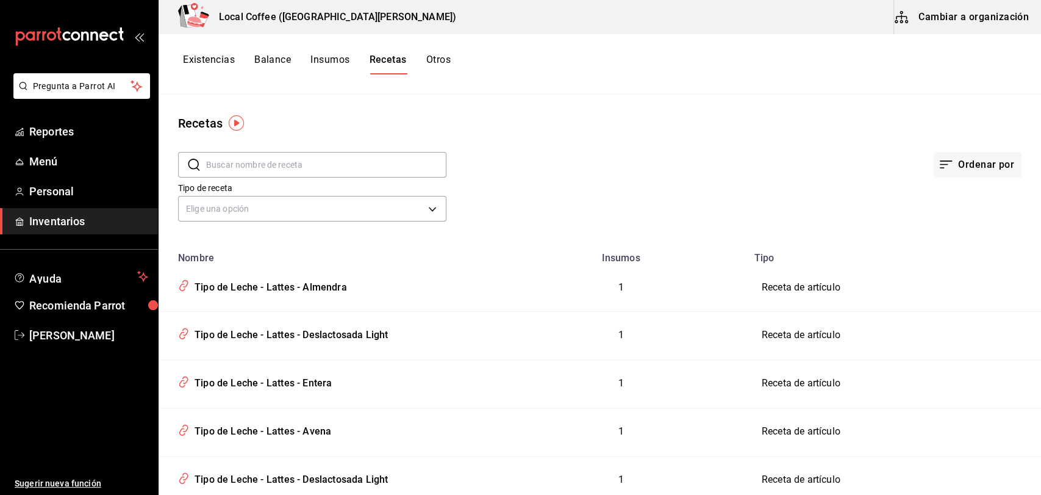
click at [990, 13] on button "Cambiar a organización" at bounding box center [962, 17] width 137 height 34
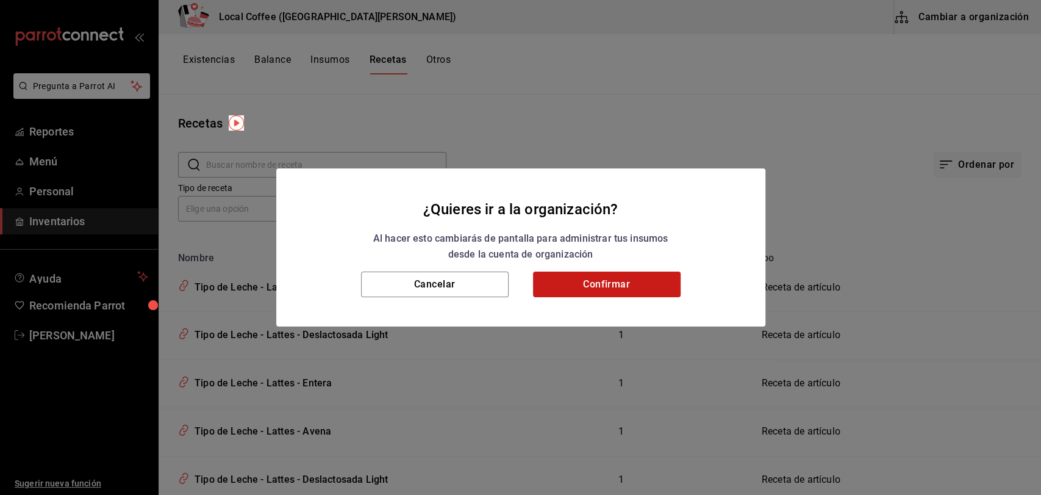
click at [620, 278] on button "Confirmar" at bounding box center [607, 284] width 148 height 26
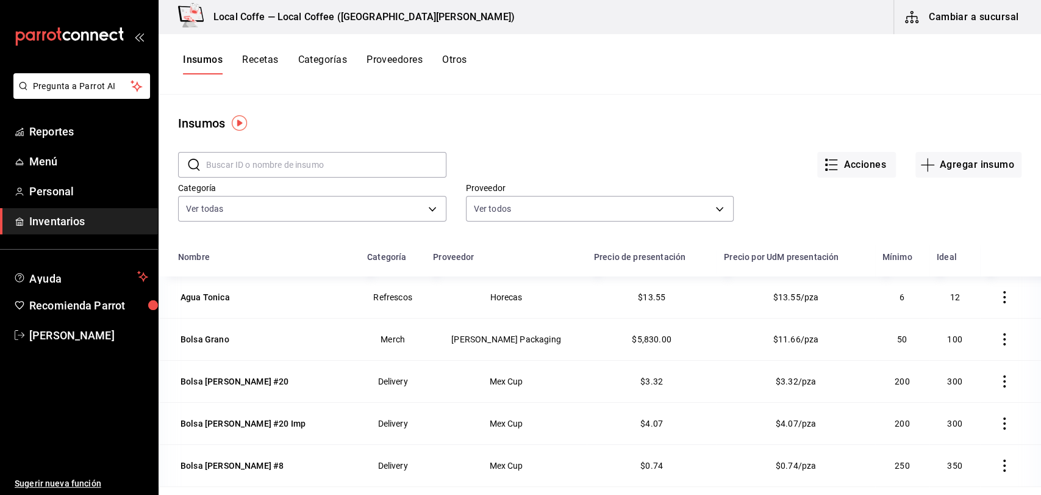
click at [252, 57] on button "Recetas" at bounding box center [260, 64] width 36 height 21
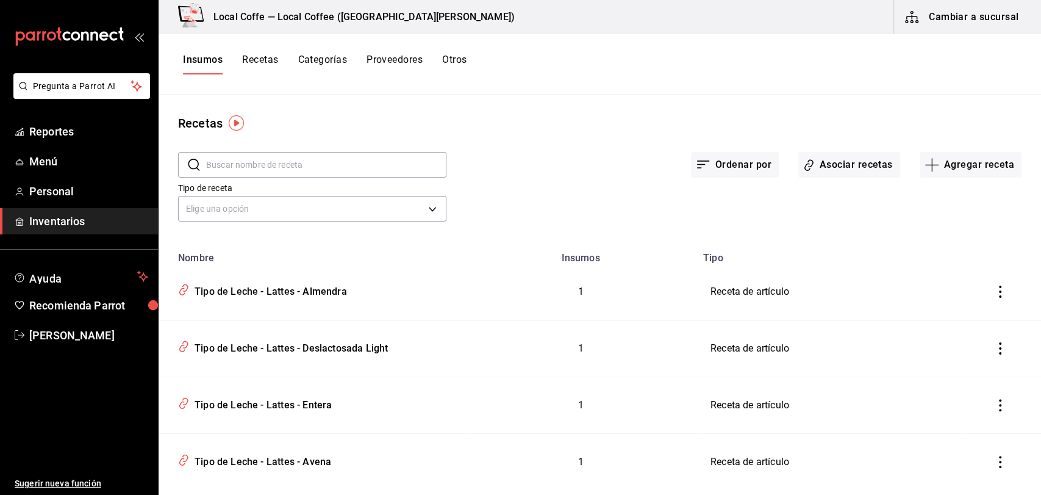
click at [252, 57] on button "Recetas" at bounding box center [260, 64] width 36 height 21
click at [252, 57] on button "Recetas" at bounding box center [260, 64] width 37 height 21
click at [964, 159] on button "Agregar receta" at bounding box center [971, 165] width 102 height 26
click at [950, 200] on span "Receta" at bounding box center [960, 198] width 102 height 13
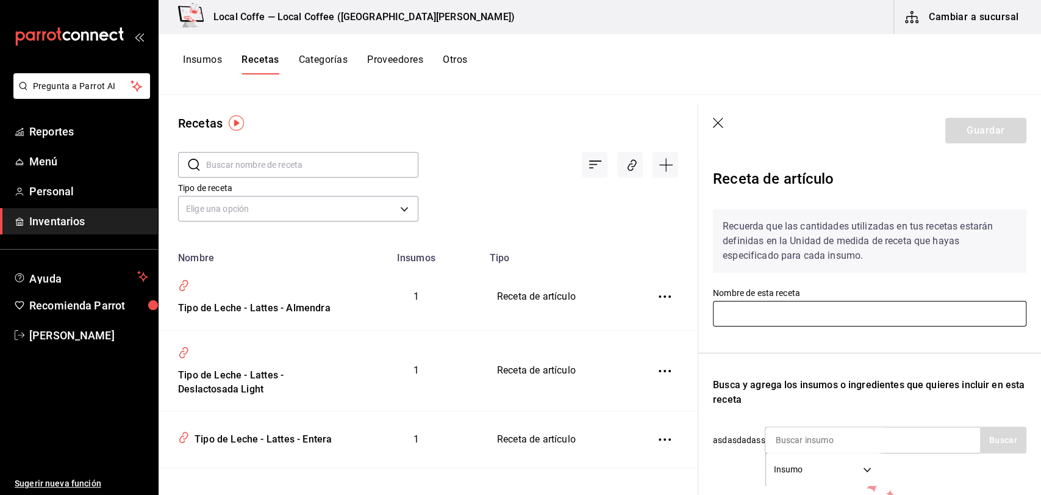
click at [873, 303] on input "text" at bounding box center [869, 314] width 313 height 26
click at [746, 307] on input "Combo [DATE]" at bounding box center [869, 314] width 313 height 26
click at [783, 321] on input "Combo [DATE]" at bounding box center [869, 314] width 313 height 26
click at [772, 311] on input "Combo [DATE]" at bounding box center [869, 314] width 313 height 26
click at [775, 315] on input "Combo [DATE]" at bounding box center [869, 314] width 313 height 26
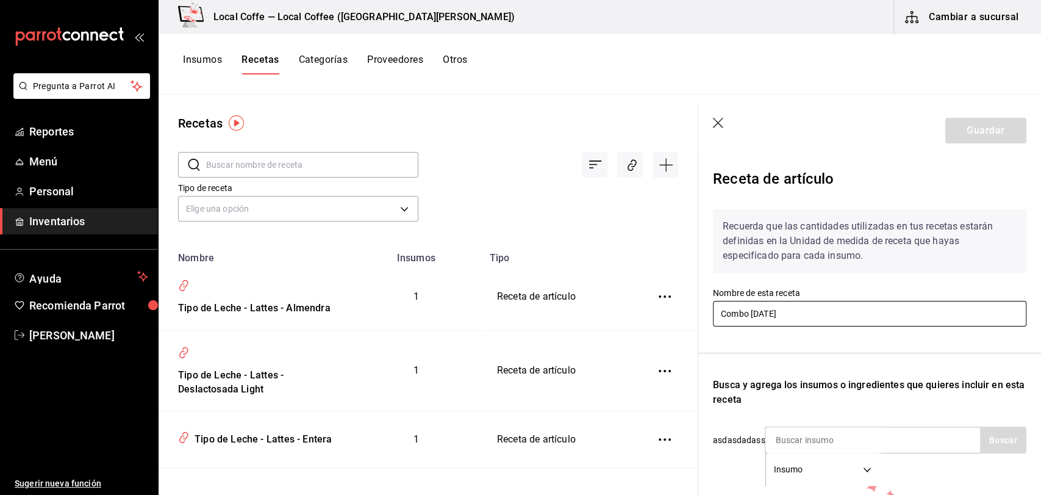
click at [775, 315] on input "Combo [DATE]" at bounding box center [869, 314] width 313 height 26
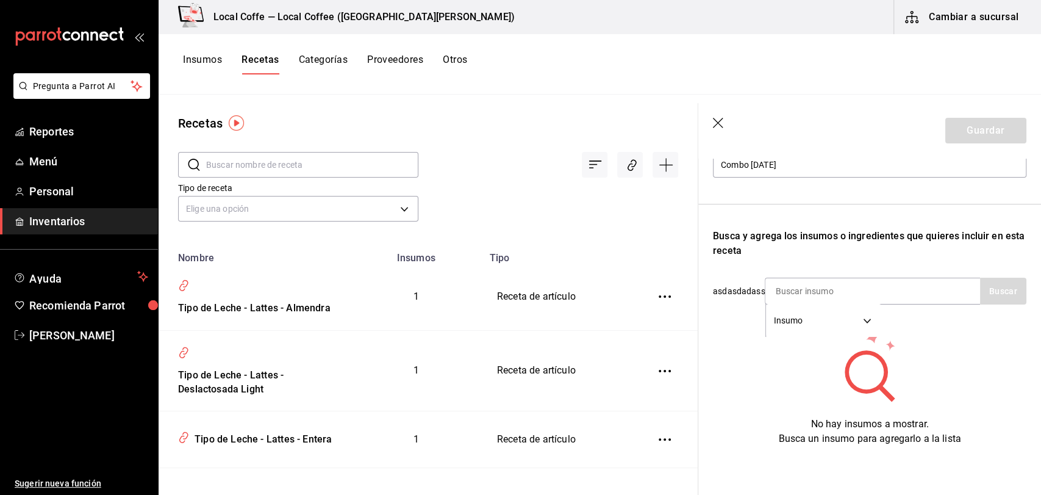
scroll to position [159, 0]
type input "Combo [DATE]"
click at [818, 285] on input at bounding box center [826, 291] width 122 height 26
type input "i"
type input "B"
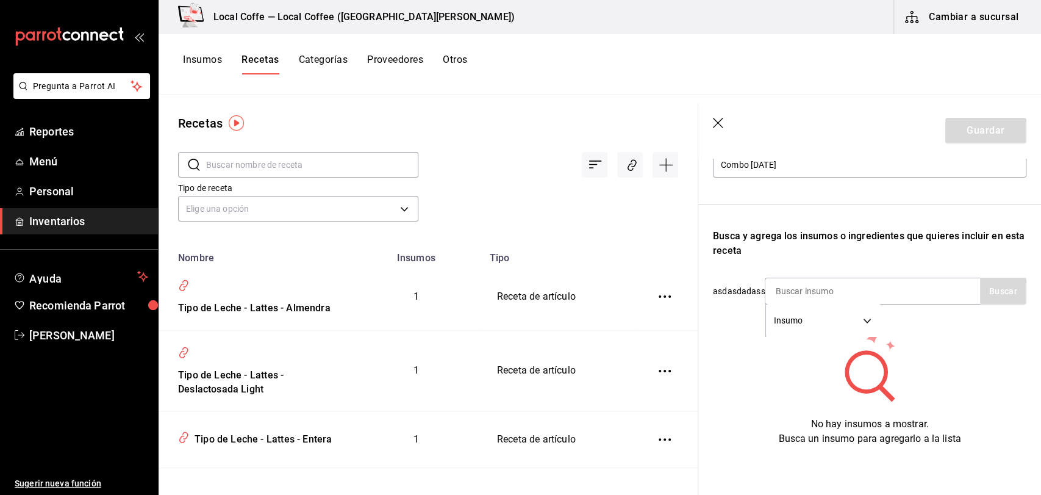
click at [525, 213] on div "Tipo de receta Elige una opción default" at bounding box center [419, 191] width 520 height 67
click at [714, 126] on icon "button" at bounding box center [718, 123] width 10 height 10
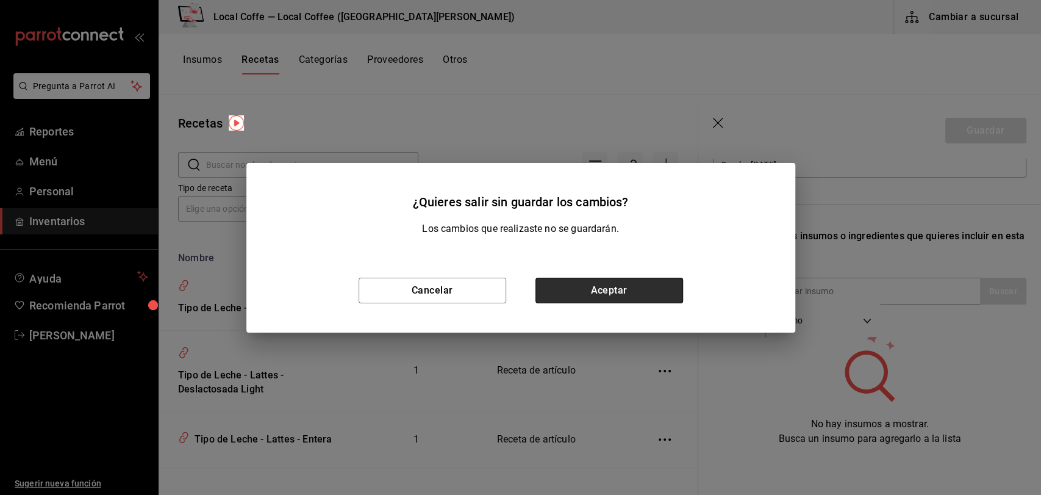
click at [654, 293] on button "Aceptar" at bounding box center [609, 291] width 148 height 26
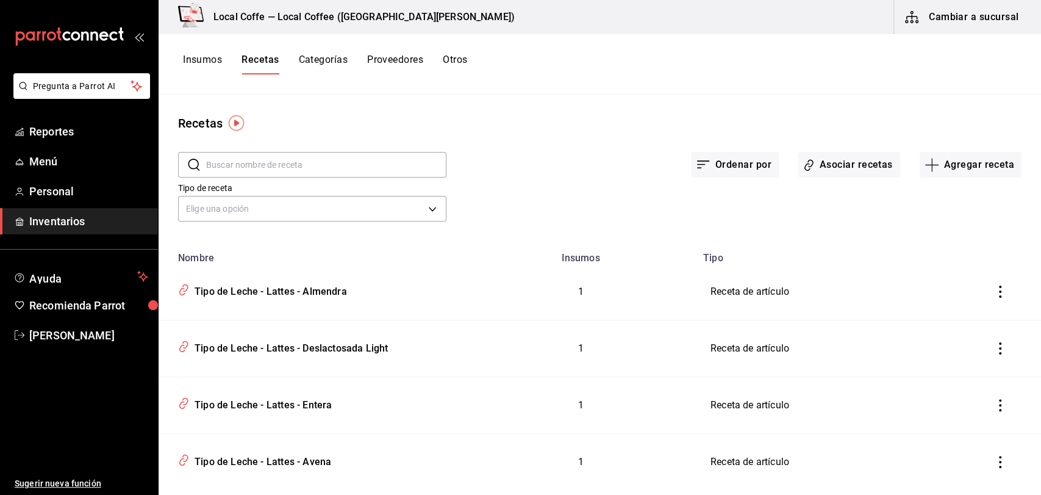
click at [220, 65] on button "Insumos" at bounding box center [202, 64] width 39 height 21
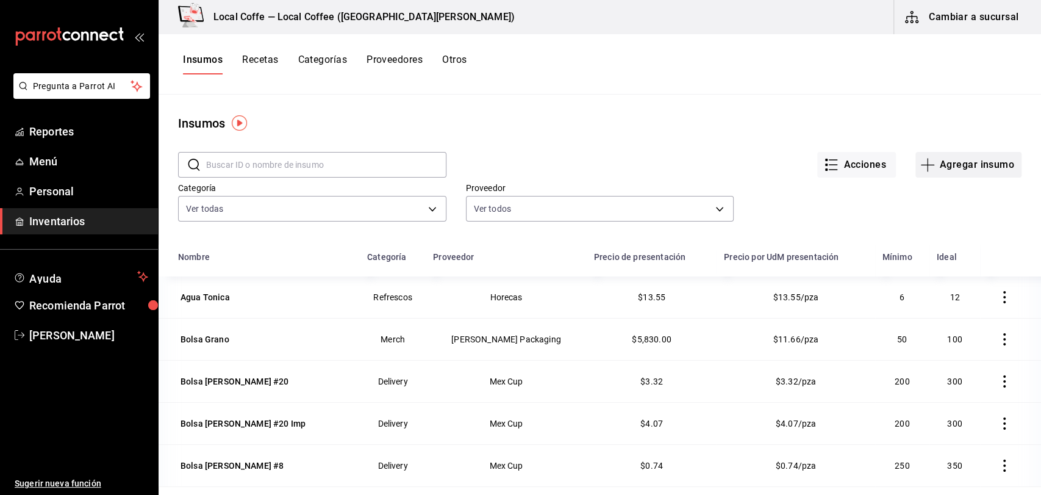
click at [961, 161] on button "Agregar insumo" at bounding box center [968, 165] width 106 height 26
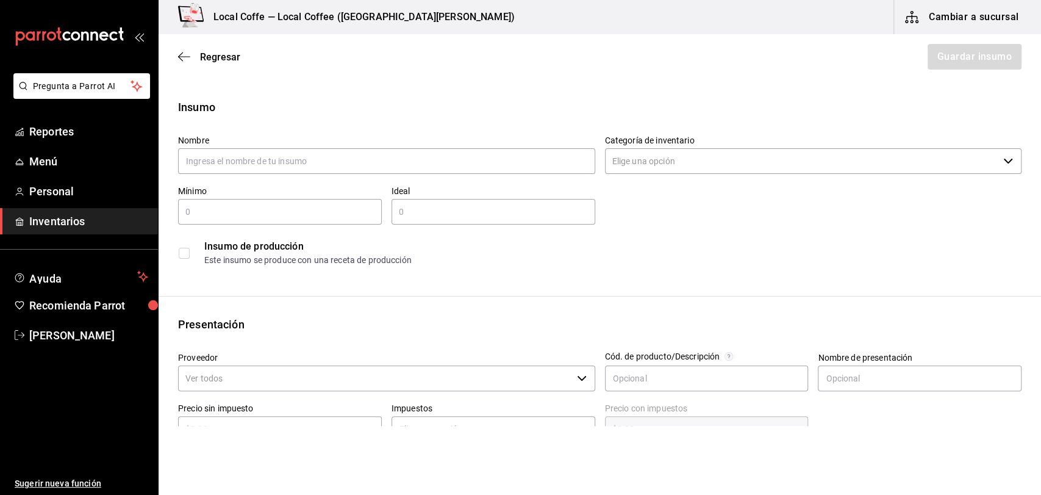
click at [489, 176] on div "Ideal ​" at bounding box center [488, 200] width 213 height 49
click at [451, 159] on input "text" at bounding box center [386, 161] width 417 height 26
click at [451, 159] on input "Baguete" at bounding box center [386, 161] width 417 height 26
type input "Baguette Europeo"
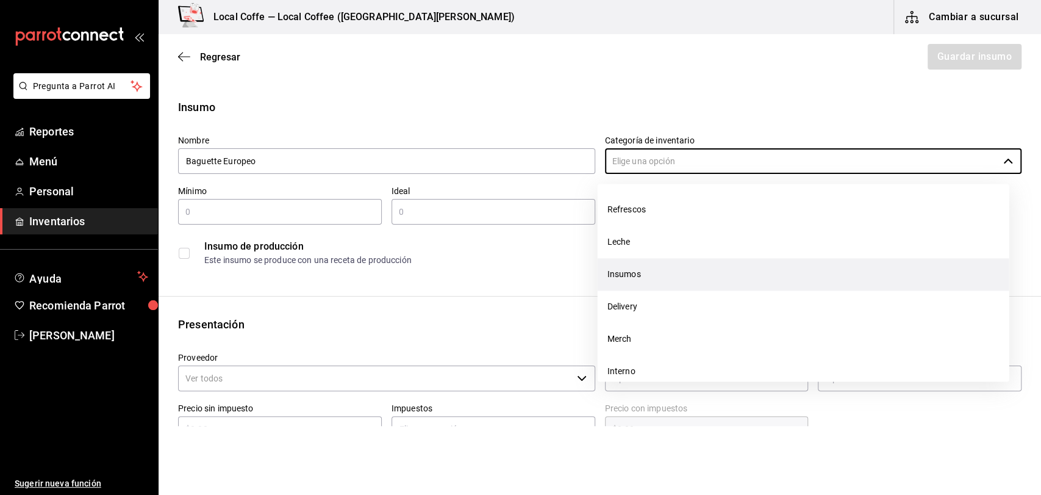
click at [628, 278] on li "Insumos" at bounding box center [804, 274] width 412 height 32
type input "Insumos"
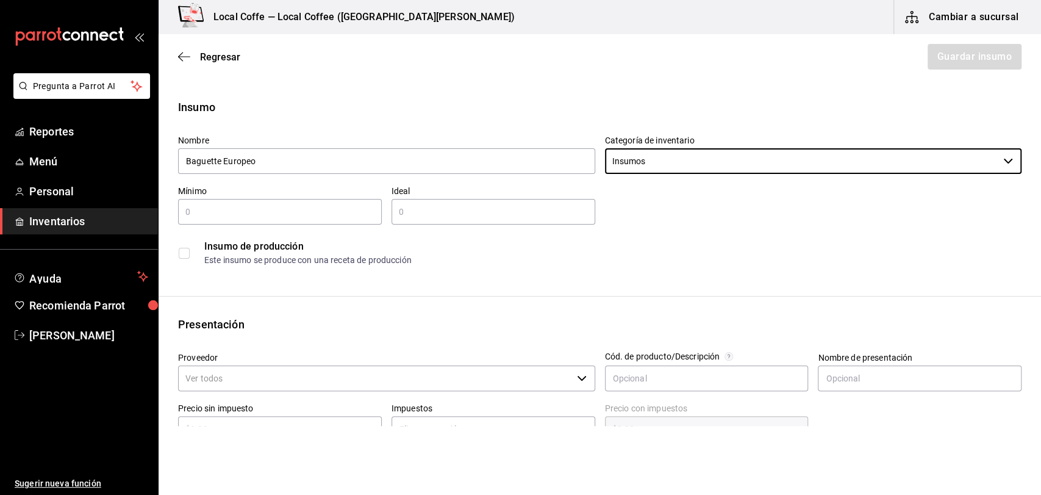
click at [305, 207] on input "text" at bounding box center [280, 211] width 204 height 15
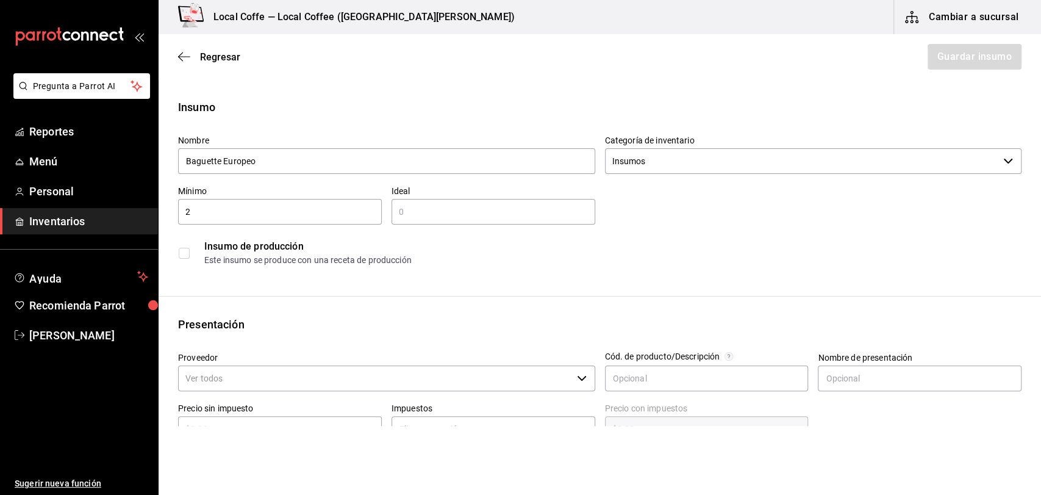
type input "2"
type input "6"
click at [401, 298] on div "Insumo Nombre Baguette Europeo Categoría de inventario Insumos ​ Mínimo 2 ​ Ide…" at bounding box center [600, 461] width 883 height 725
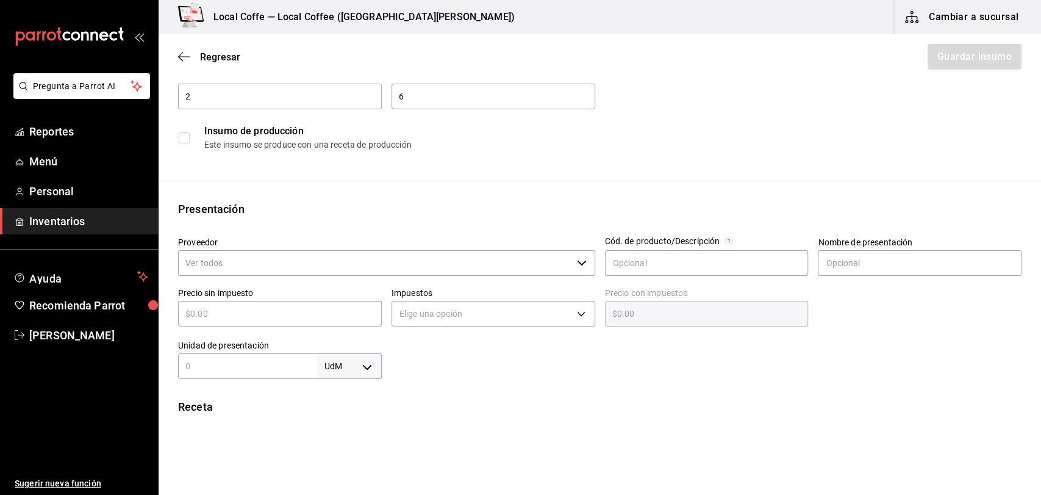
scroll to position [117, 0]
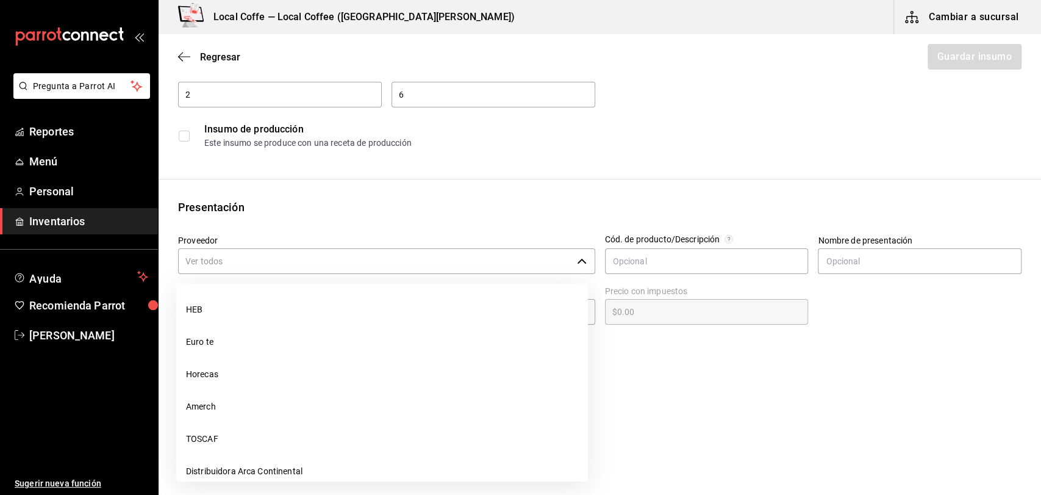
click at [391, 265] on input "Proveedor" at bounding box center [375, 261] width 394 height 26
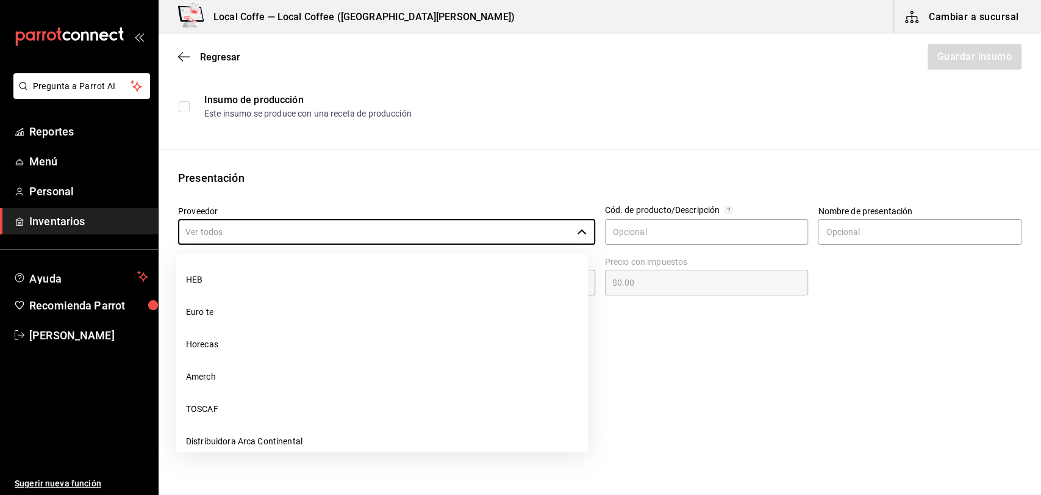
scroll to position [146, 0]
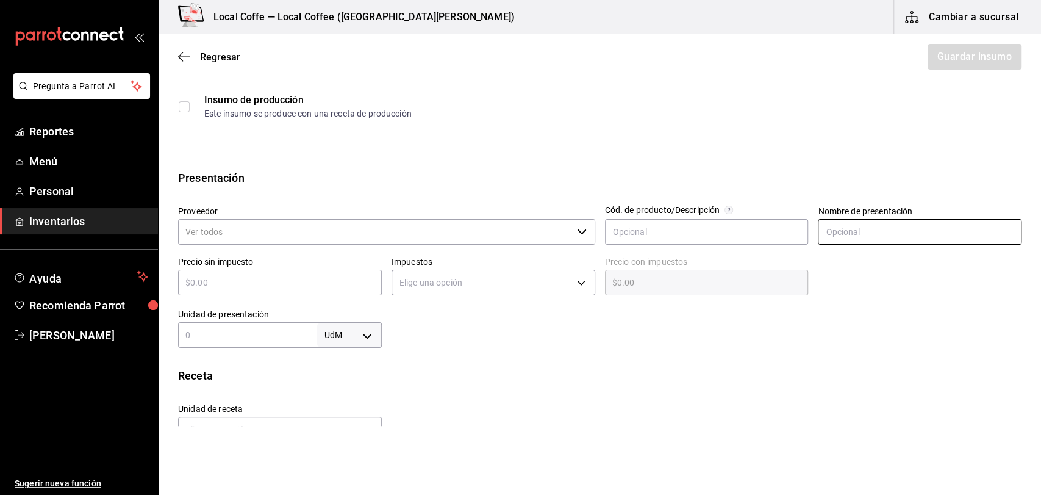
click at [864, 240] on input "text" at bounding box center [920, 232] width 204 height 26
type input "í"
type input "pieza"
drag, startPoint x: 283, startPoint y: 261, endPoint x: 295, endPoint y: 280, distance: 22.2
click at [295, 280] on div "Precio sin impuesto ​" at bounding box center [280, 275] width 204 height 39
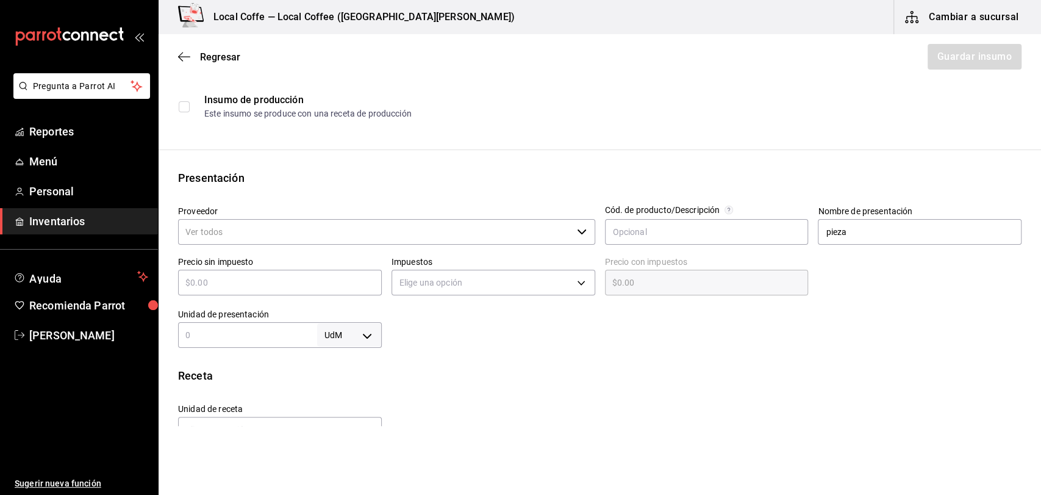
click at [295, 280] on input "text" at bounding box center [280, 282] width 204 height 15
type input "$9"
type input "$9.00"
type input "$95"
type input "$95.00"
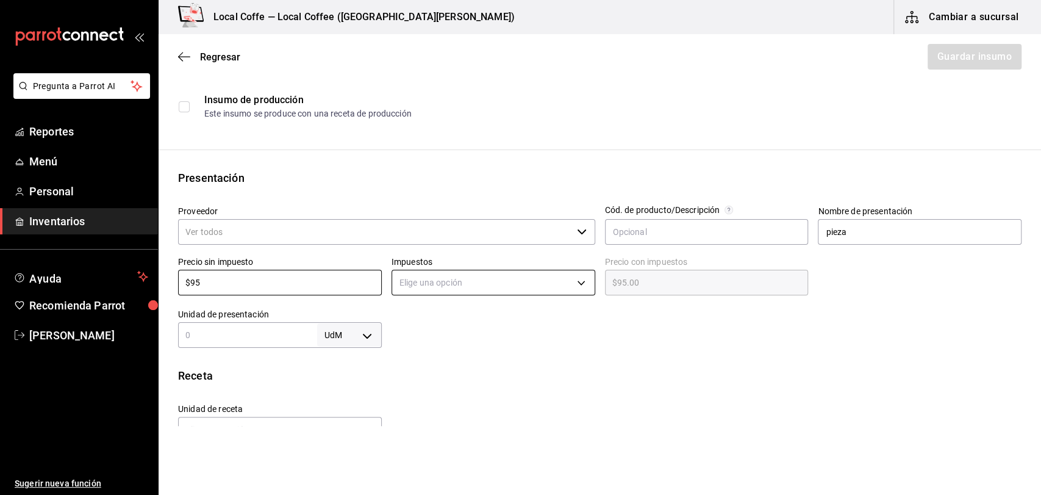
type input "$95"
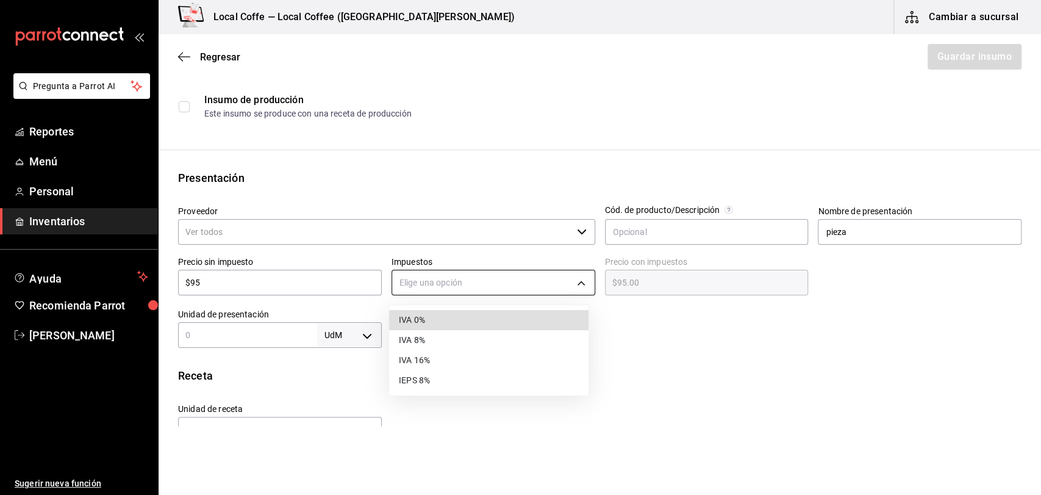
click at [548, 288] on body "Pregunta a Parrot AI Reportes Menú Personal Inventarios Ayuda Recomienda Parrot…" at bounding box center [520, 213] width 1041 height 426
click at [502, 358] on li "IVA 16%" at bounding box center [488, 360] width 199 height 20
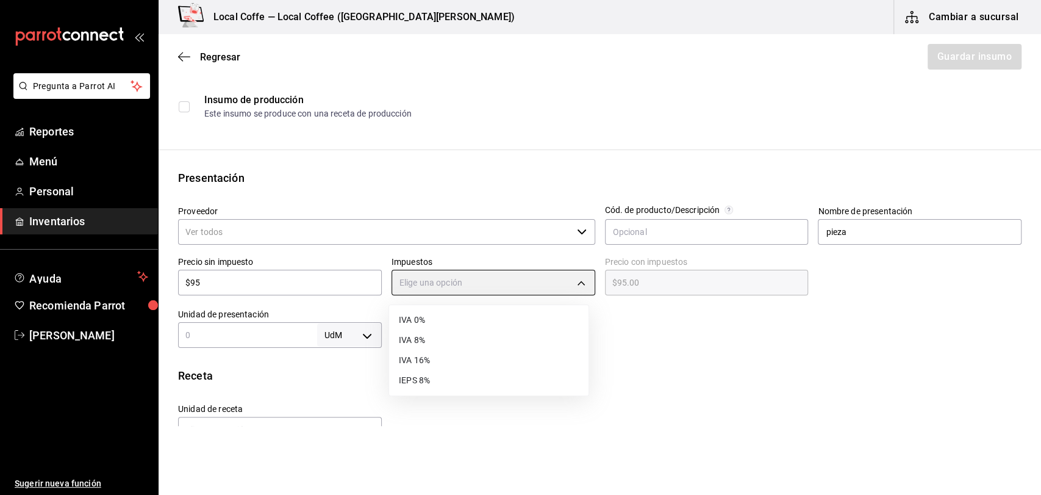
type input "IVA_16"
type input "$110.20"
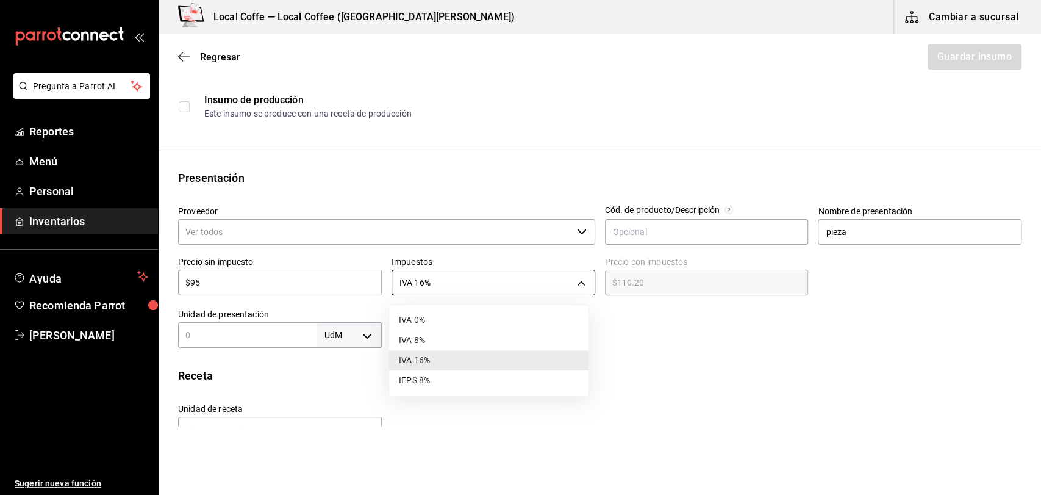
click at [579, 290] on body "Pregunta a Parrot AI Reportes Menú Personal Inventarios Ayuda Recomienda Parrot…" at bounding box center [520, 213] width 1041 height 426
click at [489, 340] on li "IVA 8%" at bounding box center [488, 340] width 199 height 20
type input "IVA_8"
type input "$102.60"
click at [546, 285] on body "Pregunta a Parrot AI Reportes Menú Personal Inventarios Ayuda Recomienda Parrot…" at bounding box center [520, 213] width 1041 height 426
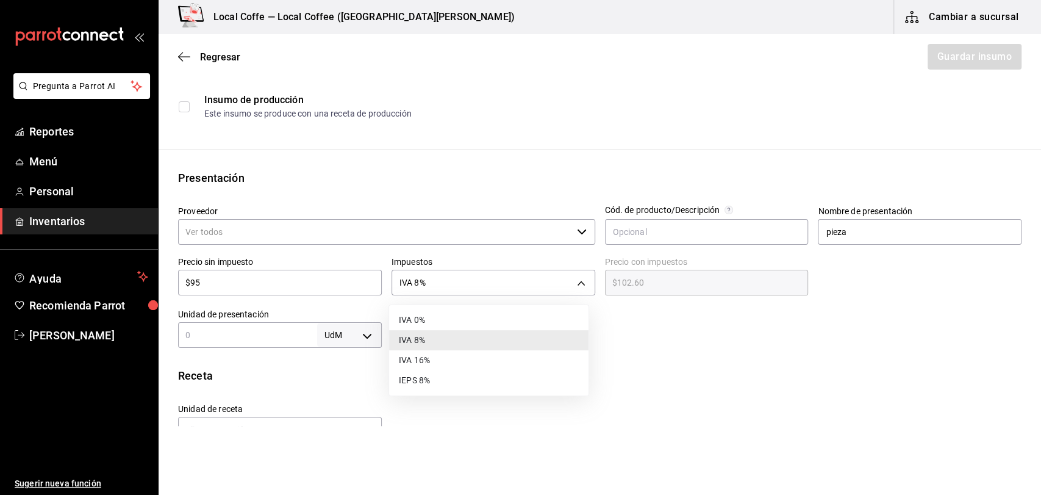
click at [456, 353] on li "IVA 16%" at bounding box center [488, 360] width 199 height 20
type input "IVA_16"
type input "$110.20"
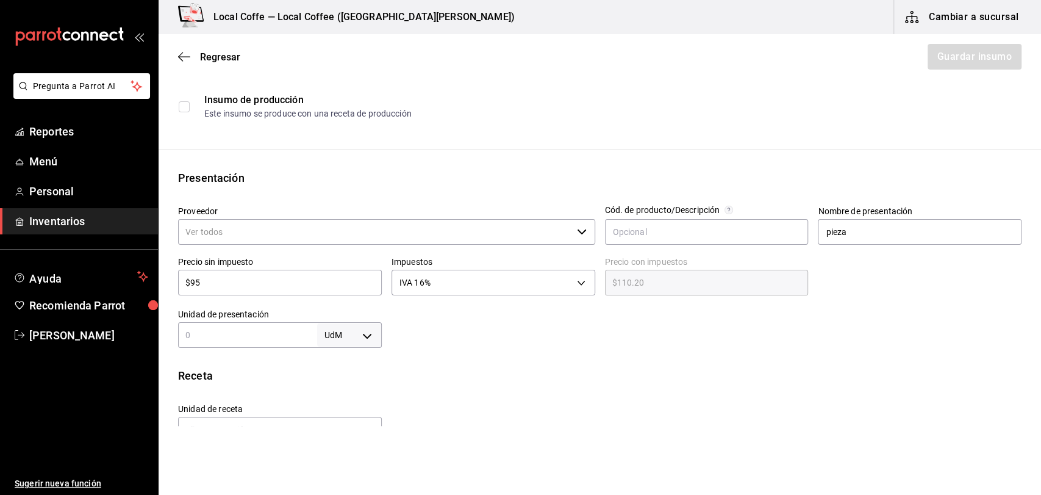
click at [297, 345] on div "UdM ​" at bounding box center [280, 335] width 204 height 26
click at [376, 342] on body "Pregunta a Parrot AI Reportes Menú Personal Inventarios Ayuda Recomienda Parrot…" at bounding box center [520, 213] width 1041 height 426
drag, startPoint x: 376, startPoint y: 342, endPoint x: 342, endPoint y: 459, distance: 122.0
click at [342, 459] on div "UdM kg gr lt ml pza gal" at bounding box center [520, 247] width 1041 height 495
click at [342, 459] on li "pza" at bounding box center [346, 459] width 63 height 20
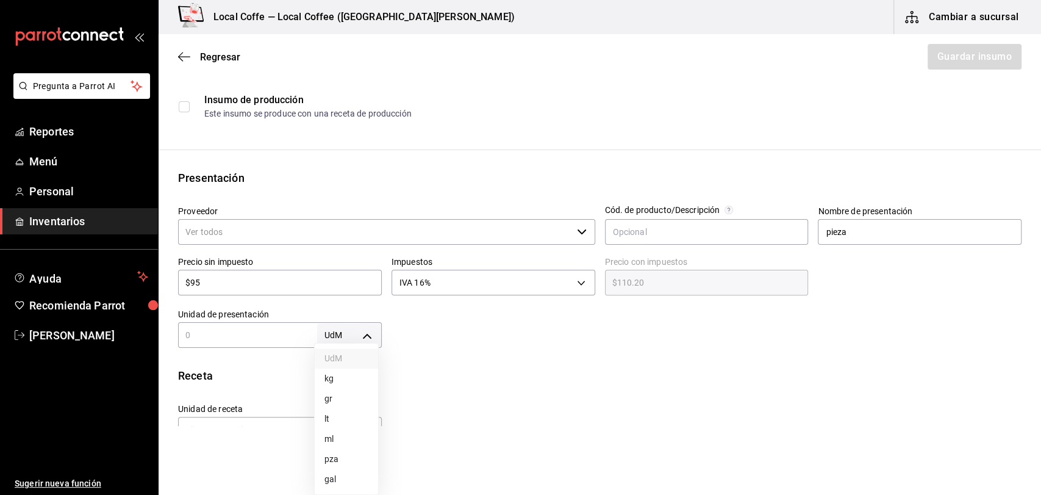
type input "UNIT"
click at [282, 345] on div "pza UNIT ​" at bounding box center [280, 335] width 204 height 26
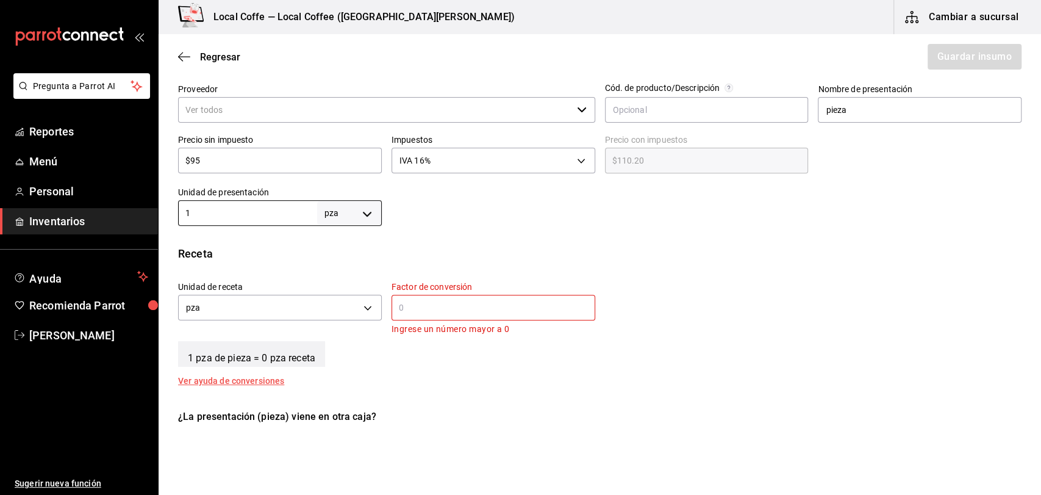
scroll to position [274, 0]
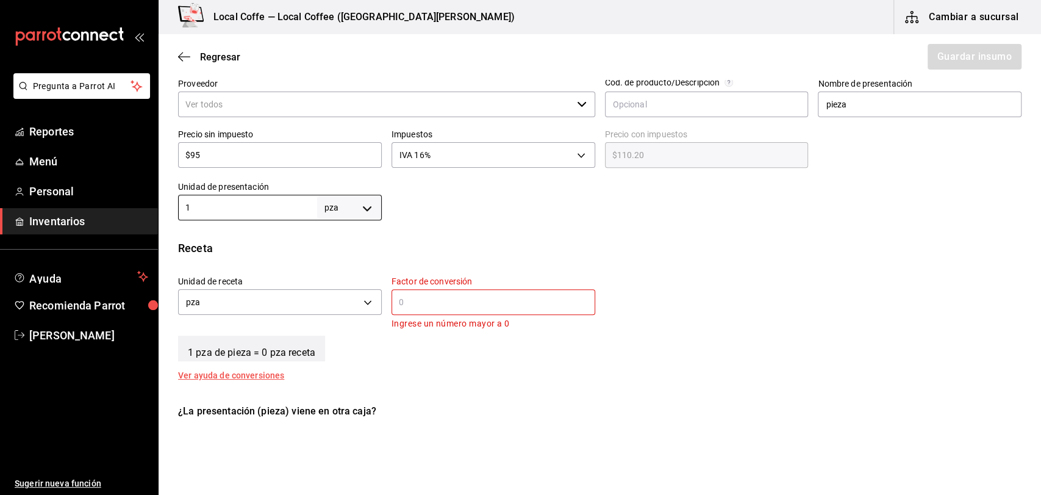
type input "1"
click at [444, 306] on input "text" at bounding box center [494, 302] width 204 height 15
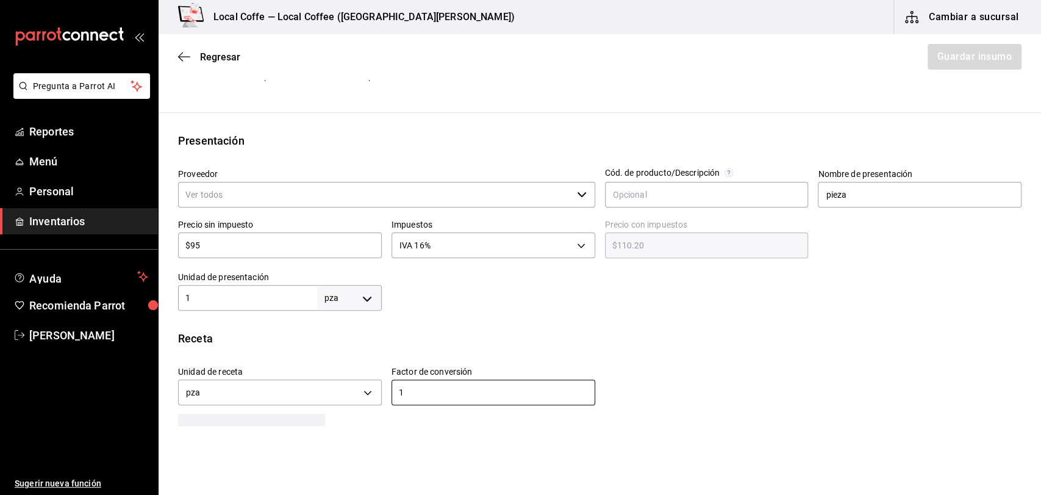
scroll to position [181, 0]
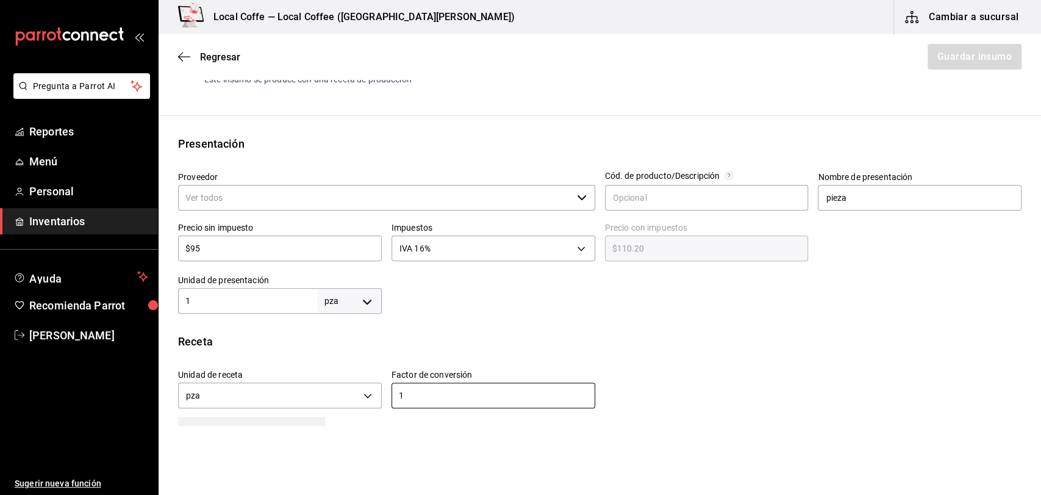
type input "1"
click at [251, 254] on input "$95" at bounding box center [280, 248] width 204 height 15
type input "$9"
type input "$10.44"
type input "$0.00"
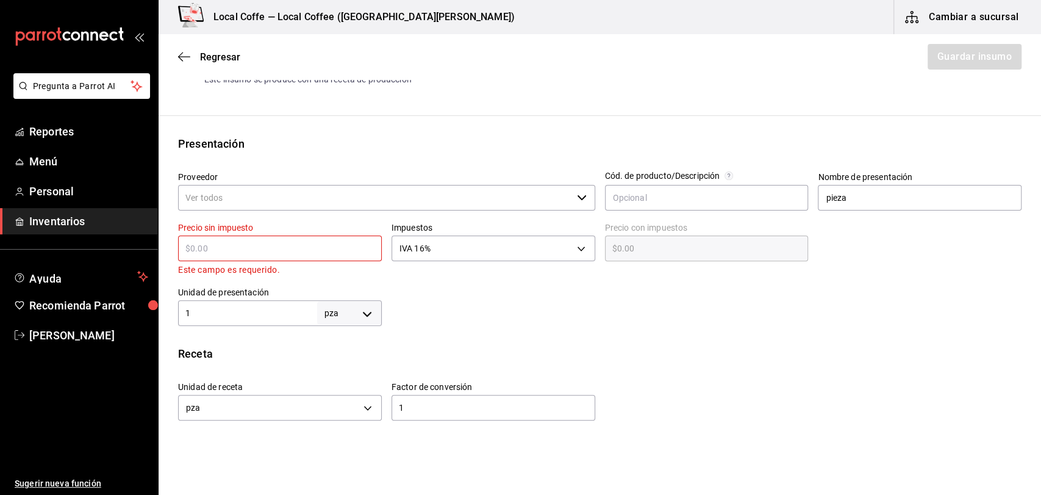
type input "$1"
type input "$1.16"
type input "$11"
type input "$12.76"
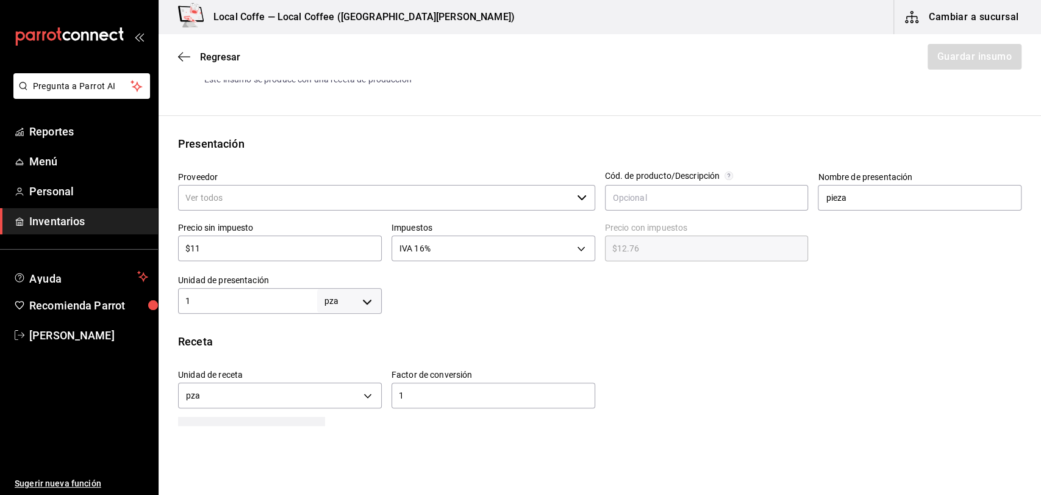
type input "$110"
type input "$127.60"
type input "$11"
type input "$12.76"
type input "$1"
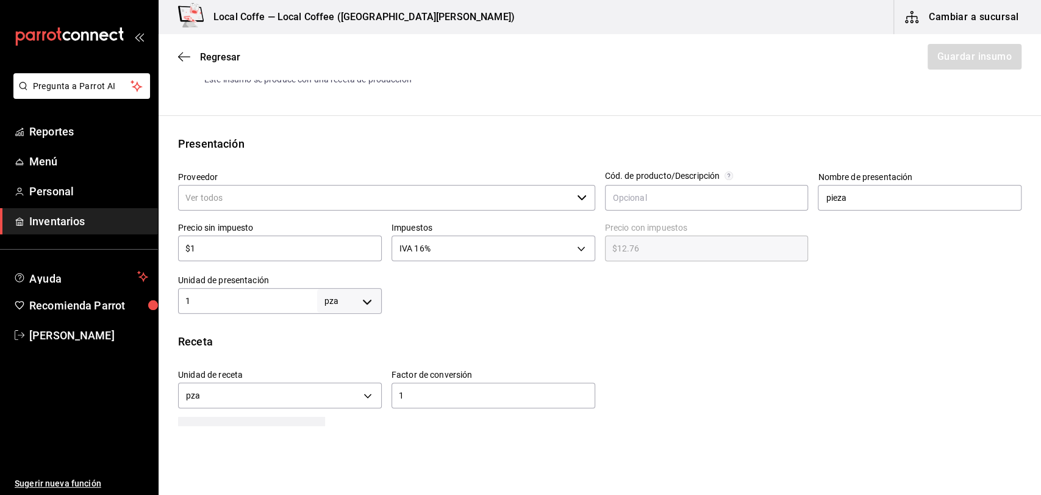
type input "$1.16"
type input "$0.00"
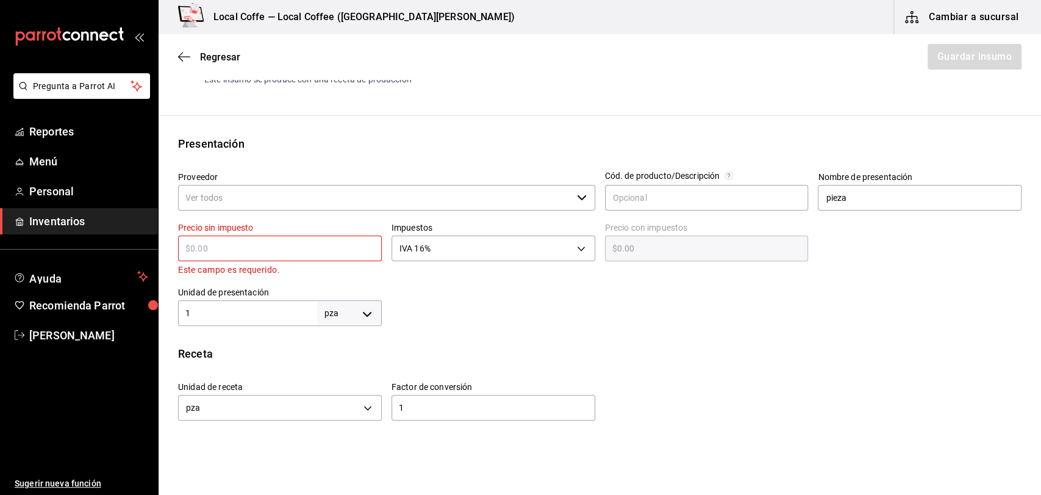
click at [732, 316] on div at bounding box center [702, 301] width 640 height 49
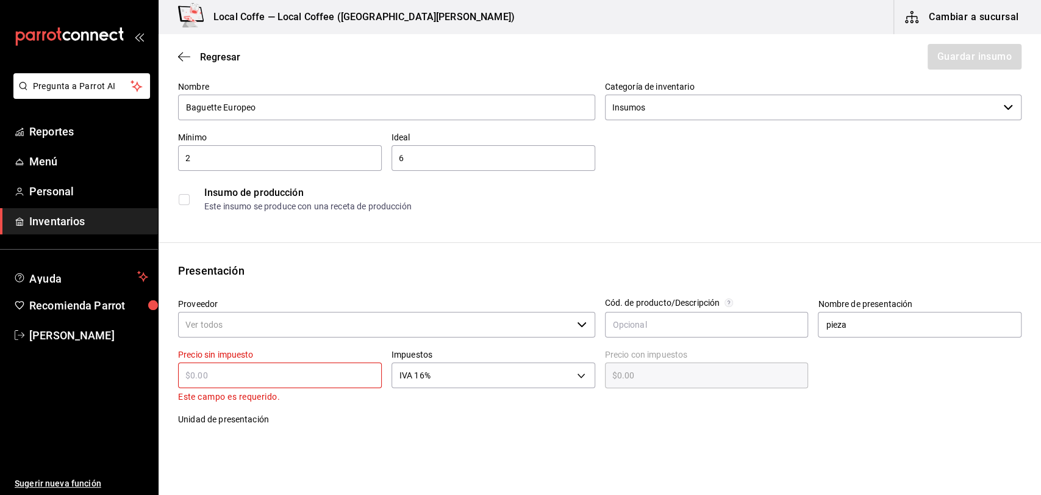
scroll to position [54, 0]
click at [671, 322] on input "text" at bounding box center [707, 325] width 204 height 26
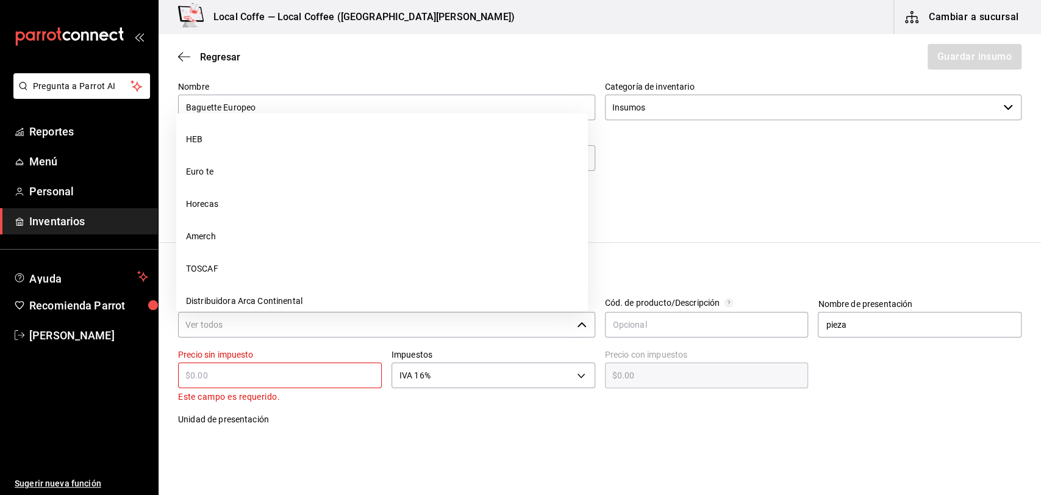
click at [545, 329] on input "Proveedor" at bounding box center [375, 325] width 394 height 26
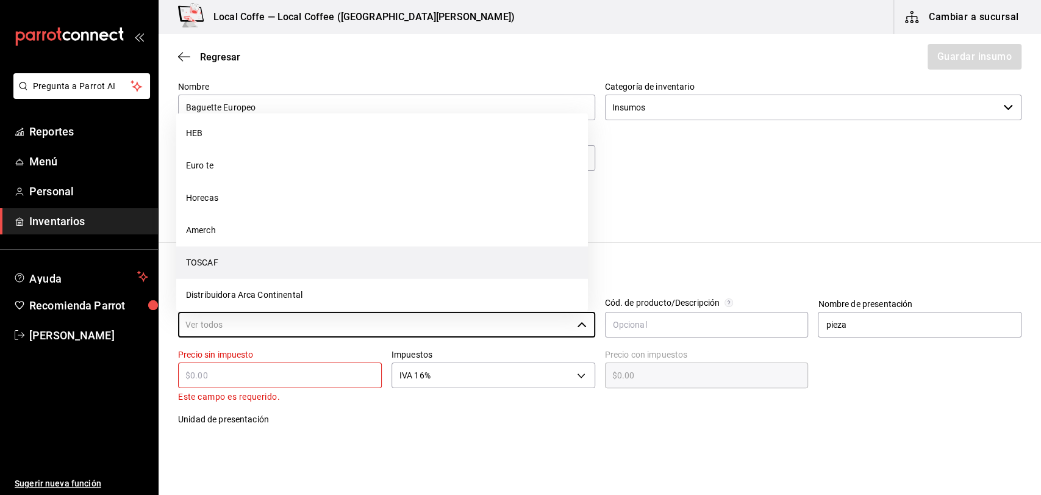
scroll to position [0, 0]
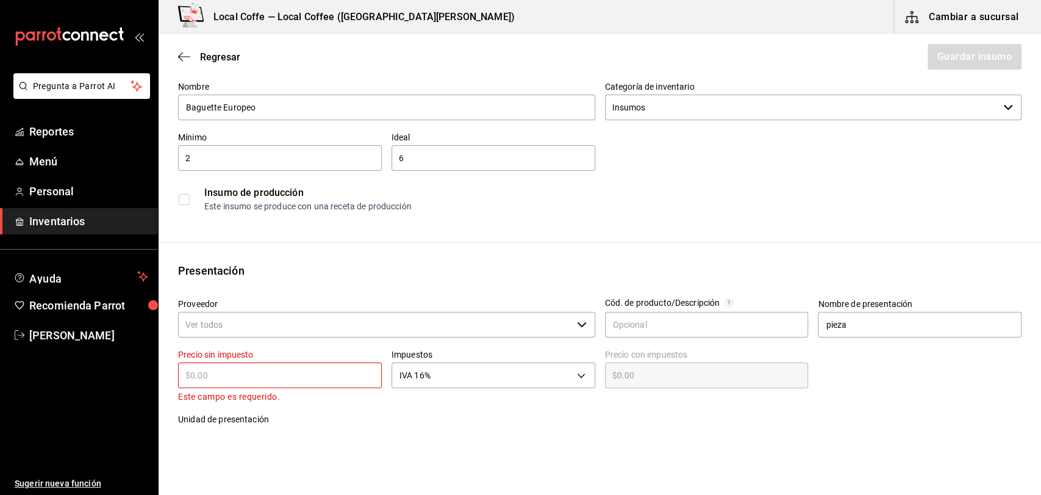
click at [747, 217] on div "Insumo Nombre Baguette Europeo Categoría de inventario Insumos ​ Mínimo 2 ​ Ide…" at bounding box center [600, 428] width 883 height 767
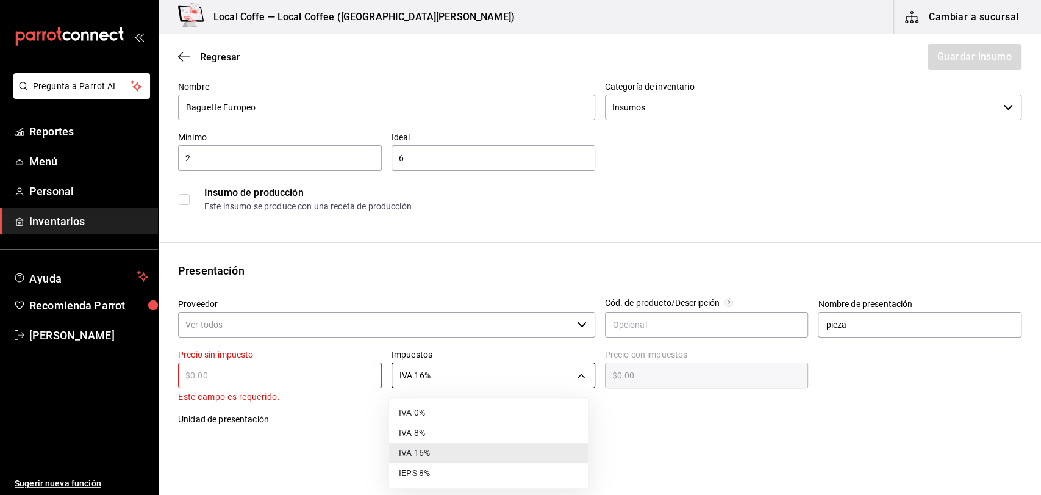
click at [576, 367] on body "Pregunta a Parrot AI Reportes Menú Personal Inventarios Ayuda Recomienda Parrot…" at bounding box center [520, 213] width 1041 height 426
click at [520, 406] on li "IVA 0%" at bounding box center [488, 413] width 199 height 20
type input "IVA_0"
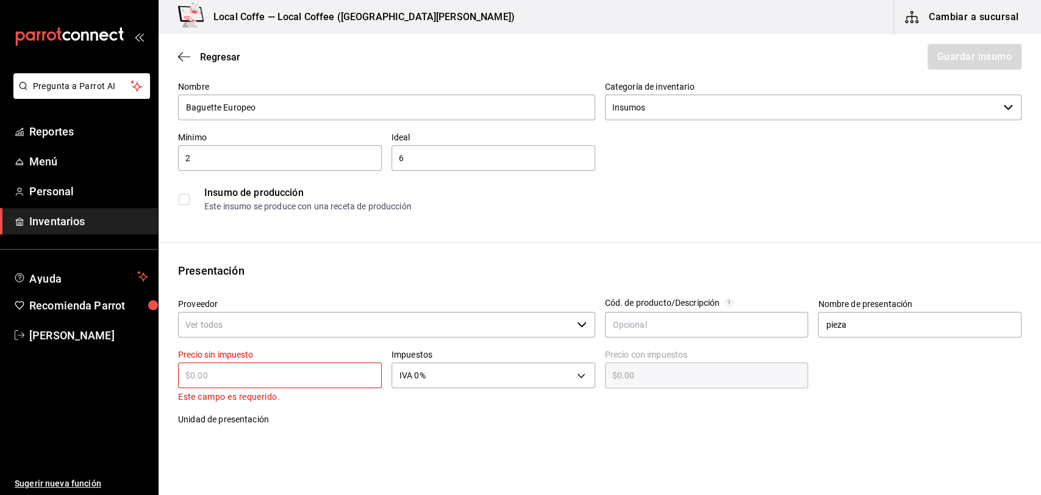
click at [332, 375] on input "text" at bounding box center [280, 375] width 204 height 15
type input "$9"
type input "$9.00"
type input "$95"
type input "$95.00"
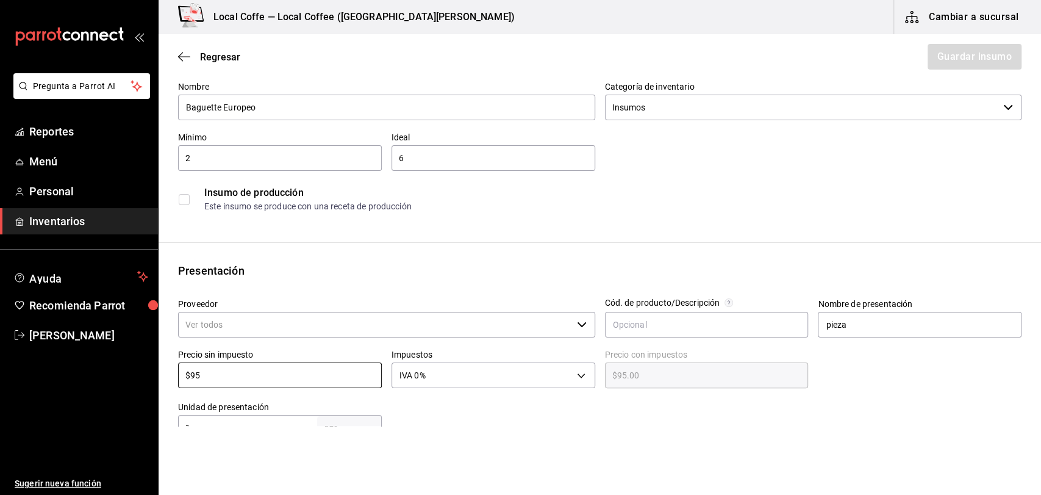
type input "$95"
click at [894, 388] on div at bounding box center [914, 365] width 213 height 52
click at [68, 122] on link "Reportes" at bounding box center [79, 131] width 158 height 26
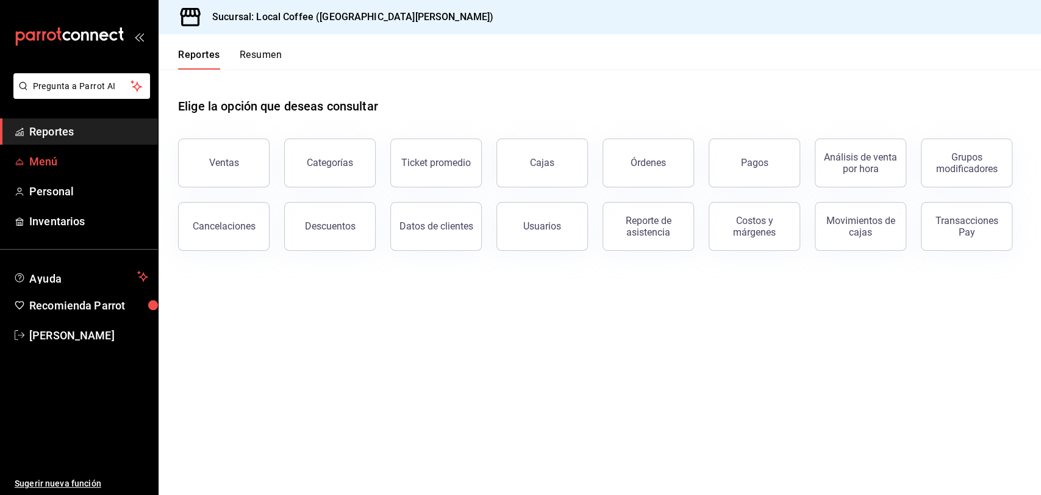
click at [79, 167] on span "Menú" at bounding box center [88, 161] width 119 height 16
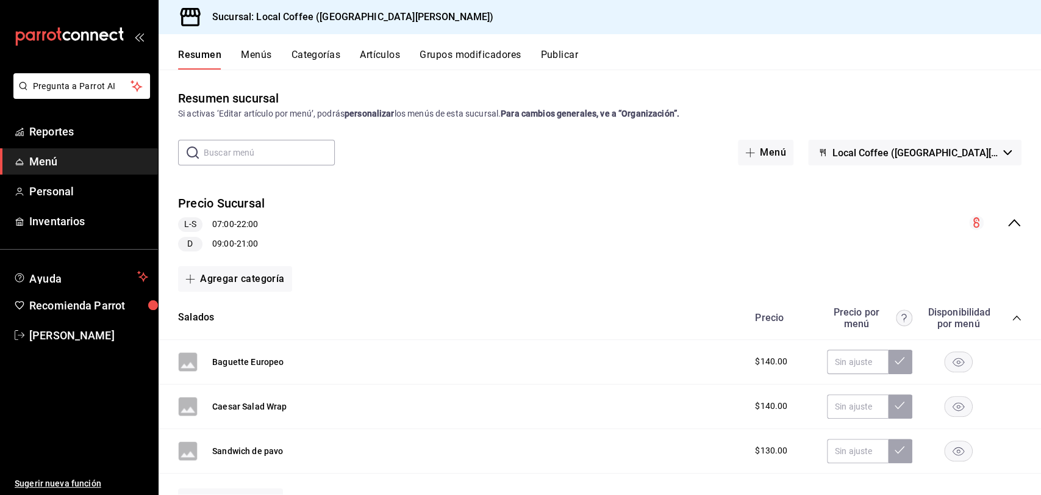
click at [568, 60] on button "Publicar" at bounding box center [559, 59] width 38 height 21
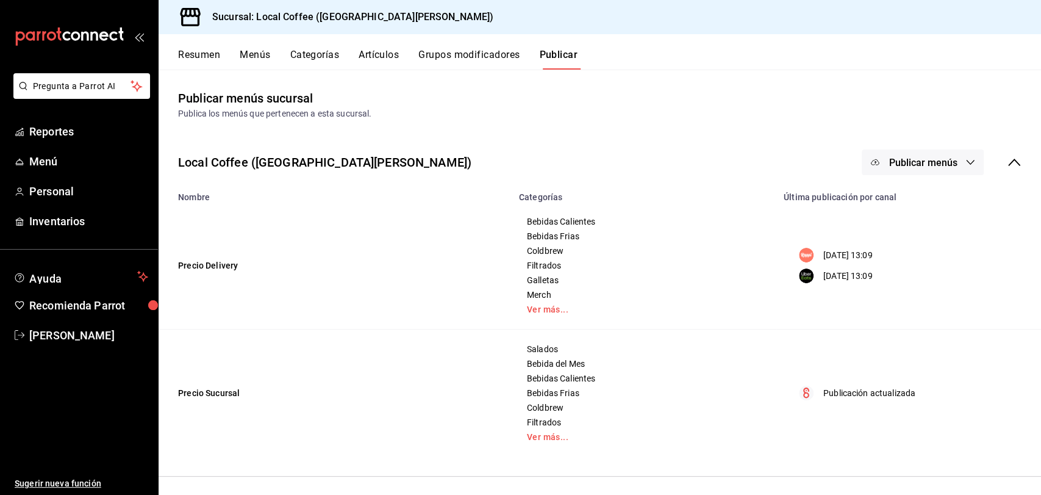
click at [947, 164] on span "Publicar menús" at bounding box center [923, 163] width 68 height 12
click at [930, 266] on span "Punto de venta" at bounding box center [940, 270] width 59 height 13
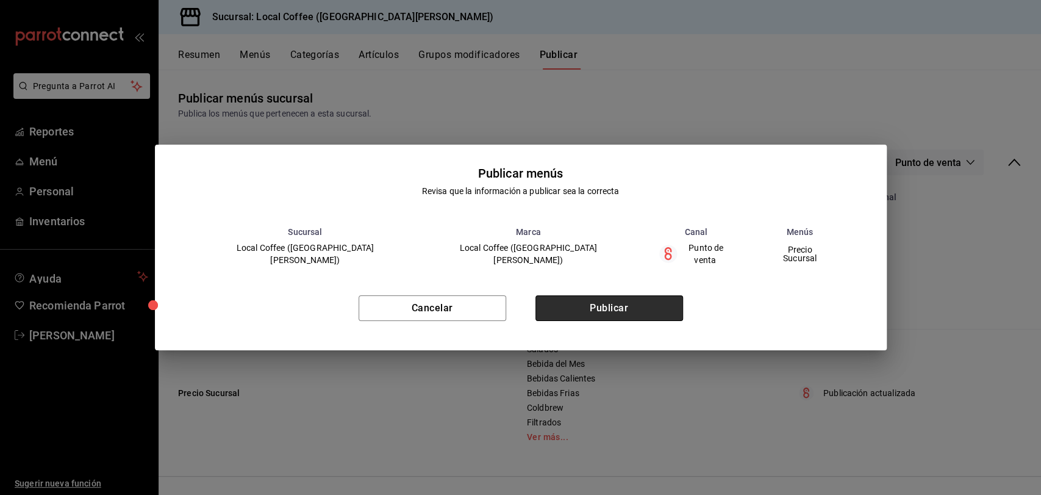
click at [615, 300] on button "Publicar" at bounding box center [609, 308] width 148 height 26
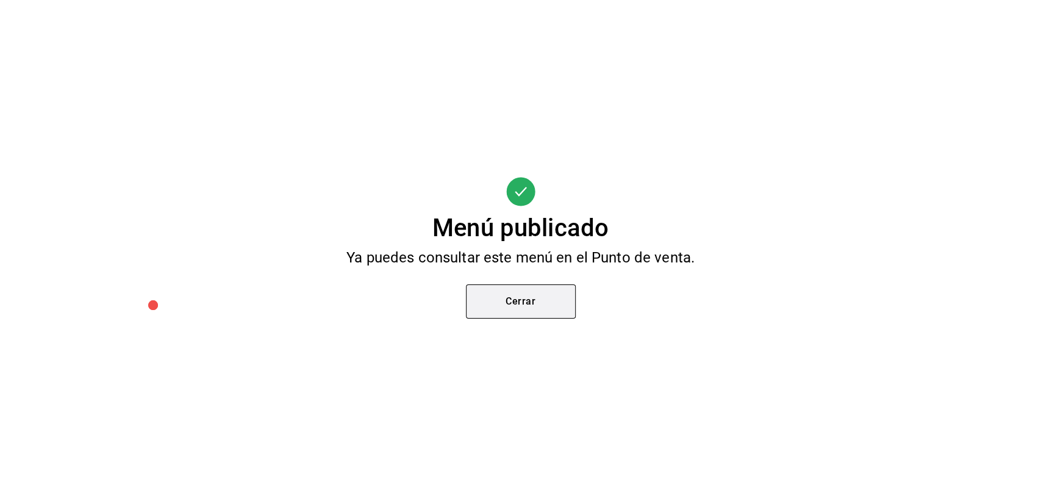
click at [531, 308] on button "Cerrar" at bounding box center [521, 301] width 110 height 34
